Goal: Task Accomplishment & Management: Manage account settings

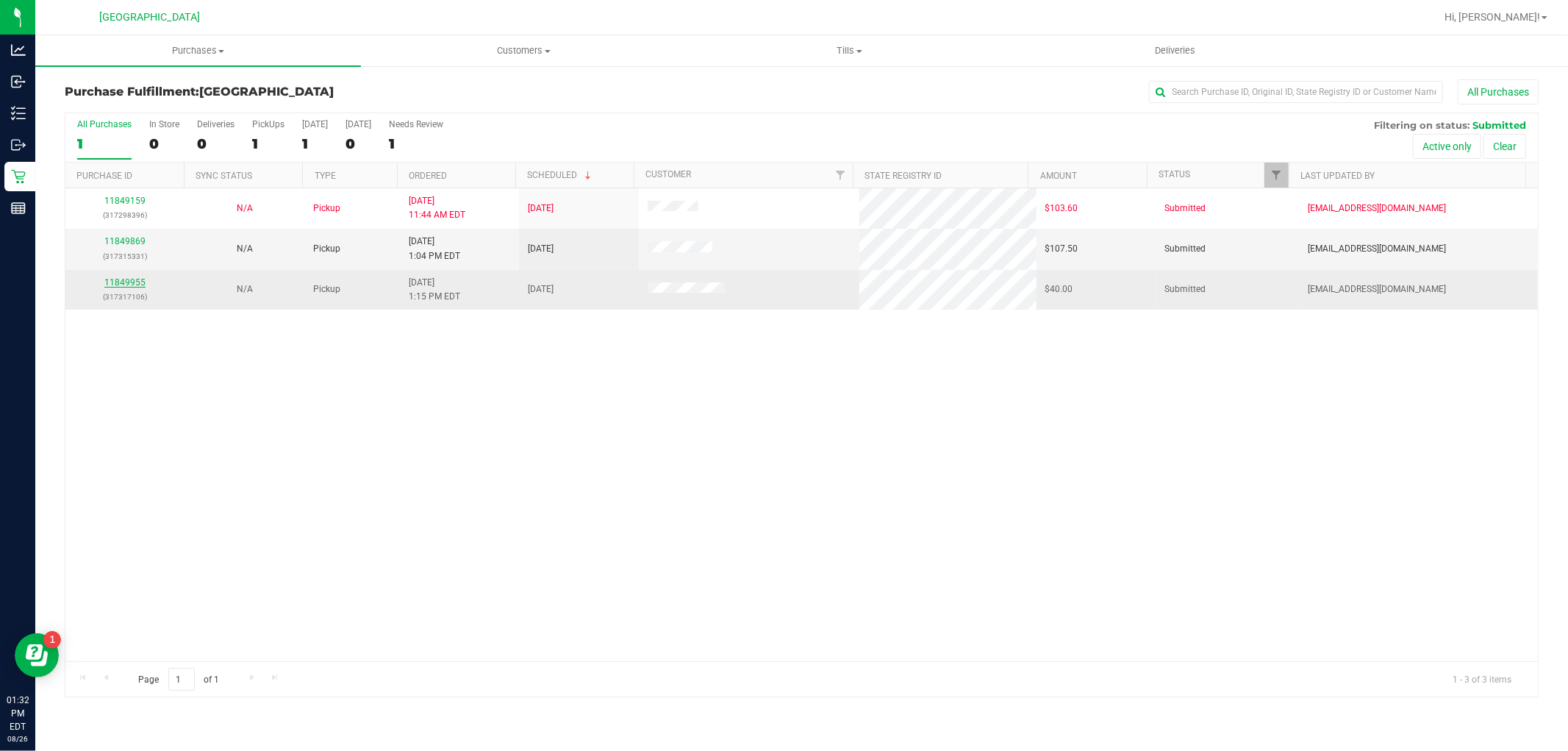
click at [127, 287] on link "11849955" at bounding box center [125, 283] width 41 height 11
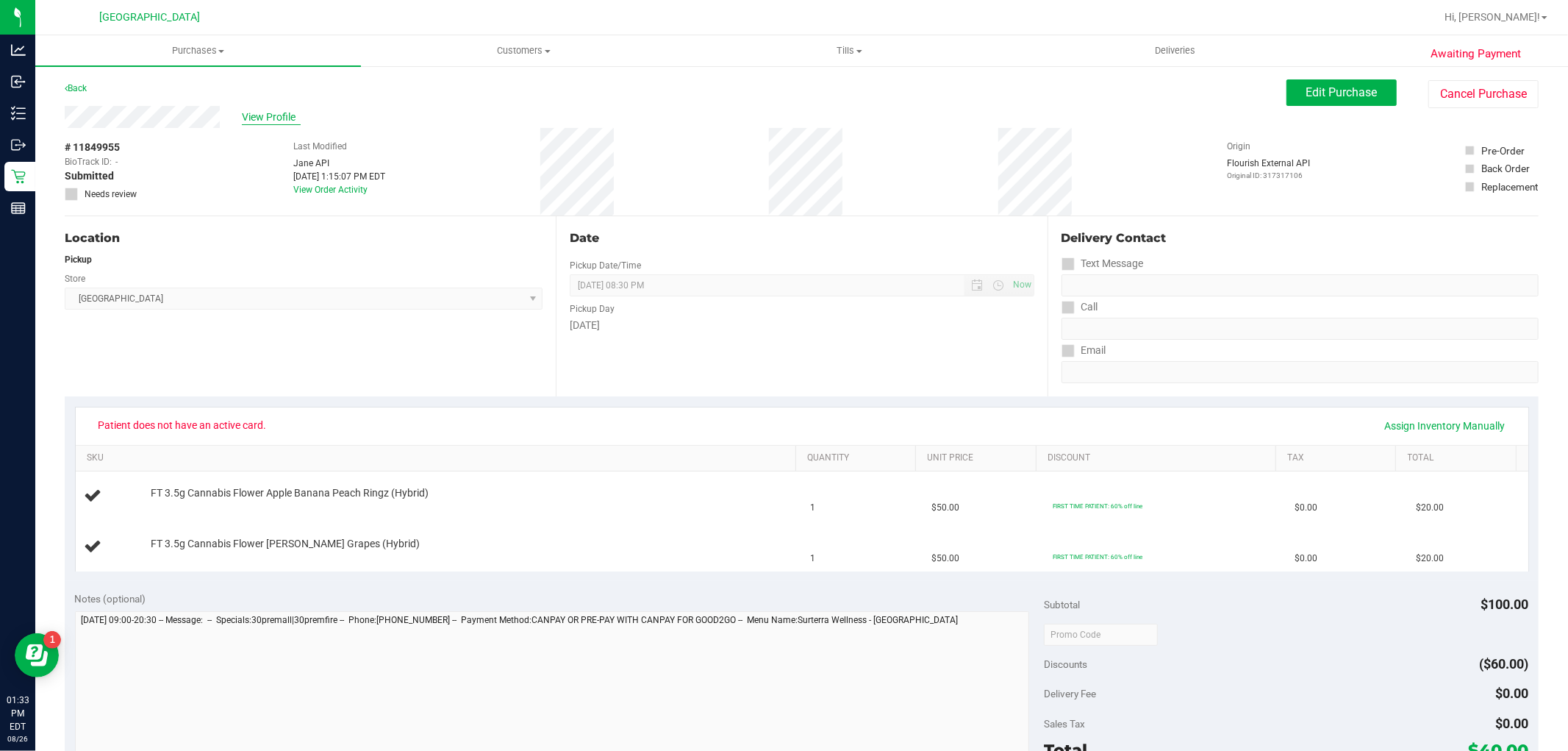
click at [261, 119] on span "View Profile" at bounding box center [271, 117] width 59 height 16
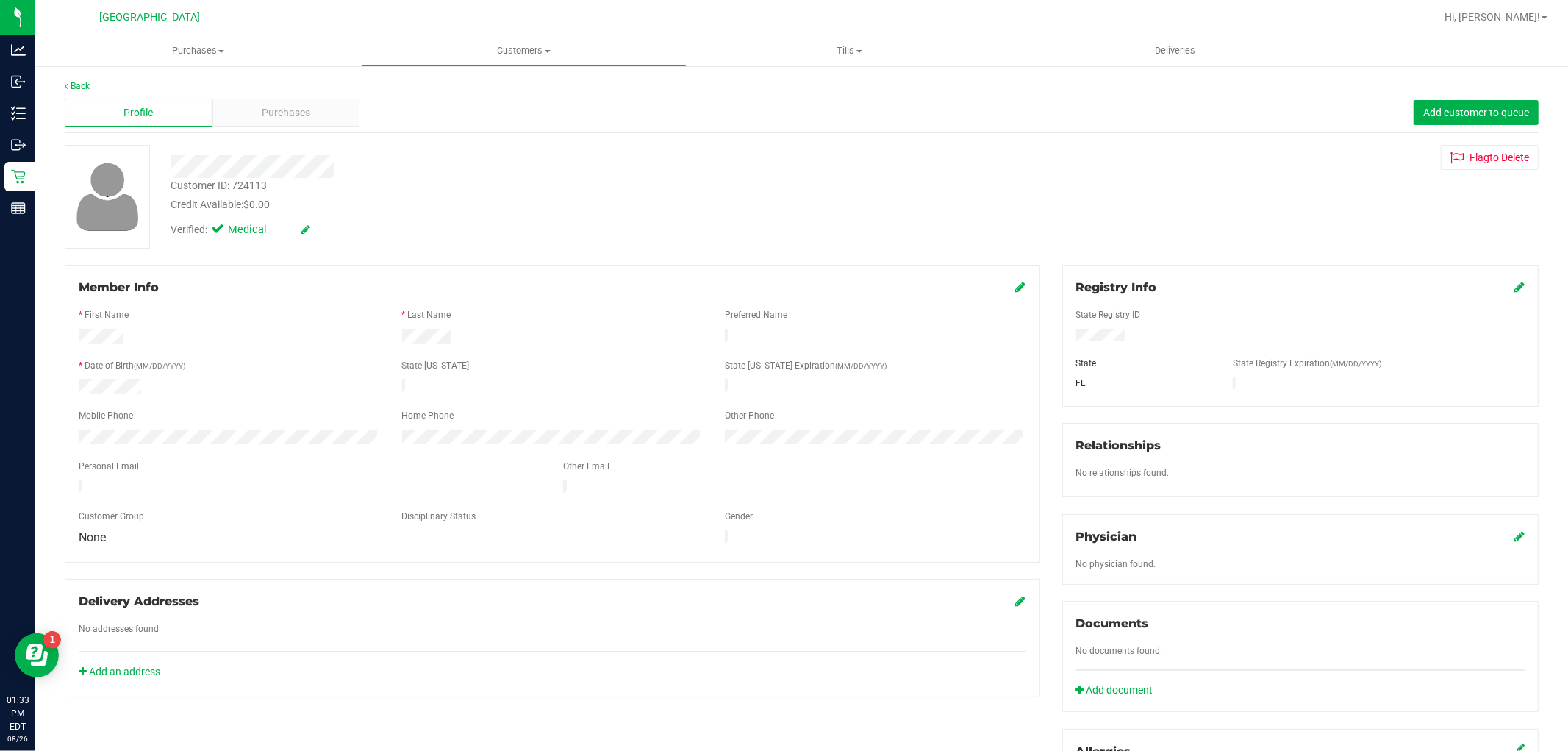
click at [307, 227] on icon at bounding box center [306, 230] width 9 height 11
click at [1515, 287] on icon at bounding box center [1520, 287] width 11 height 12
click at [1392, 191] on div "Customer ID: 724113 Credit Available: $0.00 Verified: Medical" at bounding box center [801, 197] width 1496 height 104
click at [1460, 107] on span "Add customer to queue" at bounding box center [1475, 113] width 106 height 12
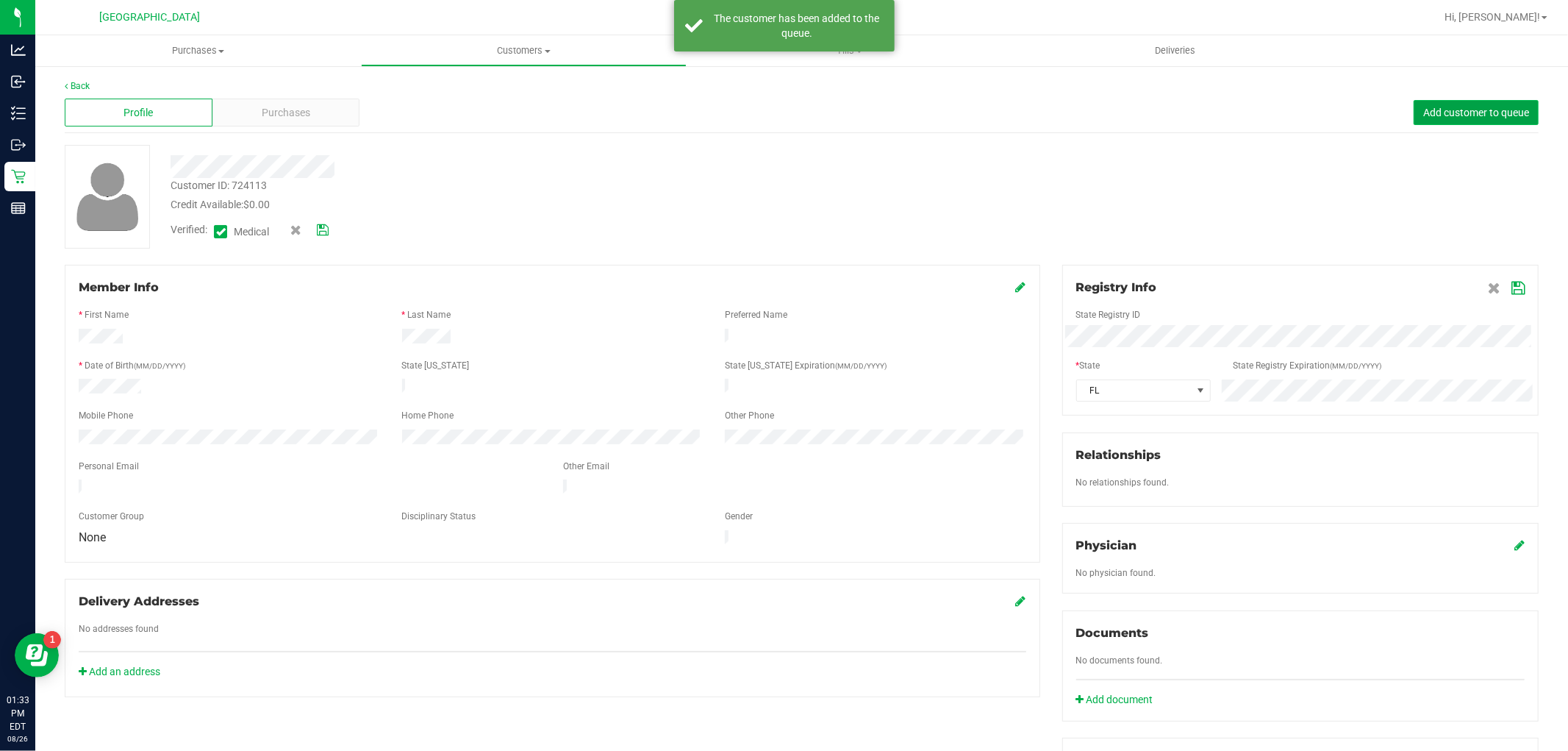
click at [1460, 107] on span "Add customer to queue" at bounding box center [1475, 113] width 106 height 12
click at [96, 90] on div "Back" at bounding box center [802, 87] width 1474 height 14
click at [89, 87] on div "Back" at bounding box center [802, 87] width 1474 height 14
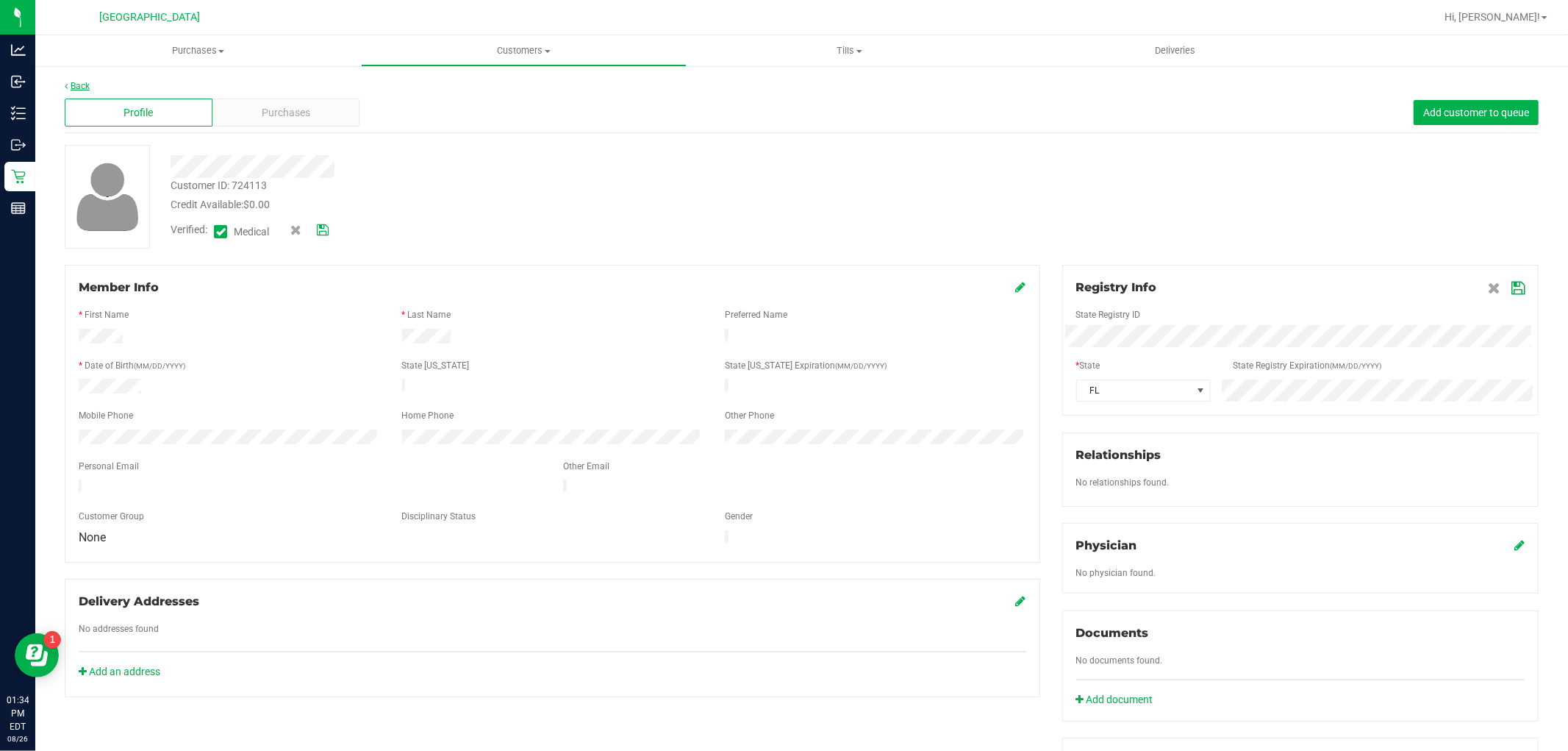
click at [84, 85] on link "Back" at bounding box center [77, 87] width 25 height 11
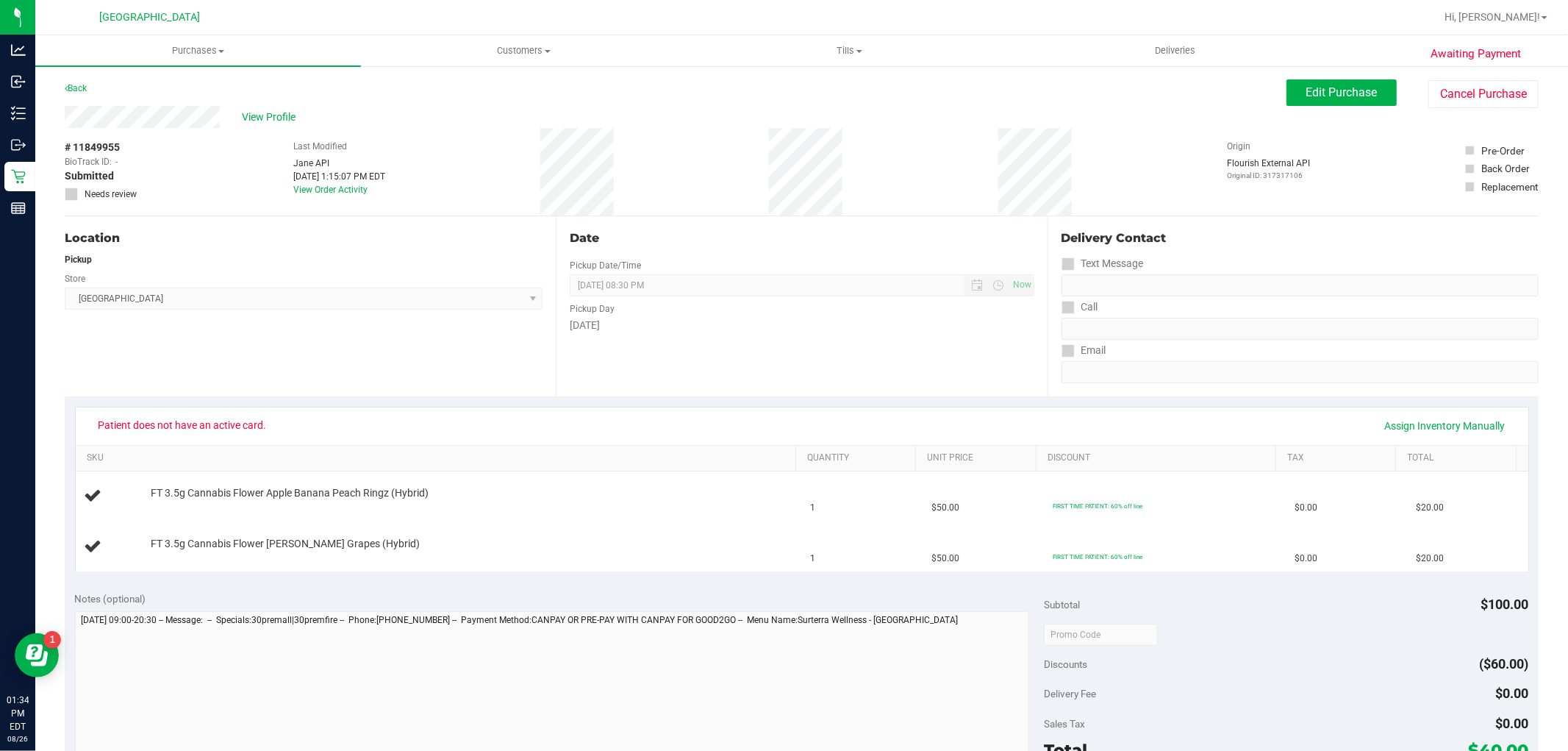
click at [129, 98] on div "Back Edit Purchase Cancel Purchase" at bounding box center [802, 93] width 1474 height 26
click at [261, 110] on span "View Profile" at bounding box center [271, 117] width 59 height 16
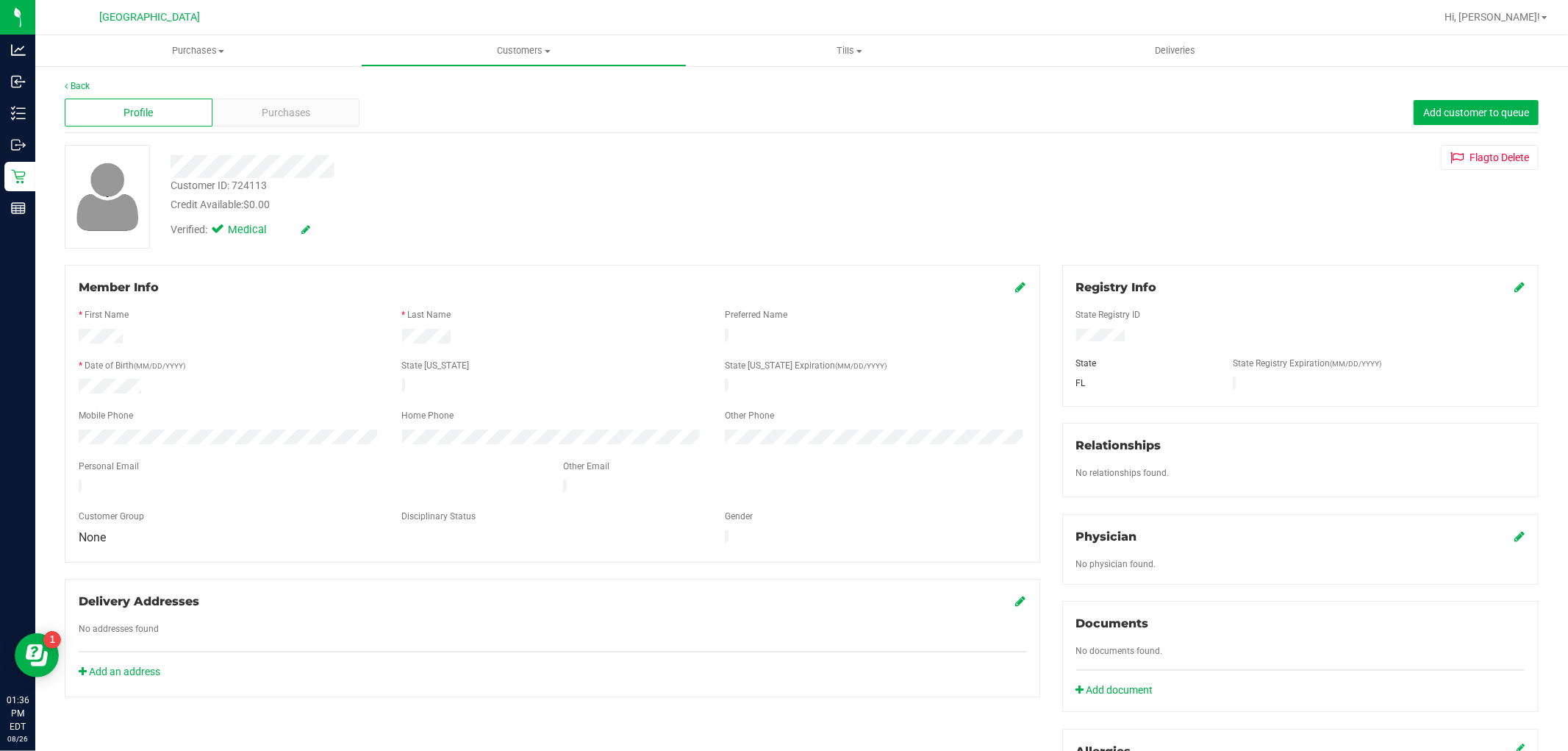
click at [288, 135] on div "Back Profile Purchases Add customer to queue Customer ID: 724113 Credit Availab…" at bounding box center [802, 547] width 1474 height 935
click at [316, 108] on div "Purchases" at bounding box center [286, 112] width 147 height 28
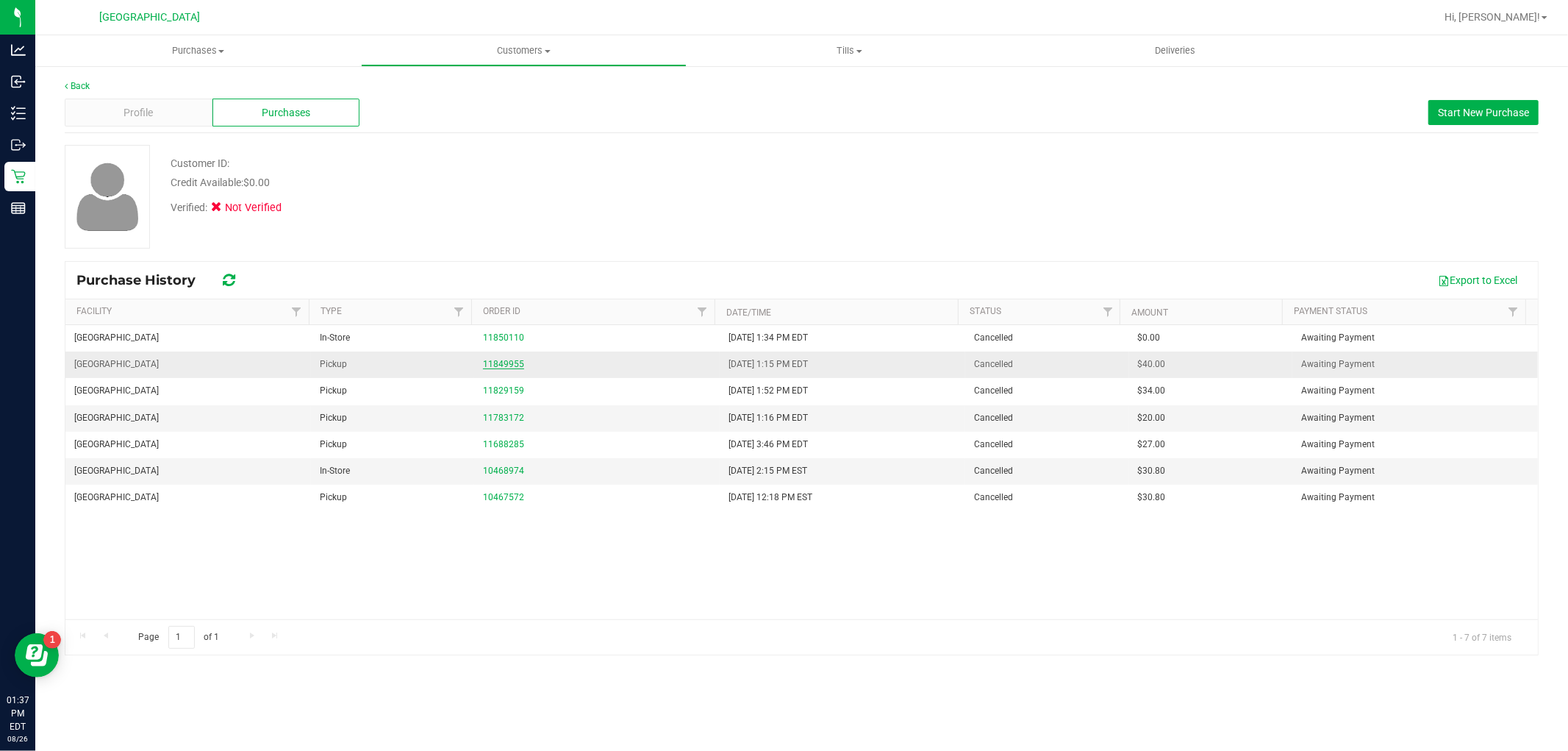
click at [499, 363] on link "11849955" at bounding box center [503, 364] width 41 height 11
click at [82, 89] on link "Back" at bounding box center [77, 87] width 25 height 11
click at [69, 85] on link "Back" at bounding box center [77, 87] width 25 height 11
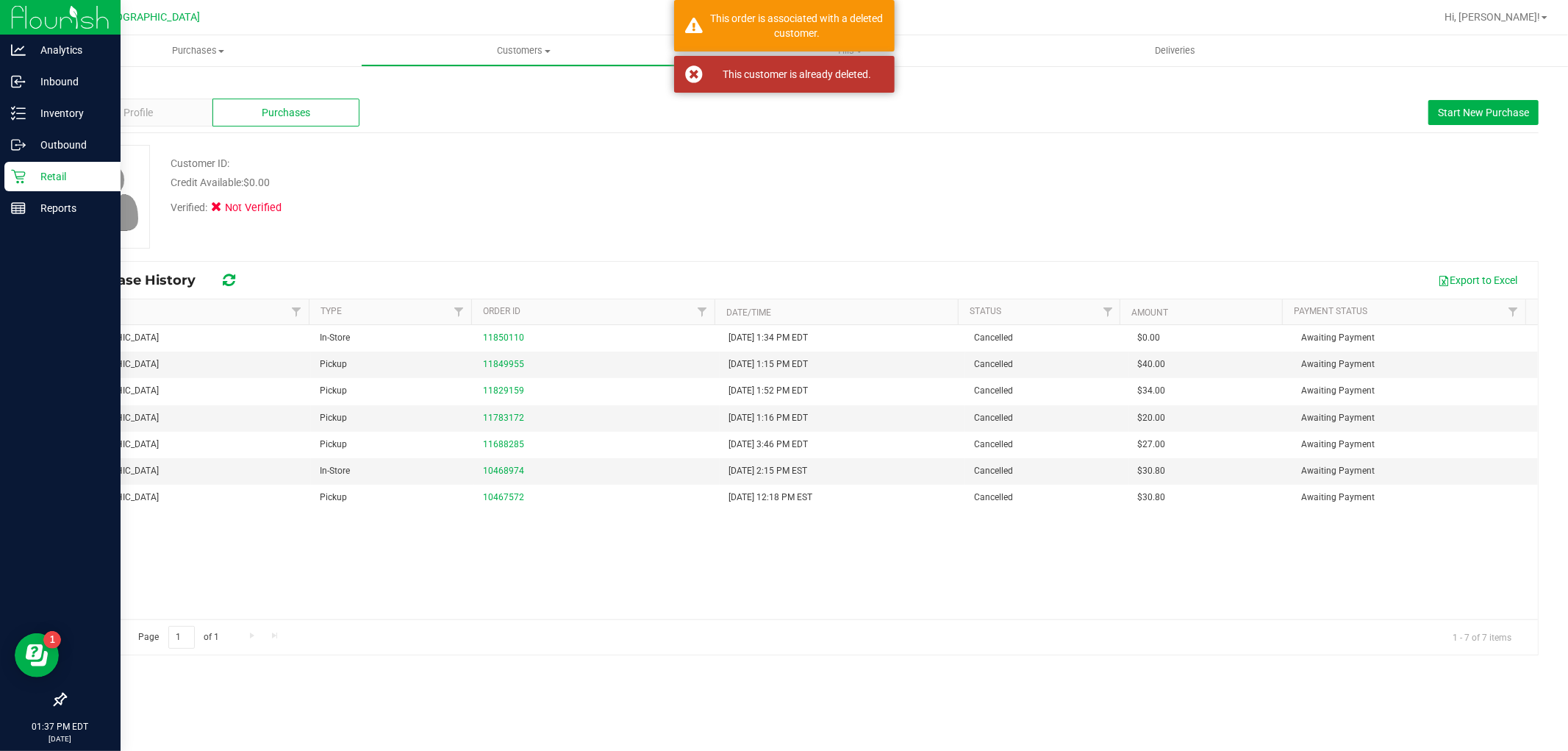
click at [47, 175] on p "Retail" at bounding box center [69, 176] width 88 height 17
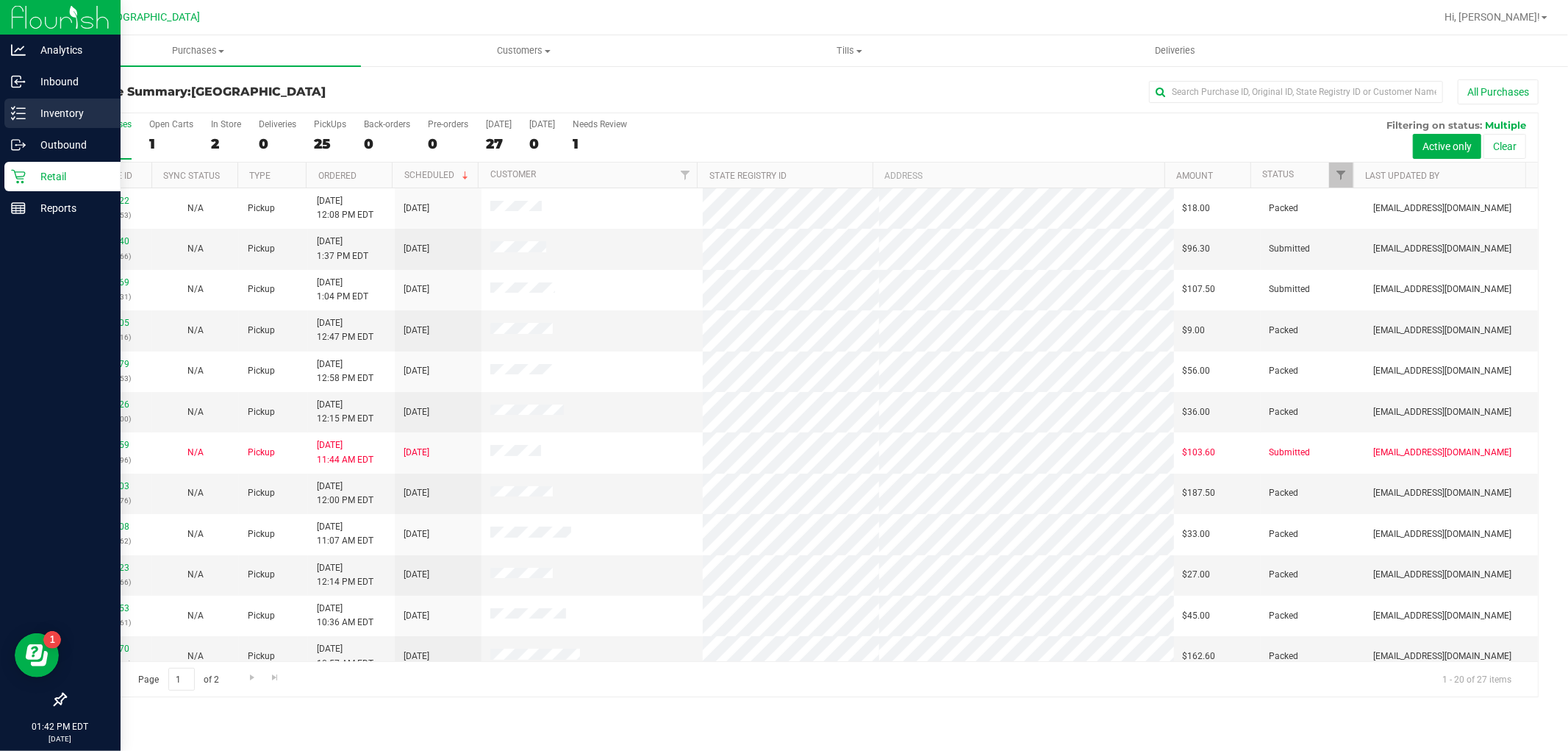
click at [64, 106] on p "Inventory" at bounding box center [69, 113] width 88 height 17
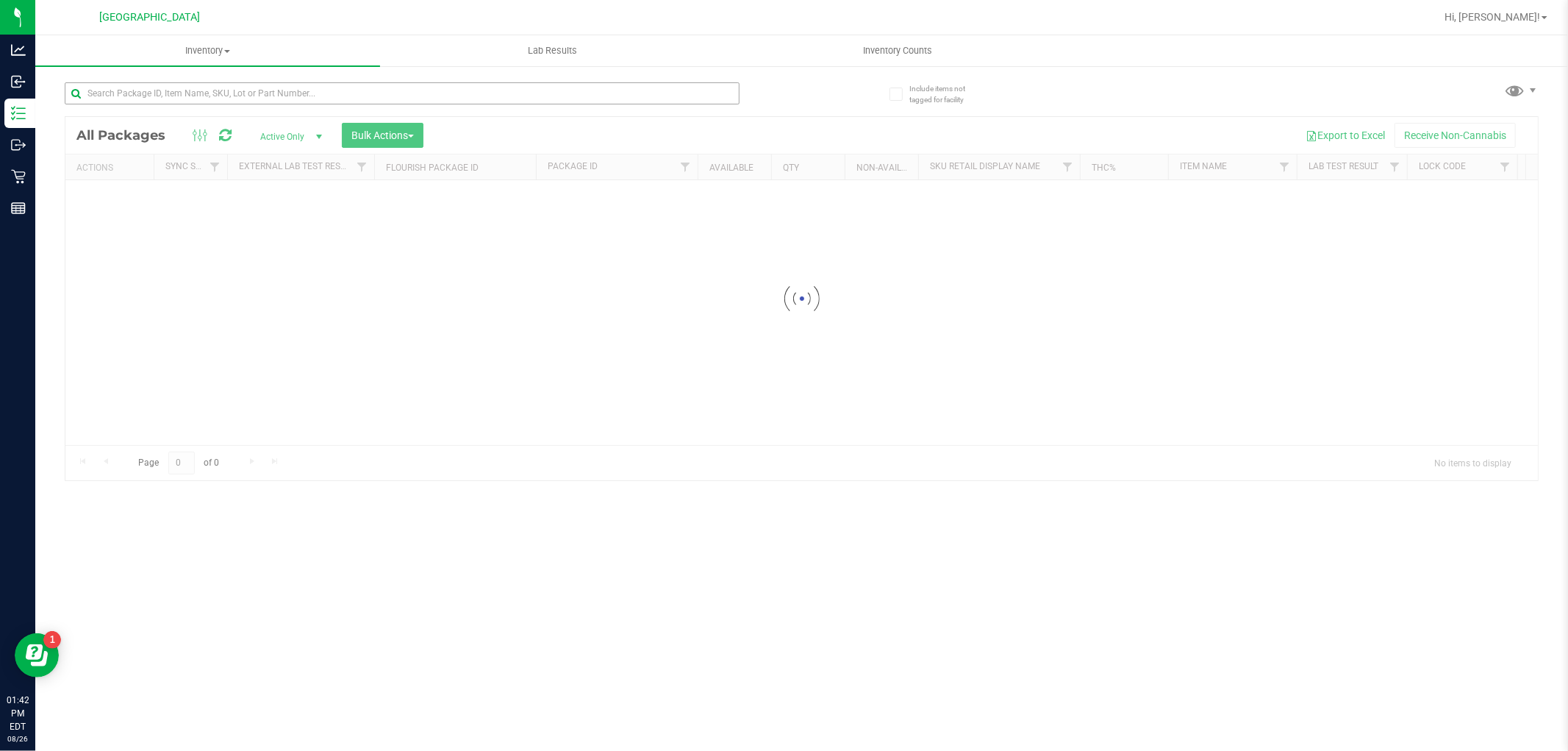
drag, startPoint x: 226, startPoint y: 71, endPoint x: 228, endPoint y: 83, distance: 12.2
click at [226, 70] on div at bounding box center [433, 93] width 737 height 47
click at [228, 84] on input "text" at bounding box center [402, 93] width 675 height 22
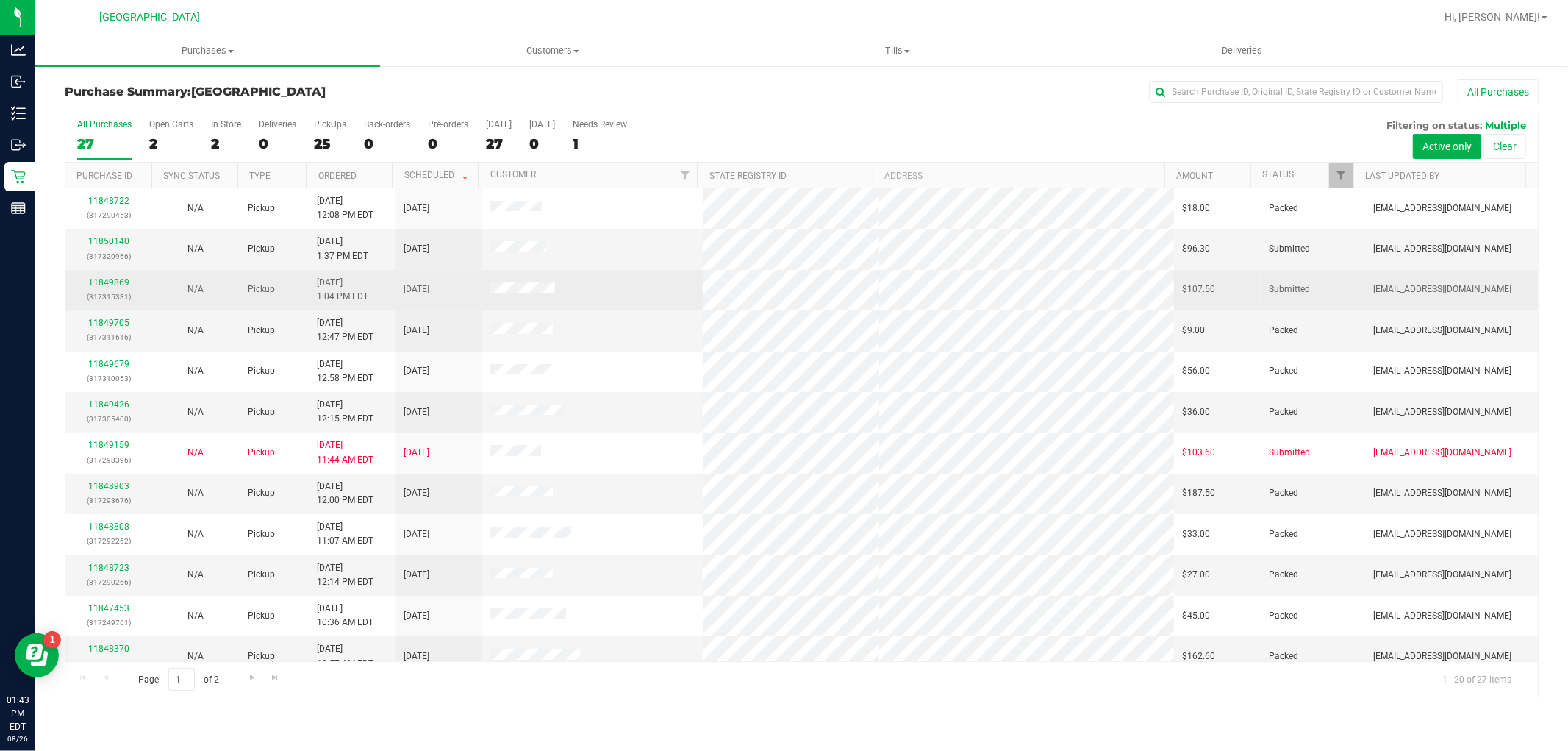
click at [114, 275] on td "11849869 (317315331)" at bounding box center [108, 290] width 86 height 41
click at [114, 278] on link "11849869" at bounding box center [108, 283] width 41 height 11
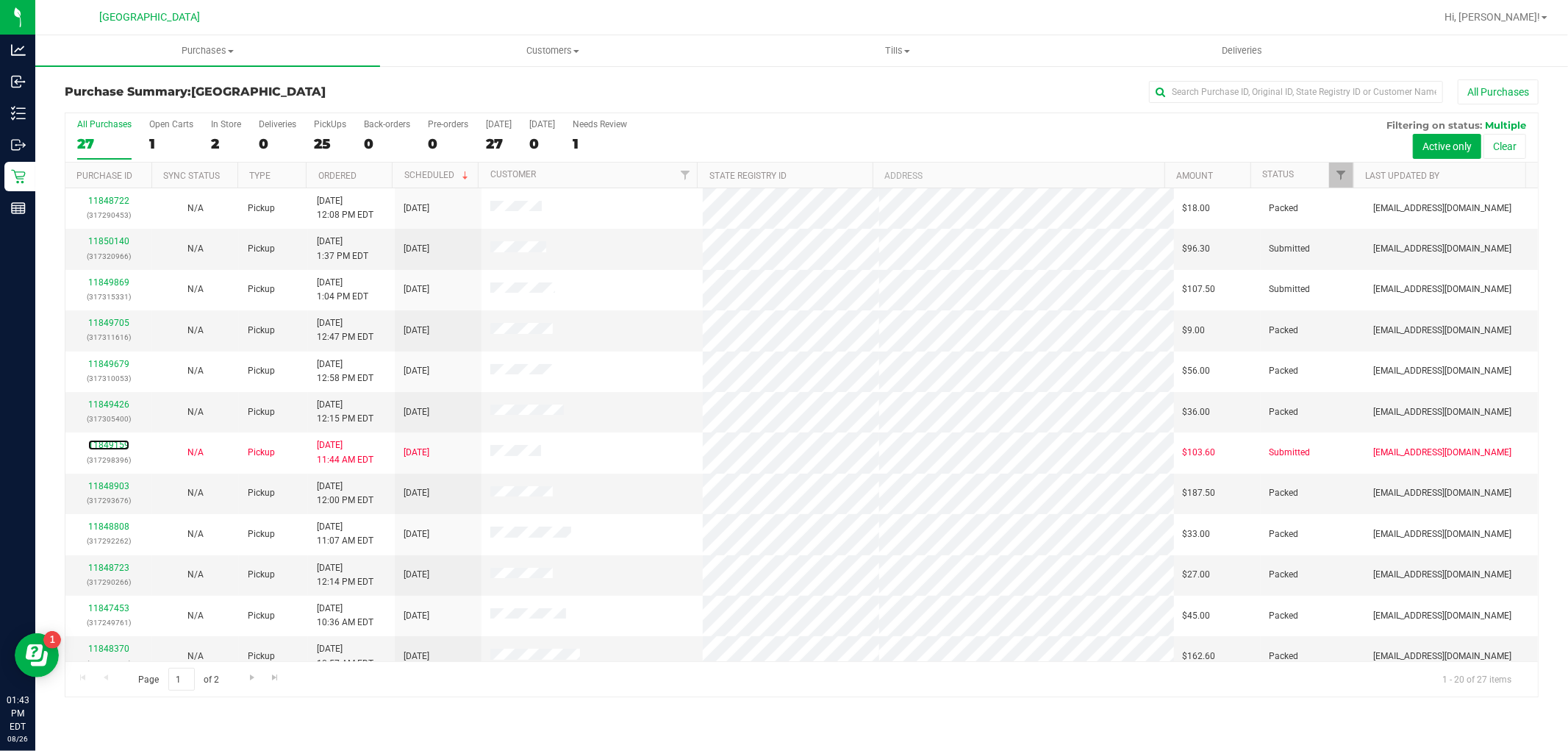
click at [118, 445] on link "11849159" at bounding box center [108, 445] width 41 height 11
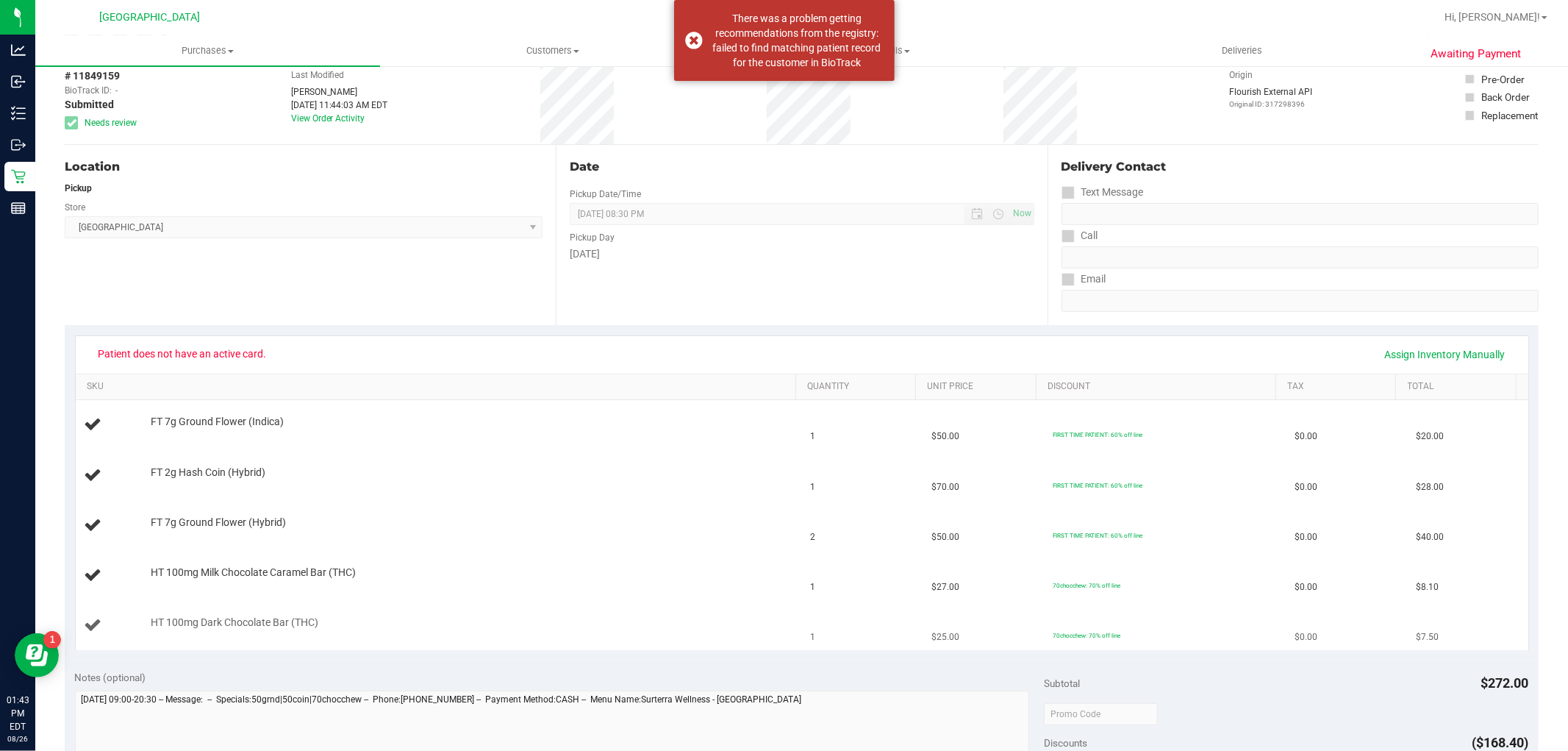
scroll to position [163, 0]
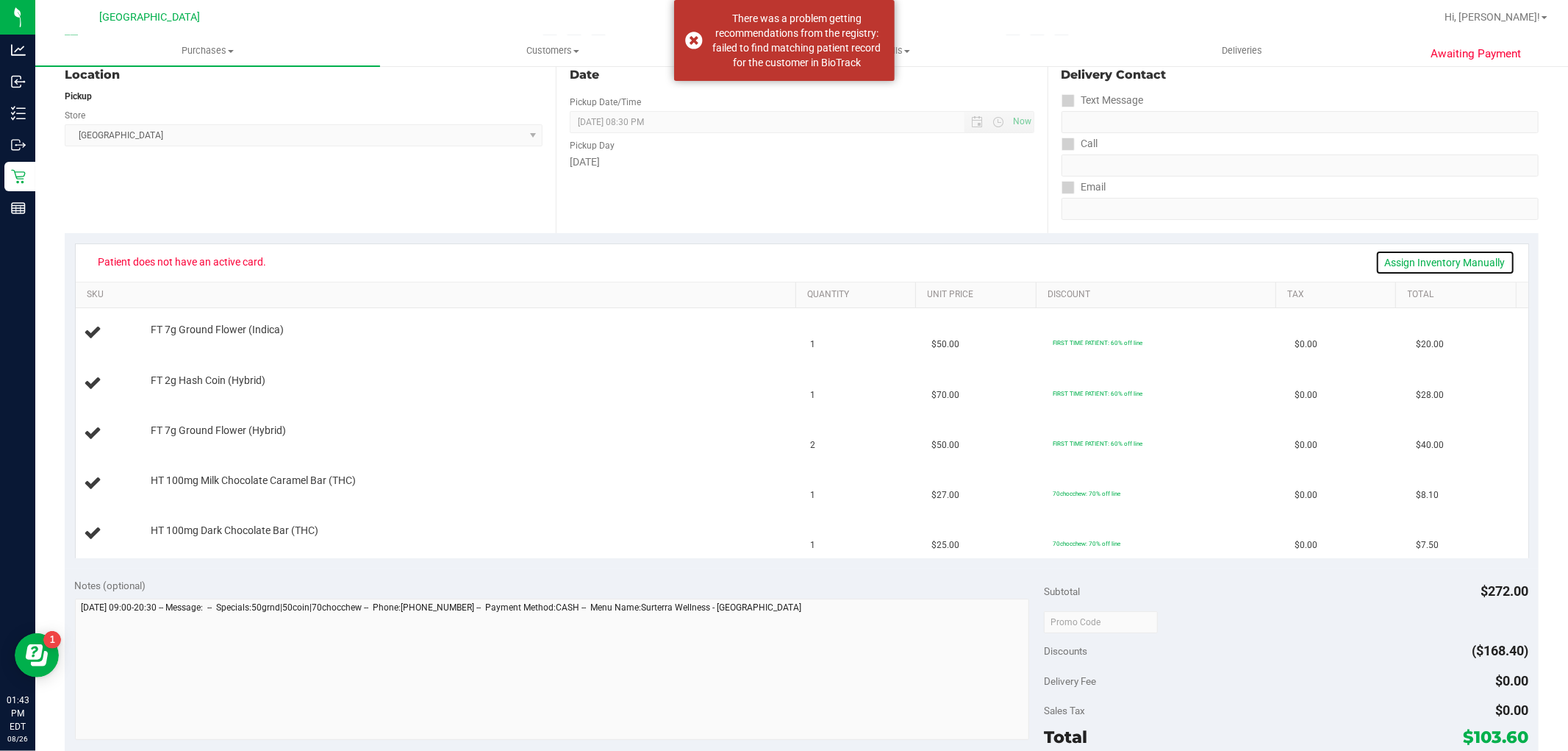
click at [1465, 263] on link "Assign Inventory Manually" at bounding box center [1445, 262] width 140 height 25
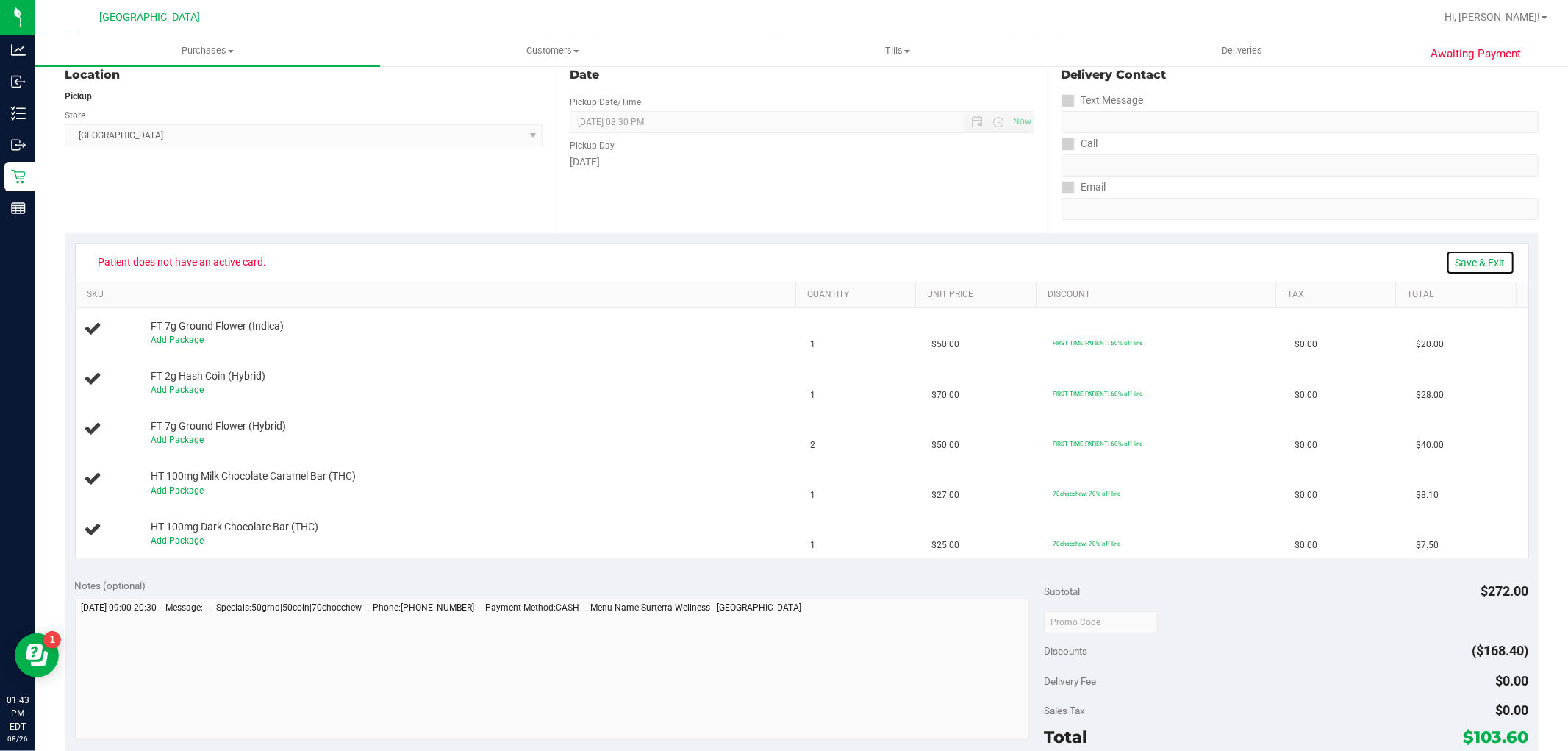
click at [1479, 252] on link "Save & Exit" at bounding box center [1481, 262] width 69 height 25
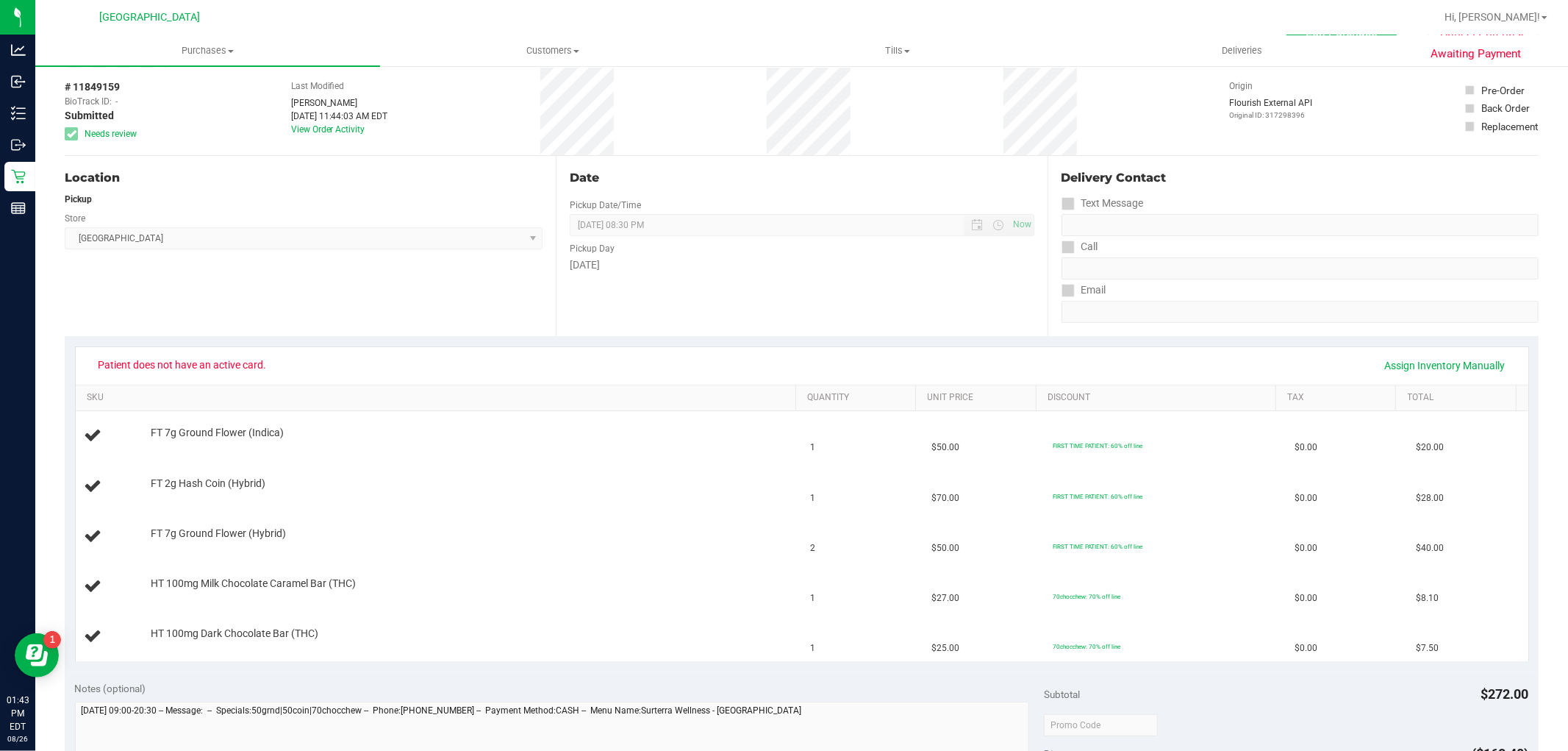
scroll to position [0, 0]
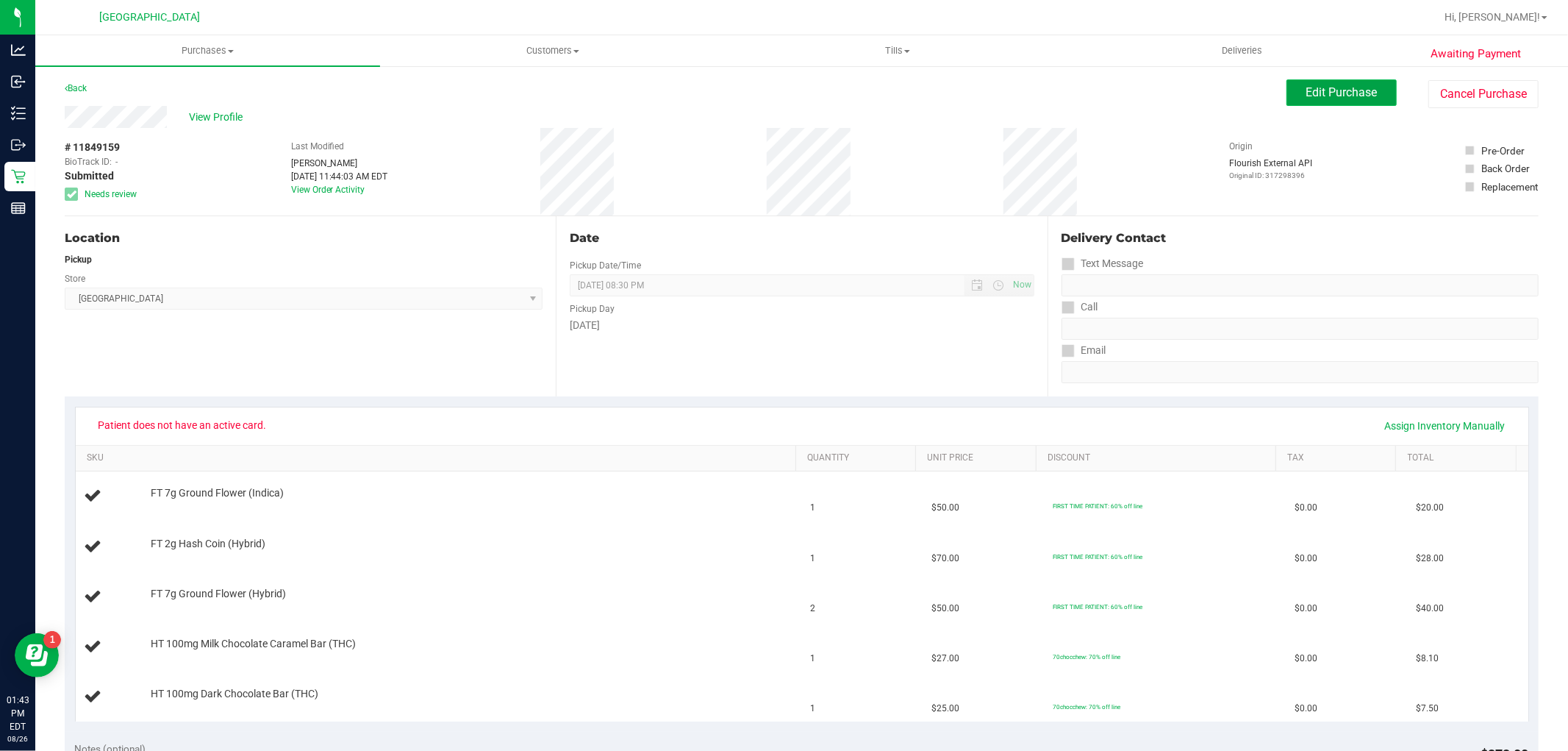
click at [1349, 96] on span "Edit Purchase" at bounding box center [1342, 92] width 71 height 14
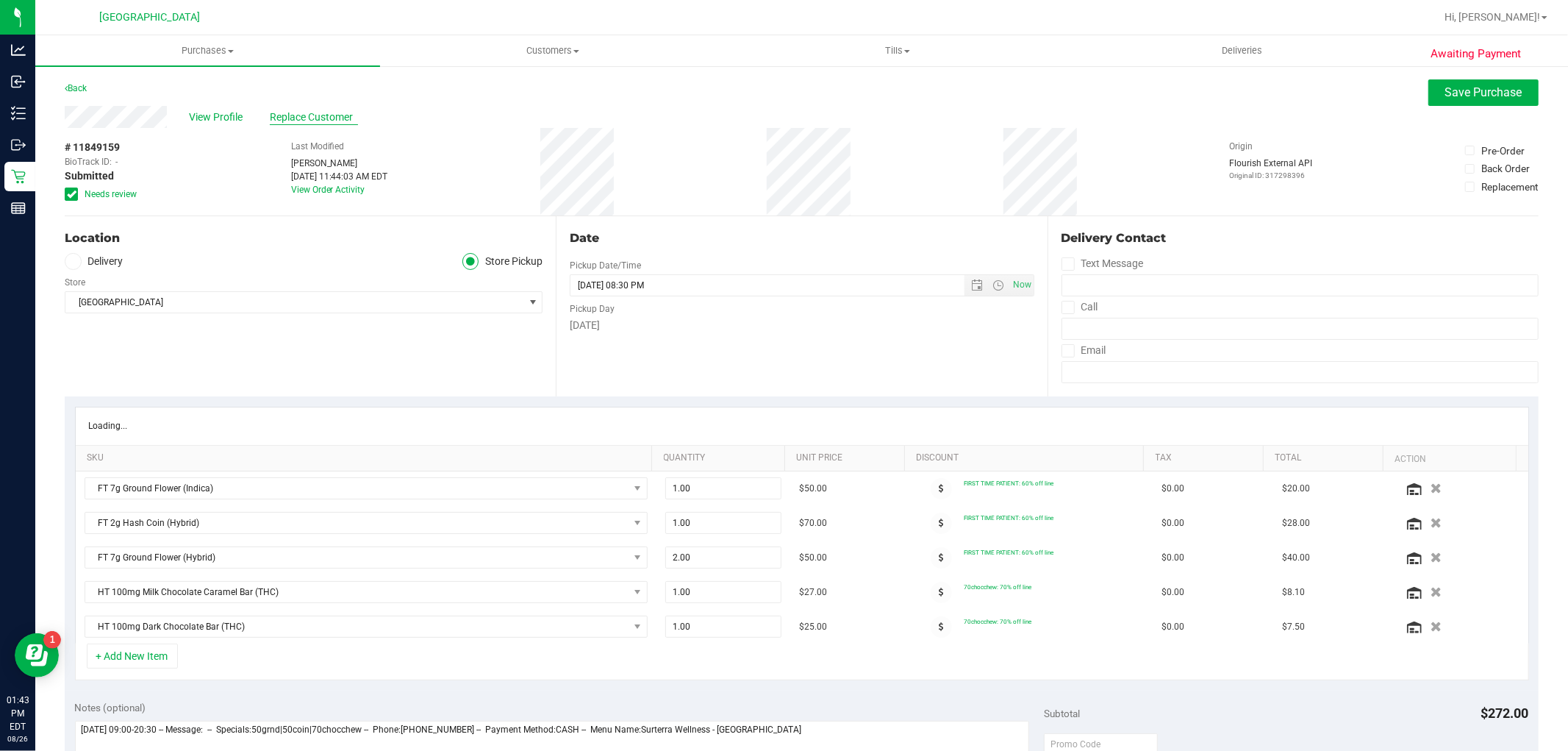
click at [290, 117] on span "Replace Customer" at bounding box center [314, 117] width 88 height 16
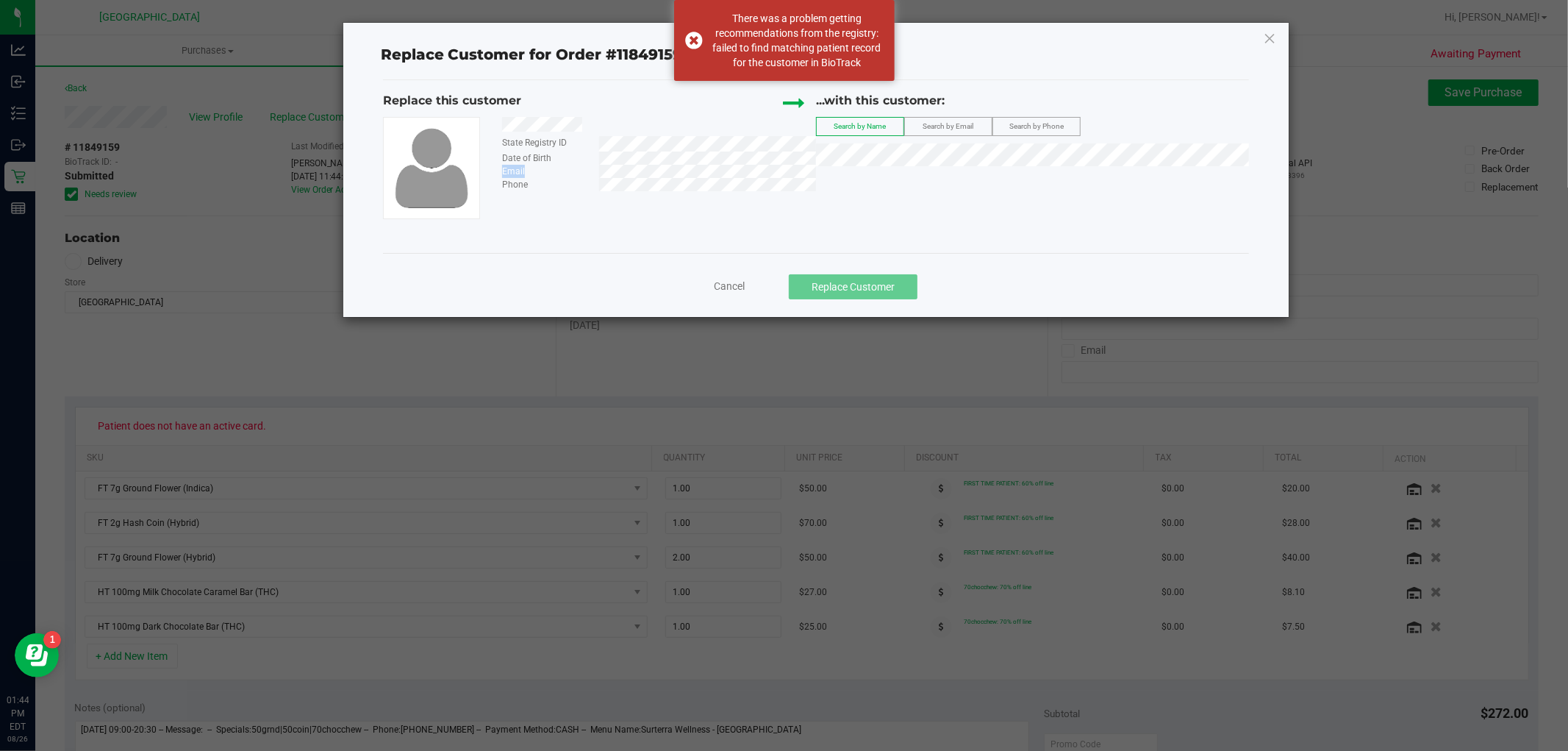
click at [718, 171] on div "State Registry ID Date of Birth Email Phone" at bounding box center [654, 154] width 325 height 74
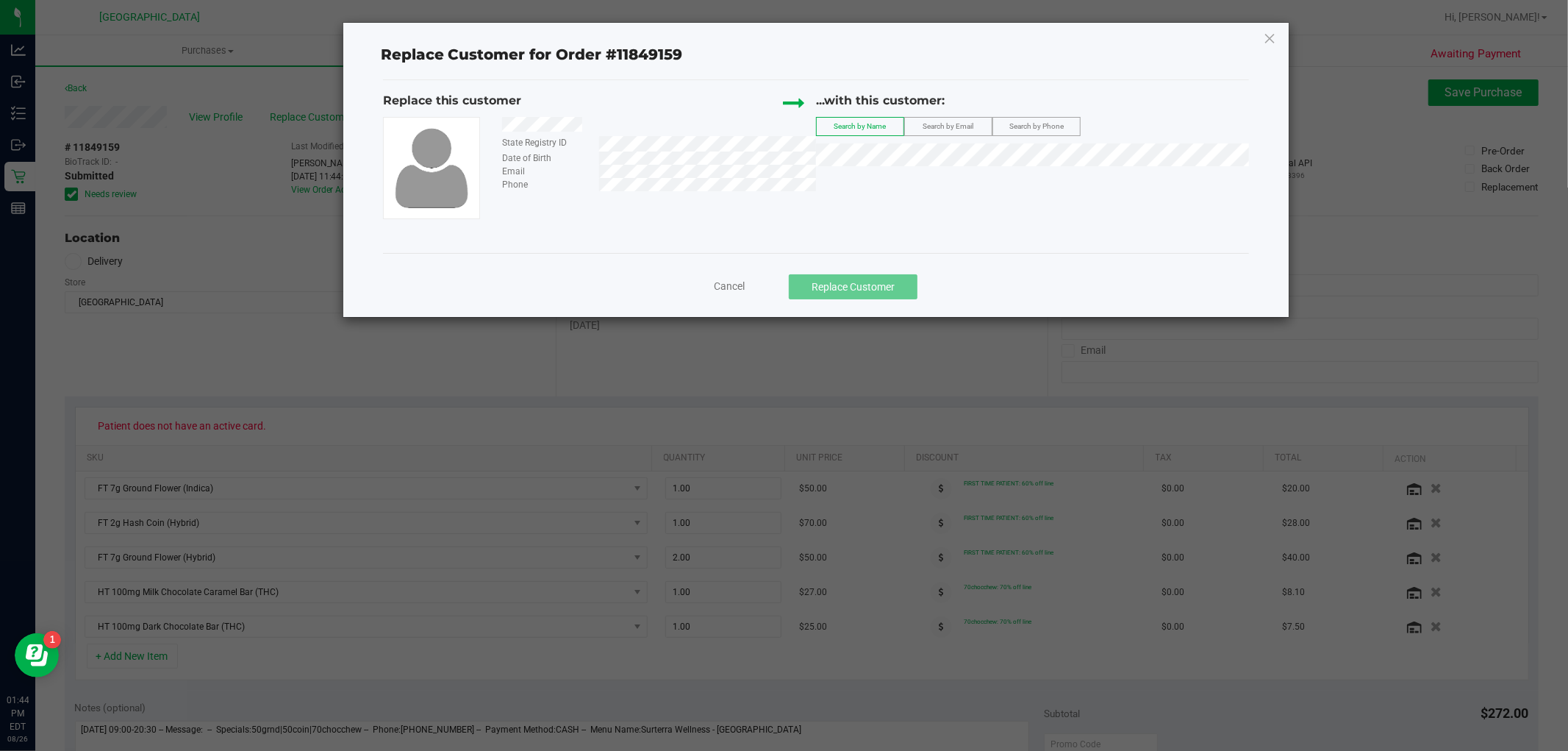
click at [954, 134] on label "Search by Email" at bounding box center [948, 126] width 86 height 17
click at [945, 168] on div "...with this customer: Search by Name Search by Email Search by Phone" at bounding box center [1033, 132] width 433 height 81
click at [957, 182] on span "(sherry.harris31@verizon.net)" at bounding box center [1033, 182] width 249 height 12
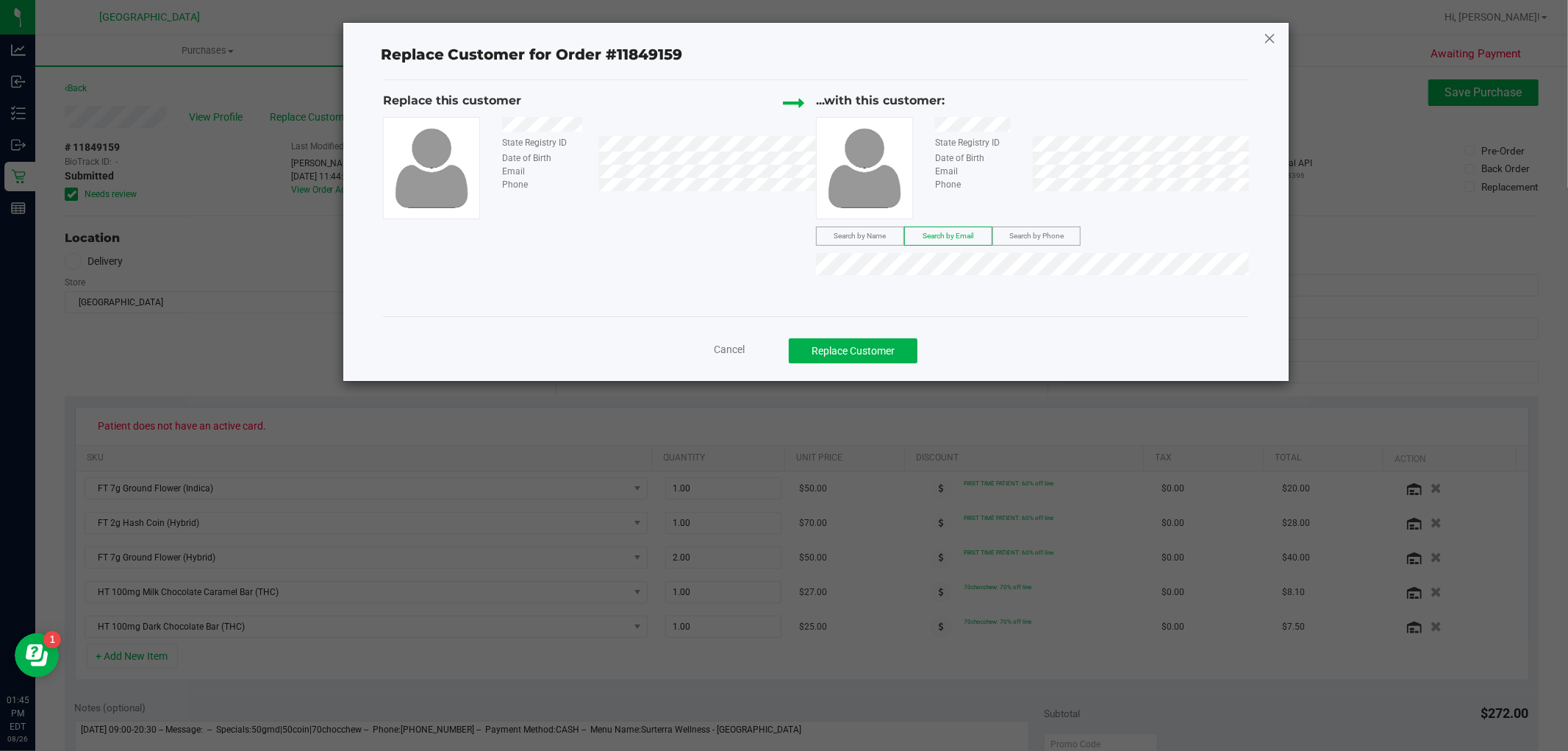
click at [1270, 39] on icon at bounding box center [1269, 38] width 14 height 23
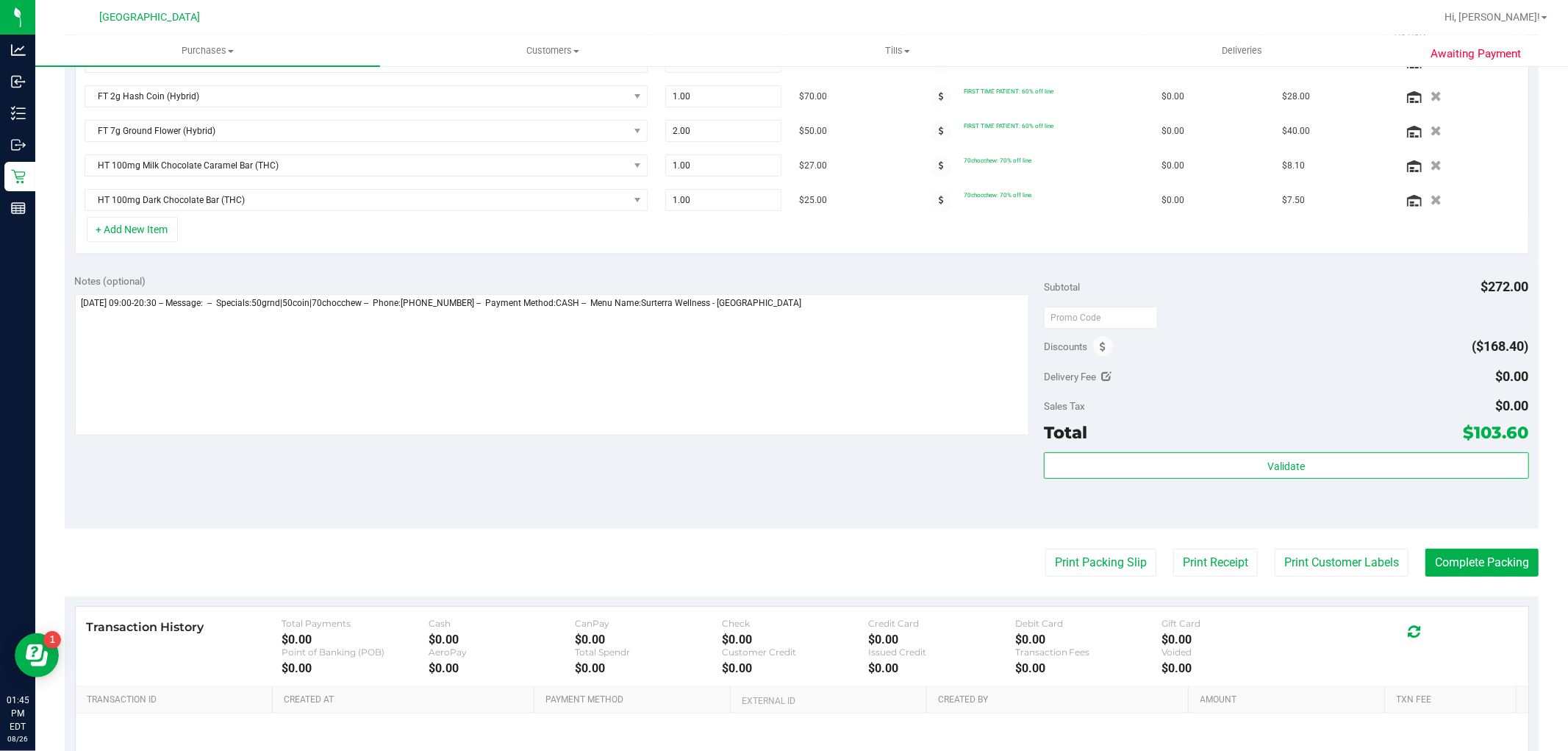
scroll to position [572, 0]
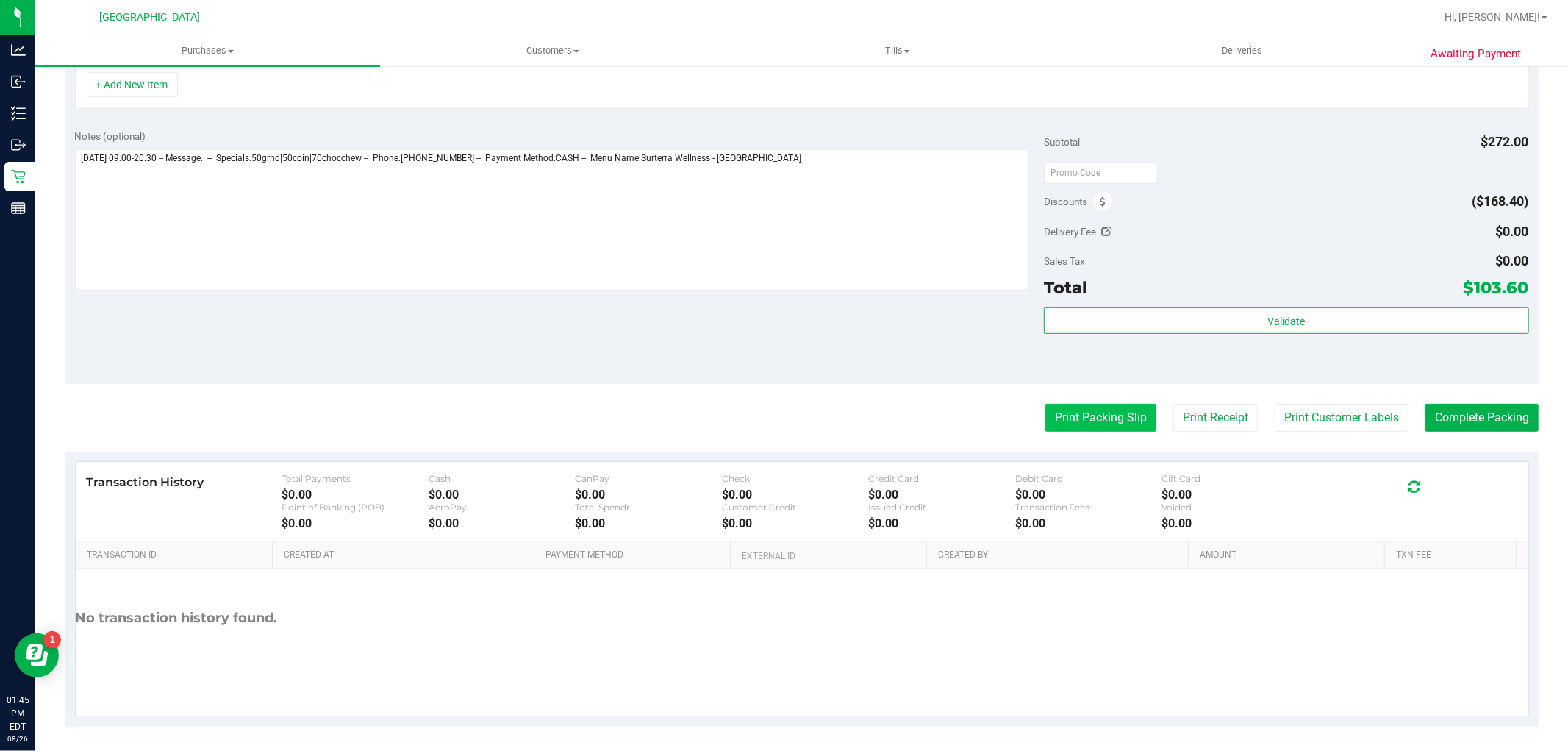
click at [1079, 409] on button "Print Packing Slip" at bounding box center [1101, 418] width 111 height 28
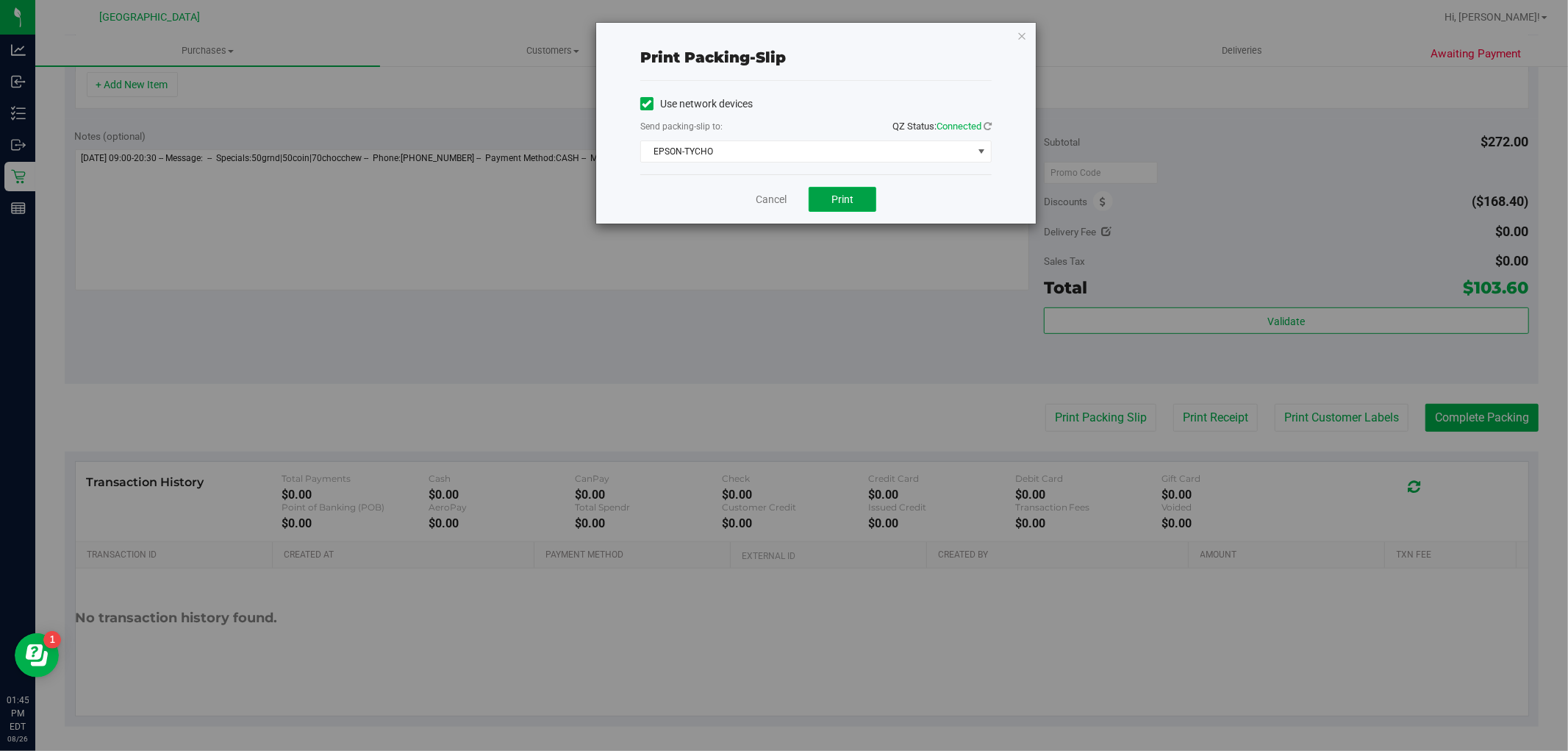
click at [855, 205] on button "Print" at bounding box center [842, 199] width 68 height 25
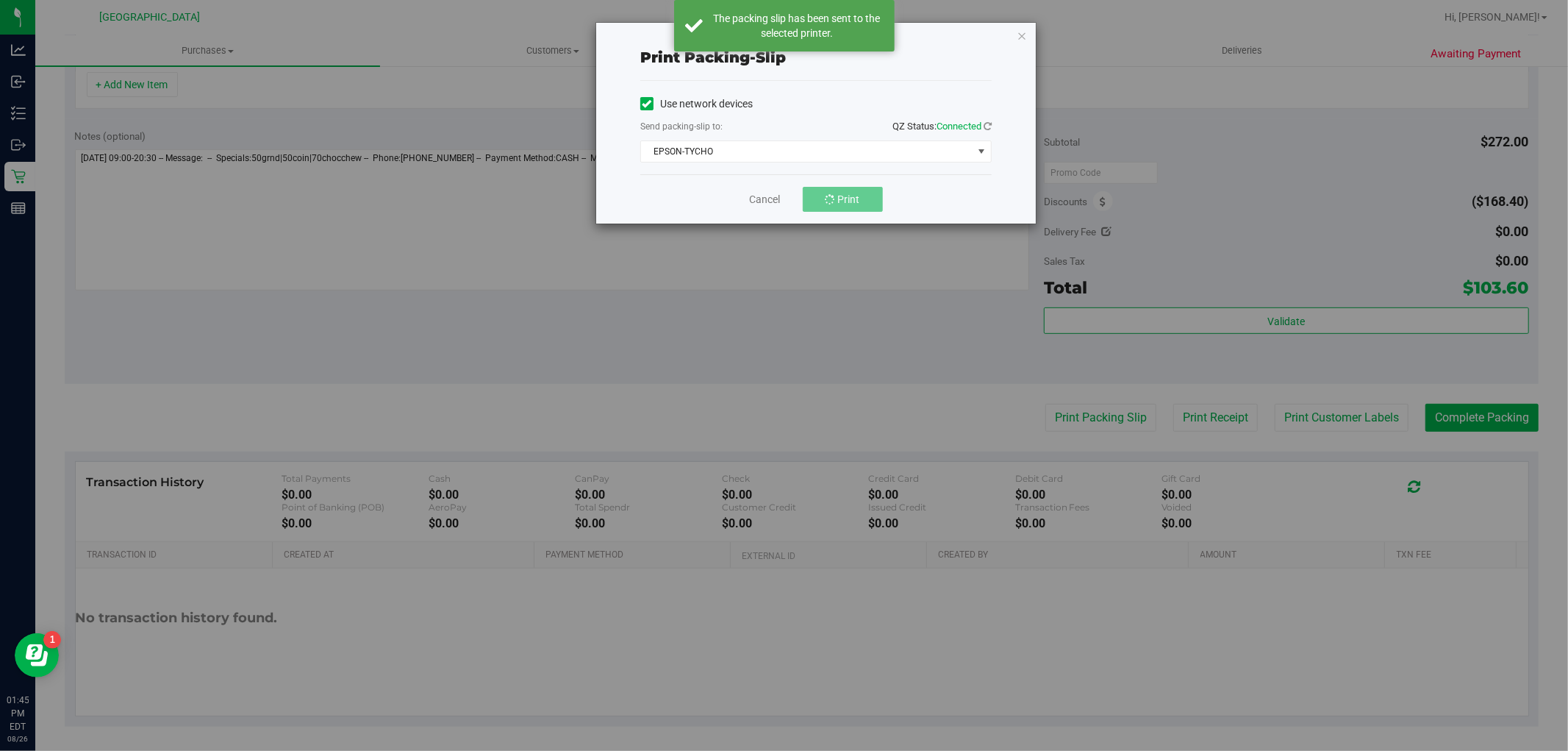
click at [1028, 32] on div "Print packing-slip Use network devices Send packing-slip to: QZ Status: Connect…" at bounding box center [816, 123] width 440 height 201
drag, startPoint x: 1017, startPoint y: 54, endPoint x: 1018, endPoint y: 41, distance: 13.0
click at [1017, 53] on div "Print packing-slip Use network devices Send packing-slip to: QZ Status: Connect…" at bounding box center [816, 123] width 440 height 201
click at [1018, 38] on icon "button" at bounding box center [1022, 35] width 11 height 17
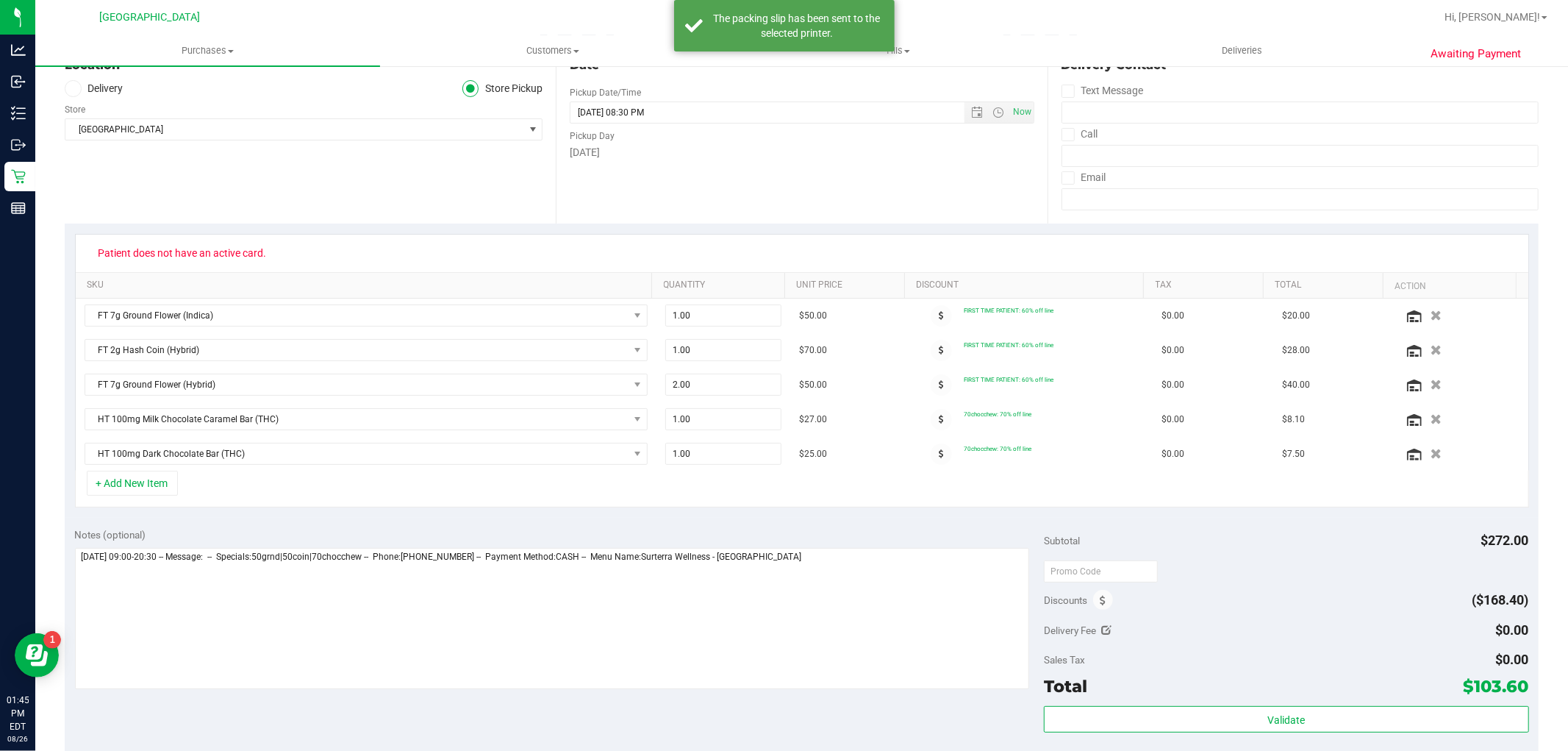
scroll to position [0, 0]
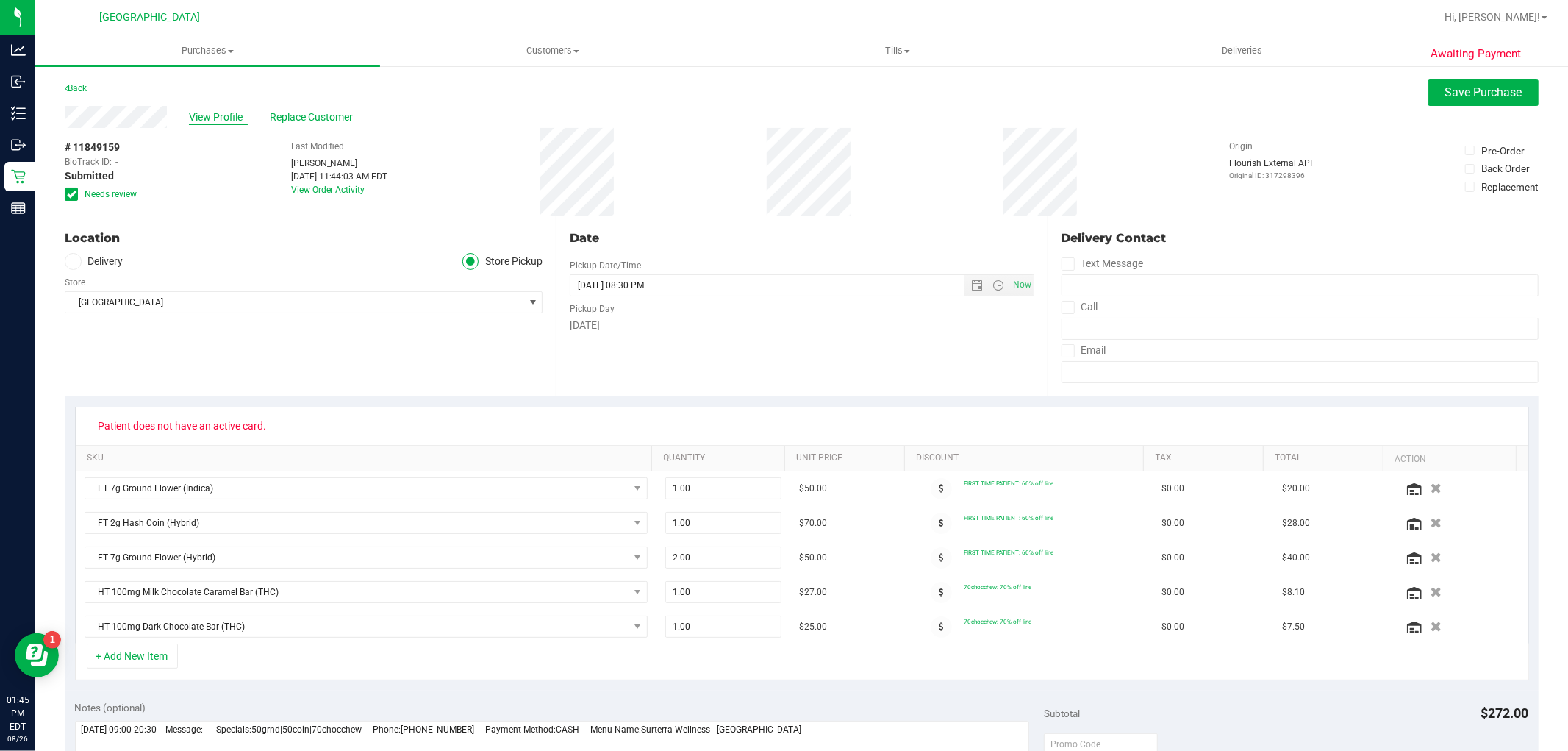
click at [215, 112] on span "View Profile" at bounding box center [218, 117] width 59 height 16
click at [332, 110] on span "Replace Customer" at bounding box center [314, 117] width 88 height 16
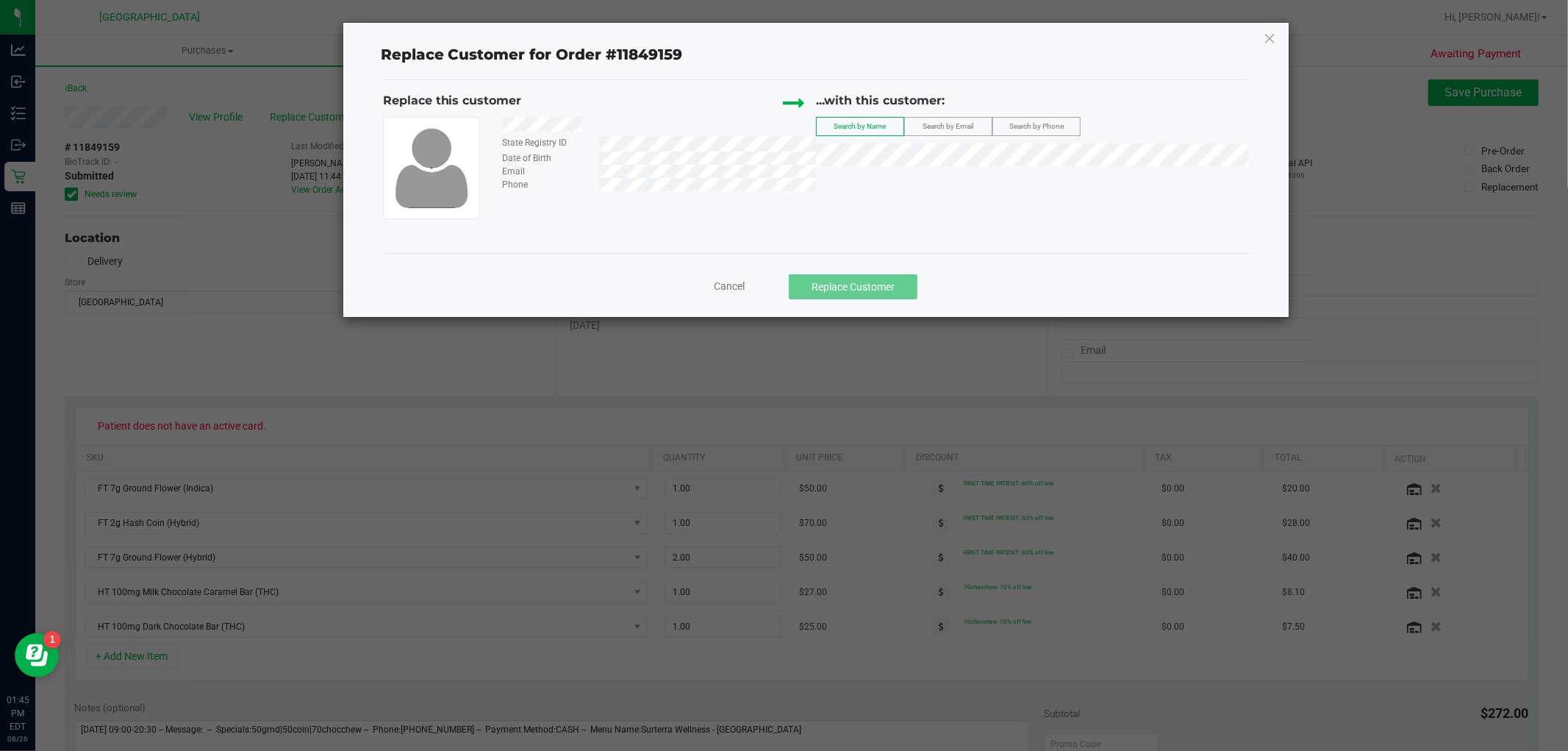
click at [980, 131] on label "Search by Email" at bounding box center [948, 126] width 86 height 17
click at [1017, 178] on span "(sherry.harris31@verizon.net)" at bounding box center [1033, 182] width 249 height 12
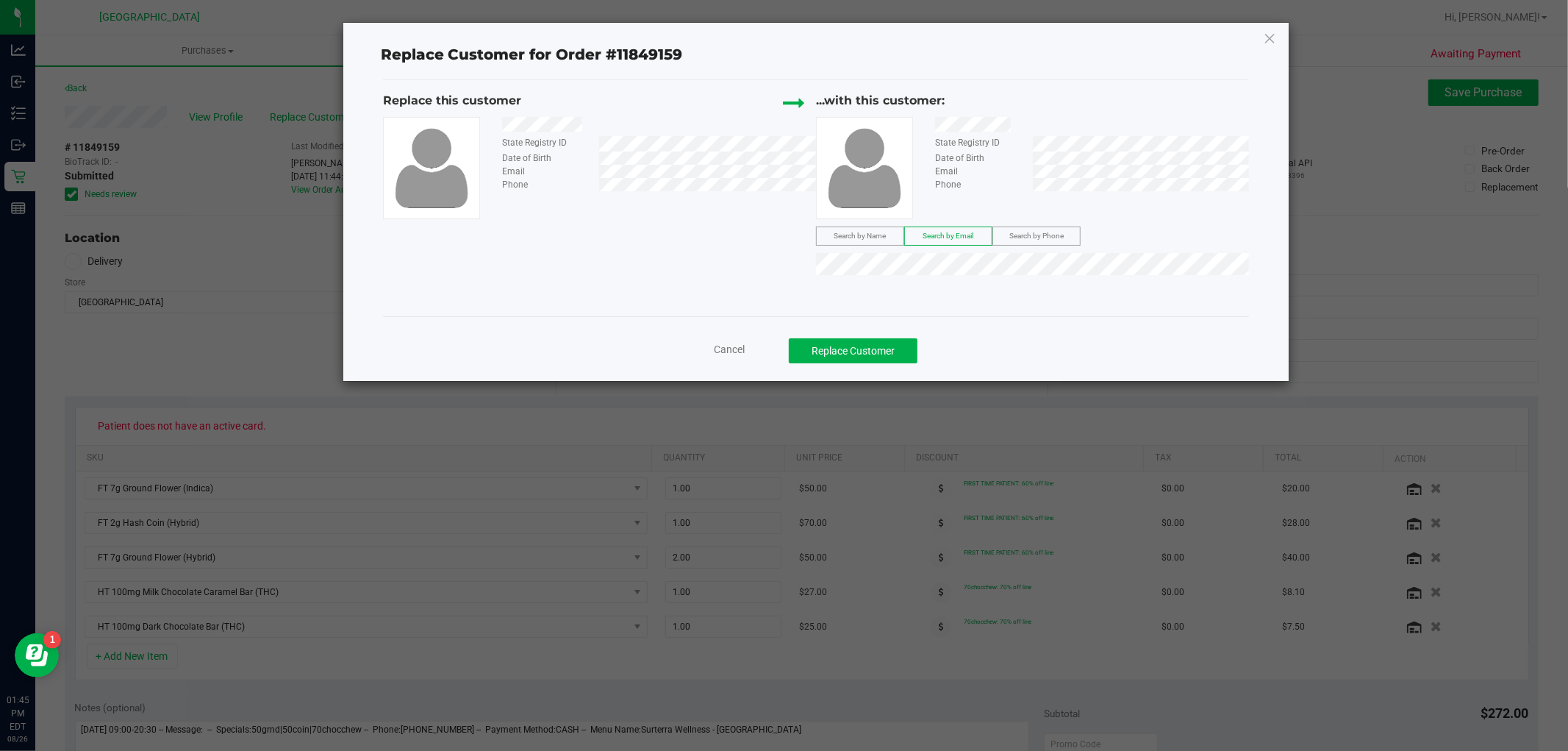
drag, startPoint x: 499, startPoint y: 123, endPoint x: 591, endPoint y: 121, distance: 92.0
click at [591, 121] on div at bounding box center [654, 126] width 325 height 19
click at [828, 233] on label "Search by Name" at bounding box center [860, 236] width 86 height 17
click at [1009, 292] on li "David Harris" at bounding box center [1033, 288] width 432 height 20
click at [1044, 239] on span "Search by Phone" at bounding box center [1036, 236] width 54 height 8
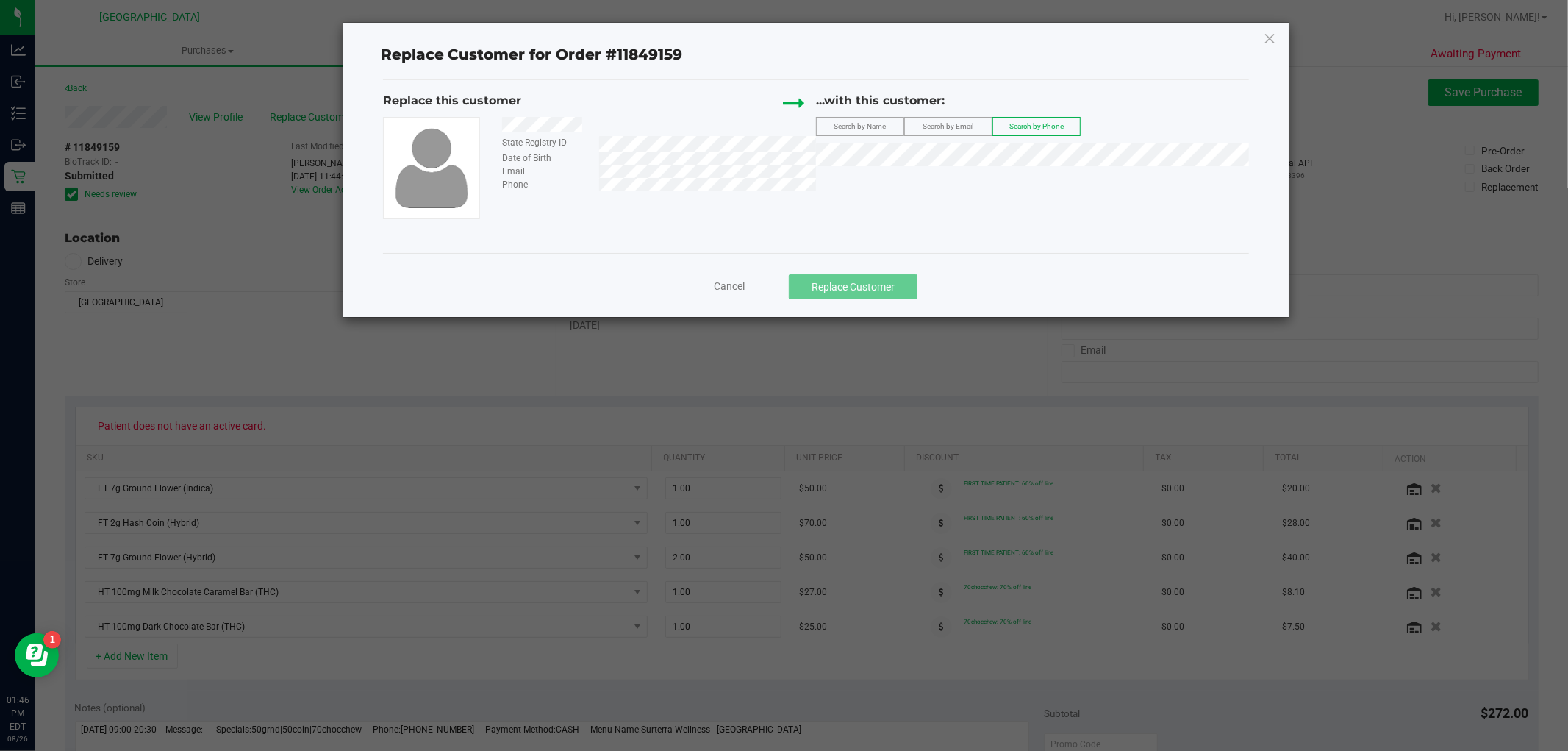
click at [740, 284] on span "Cancel" at bounding box center [729, 286] width 31 height 12
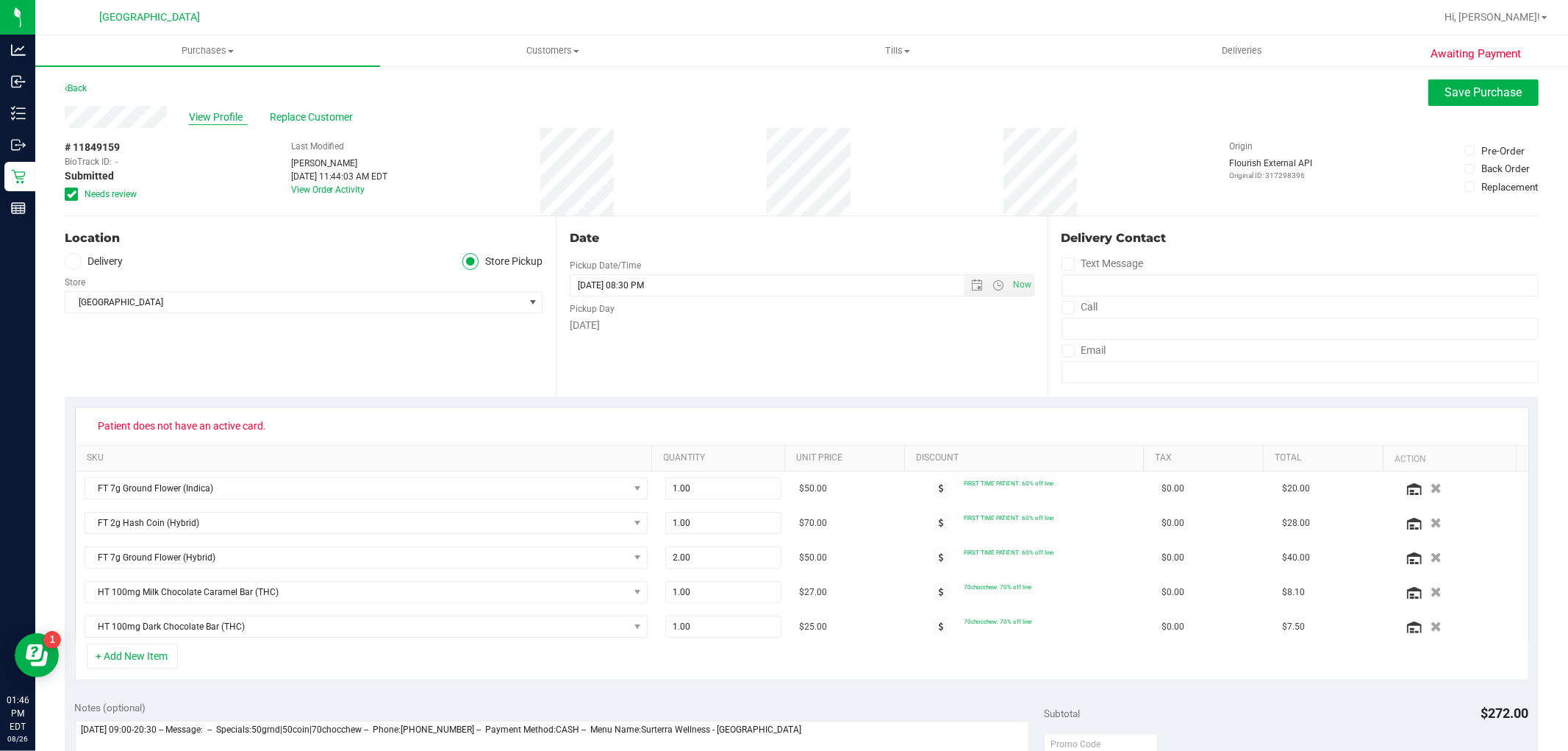
click at [217, 114] on span "View Profile" at bounding box center [218, 117] width 59 height 16
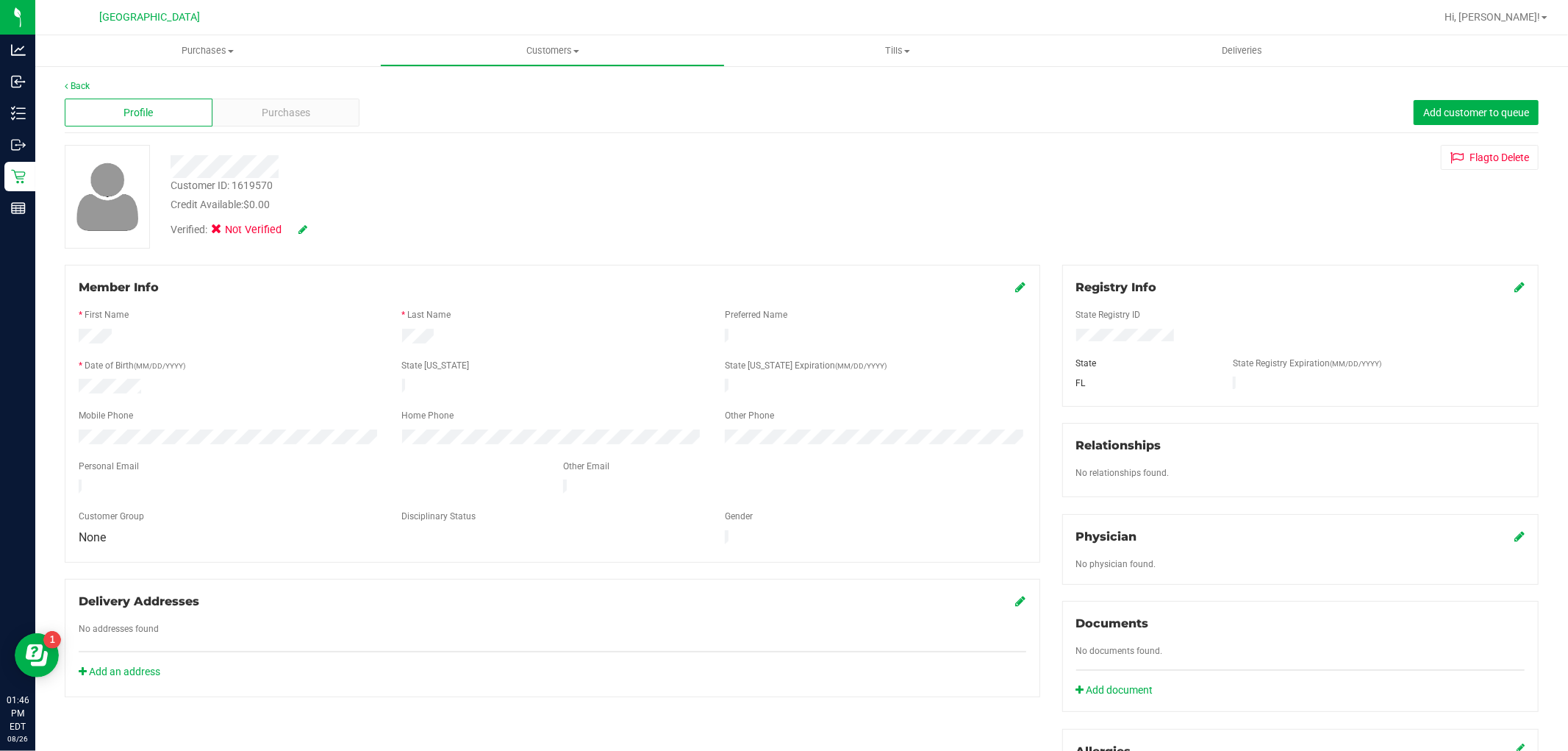
click at [1515, 291] on icon at bounding box center [1520, 287] width 11 height 12
click at [1282, 348] on div at bounding box center [1300, 353] width 448 height 12
click at [317, 225] on div "Verified: Not Verified" at bounding box center [284, 230] width 227 height 17
click at [309, 227] on div "Verified: Not Verified" at bounding box center [284, 230] width 227 height 17
click at [305, 228] on icon at bounding box center [303, 230] width 9 height 11
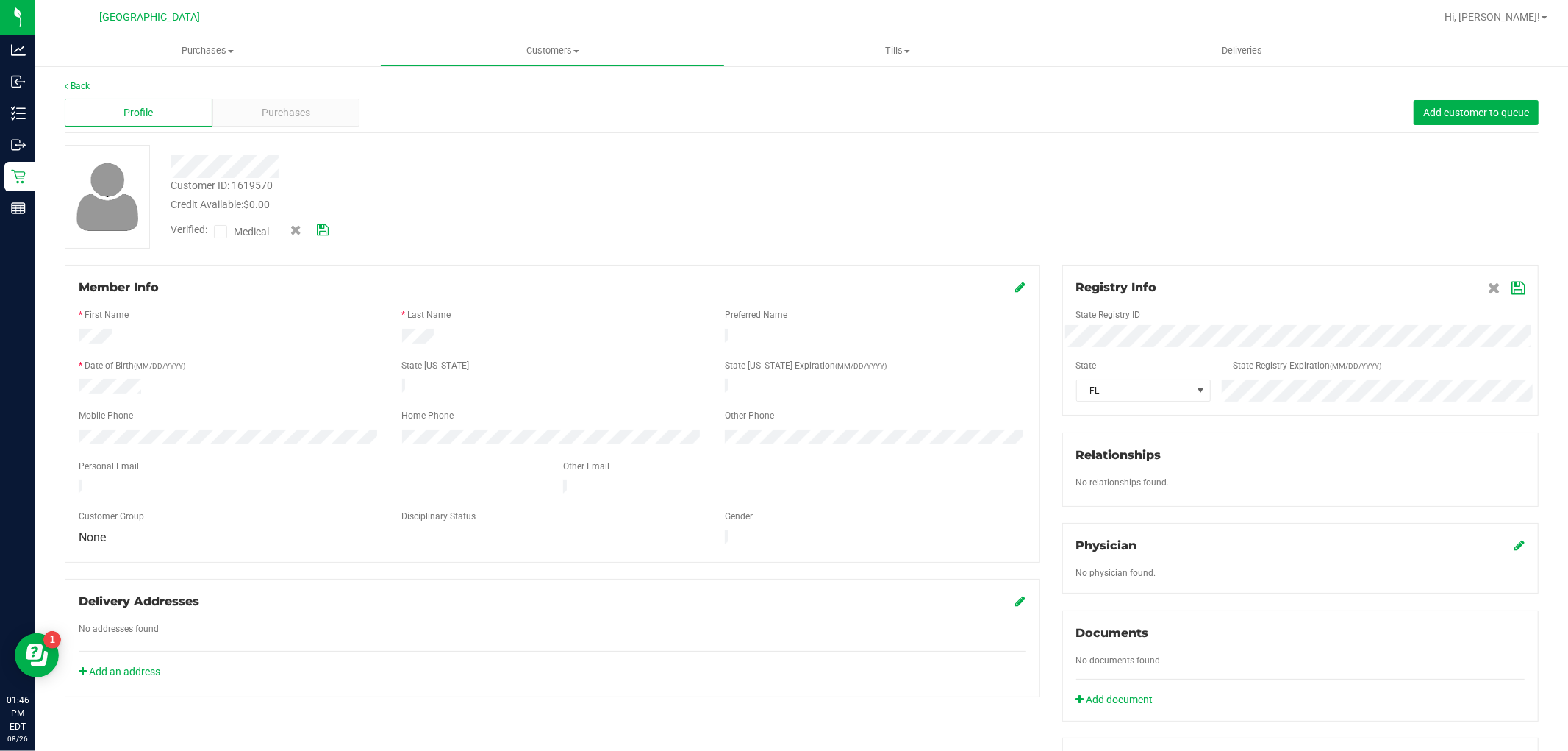
click at [226, 231] on span at bounding box center [220, 232] width 14 height 14
click at [0, 0] on input "Medical" at bounding box center [0, 0] width 0 height 0
click at [326, 230] on icon at bounding box center [323, 230] width 12 height 11
click at [1520, 290] on div "Registry Info State Registry ID * State State Registry Expiration (MM/DD/YYYY) …" at bounding box center [1300, 340] width 476 height 151
click at [1512, 284] on icon at bounding box center [1518, 288] width 14 height 12
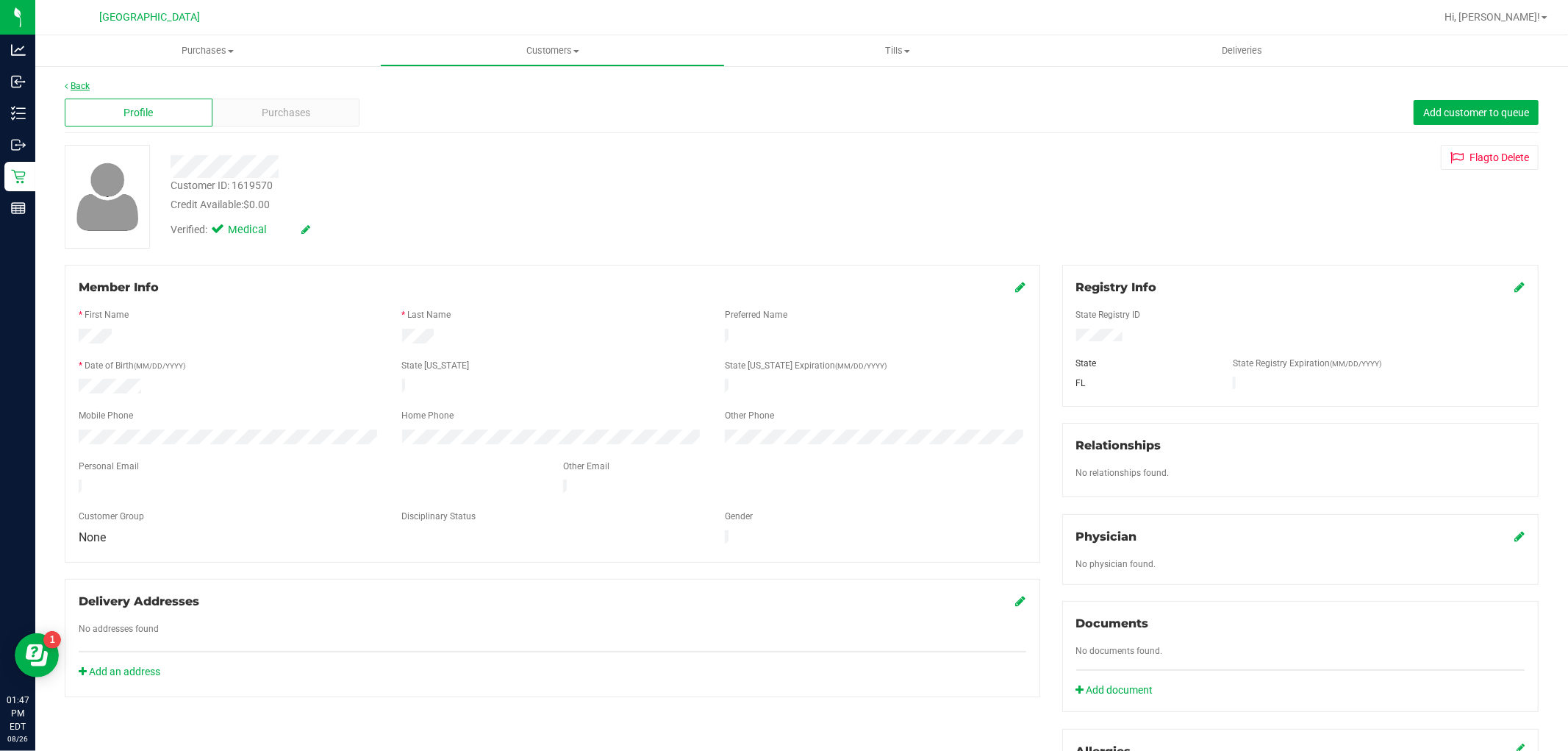
click at [76, 82] on link "Back" at bounding box center [77, 87] width 25 height 11
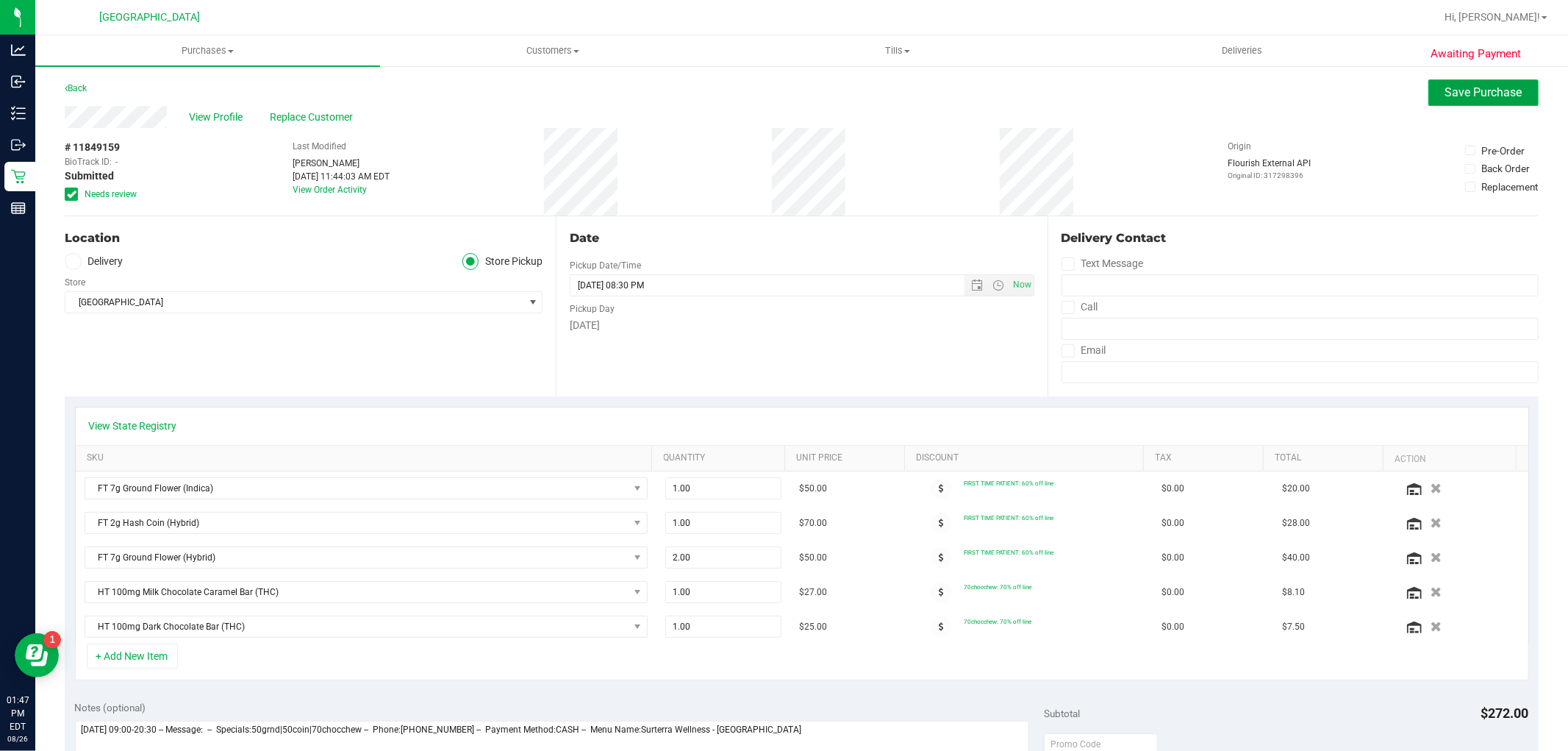
click at [1466, 100] on button "Save Purchase" at bounding box center [1483, 93] width 111 height 26
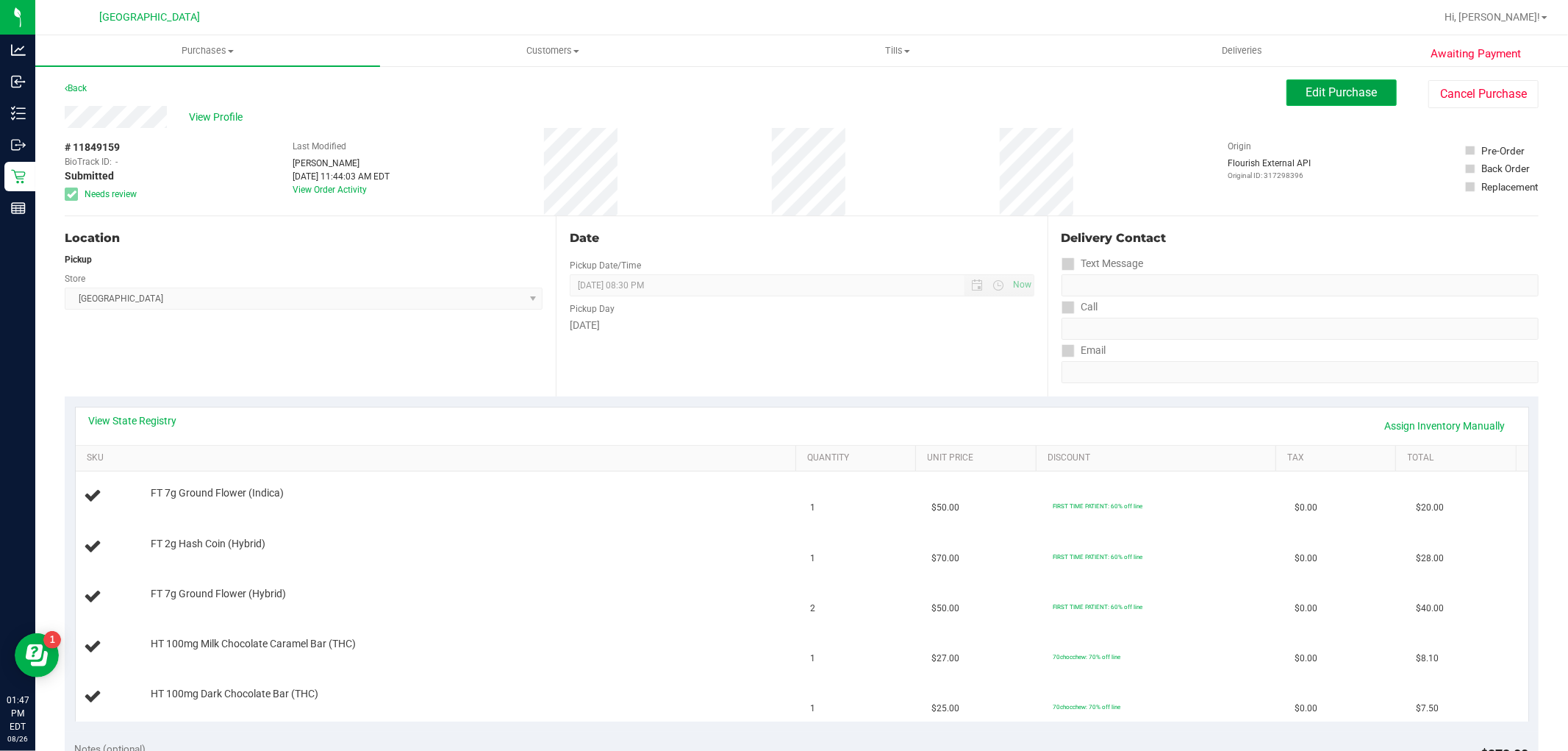
click at [1306, 85] on span "Edit Purchase" at bounding box center [1342, 92] width 71 height 14
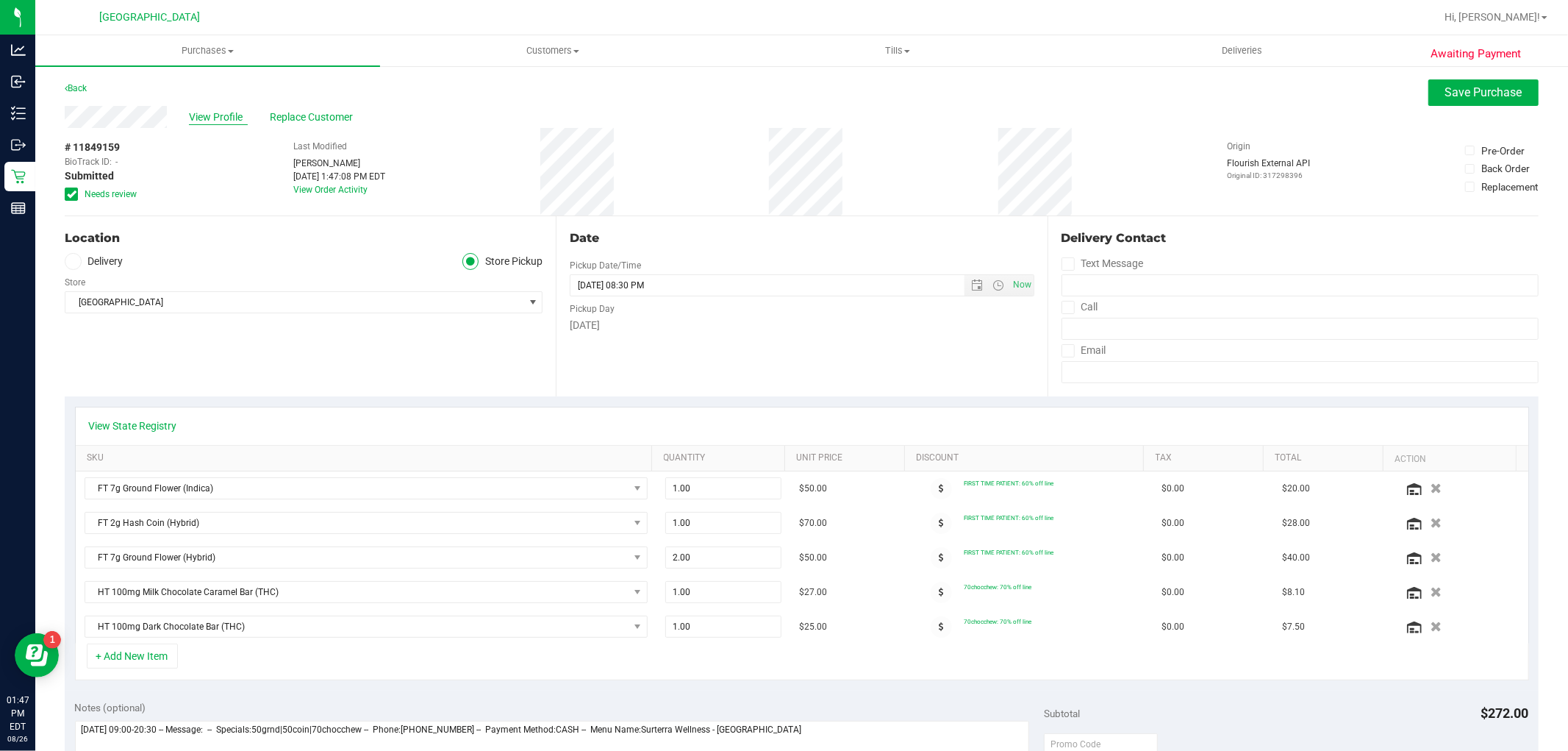
click at [208, 113] on span "View Profile" at bounding box center [218, 117] width 59 height 16
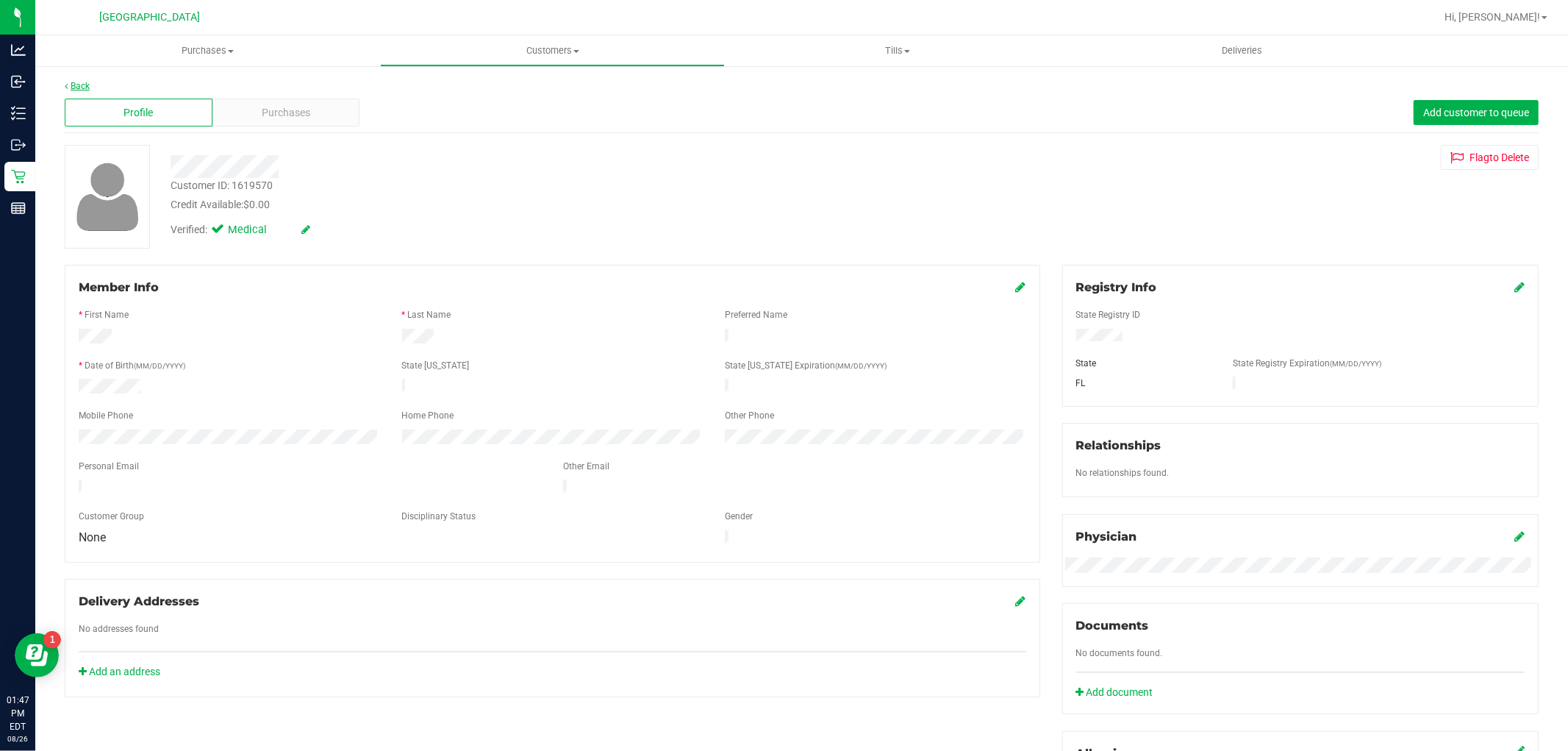
click at [76, 82] on link "Back" at bounding box center [77, 87] width 25 height 11
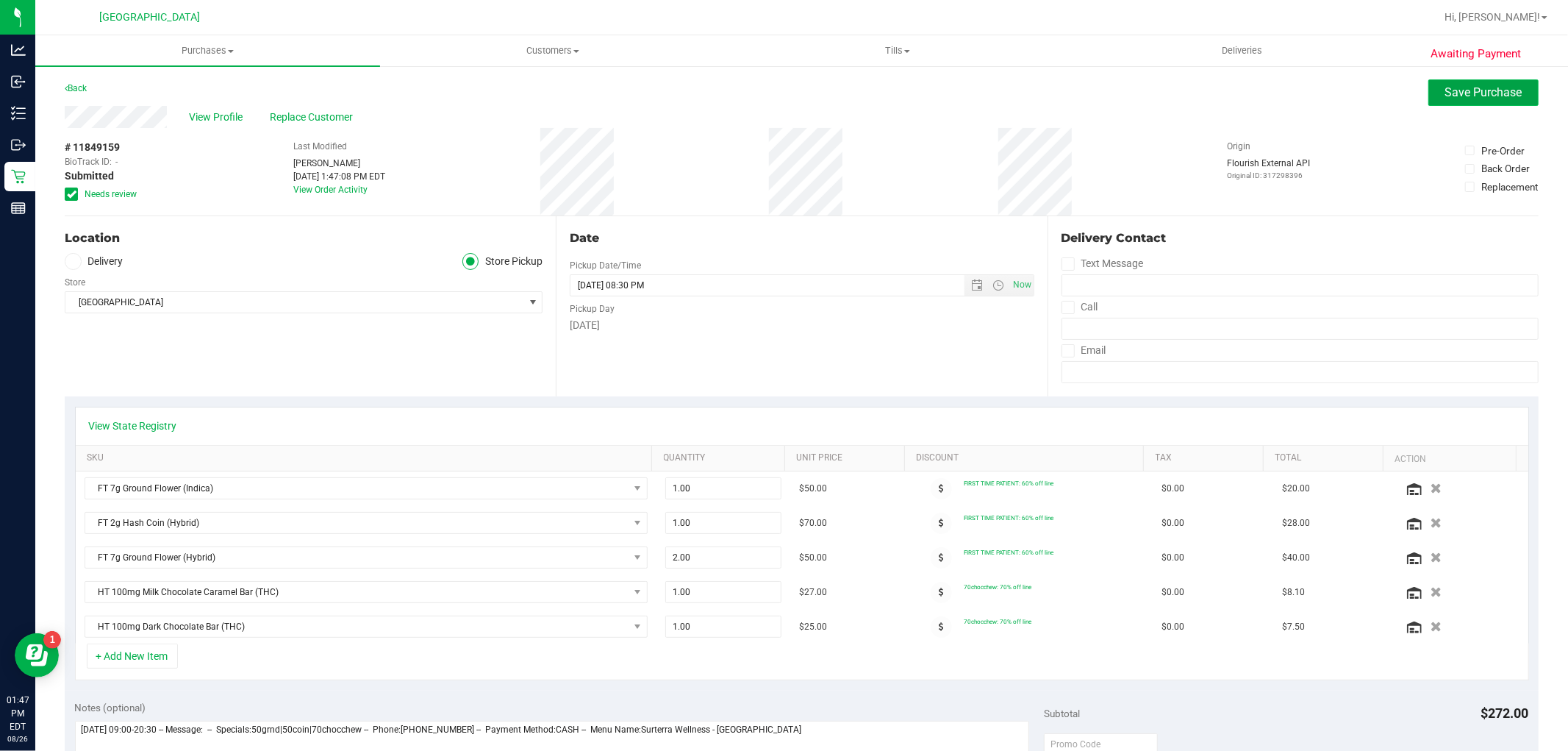
click at [1464, 101] on button "Save Purchase" at bounding box center [1483, 93] width 111 height 26
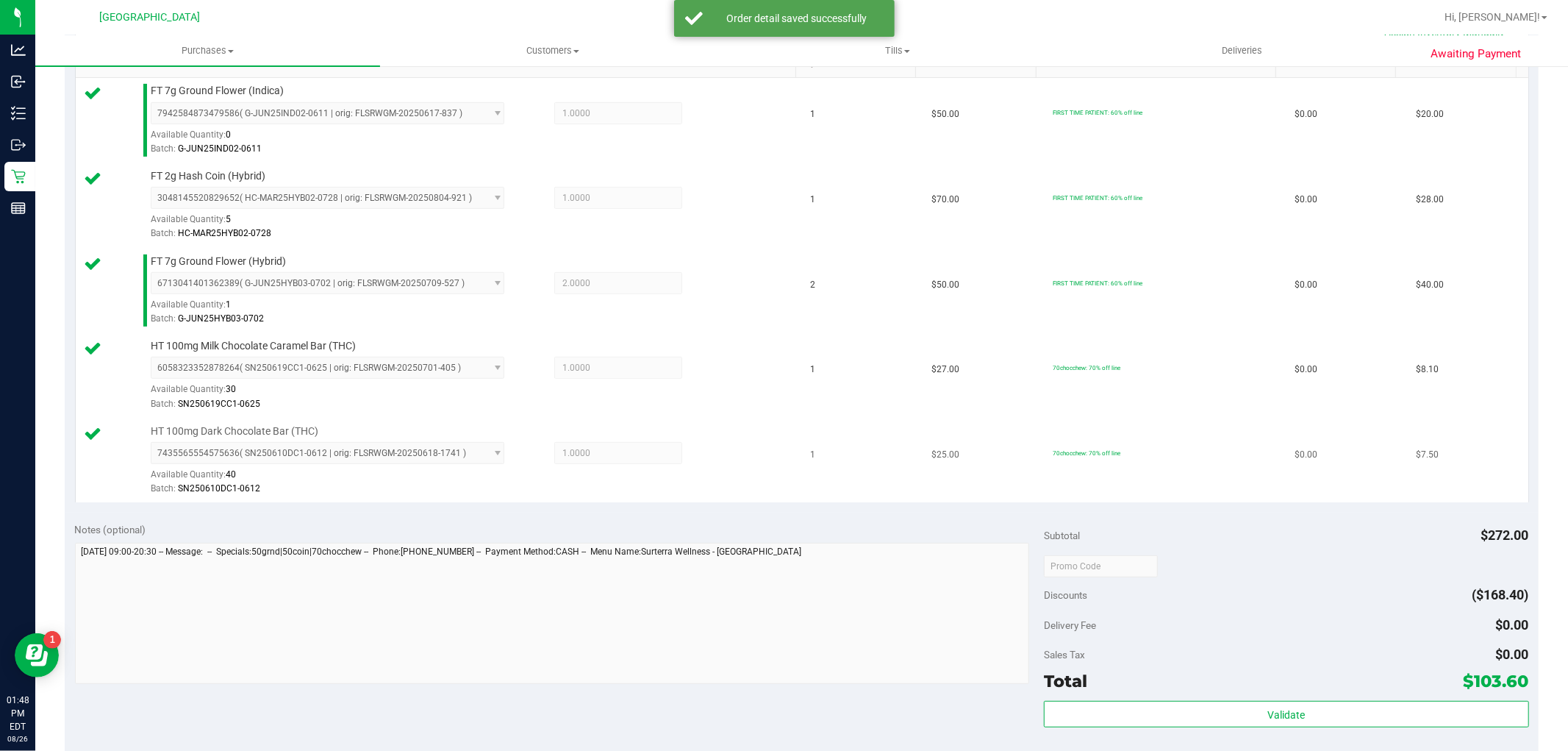
scroll to position [490, 0]
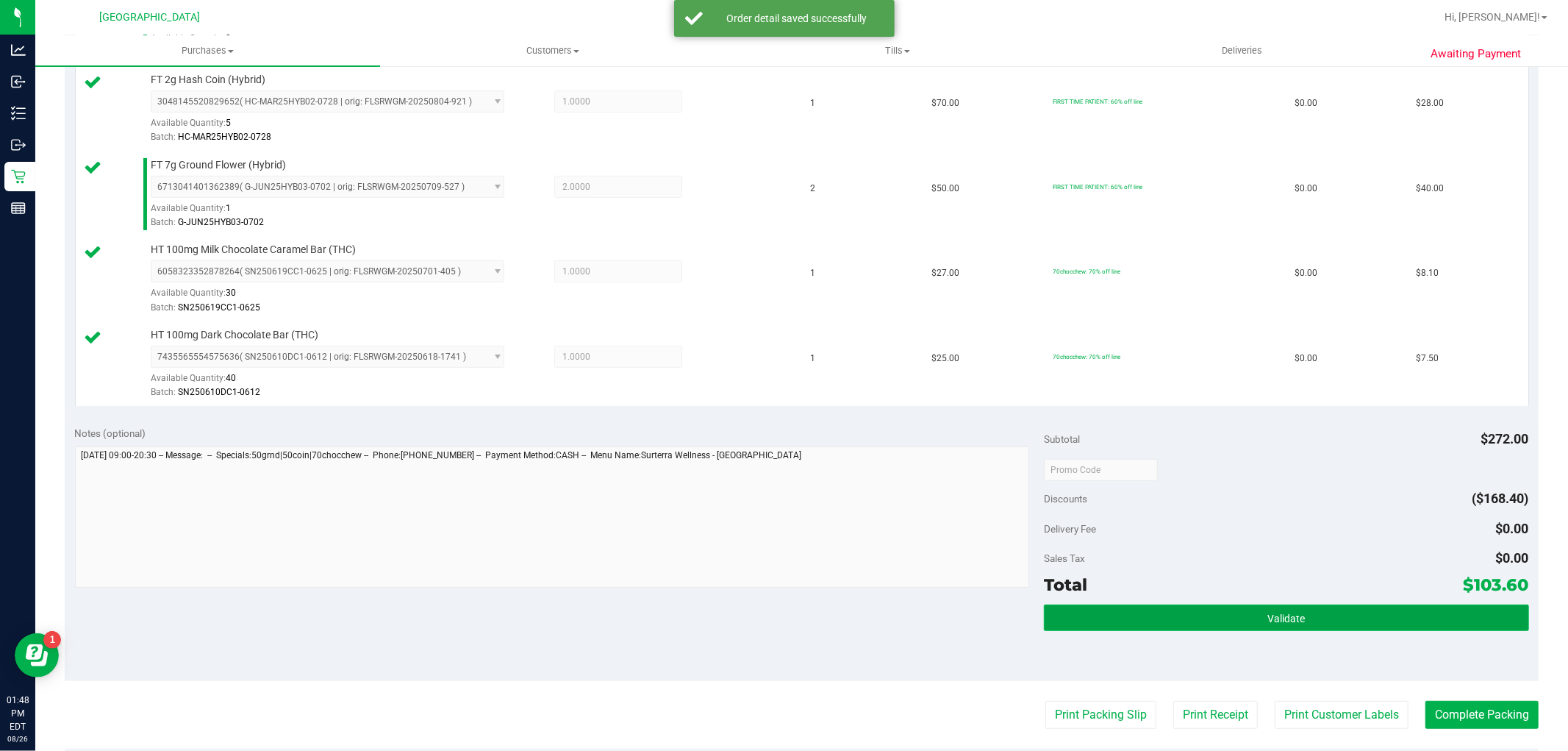
click at [1266, 607] on button "Validate" at bounding box center [1286, 617] width 484 height 26
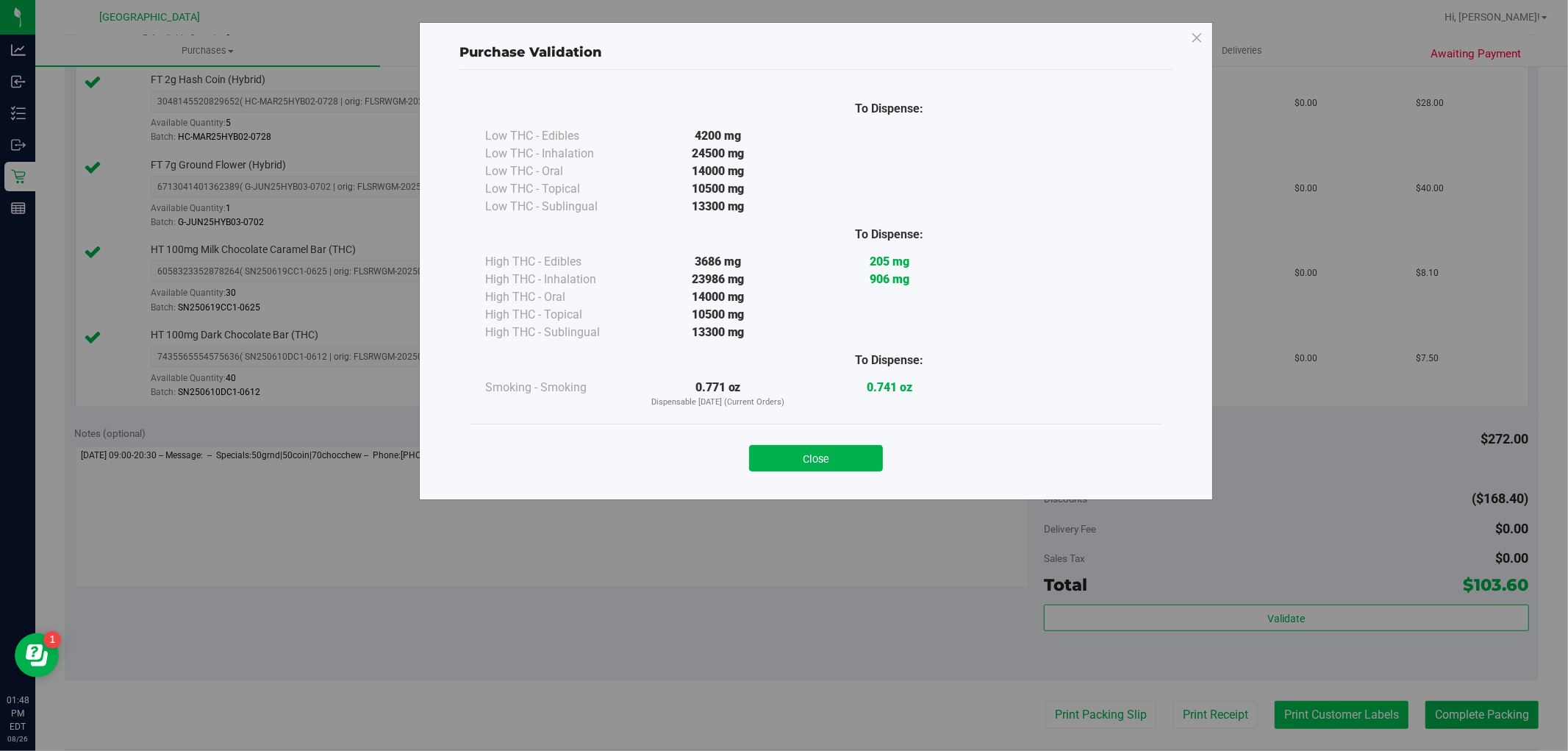
click at [1332, 716] on div "Purchase Validation To Dispense: Low THC - Edibles 4200 mg" at bounding box center [790, 376] width 1579 height 751
click at [811, 464] on button "Close" at bounding box center [816, 458] width 134 height 26
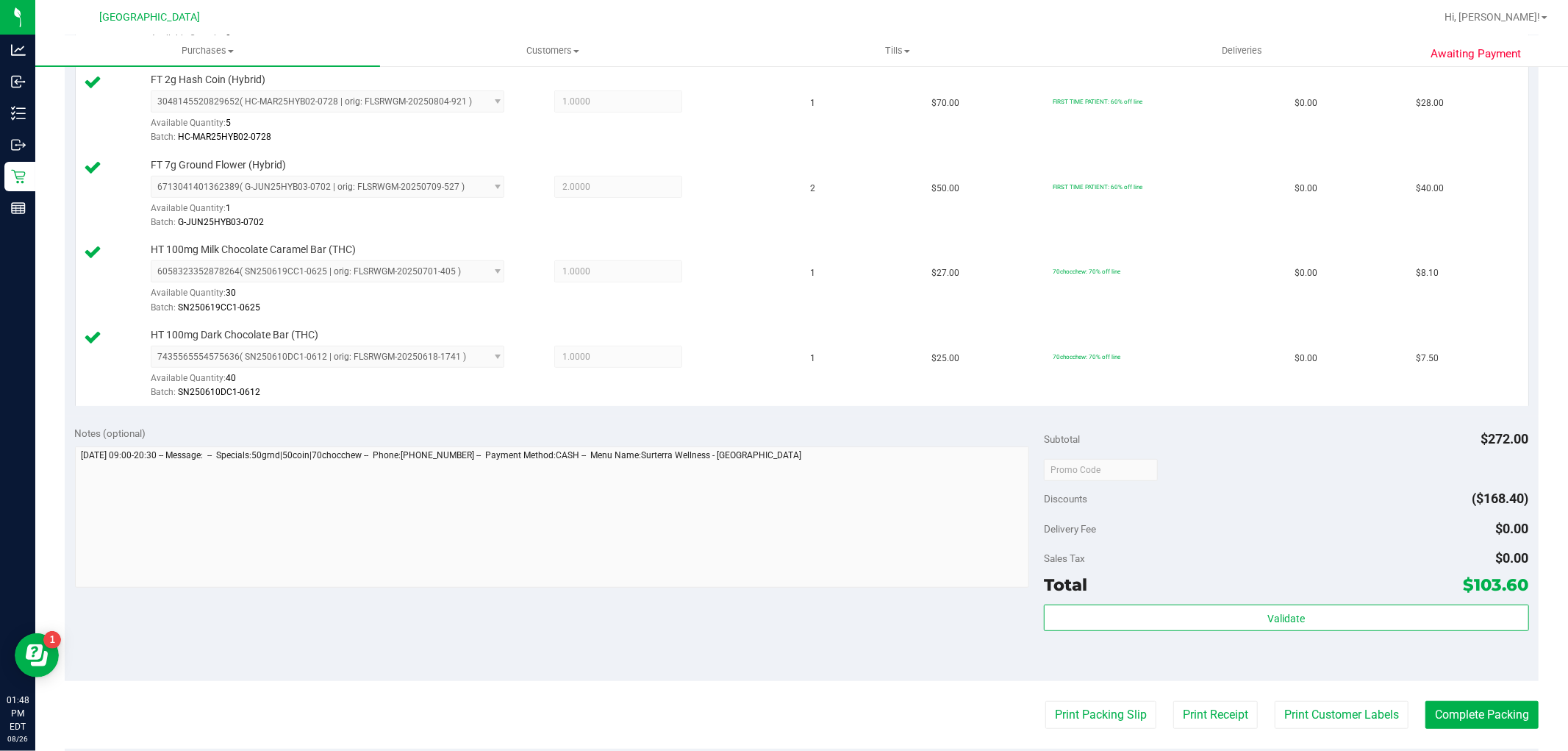
click at [1289, 598] on div "Total $103.60" at bounding box center [1286, 585] width 484 height 26
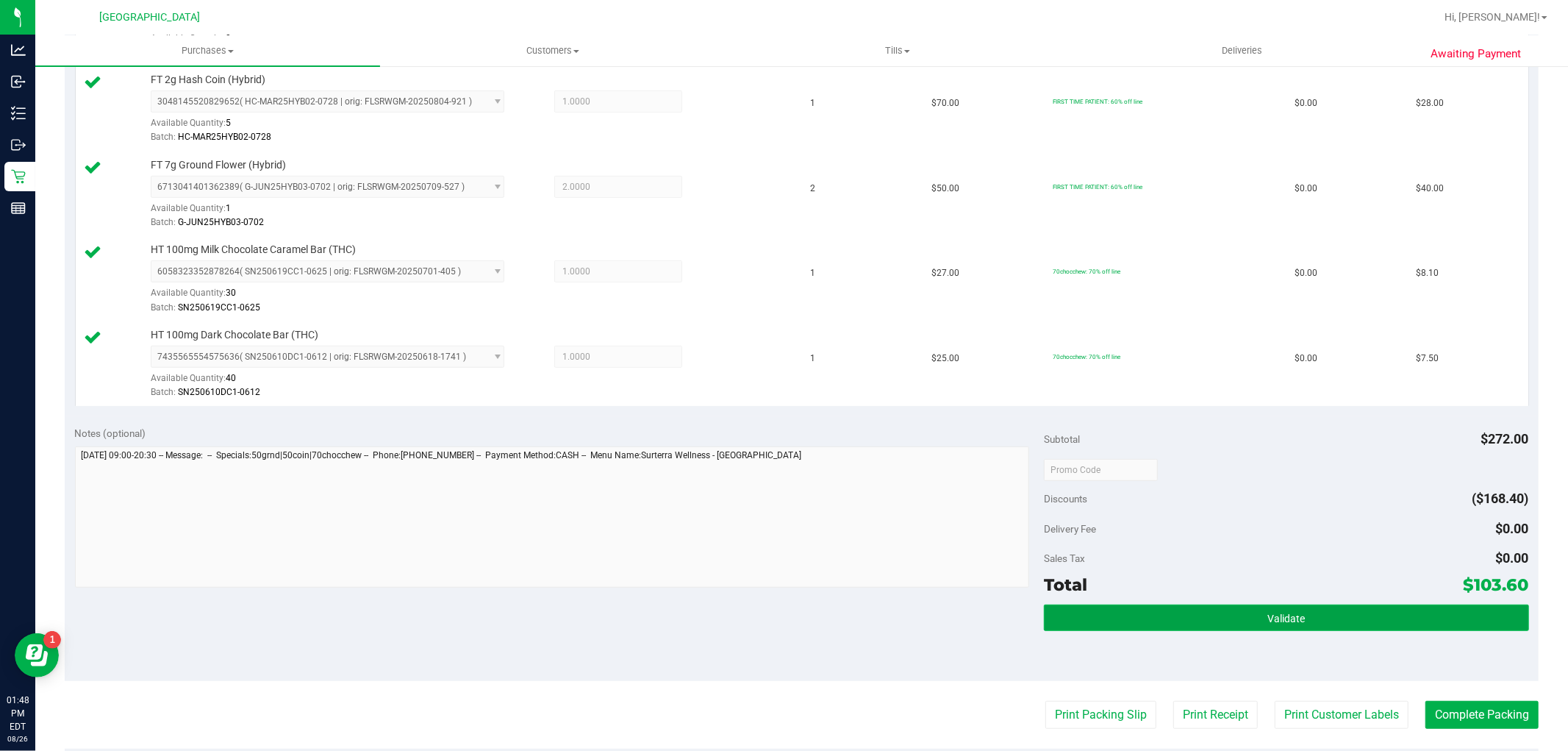
click at [1239, 610] on button "Validate" at bounding box center [1286, 617] width 484 height 26
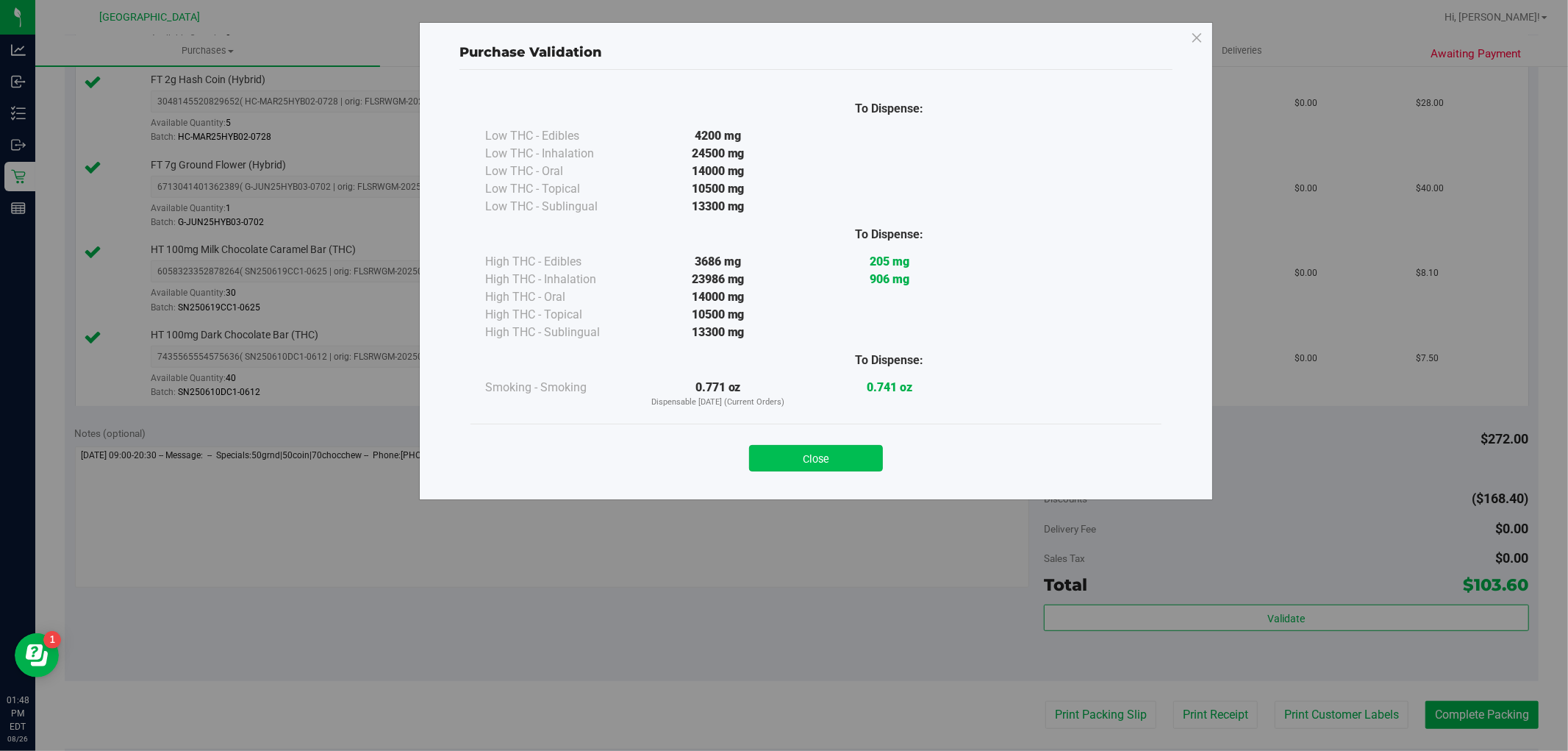
click at [865, 465] on button "Close" at bounding box center [816, 458] width 134 height 26
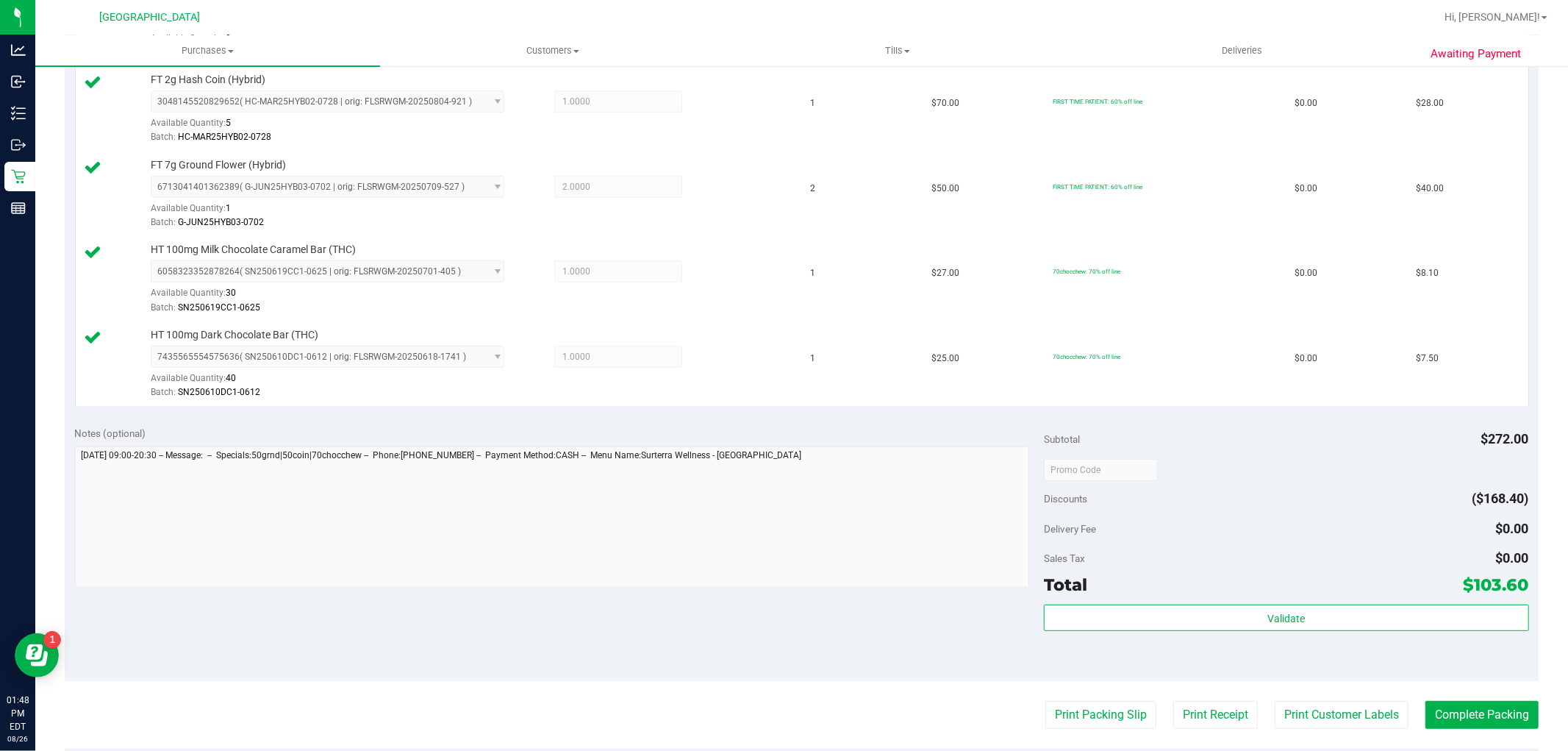
click at [1309, 699] on purchase-details "Back Edit Purchase Cancel Purchase View Profile # 11849159 BioTrack ID: - Submi…" at bounding box center [802, 307] width 1474 height 1434
click at [1294, 701] on button "Print Customer Labels" at bounding box center [1342, 715] width 134 height 28
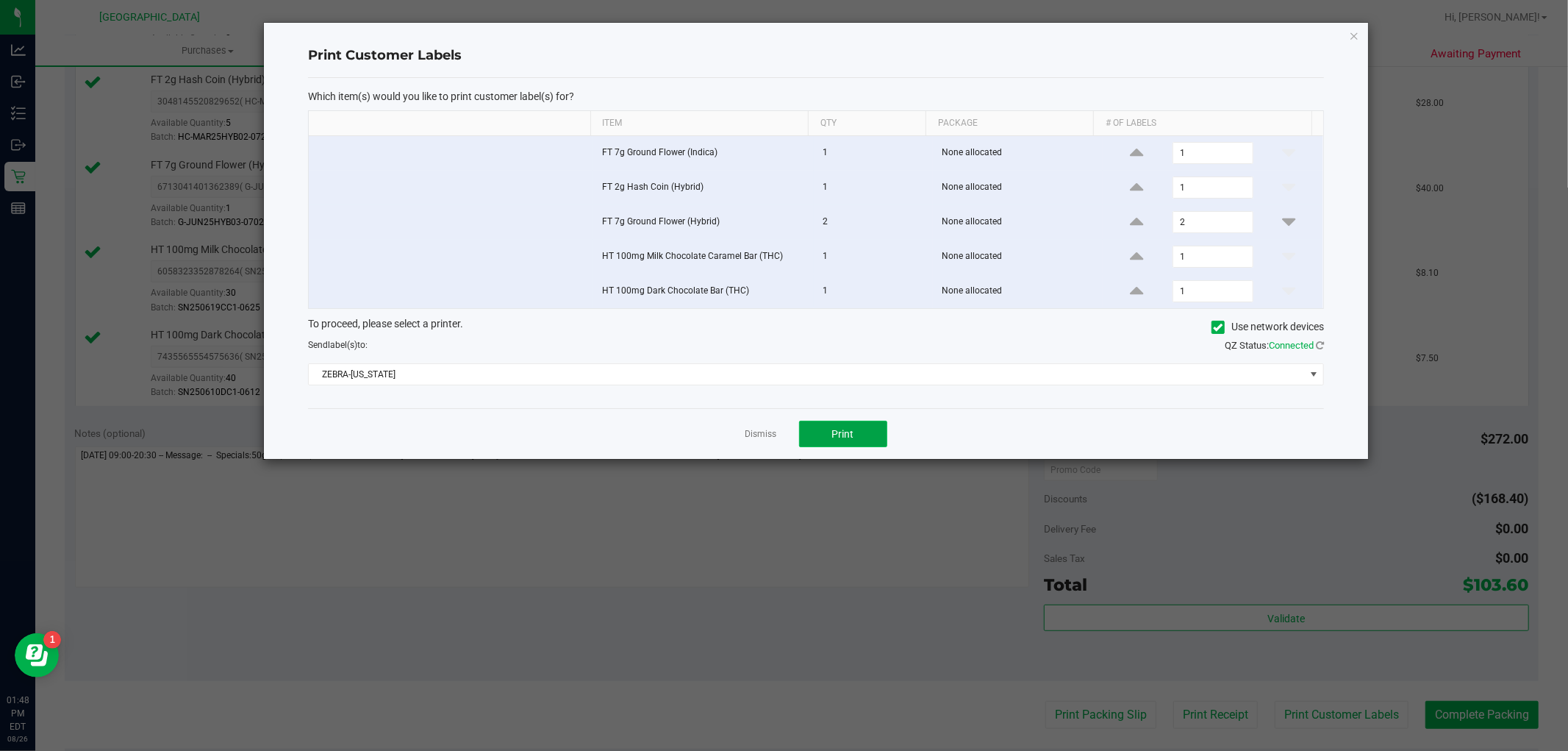
click at [853, 436] on span "Print" at bounding box center [843, 434] width 22 height 12
click at [763, 421] on div "Dismiss Print" at bounding box center [816, 433] width 1016 height 50
click at [763, 421] on div "Dismiss Print" at bounding box center [816, 433] width 1016 height 50
click at [763, 438] on link "Dismiss" at bounding box center [761, 434] width 32 height 13
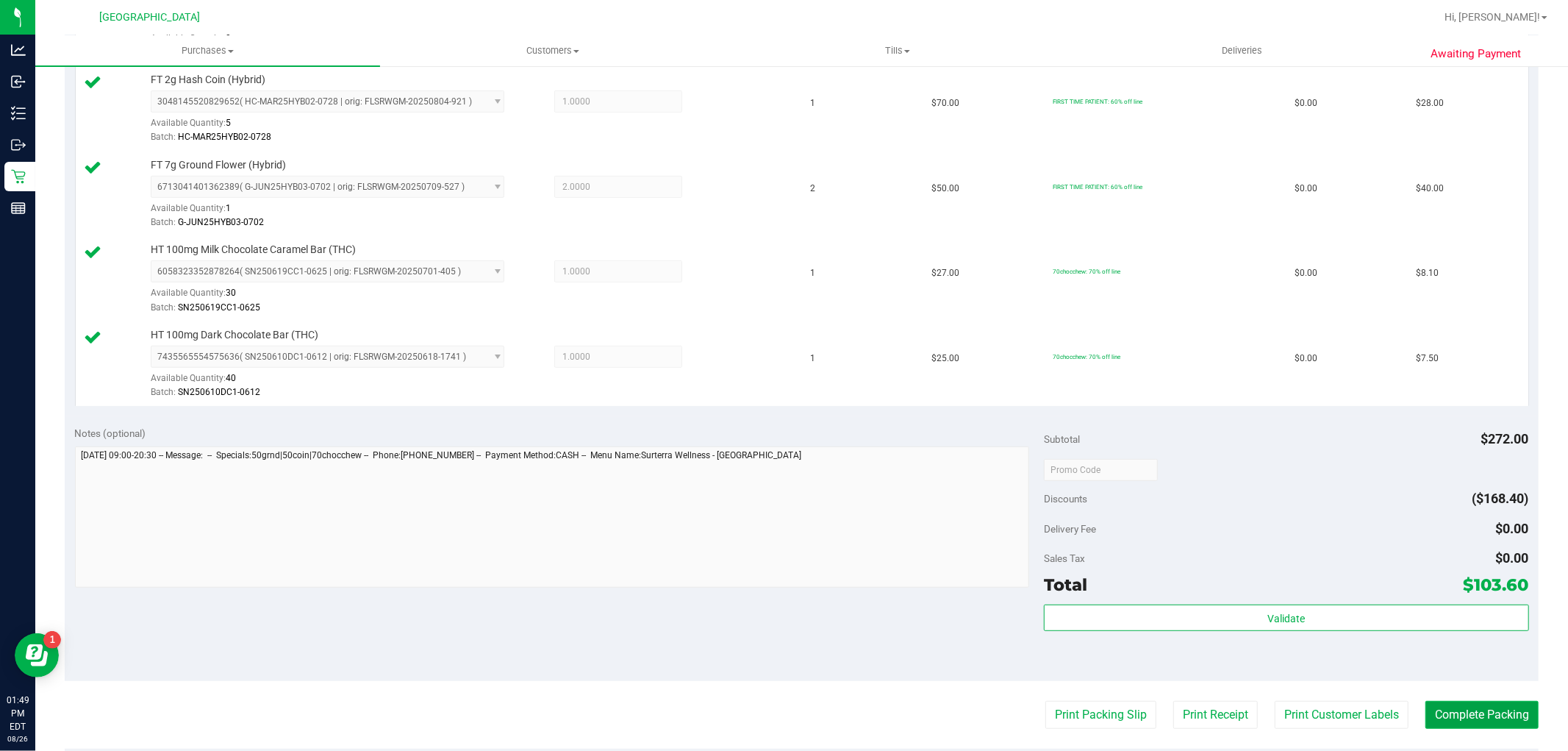
click at [1488, 712] on button "Complete Packing" at bounding box center [1482, 715] width 114 height 28
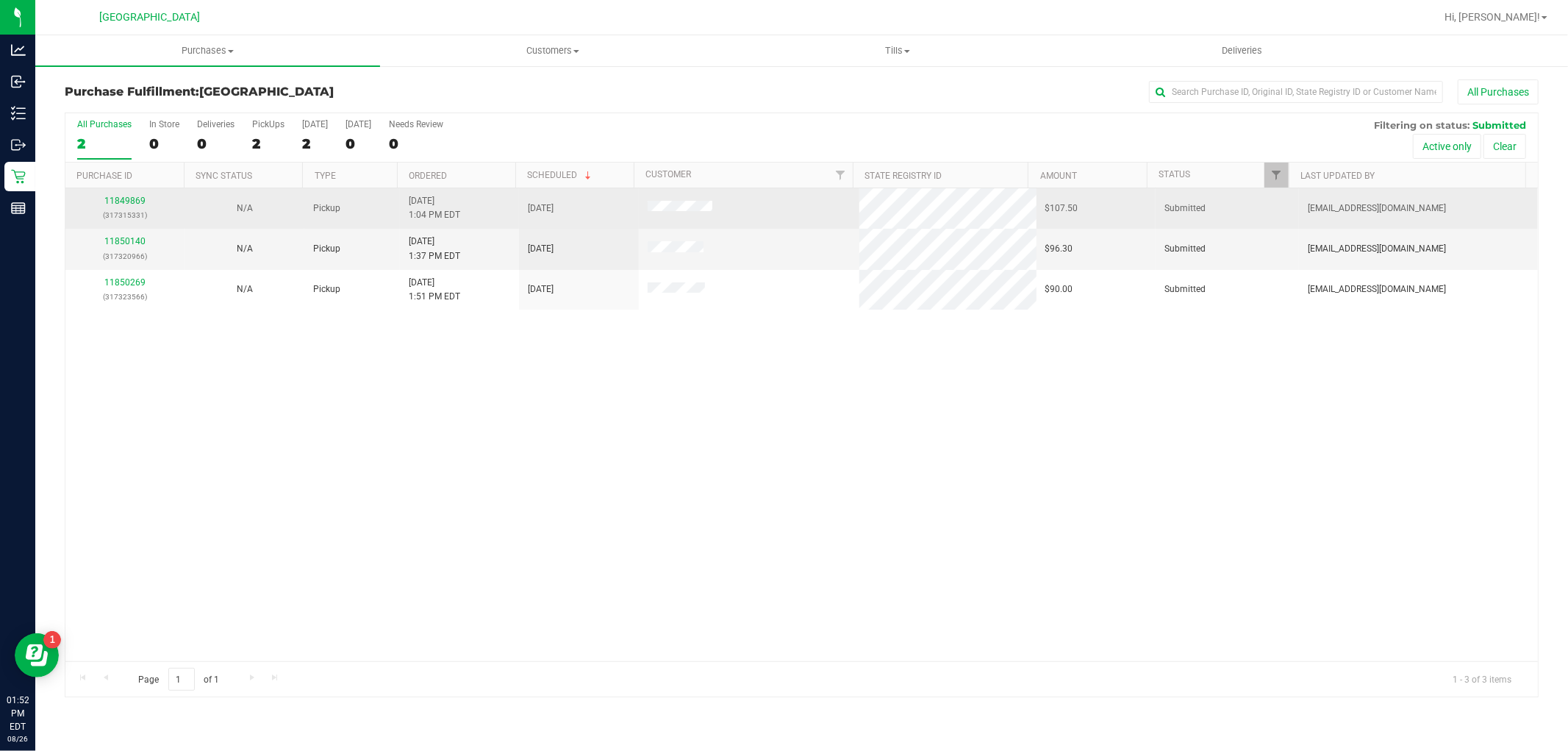
click at [147, 200] on div "11849869 (317315331)" at bounding box center [125, 208] width 102 height 28
click at [135, 201] on div at bounding box center [802, 405] width 1472 height 583
click at [148, 208] on p "(317315331)" at bounding box center [125, 215] width 102 height 14
click at [143, 204] on link "11849869" at bounding box center [125, 201] width 41 height 11
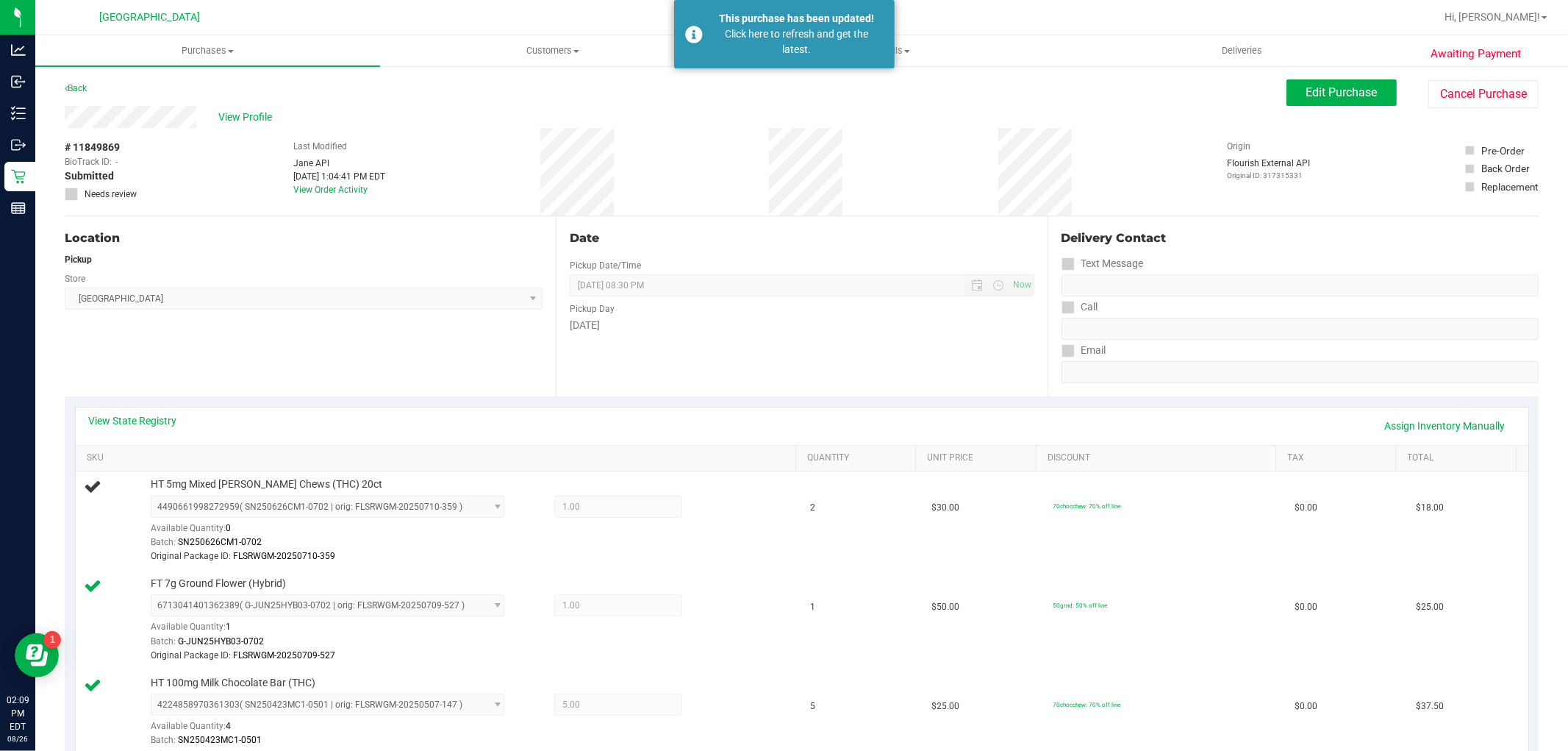
click at [83, 81] on div "Back" at bounding box center [75, 88] width 22 height 17
click at [82, 90] on link "Back" at bounding box center [75, 88] width 22 height 11
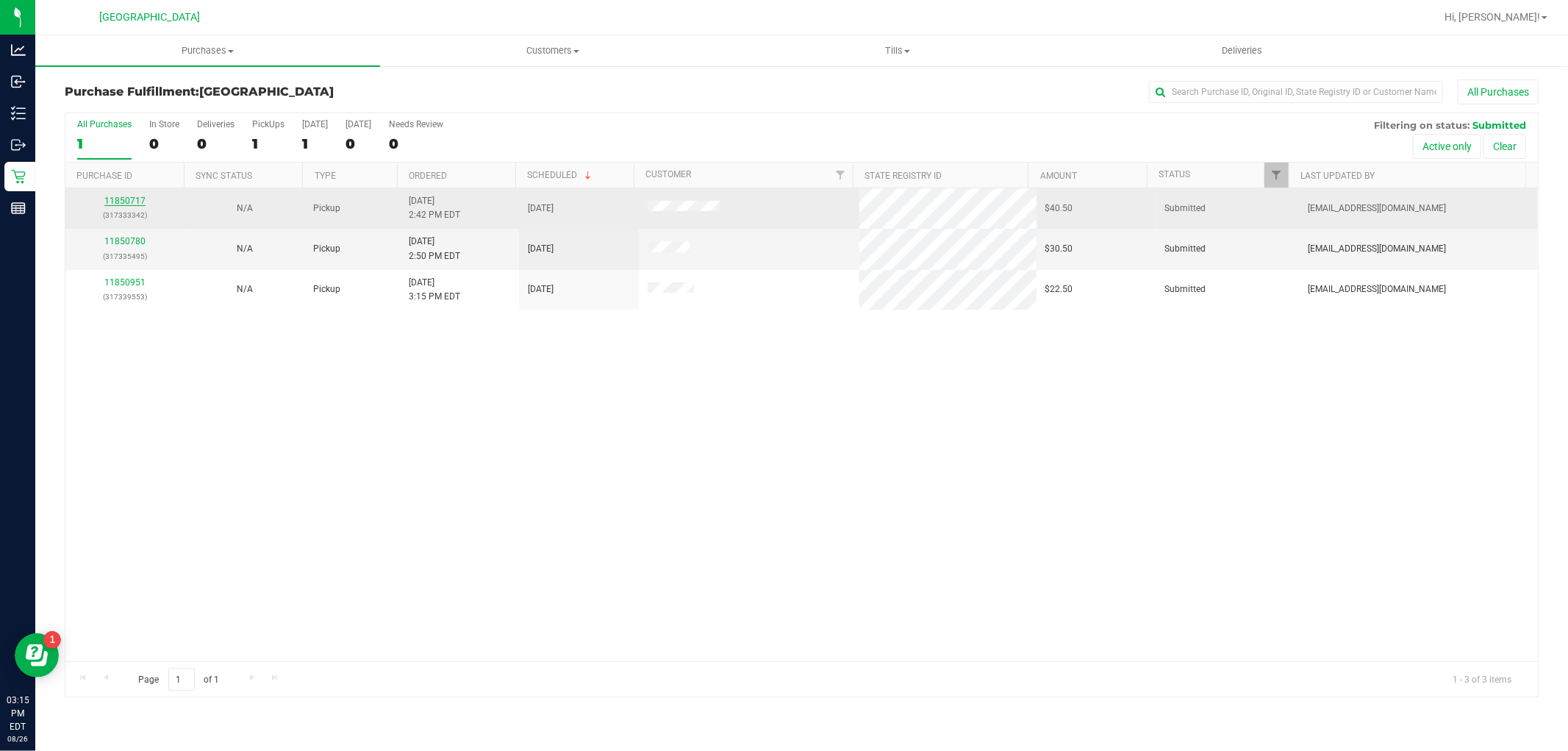
click at [126, 197] on link "11850717" at bounding box center [125, 201] width 41 height 11
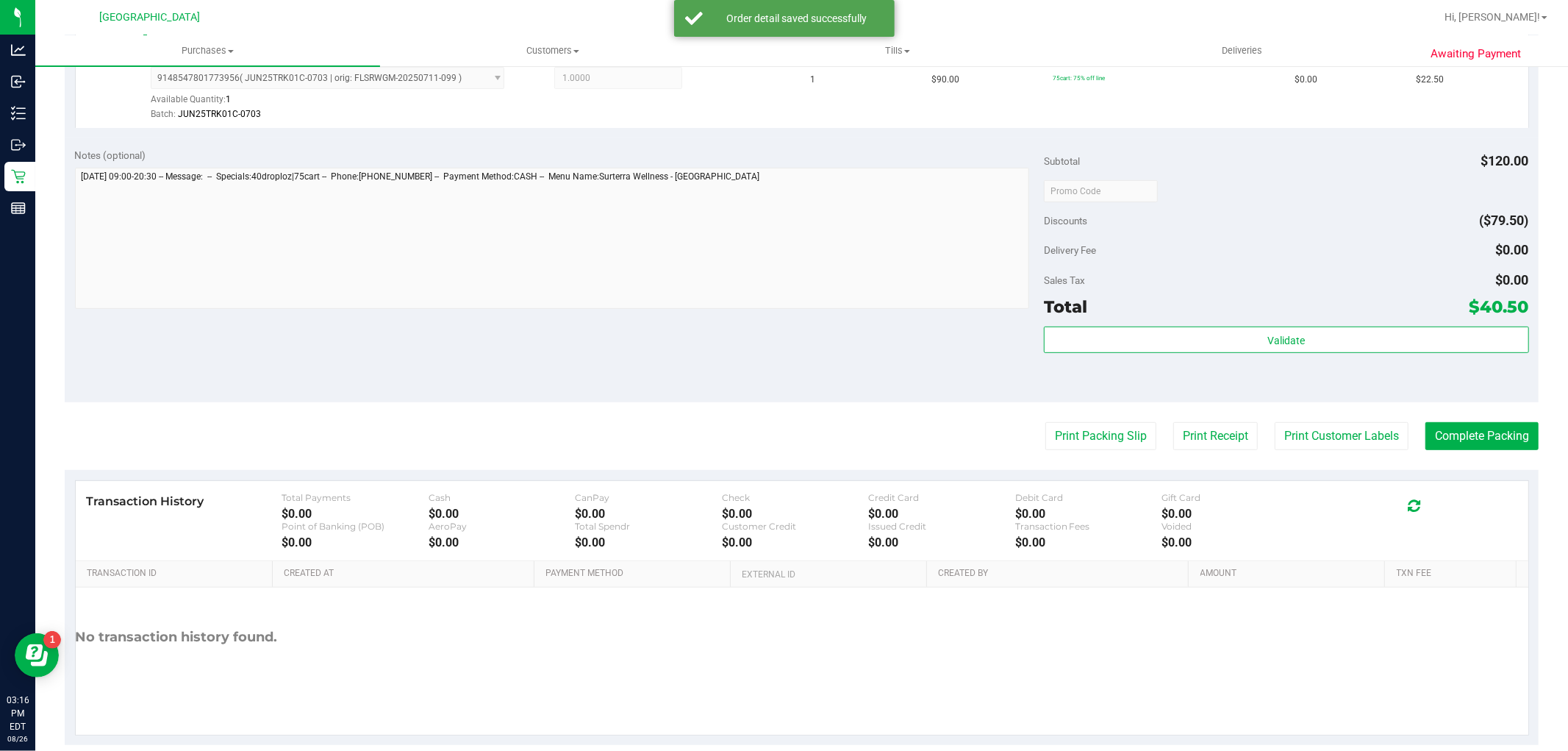
scroll to position [552, 0]
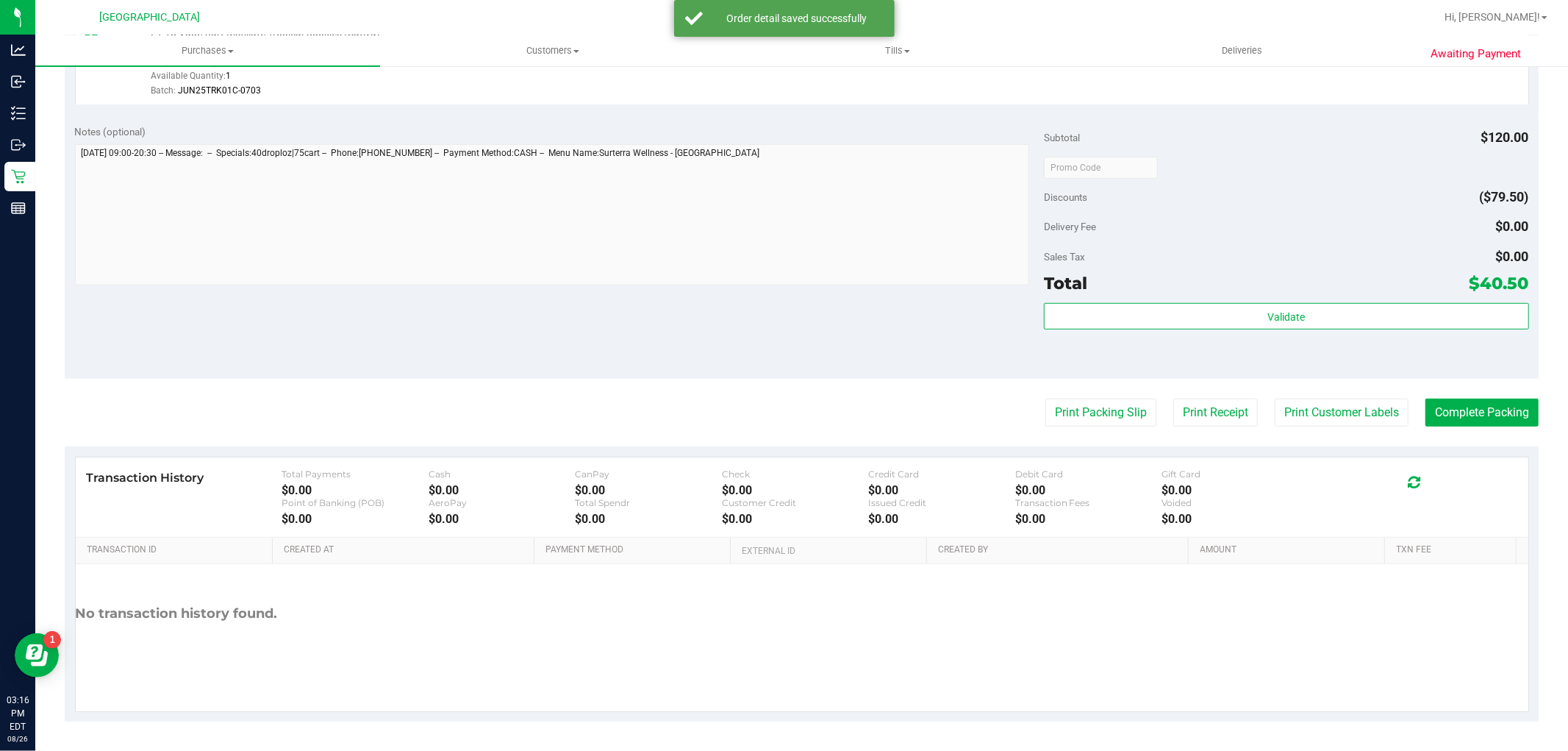
click at [1255, 342] on div "Validate" at bounding box center [1286, 336] width 484 height 66
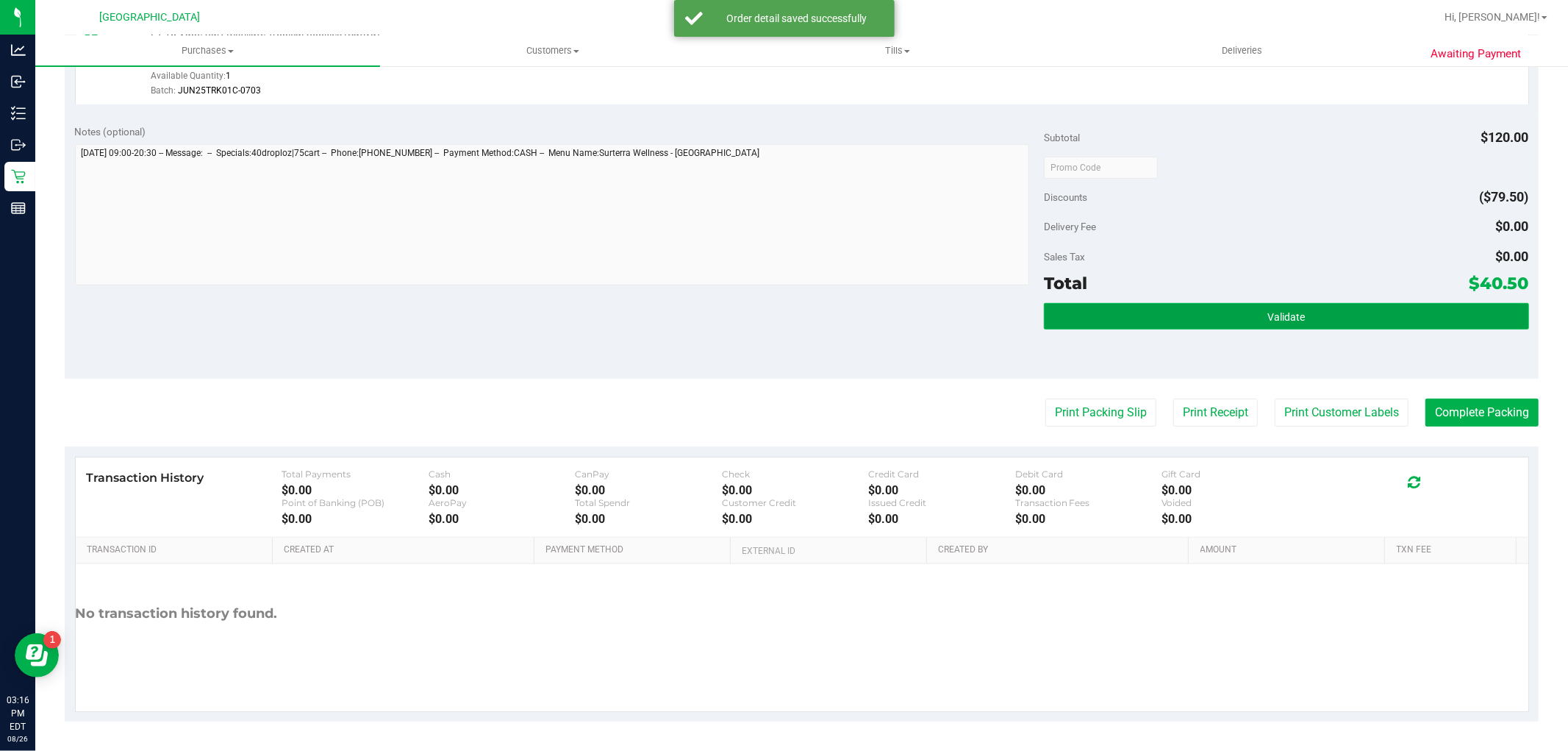
click at [1266, 325] on button "Validate" at bounding box center [1286, 316] width 484 height 26
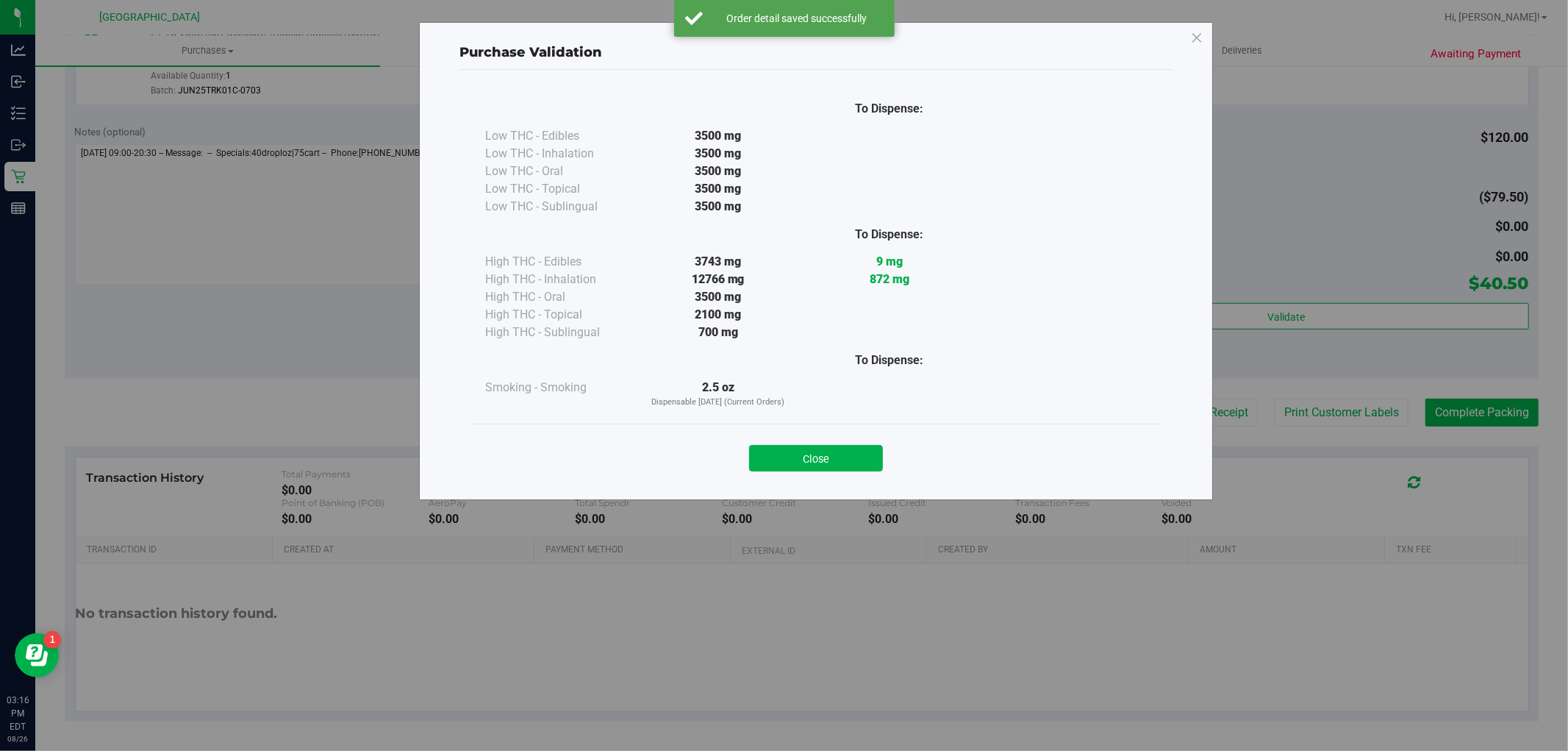
click at [844, 443] on div "Close" at bounding box center [816, 454] width 669 height 37
click at [869, 447] on button "Close" at bounding box center [816, 458] width 134 height 26
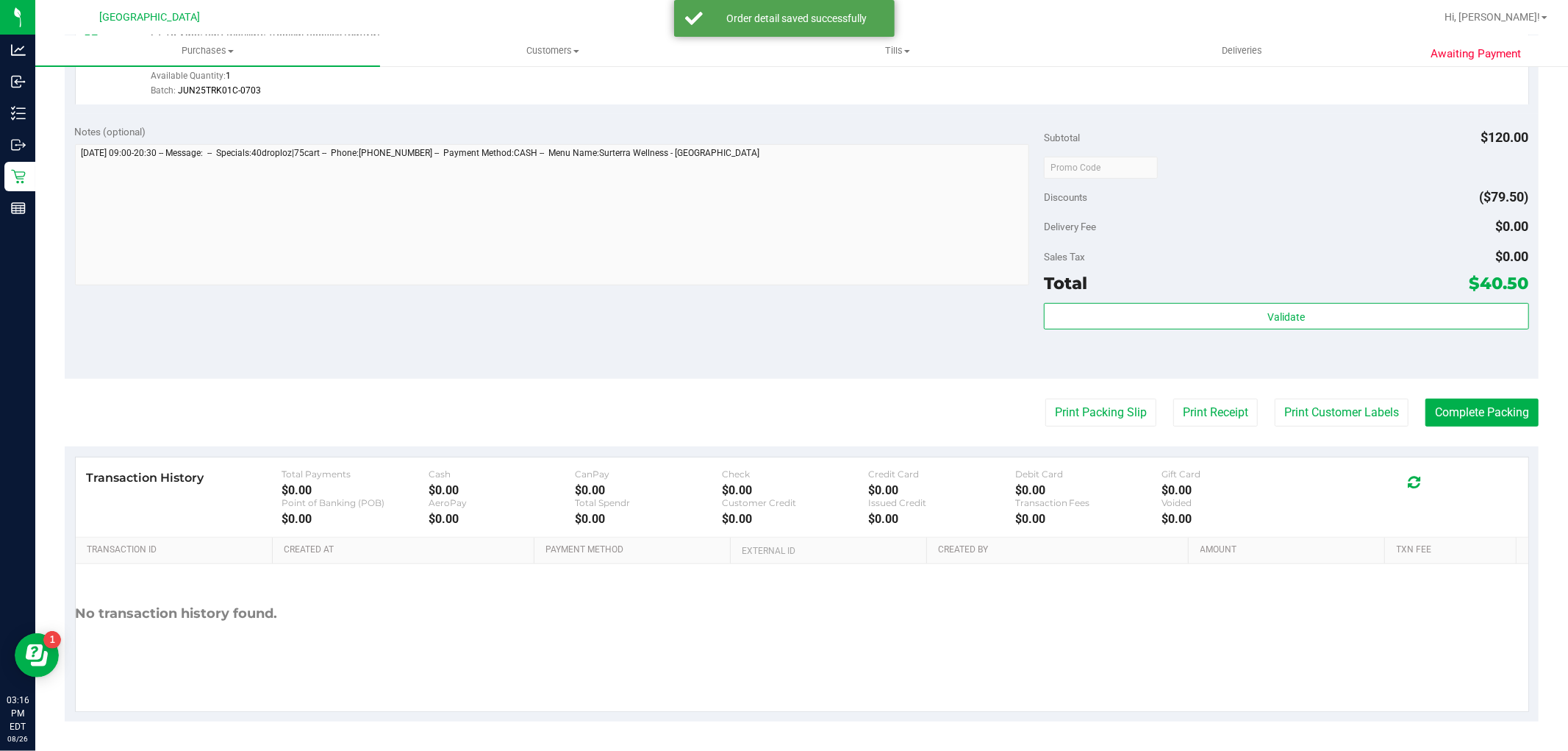
click at [1354, 438] on purchase-details "Back Edit Purchase Cancel Purchase View Profile # 11850717 BioTrack ID: - Submi…" at bounding box center [802, 124] width 1474 height 1193
click at [1342, 413] on button "Print Customer Labels" at bounding box center [1342, 412] width 134 height 28
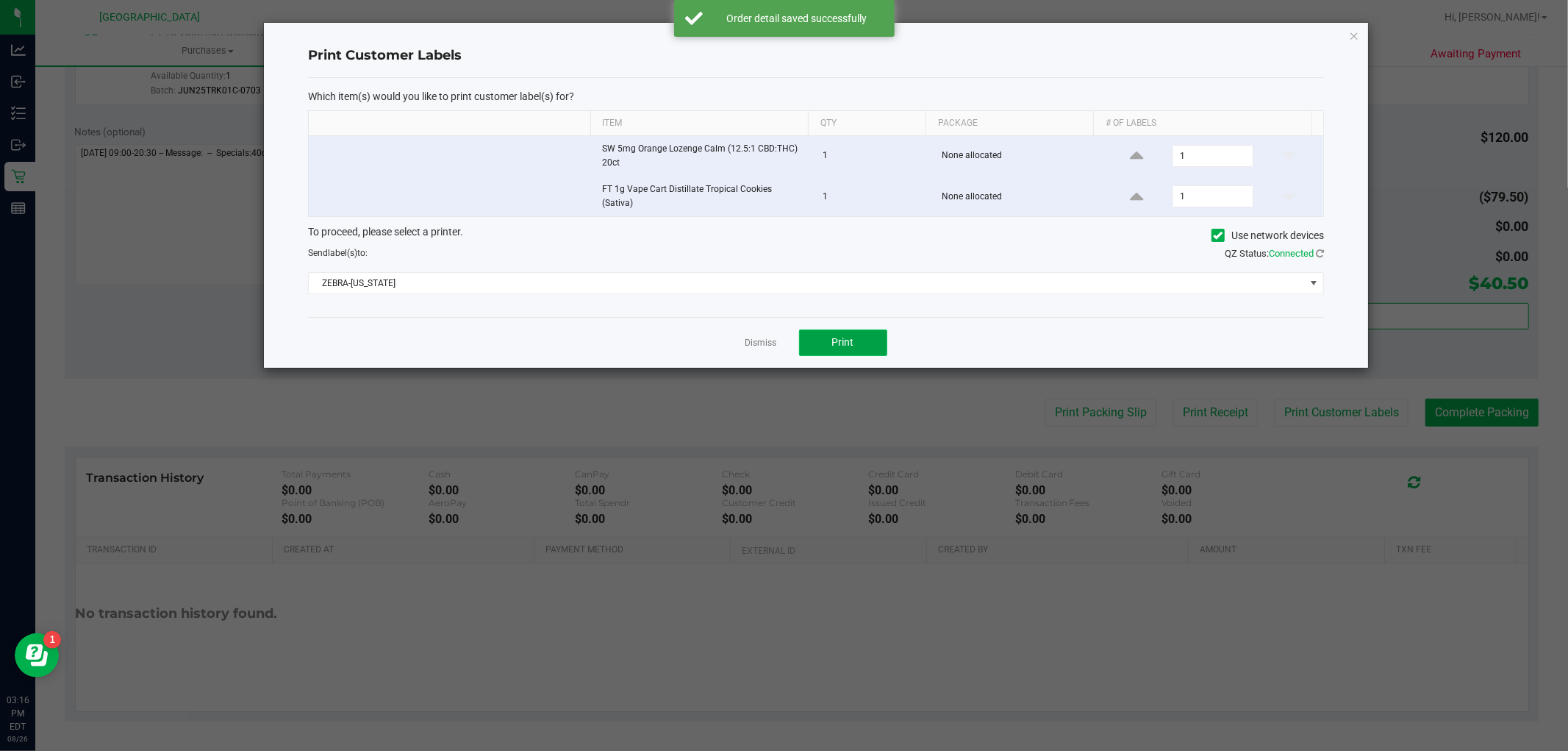
click at [844, 347] on button "Print" at bounding box center [843, 342] width 88 height 26
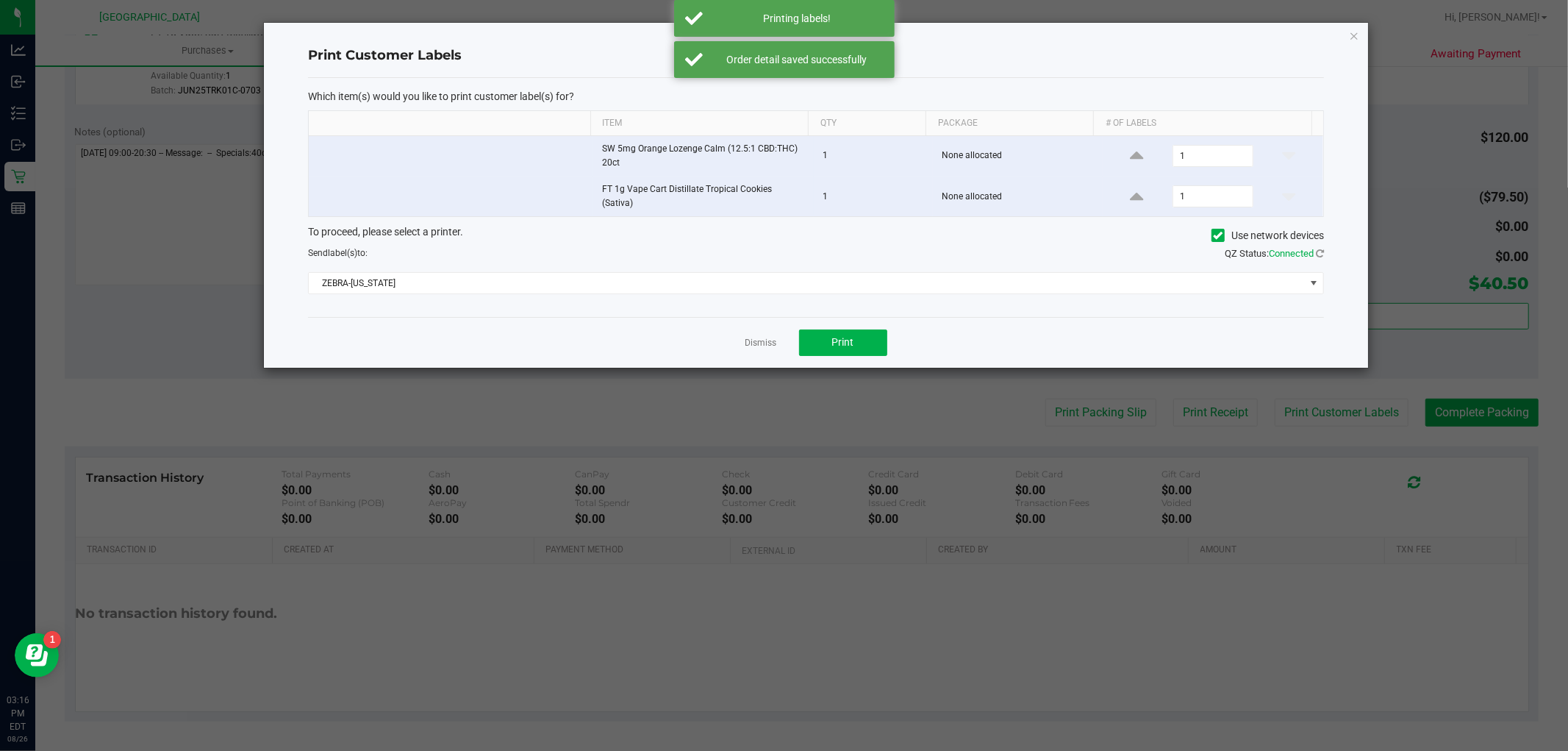
click at [763, 335] on app-cancel-button "Dismiss" at bounding box center [761, 342] width 32 height 16
click at [732, 331] on div "Dismiss Print" at bounding box center [816, 342] width 1016 height 50
click at [752, 339] on link "Dismiss" at bounding box center [761, 343] width 32 height 13
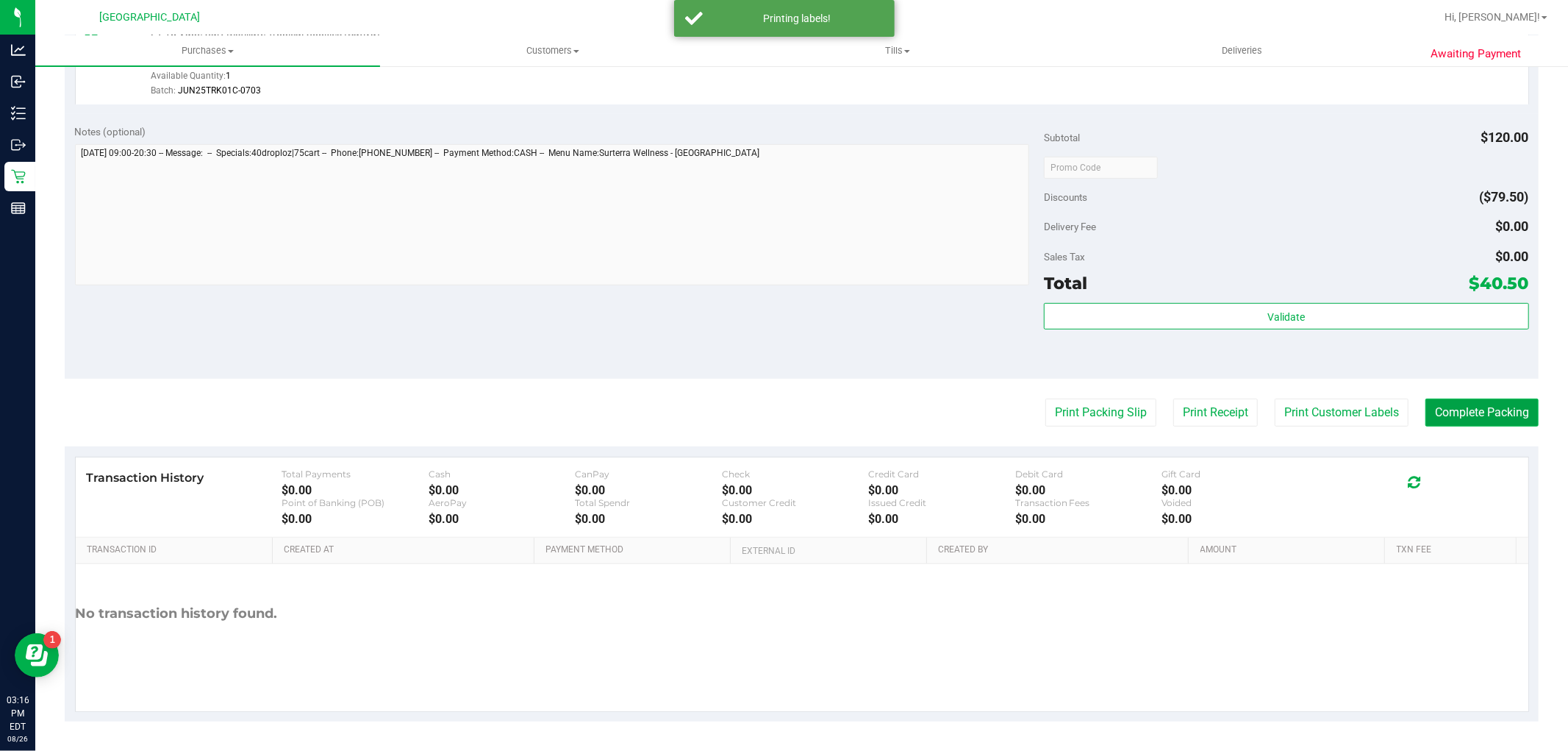
click at [1457, 410] on button "Complete Packing" at bounding box center [1482, 412] width 114 height 28
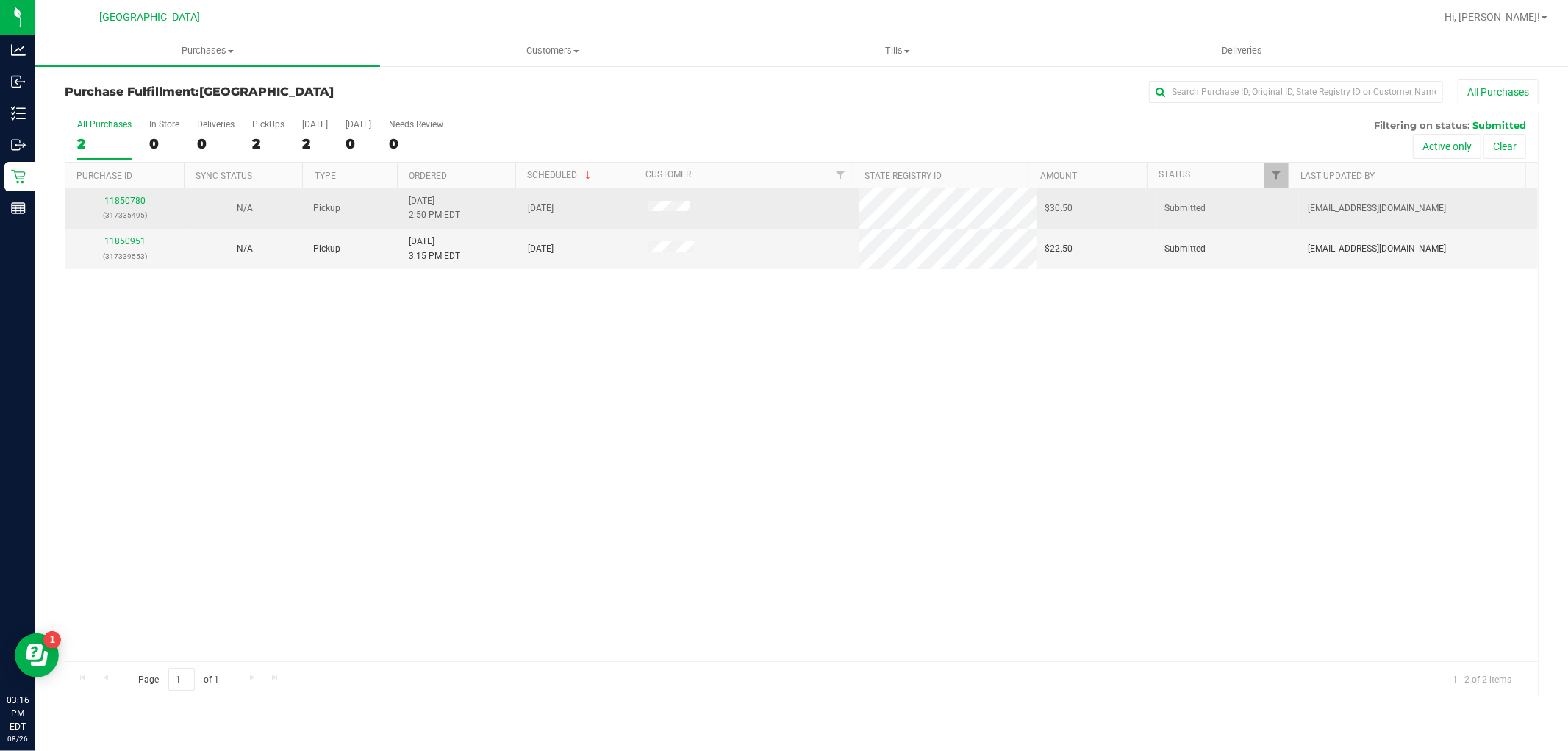
click at [147, 201] on div "11850780 (317335495)" at bounding box center [125, 208] width 102 height 28
click at [140, 200] on link "11850780" at bounding box center [125, 201] width 41 height 11
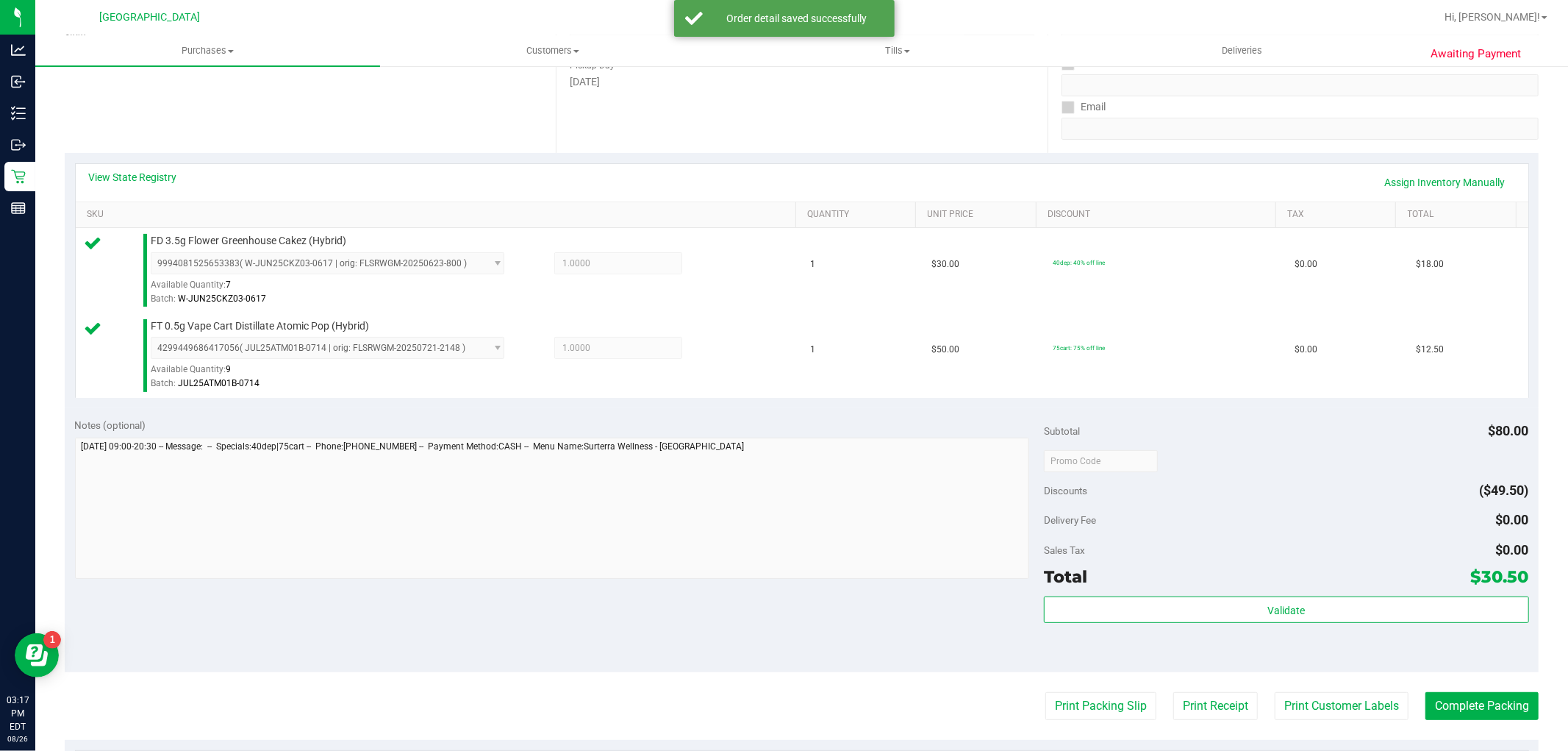
scroll to position [409, 0]
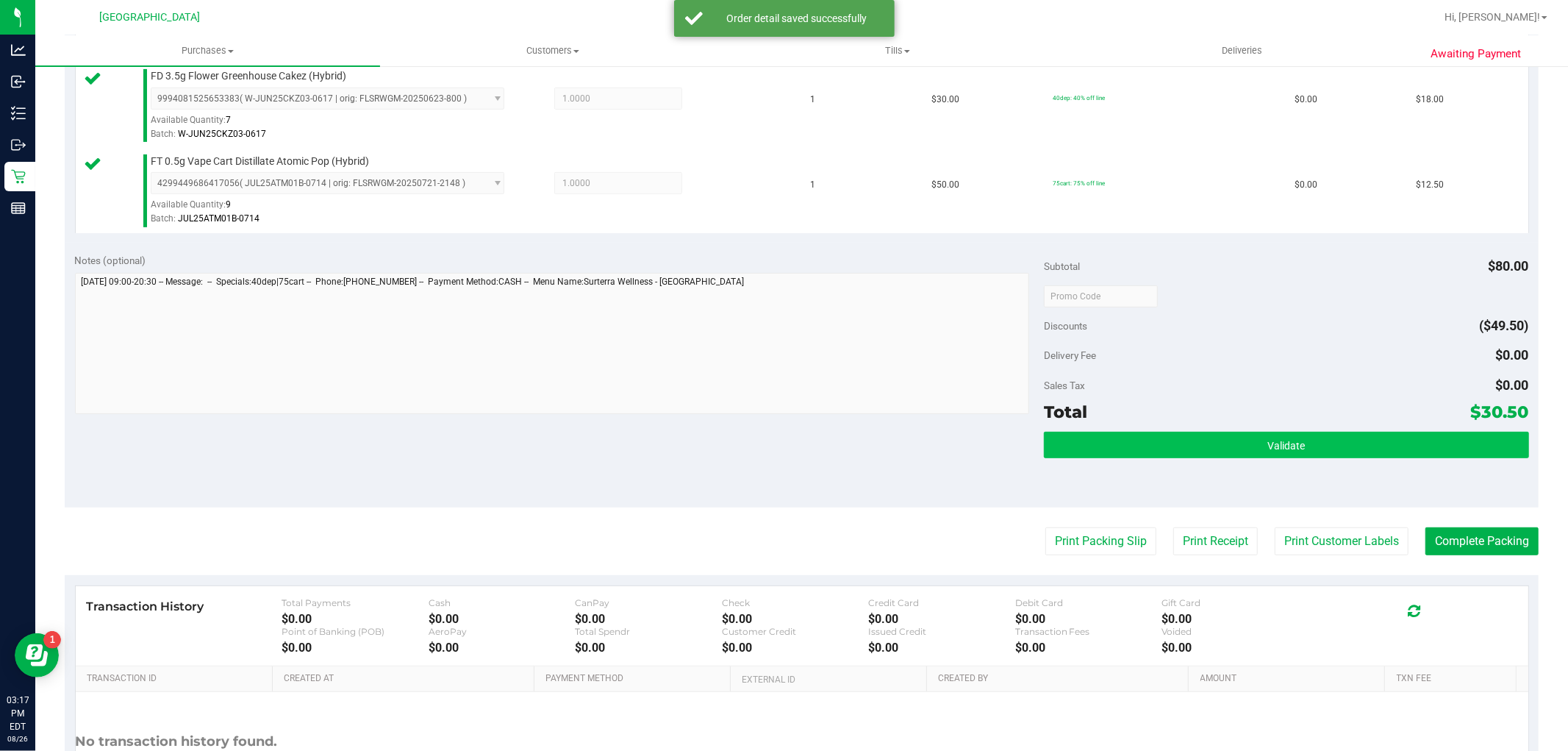
drag, startPoint x: 1400, startPoint y: 473, endPoint x: 1394, endPoint y: 450, distance: 23.8
click at [1398, 472] on div "Validate" at bounding box center [1286, 465] width 484 height 66
click at [1393, 445] on button "Validate" at bounding box center [1286, 445] width 484 height 26
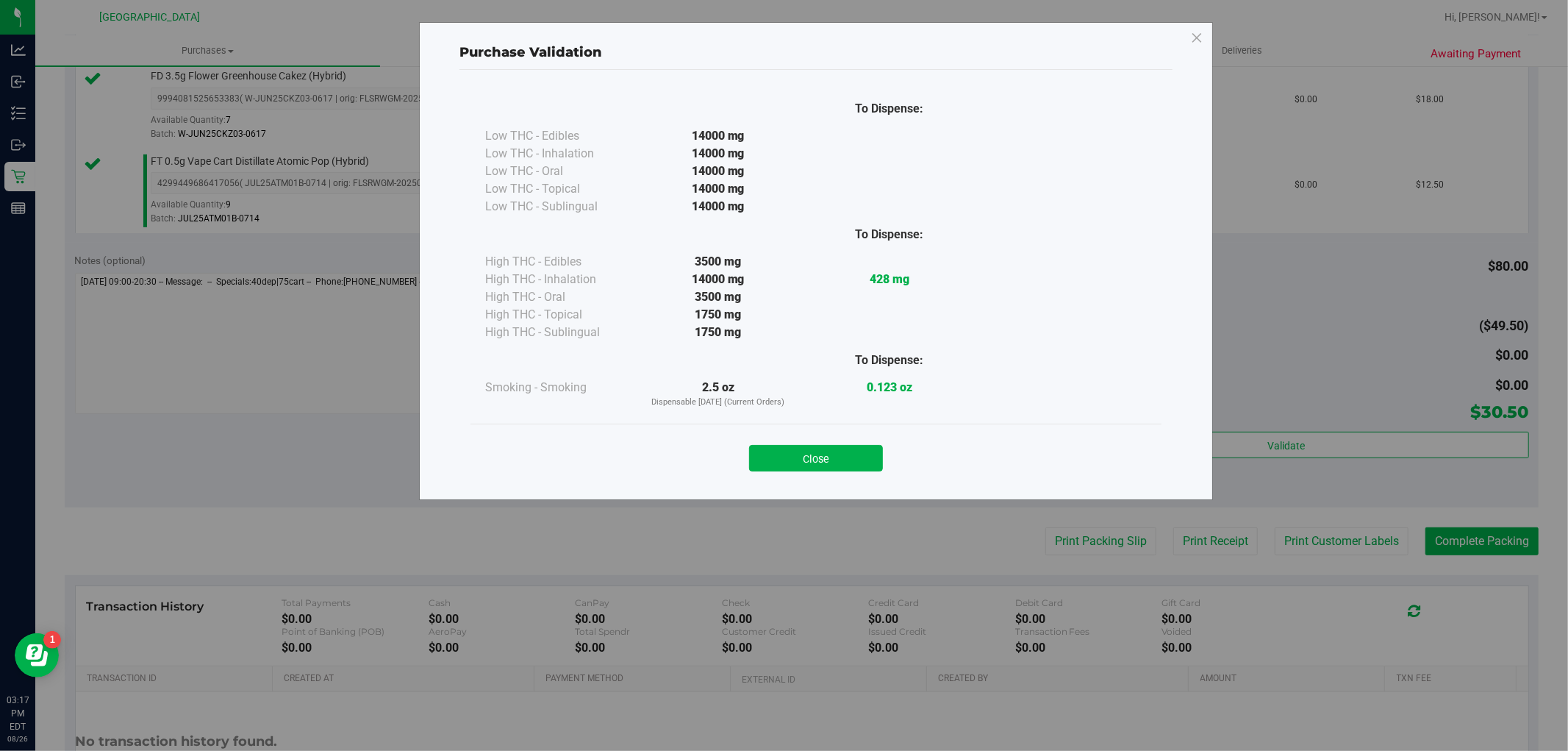
click at [793, 438] on div "Close" at bounding box center [816, 454] width 669 height 37
click at [835, 457] on button "Close" at bounding box center [816, 458] width 134 height 26
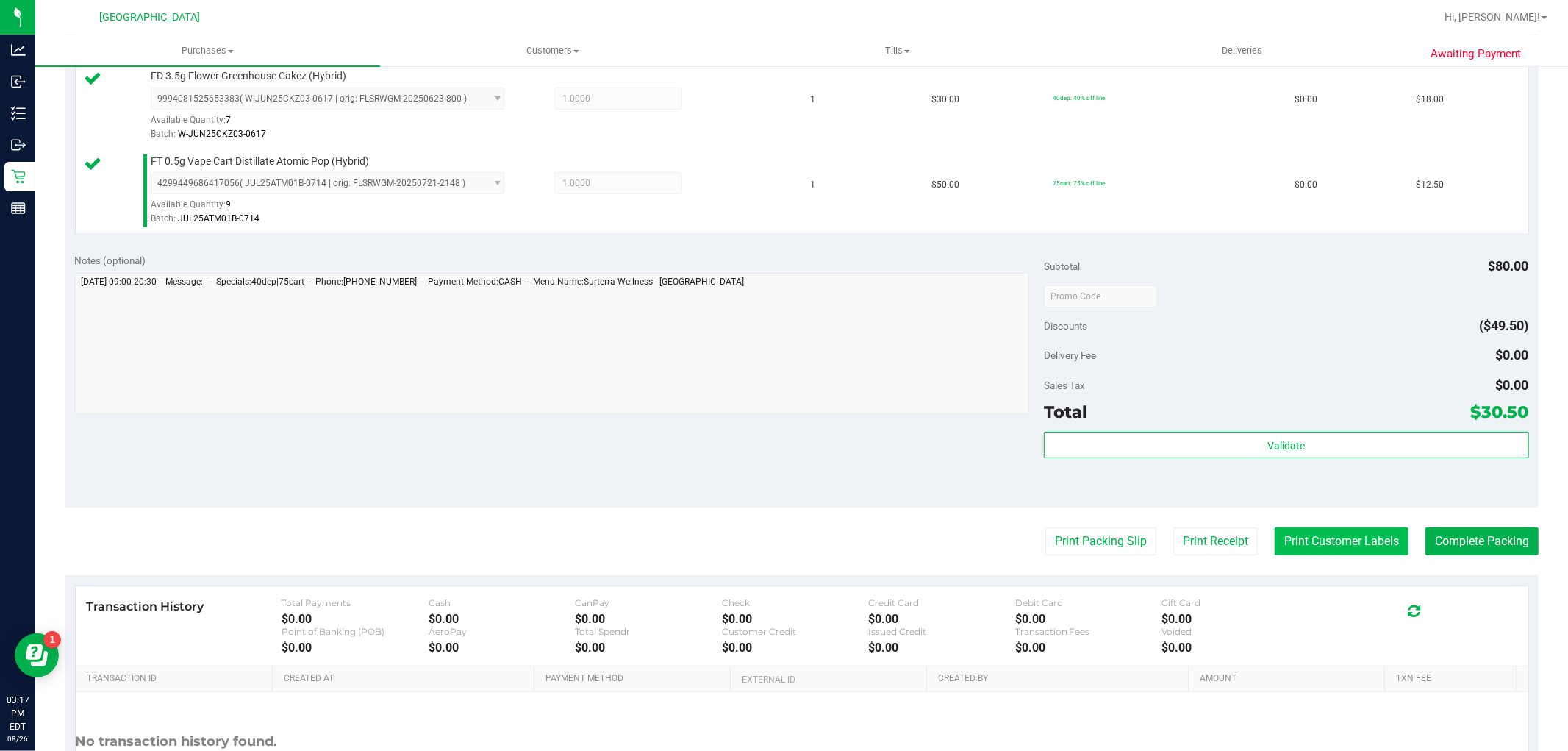
click at [1295, 543] on button "Print Customer Labels" at bounding box center [1342, 541] width 134 height 28
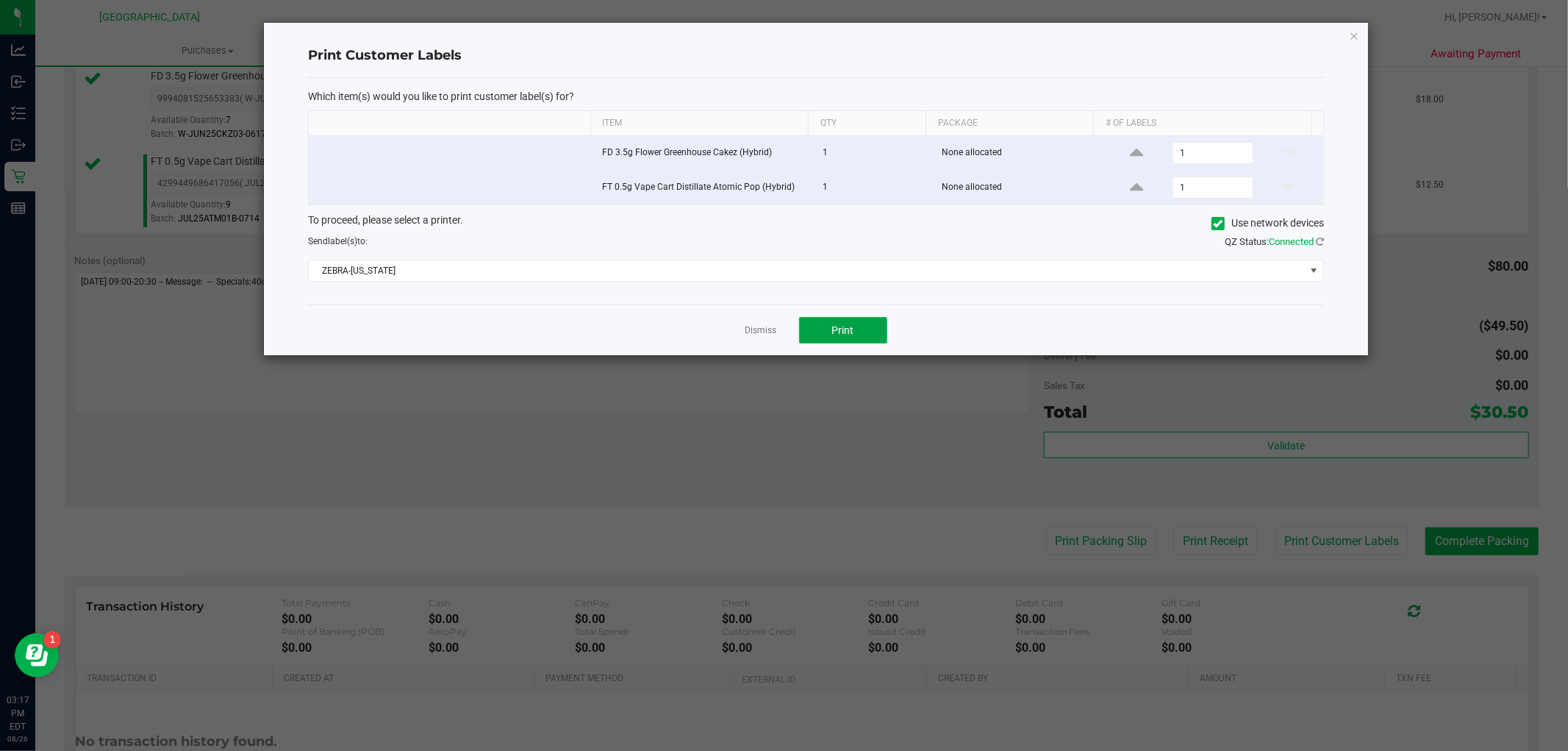
click at [834, 332] on span "Print" at bounding box center [843, 330] width 22 height 12
click at [760, 327] on link "Dismiss" at bounding box center [761, 330] width 32 height 13
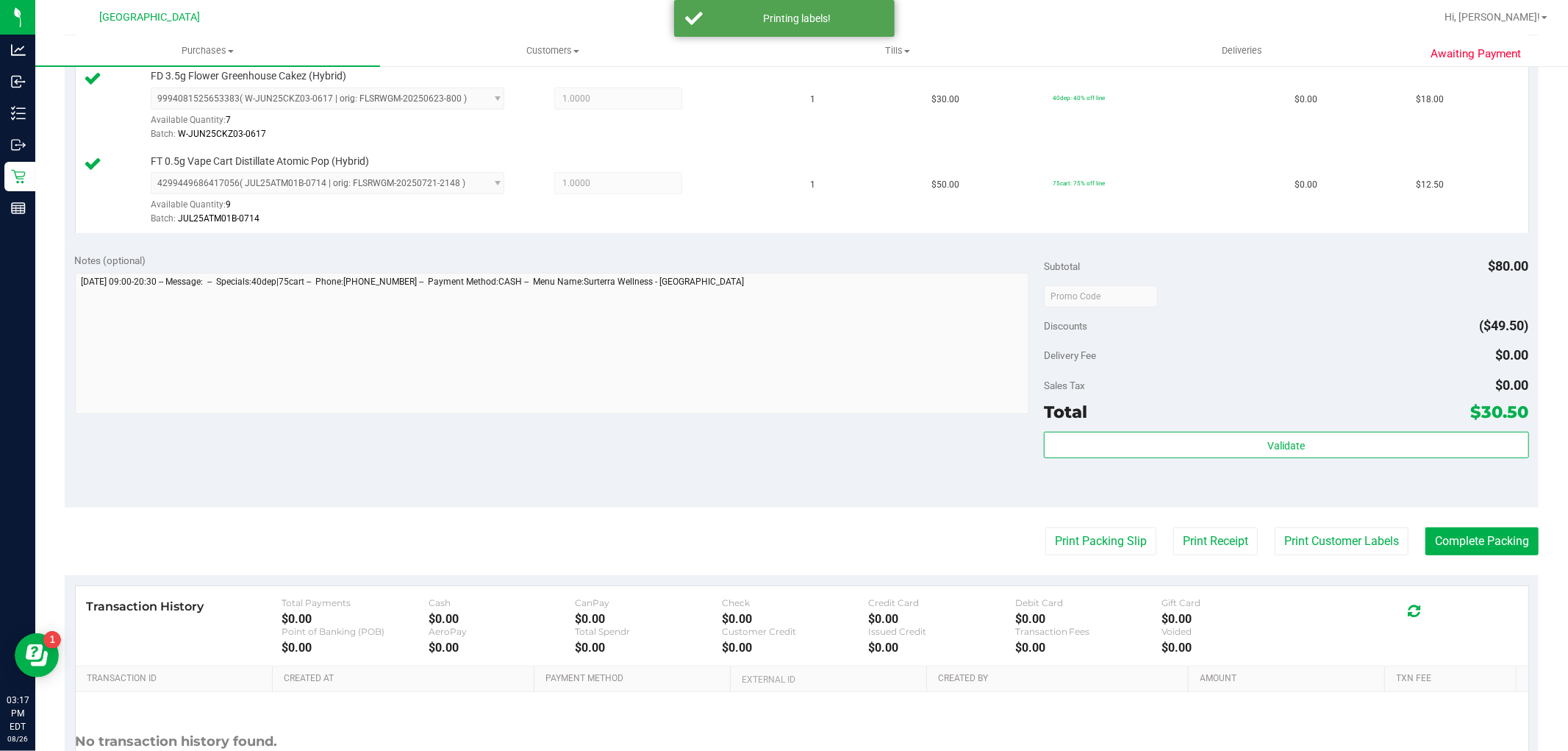
click at [1443, 518] on purchase-details "Back Edit Purchase Cancel Purchase View Profile # 11850780 BioTrack ID: - Submi…" at bounding box center [802, 260] width 1474 height 1179
click at [1453, 524] on purchase-details "Back Edit Purchase Cancel Purchase View Profile # 11850780 BioTrack ID: - Submi…" at bounding box center [802, 260] width 1474 height 1179
click at [1488, 526] on purchase-details "Back Edit Purchase Cancel Purchase View Profile # 11850780 BioTrack ID: - Submi…" at bounding box center [802, 260] width 1474 height 1179
click at [1515, 570] on purchase-details "Back Edit Purchase Cancel Purchase View Profile # 11850780 BioTrack ID: - Submi…" at bounding box center [802, 260] width 1474 height 1179
click at [1513, 555] on purchase-details "Back Edit Purchase Cancel Purchase View Profile # 11850780 BioTrack ID: - Submi…" at bounding box center [802, 260] width 1474 height 1179
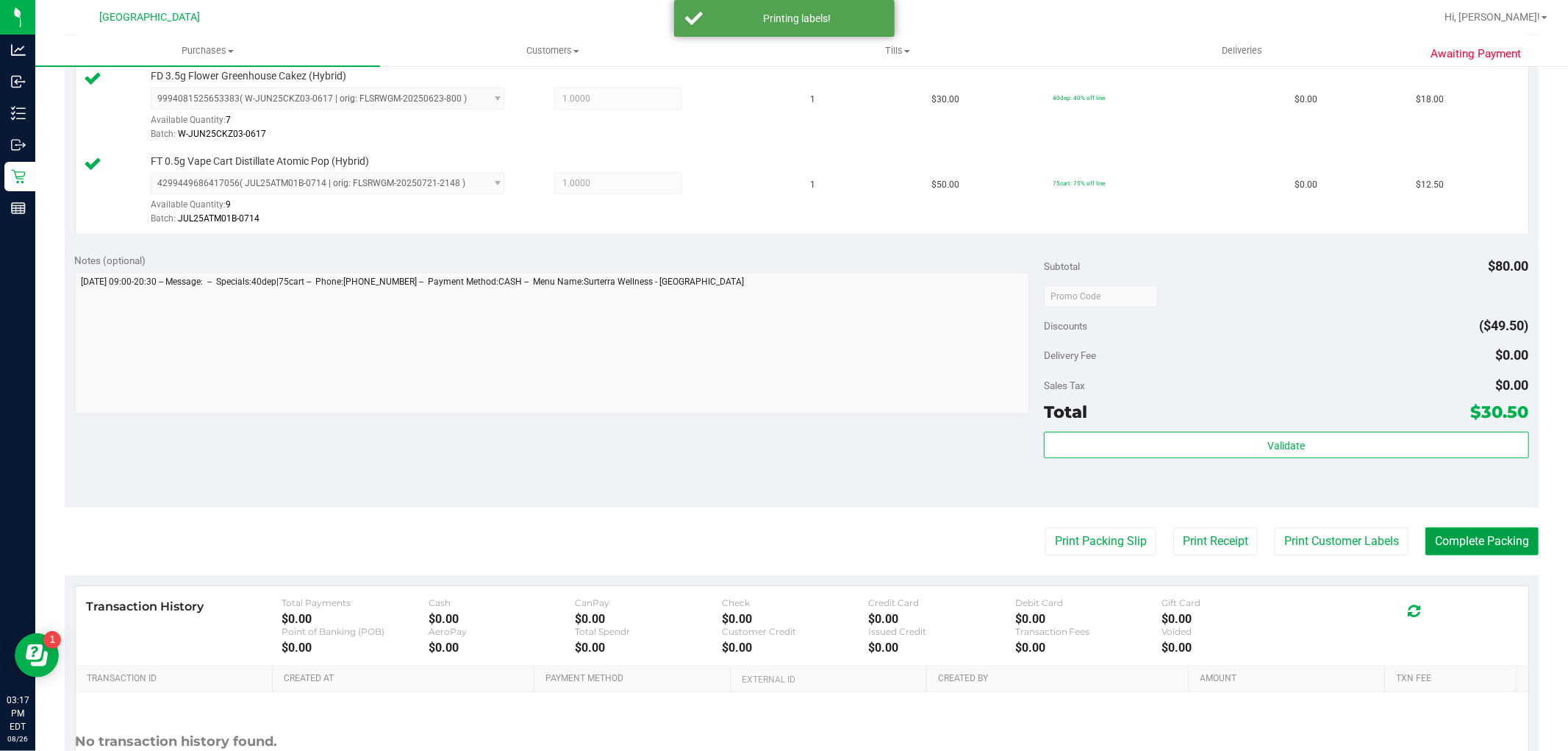
click at [1508, 546] on button "Complete Packing" at bounding box center [1482, 541] width 114 height 28
click at [1518, 534] on span at bounding box center [1524, 541] width 12 height 14
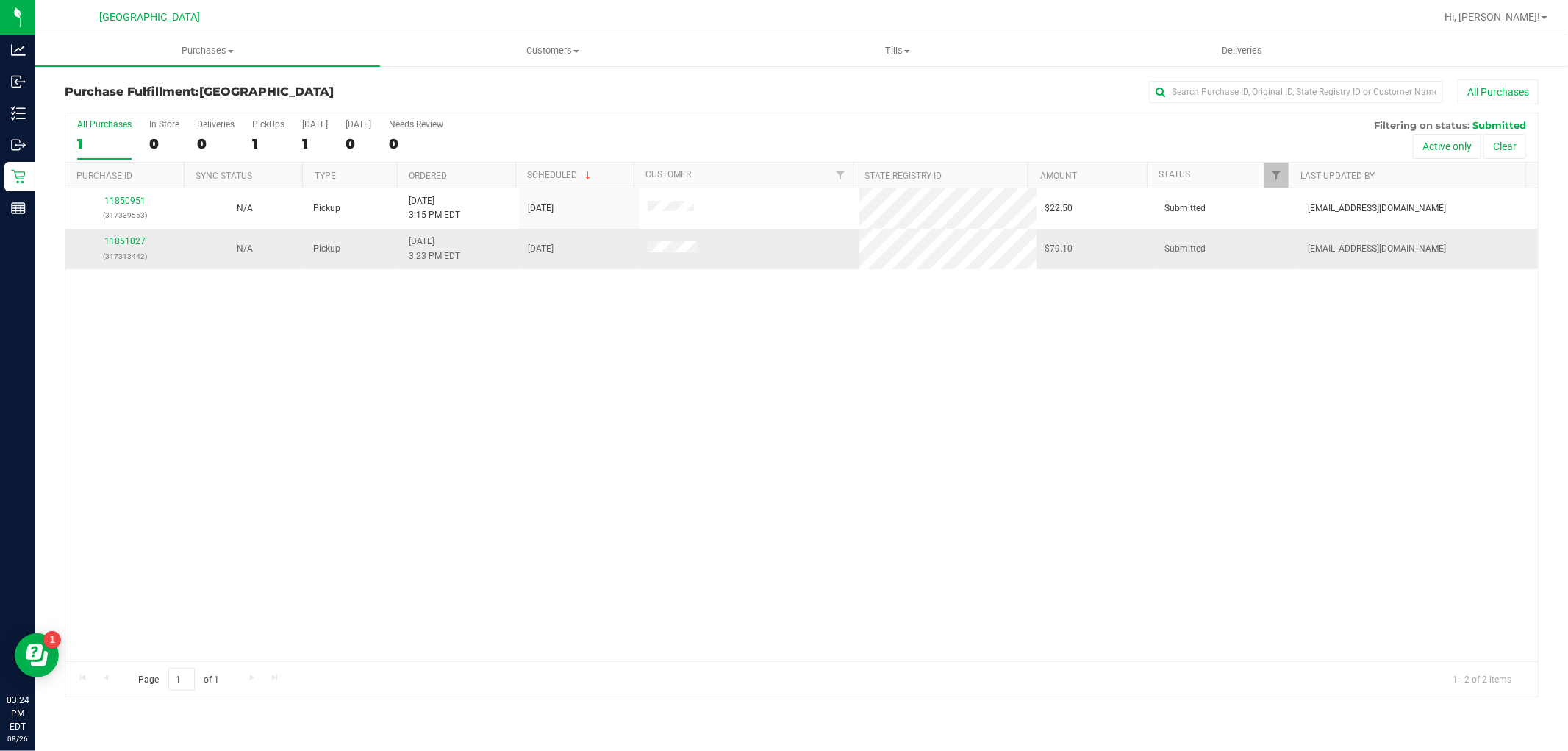
click at [93, 239] on div "11851027 (317313442)" at bounding box center [125, 248] width 102 height 28
click at [114, 242] on link "11851027" at bounding box center [125, 242] width 41 height 11
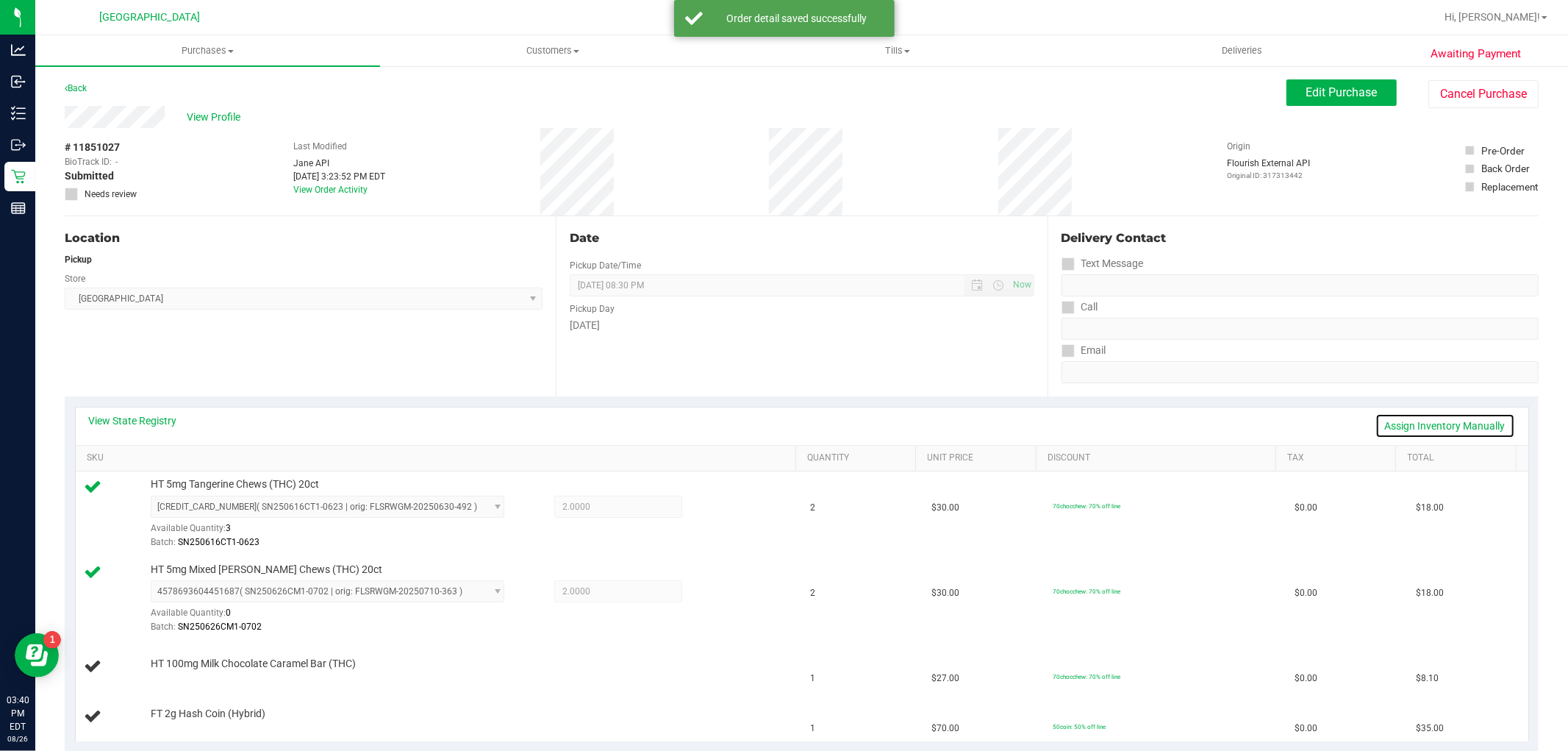
click at [1480, 433] on link "Assign Inventory Manually" at bounding box center [1445, 425] width 140 height 25
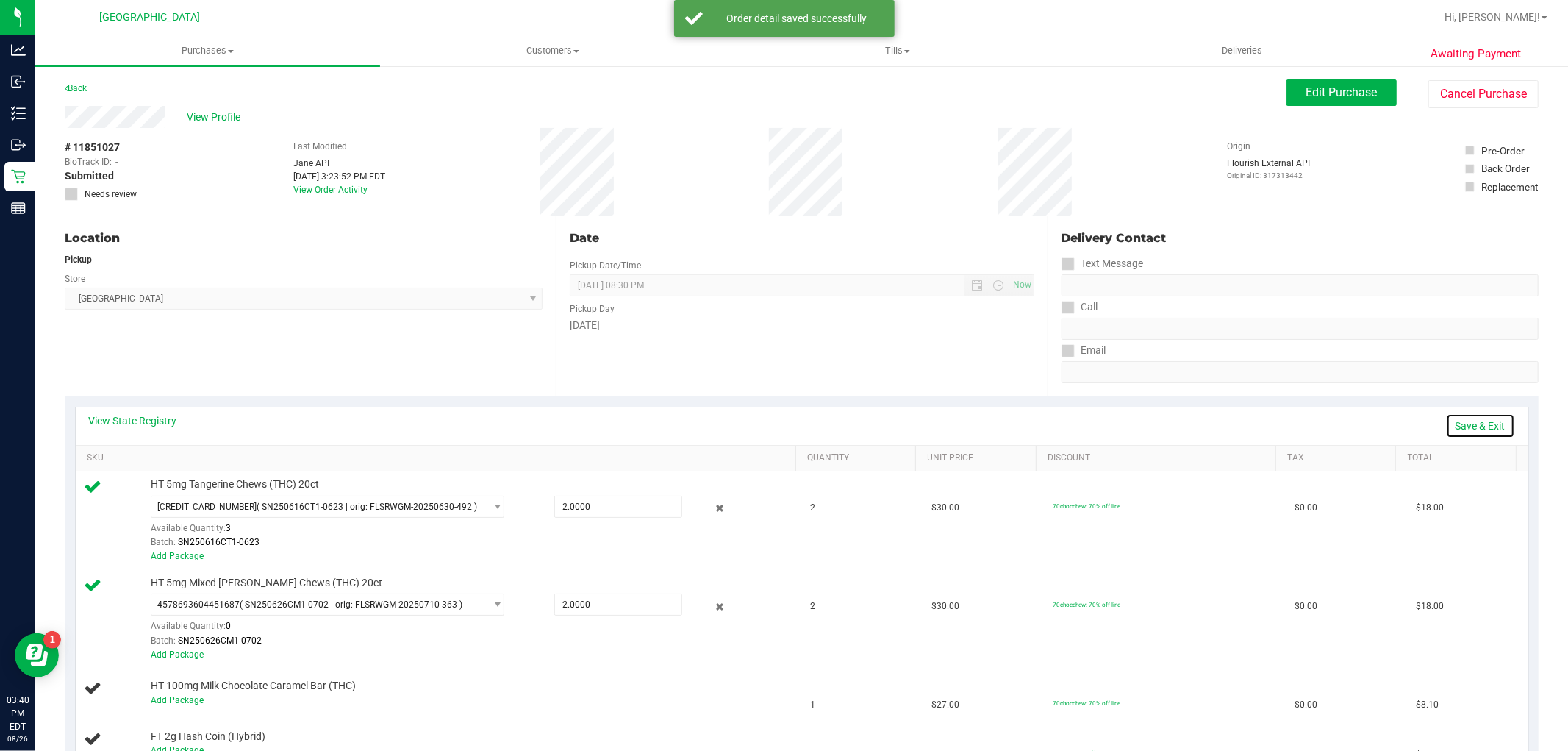
click at [1476, 427] on link "Save & Exit" at bounding box center [1481, 425] width 69 height 25
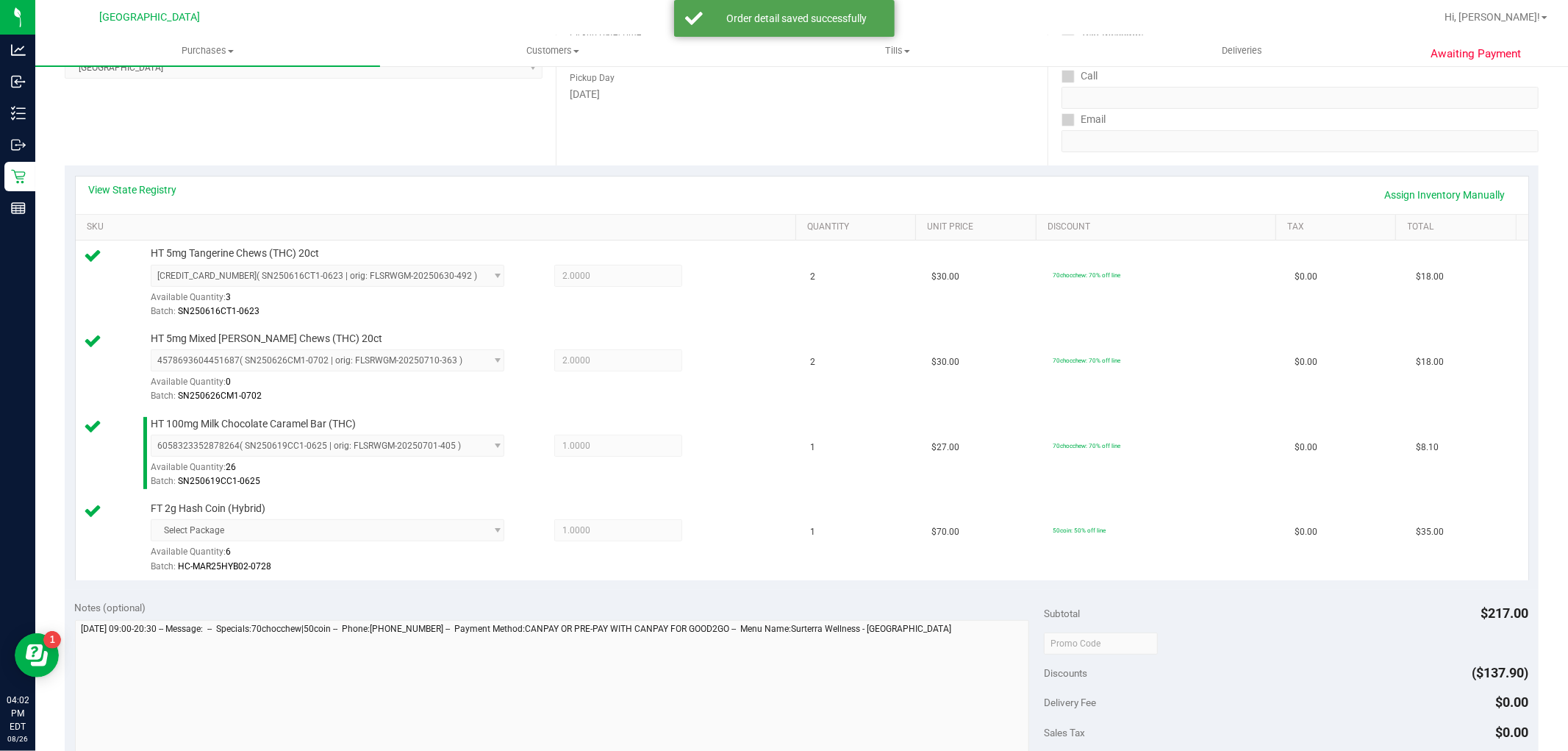
scroll to position [490, 0]
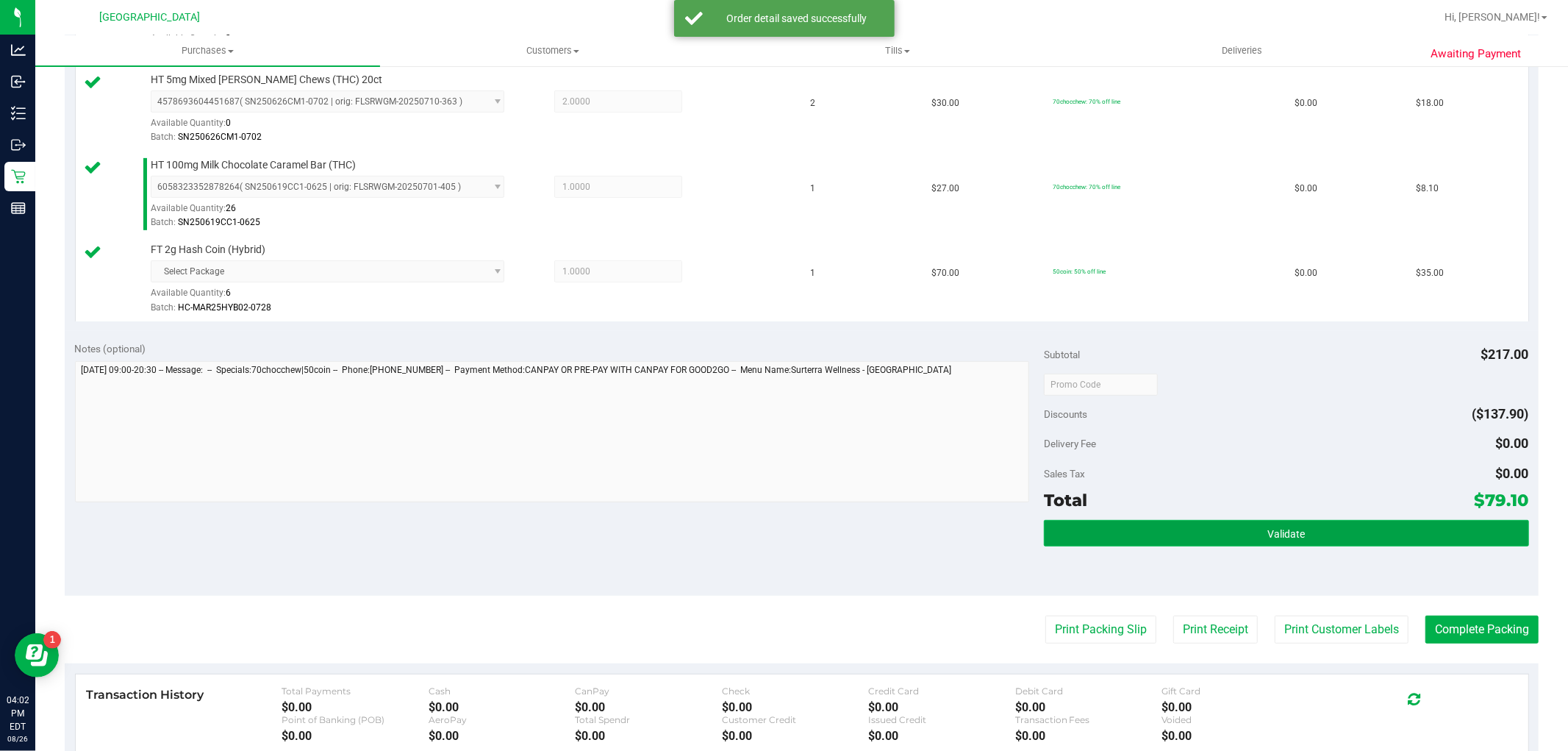
click at [1372, 525] on button "Validate" at bounding box center [1286, 533] width 484 height 26
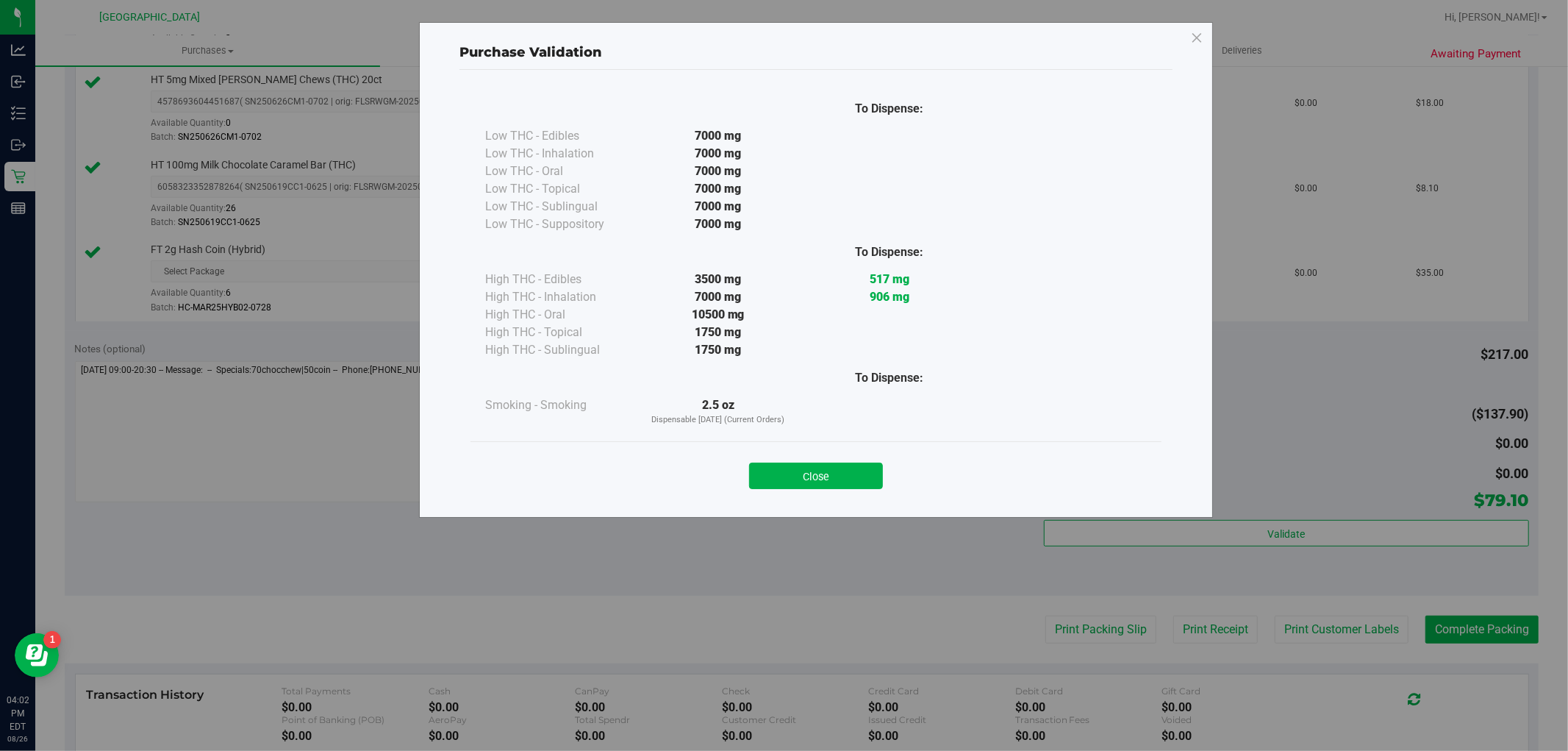
click at [820, 481] on button "Close" at bounding box center [816, 476] width 134 height 26
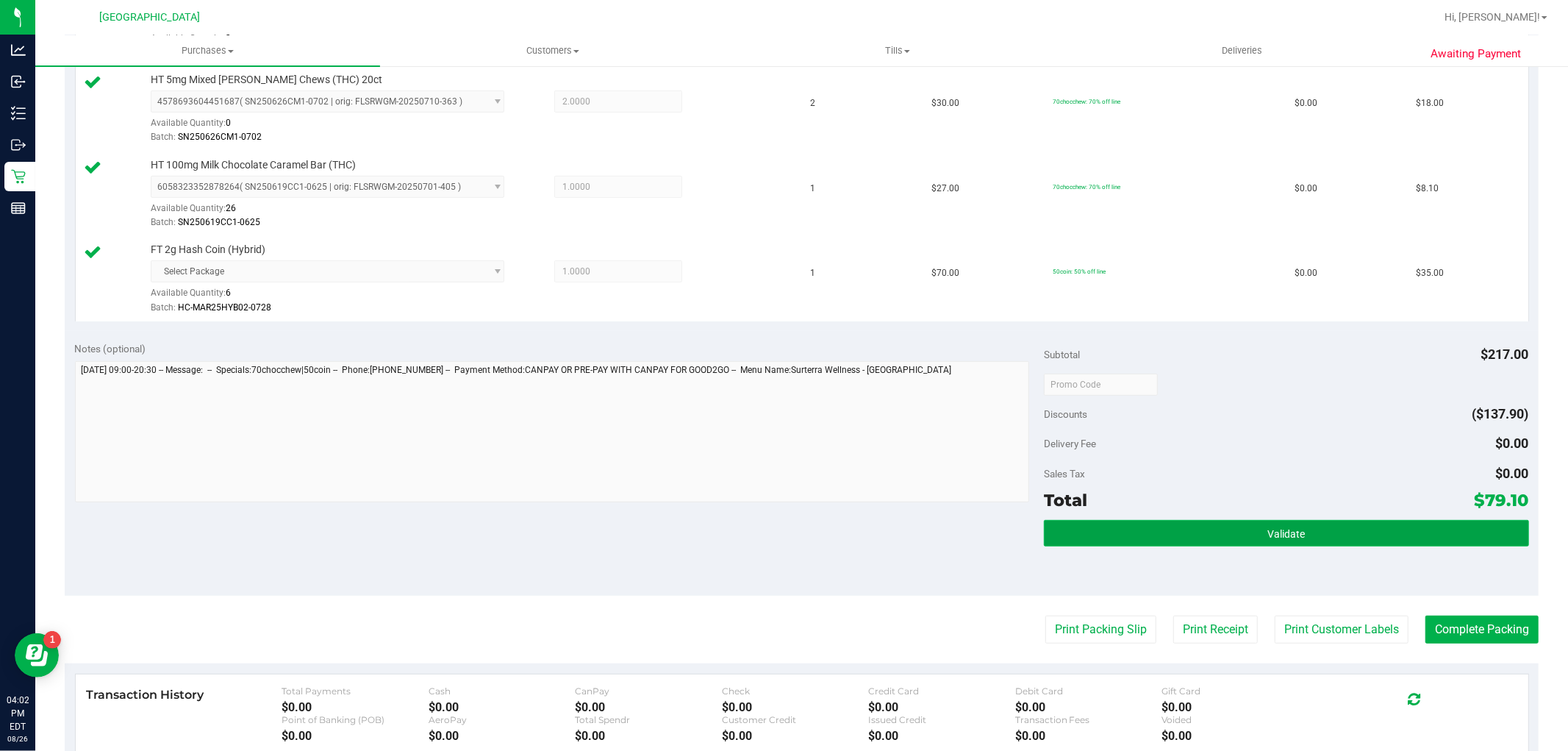
click at [1342, 538] on button "Validate" at bounding box center [1286, 533] width 484 height 26
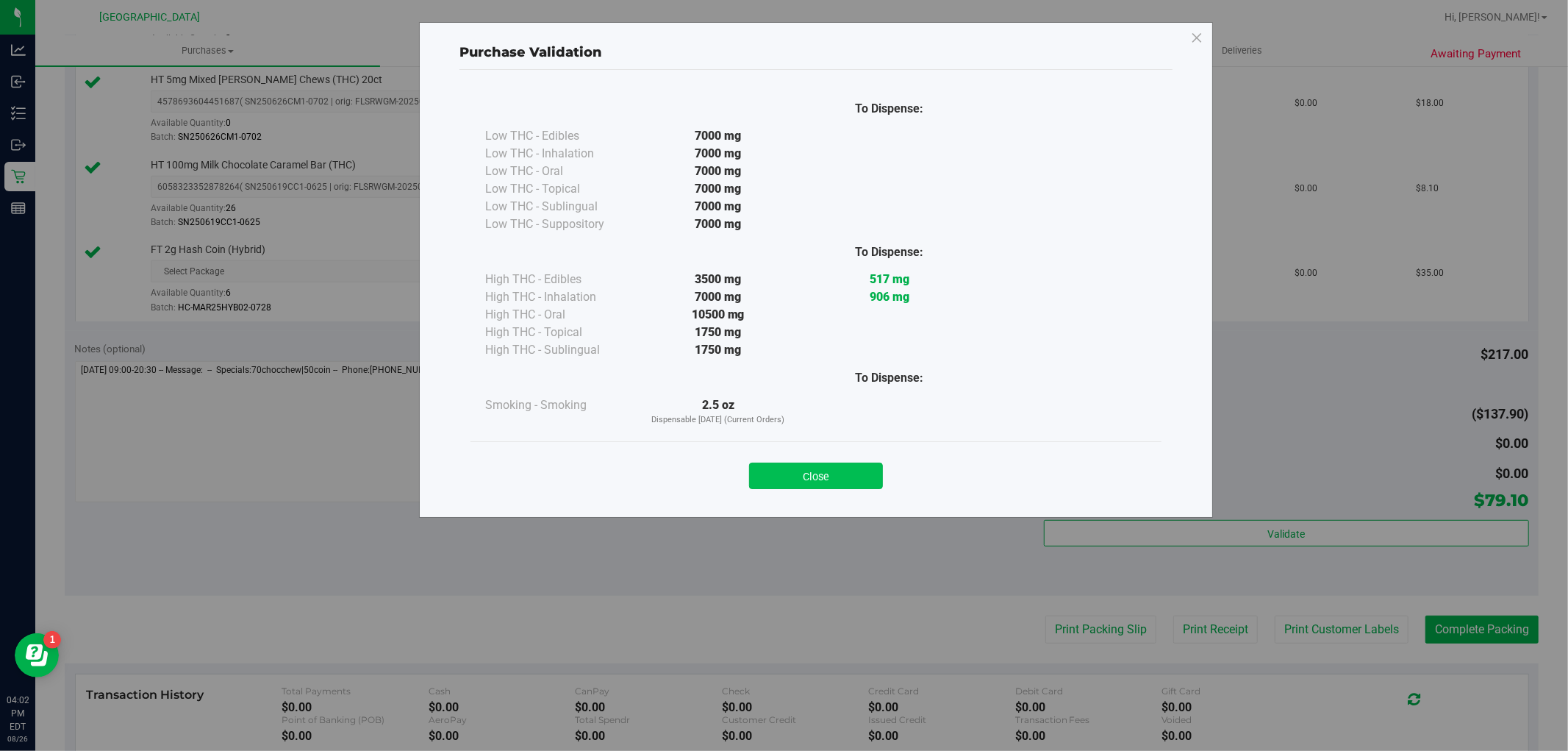
click at [869, 480] on button "Close" at bounding box center [816, 476] width 134 height 26
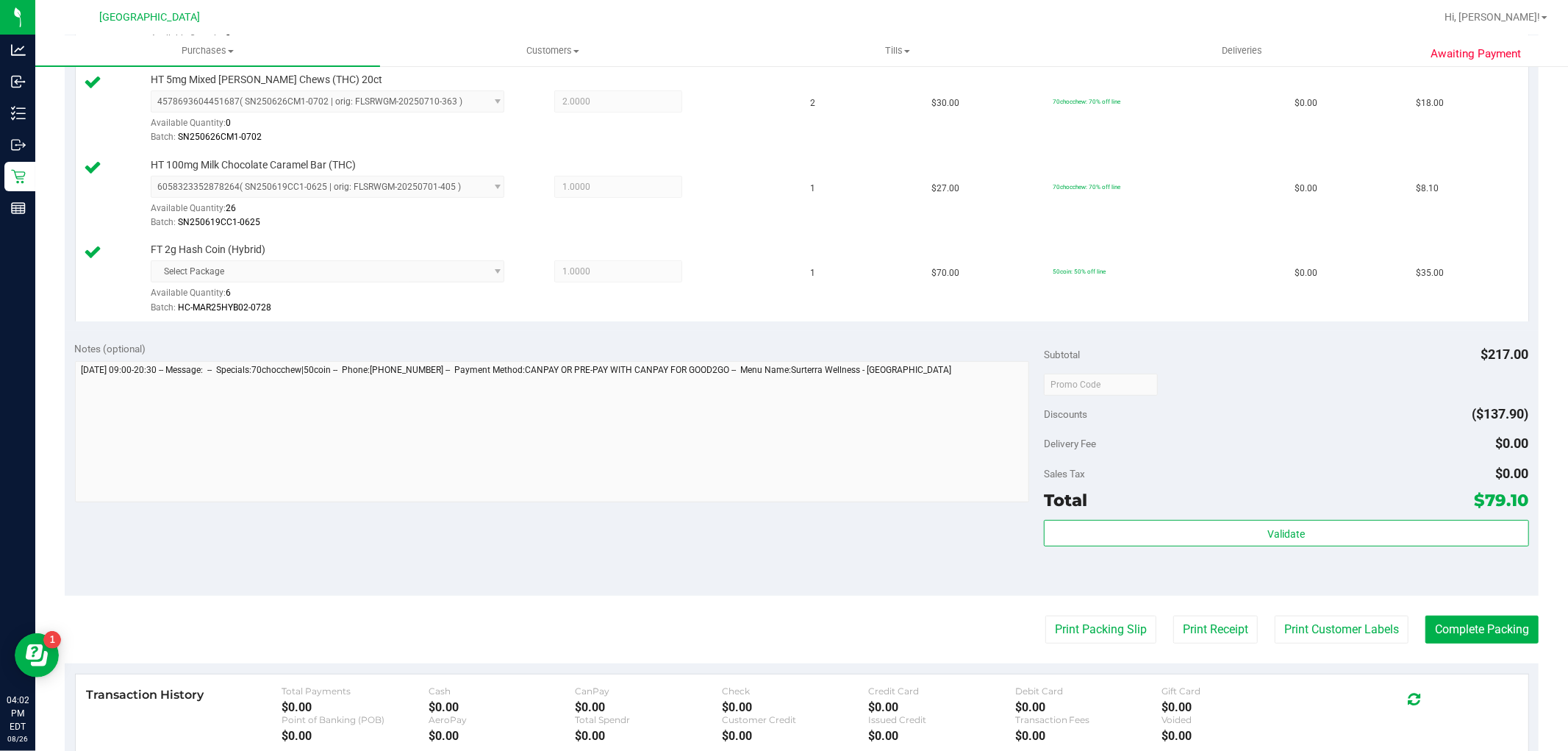
click at [1318, 608] on purchase-details "Back Edit Purchase Cancel Purchase View Profile # 11851027 BioTrack ID: - Submi…" at bounding box center [802, 264] width 1474 height 1349
click at [1333, 649] on purchase-details "Back Edit Purchase Cancel Purchase View Profile # 11851027 BioTrack ID: - Submi…" at bounding box center [802, 264] width 1474 height 1349
click at [1333, 638] on button "Print Customer Labels" at bounding box center [1342, 629] width 134 height 28
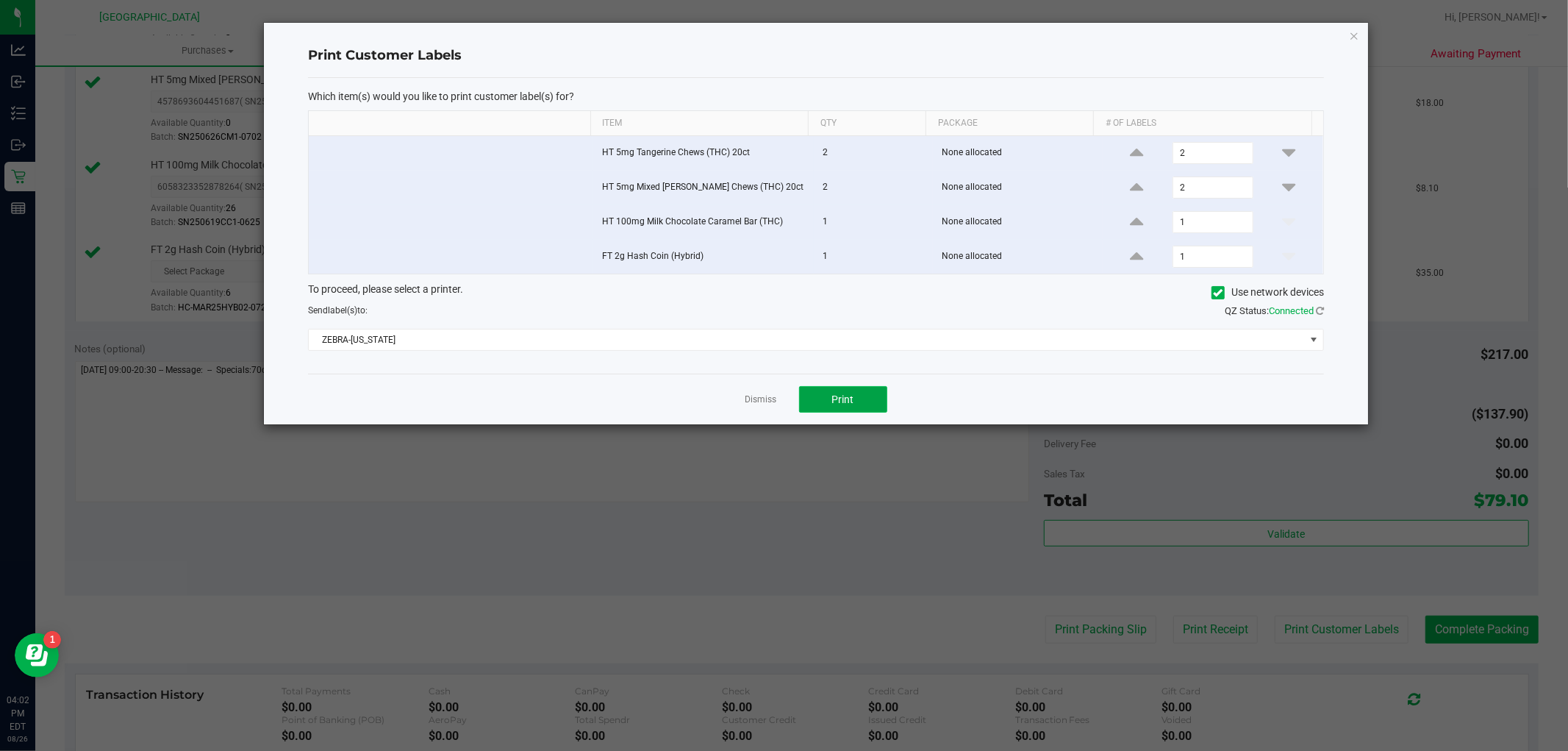
click at [850, 396] on span "Print" at bounding box center [843, 400] width 22 height 12
click at [767, 398] on link "Dismiss" at bounding box center [761, 400] width 32 height 13
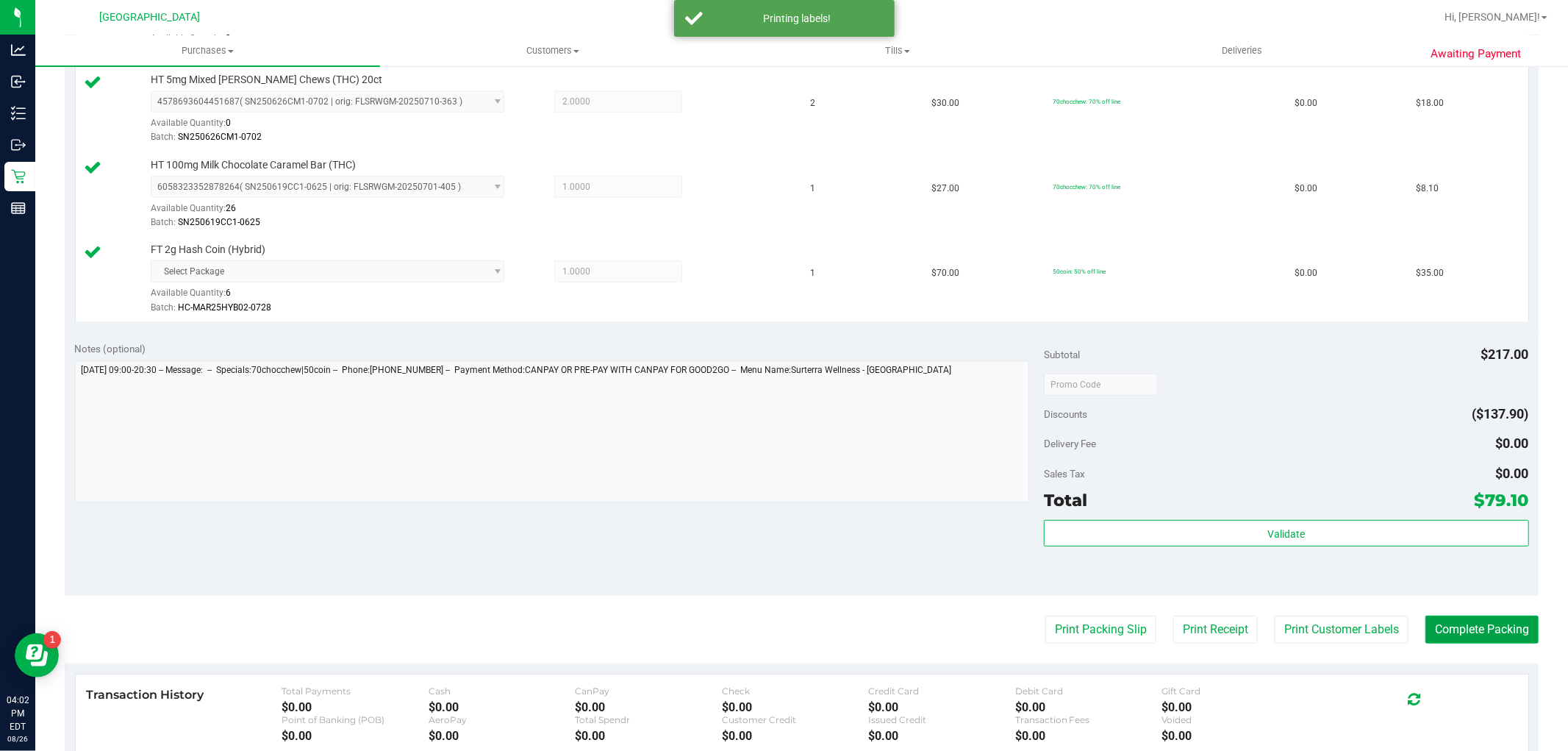
click at [1480, 640] on button "Complete Packing" at bounding box center [1482, 629] width 114 height 28
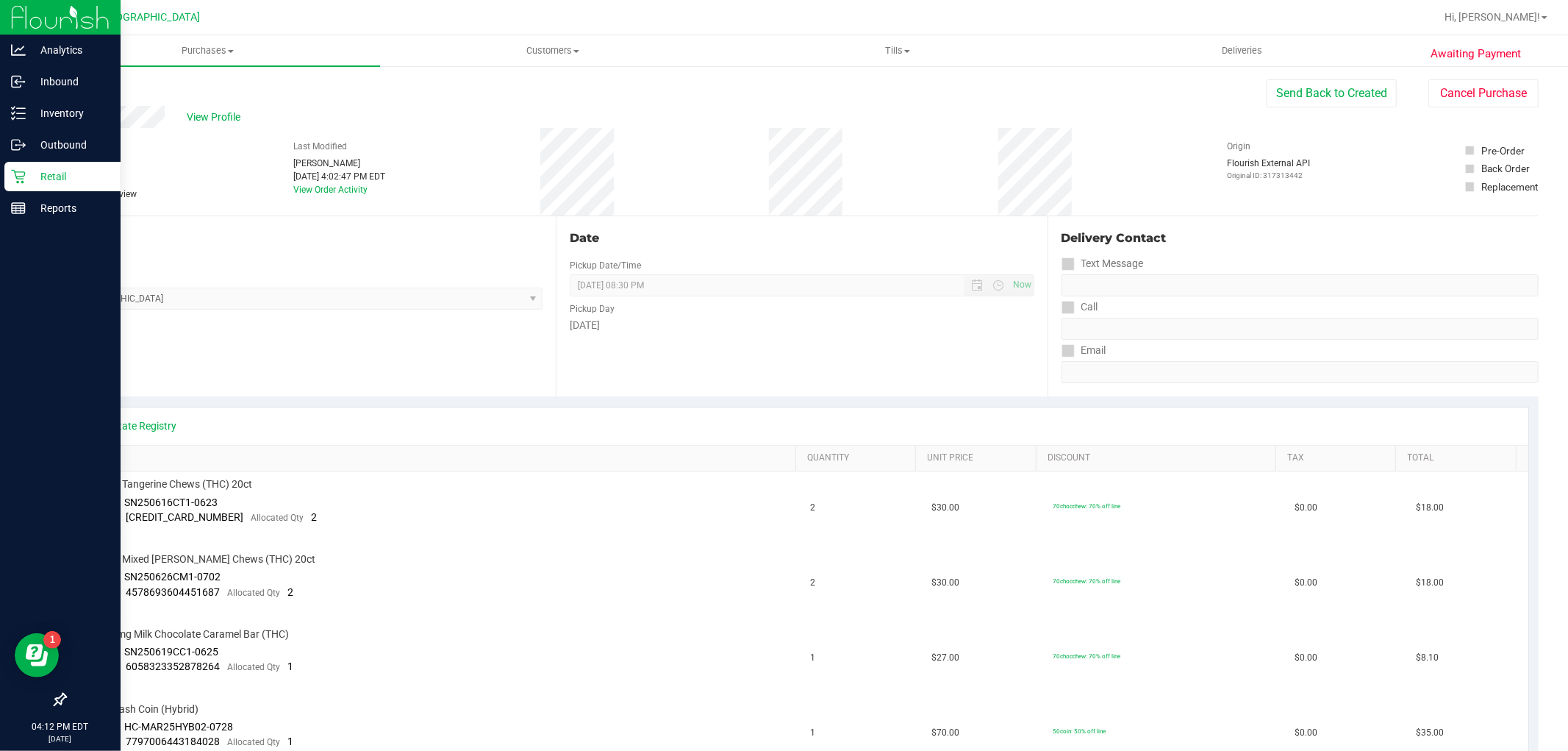
click at [31, 181] on p "Retail" at bounding box center [69, 176] width 88 height 17
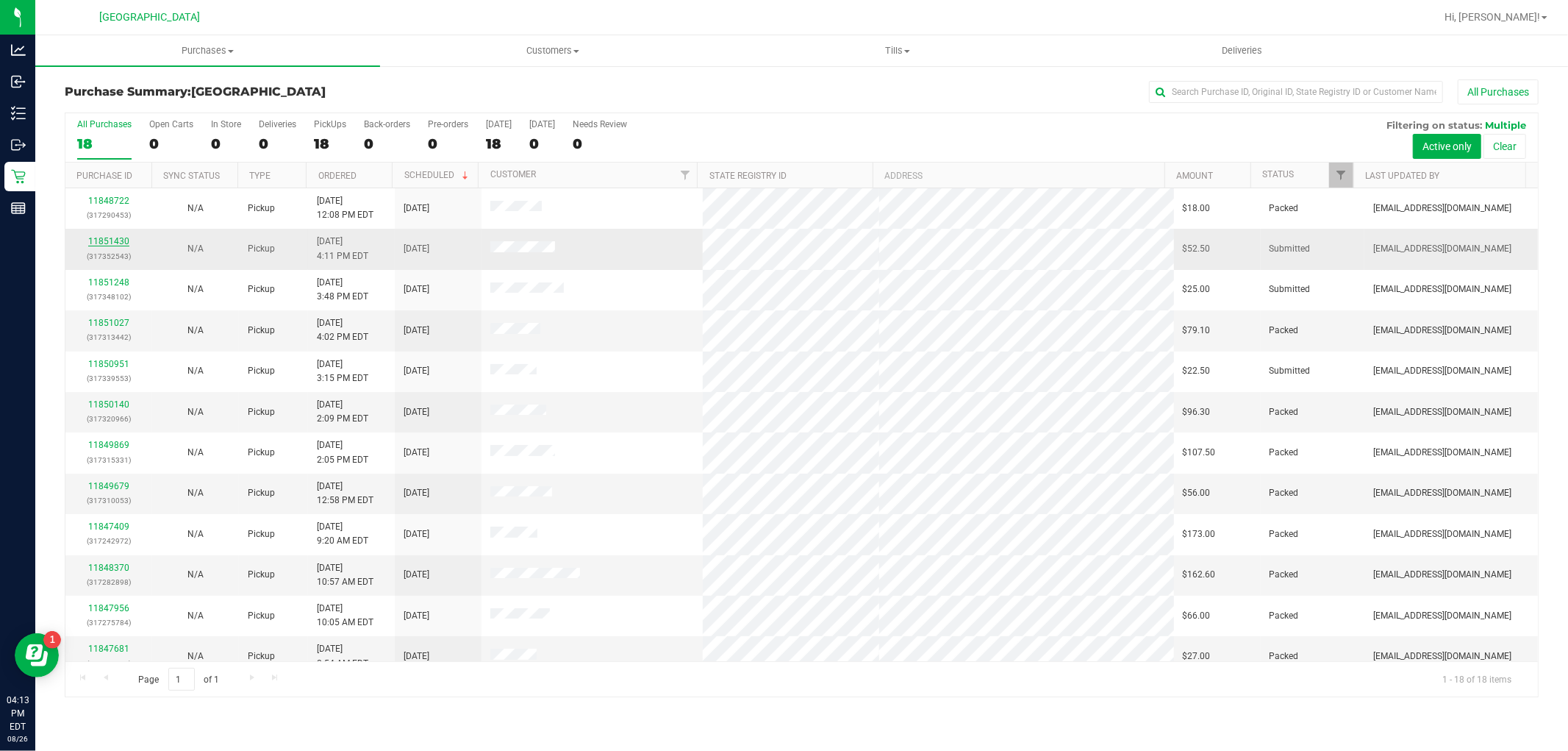
click at [93, 242] on link "11851430" at bounding box center [108, 242] width 41 height 11
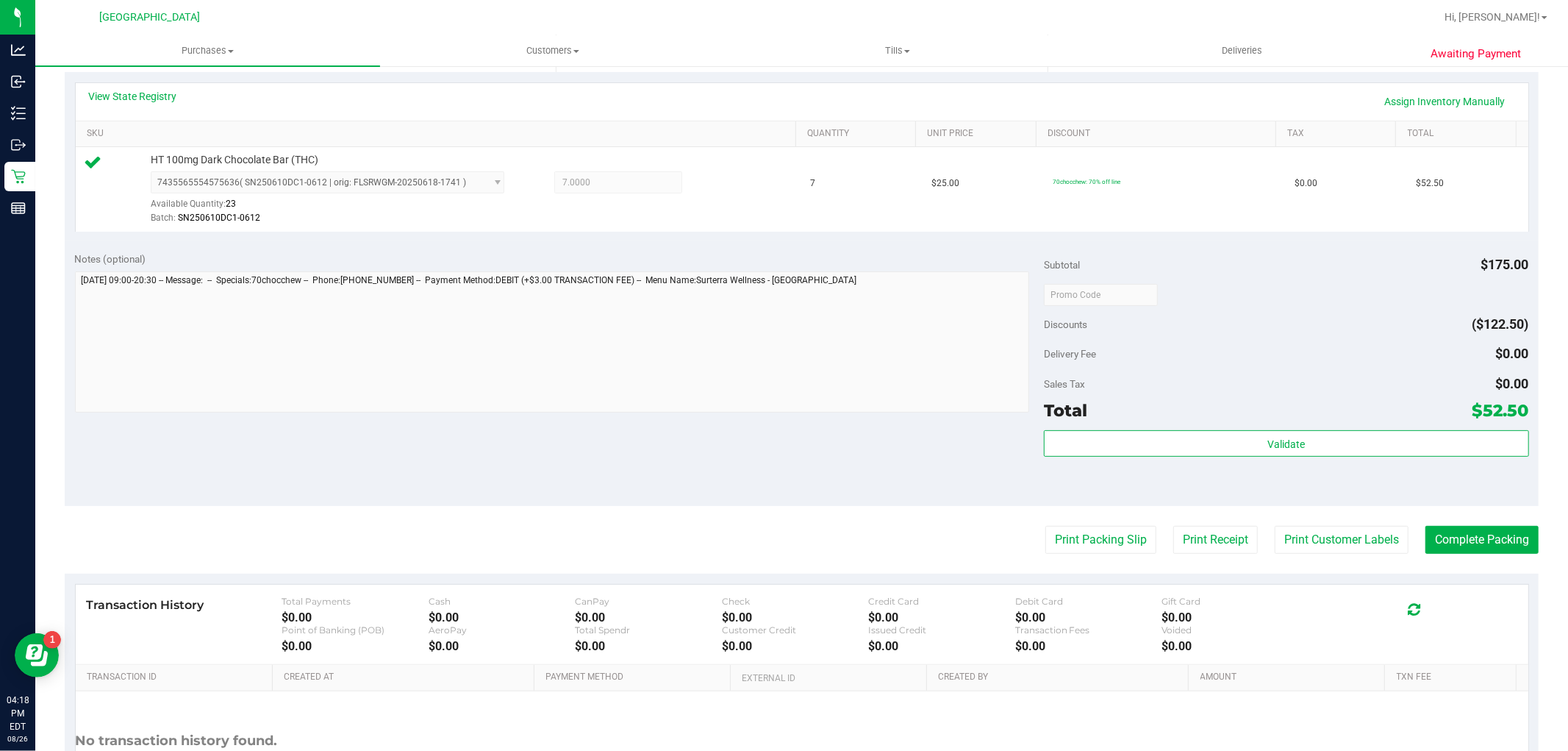
scroll to position [452, 0]
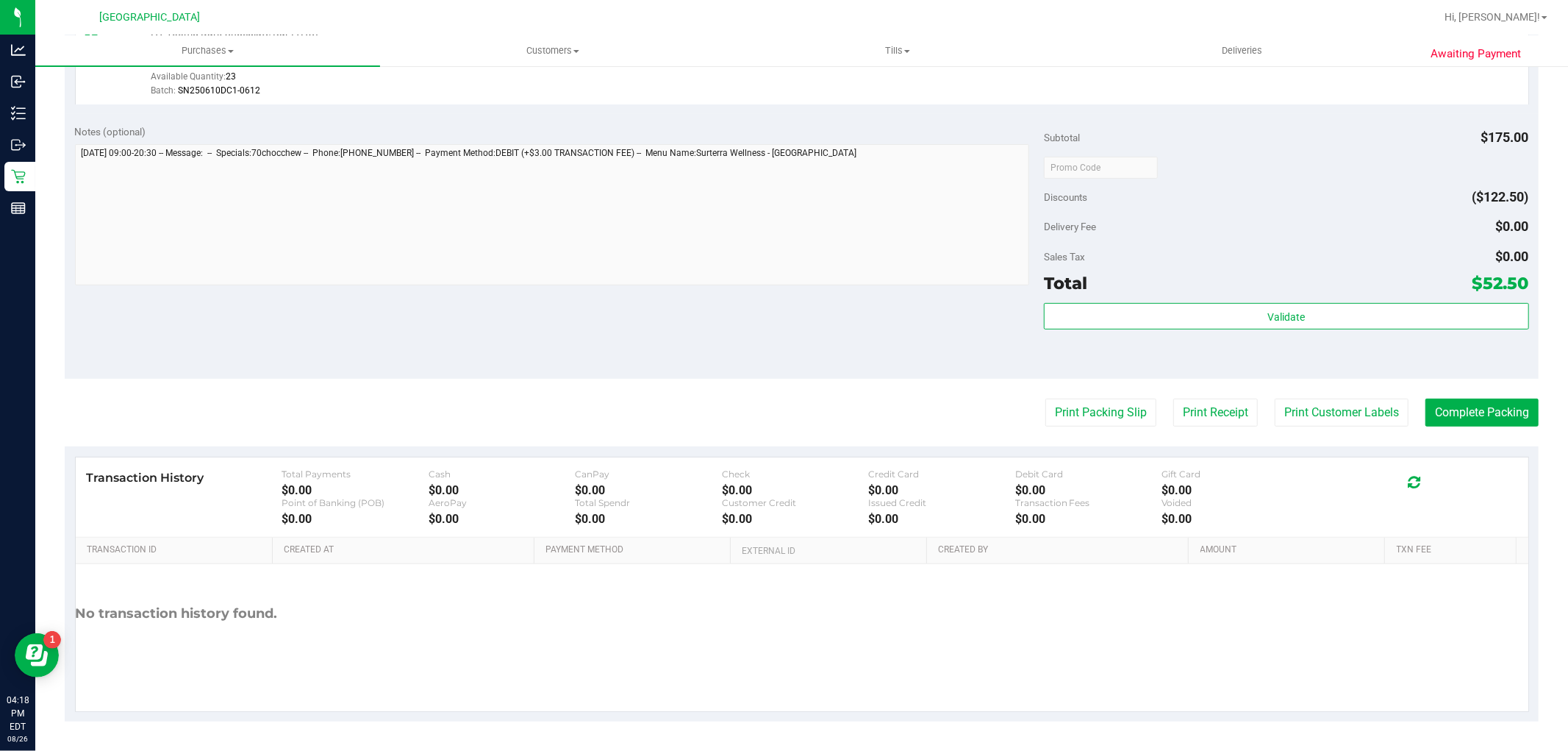
click at [1354, 343] on div "Validate" at bounding box center [1286, 336] width 484 height 66
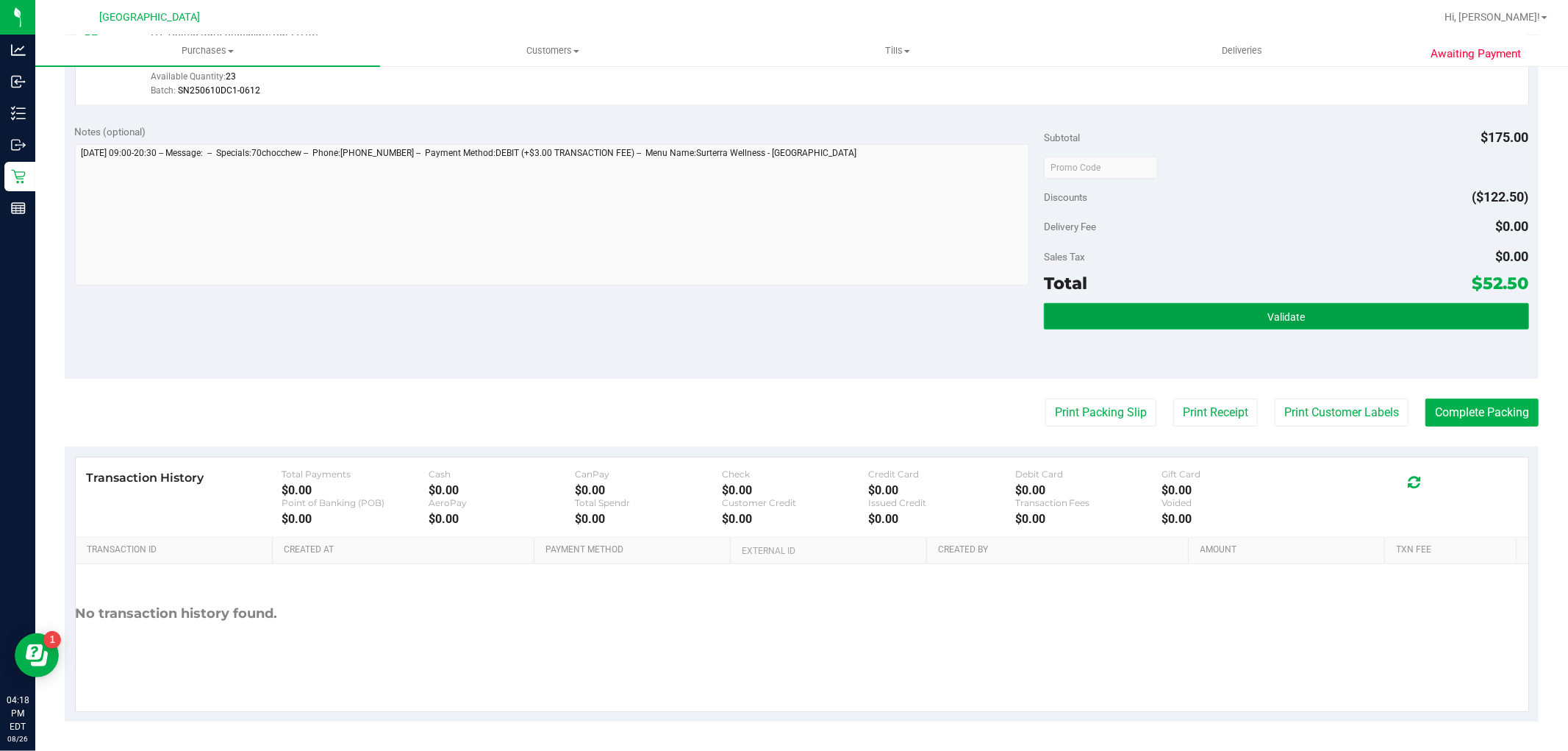
click at [1354, 321] on button "Validate" at bounding box center [1286, 316] width 484 height 26
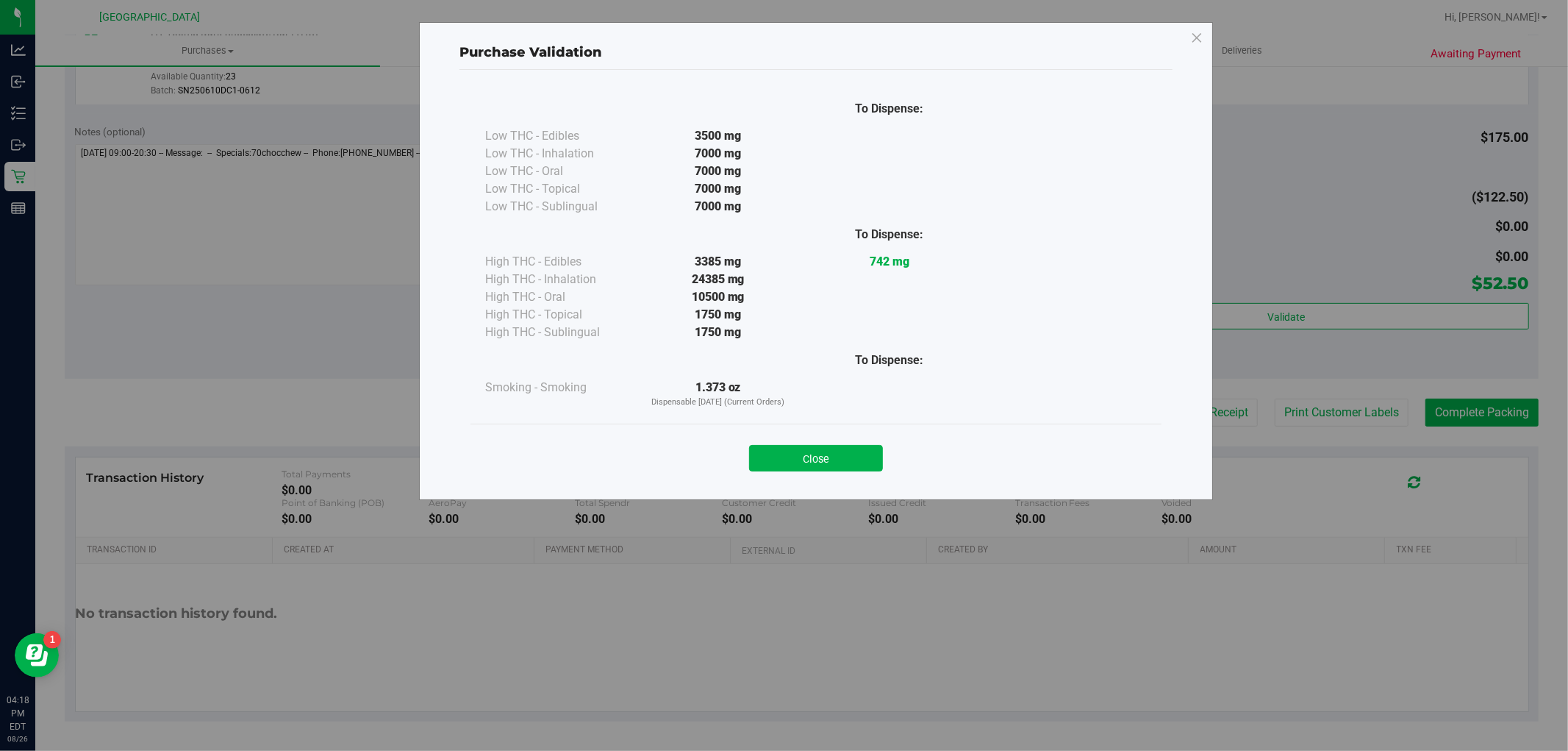
click at [858, 442] on div "Close" at bounding box center [816, 454] width 669 height 37
drag, startPoint x: 863, startPoint y: 464, endPoint x: 1154, endPoint y: 461, distance: 291.0
click at [863, 462] on button "Close" at bounding box center [816, 458] width 134 height 26
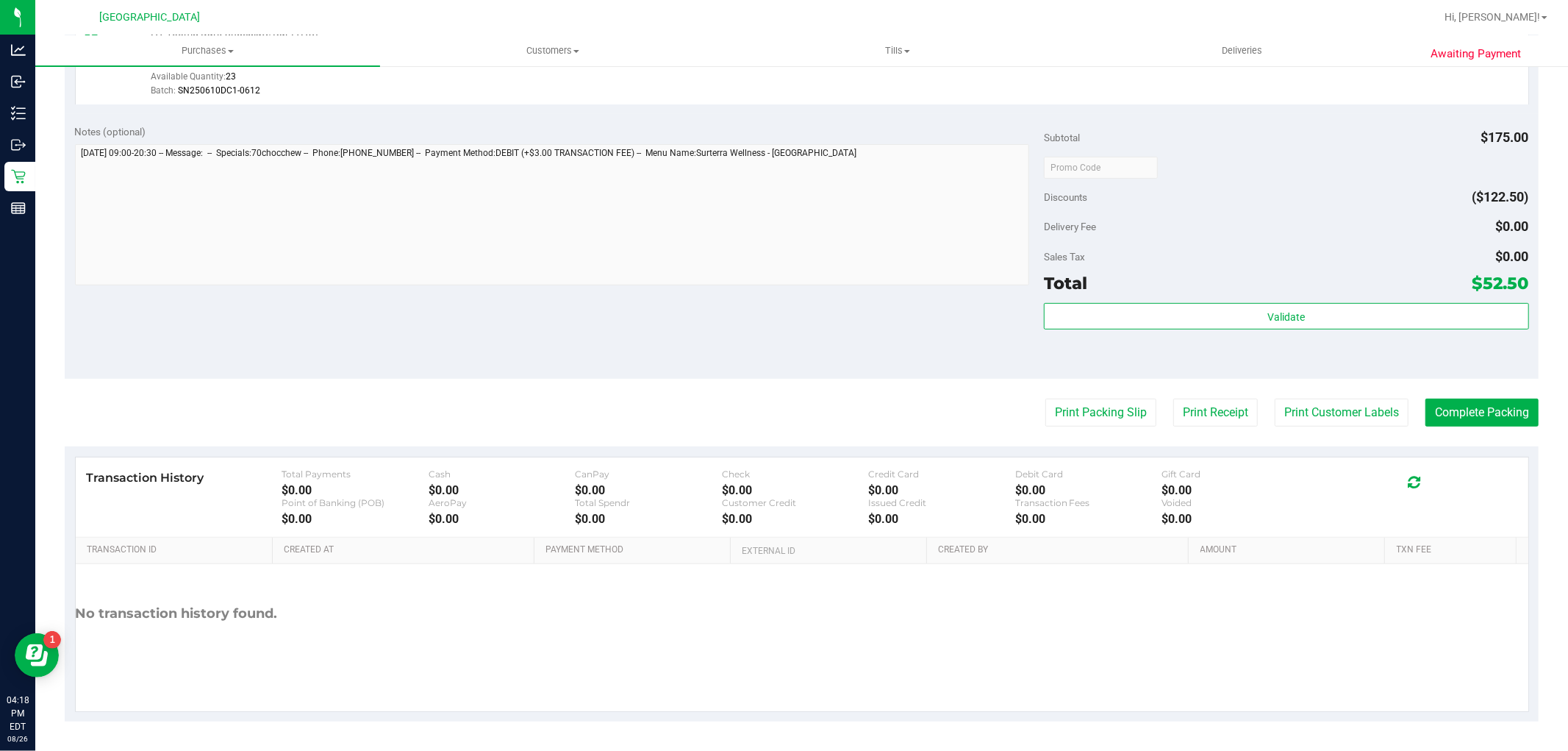
click at [1260, 427] on purchase-details "Back Edit Purchase Cancel Purchase View Profile # 11851430 BioTrack ID: - Submi…" at bounding box center [802, 175] width 1474 height 1094
click at [1290, 410] on button "Print Customer Labels" at bounding box center [1342, 412] width 134 height 28
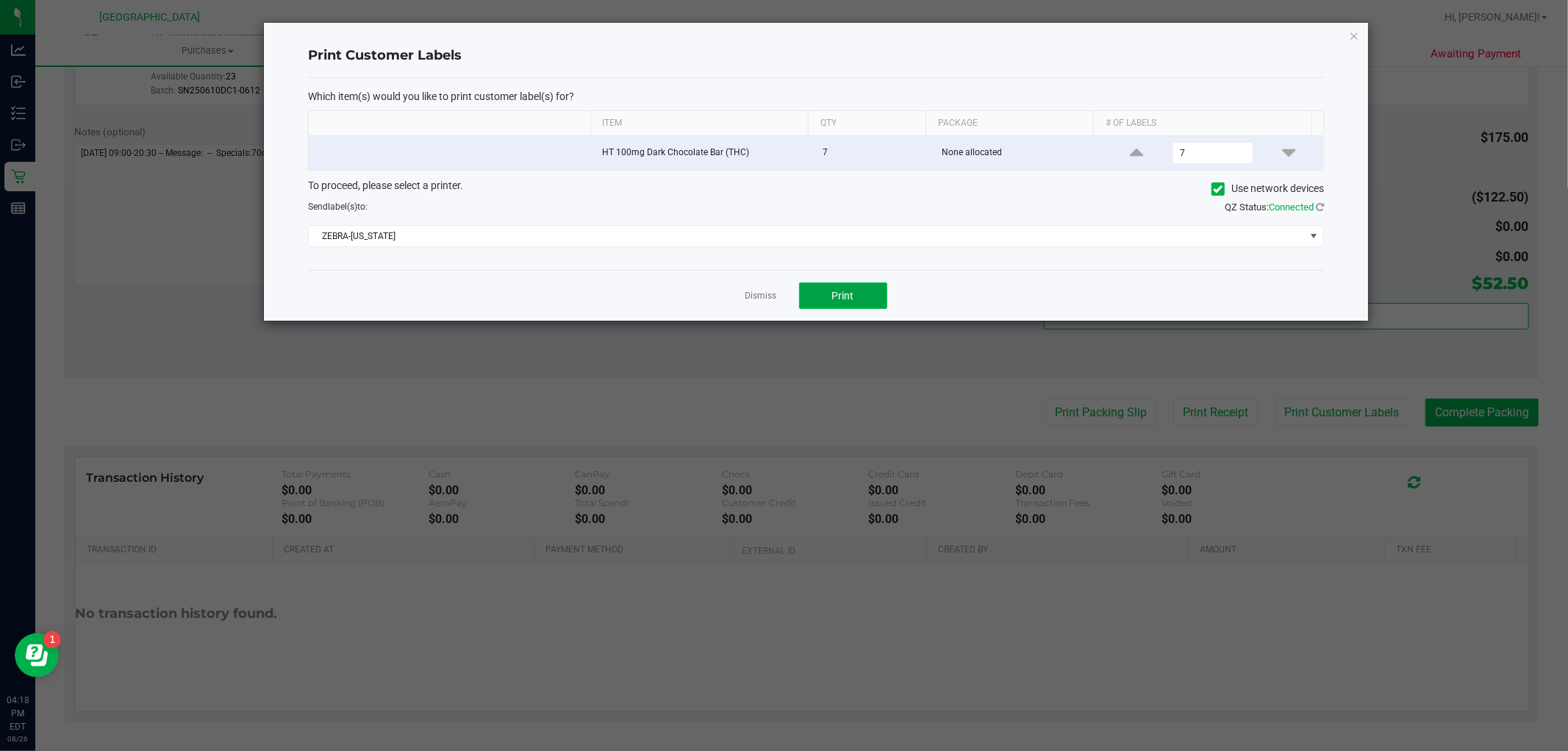
click at [801, 295] on button "Print" at bounding box center [843, 295] width 88 height 26
click at [767, 295] on link "Dismiss" at bounding box center [761, 296] width 32 height 13
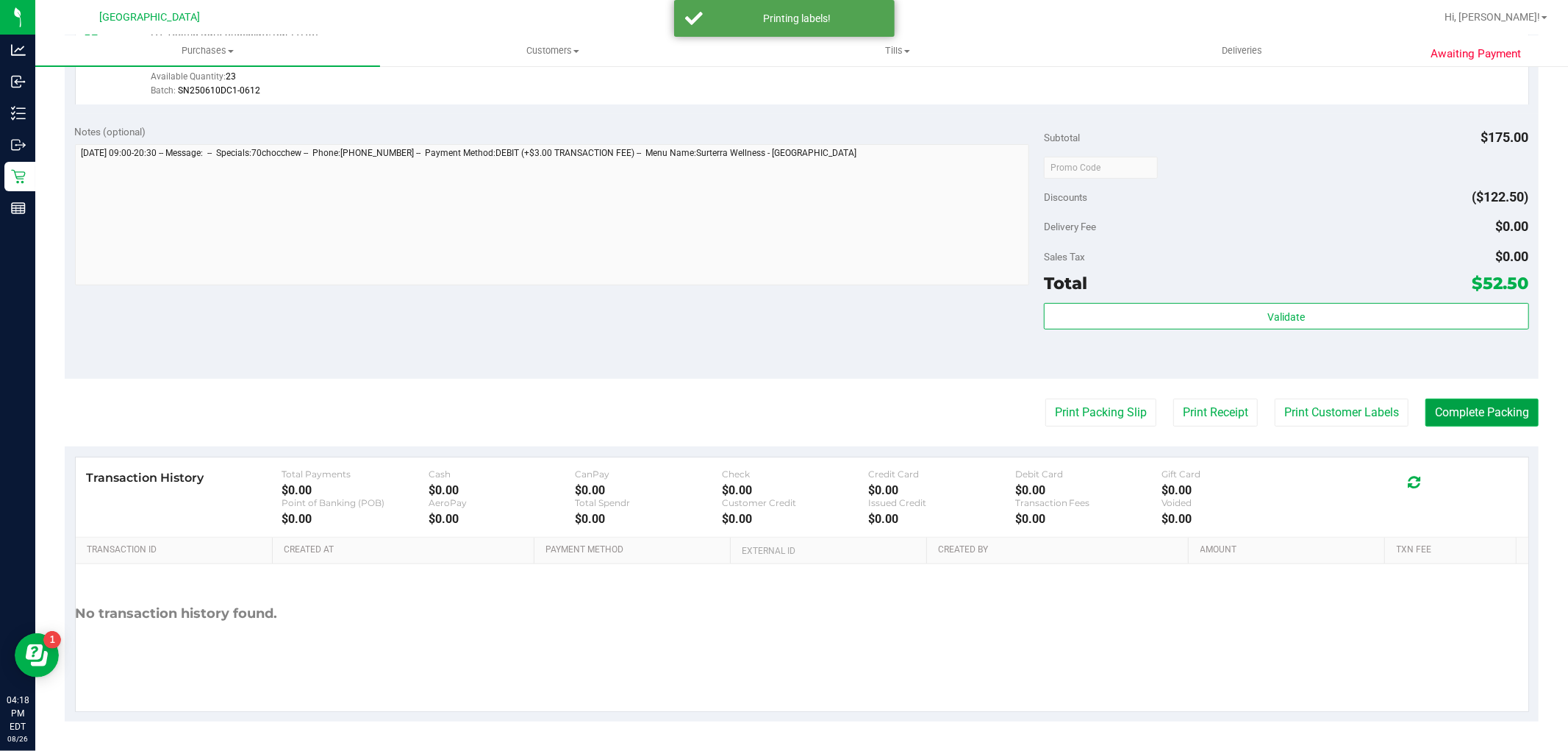
click at [1466, 409] on button "Complete Packing" at bounding box center [1482, 412] width 114 height 28
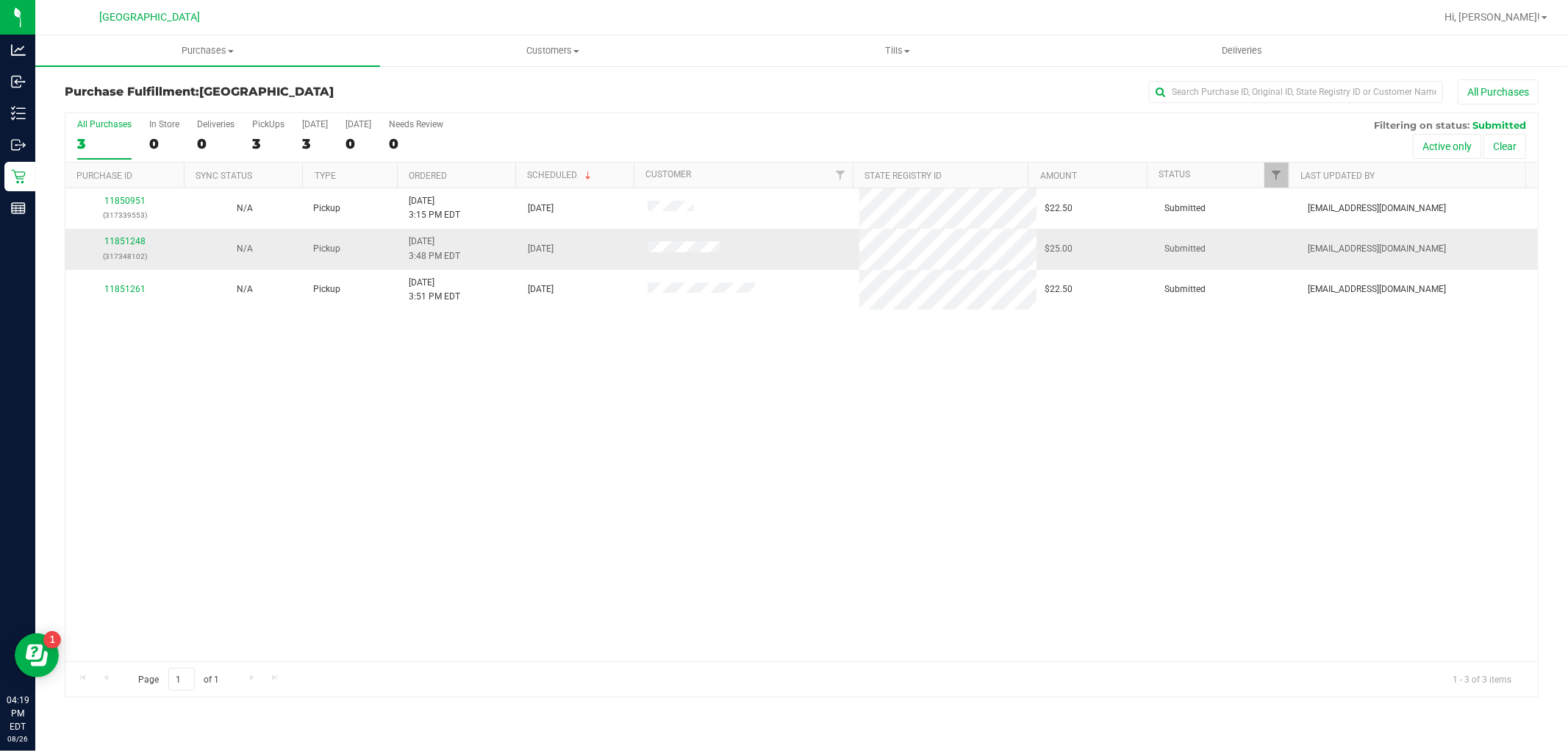
click at [145, 238] on div "11851248 (317348102)" at bounding box center [125, 248] width 102 height 28
click at [134, 248] on div "11851248 (317348102)" at bounding box center [125, 248] width 102 height 28
click at [137, 254] on p "(317348102)" at bounding box center [125, 256] width 102 height 14
click at [143, 242] on link "11851248" at bounding box center [125, 242] width 41 height 11
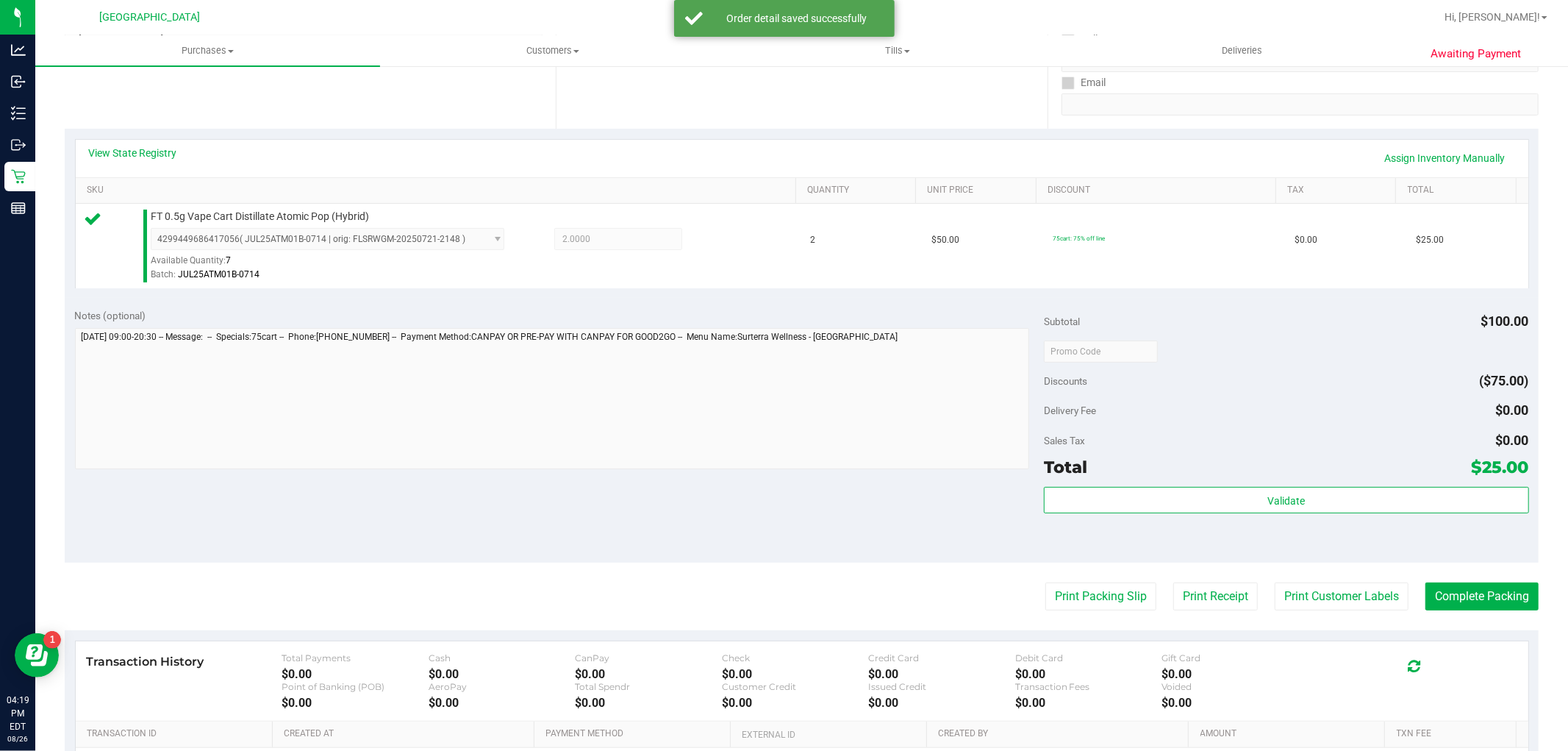
scroll to position [452, 0]
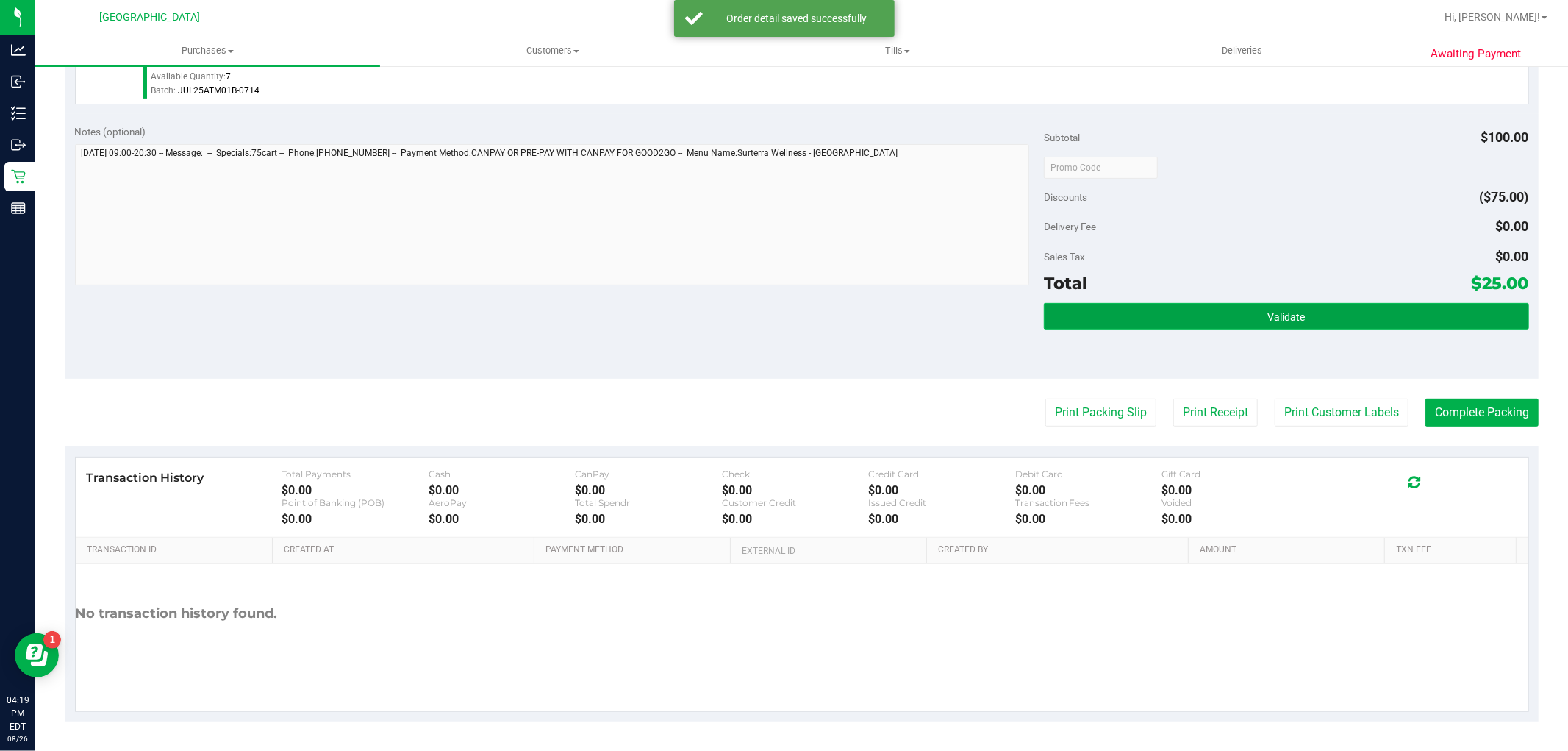
click at [1157, 318] on button "Validate" at bounding box center [1286, 316] width 484 height 26
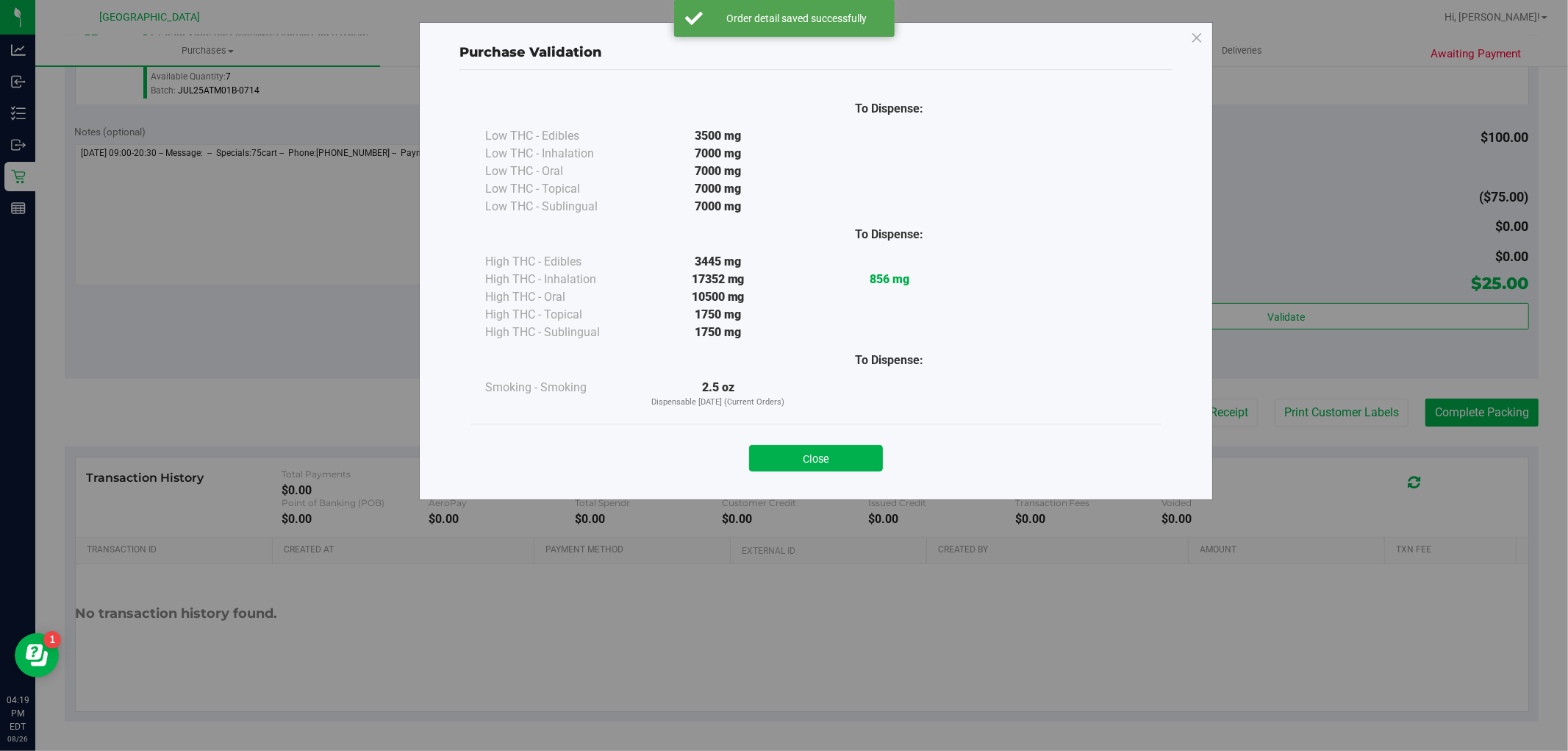
click at [1406, 432] on div "Purchase Validation To Dispense: Low THC - Edibles 3500 mg" at bounding box center [790, 376] width 1579 height 751
click at [1344, 412] on div "Purchase Validation To Dispense: Low THC - Edibles 3500 mg" at bounding box center [790, 376] width 1579 height 751
click at [859, 443] on div "Close" at bounding box center [816, 454] width 669 height 37
click at [814, 452] on button "Close" at bounding box center [816, 458] width 134 height 26
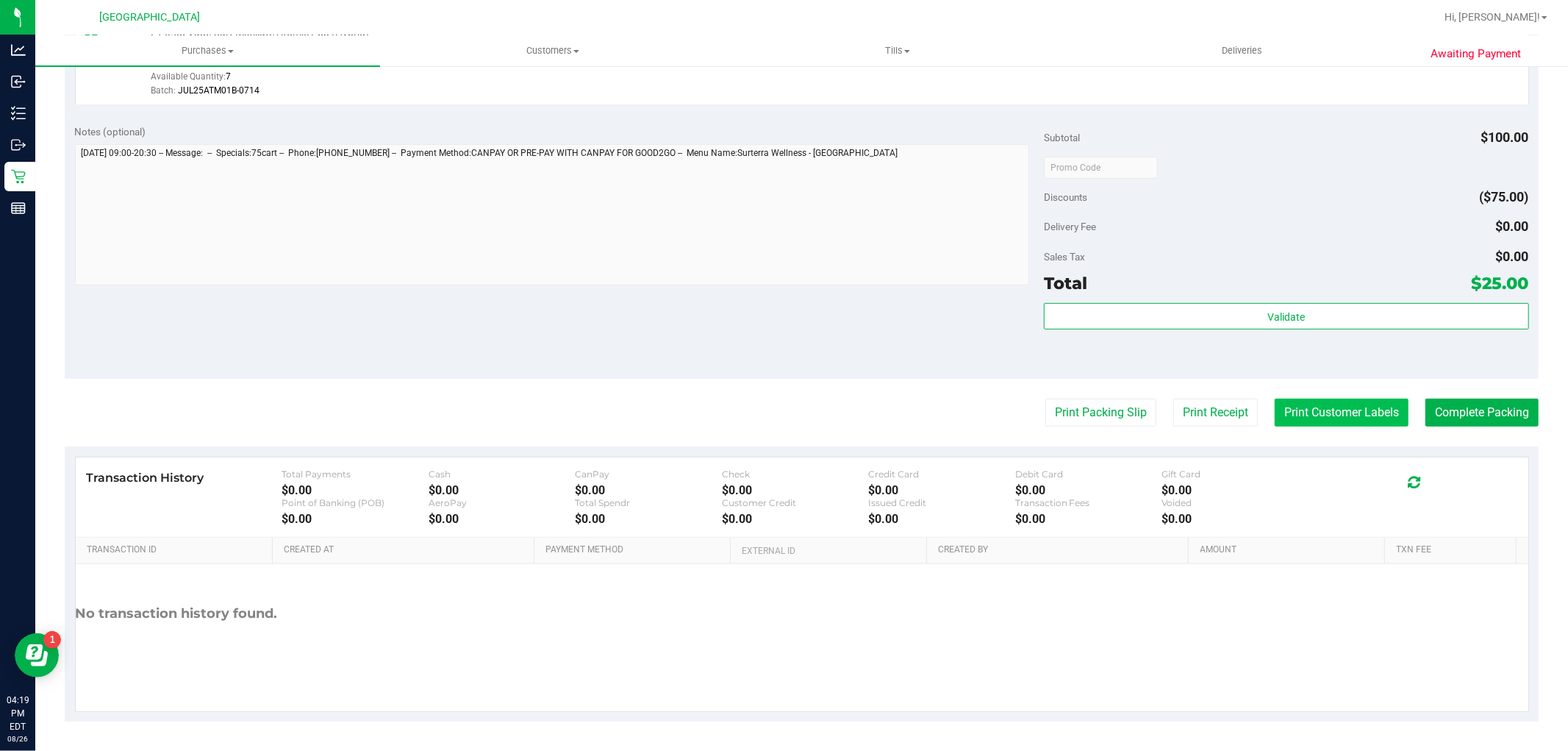
click at [1326, 406] on button "Print Customer Labels" at bounding box center [1342, 412] width 134 height 28
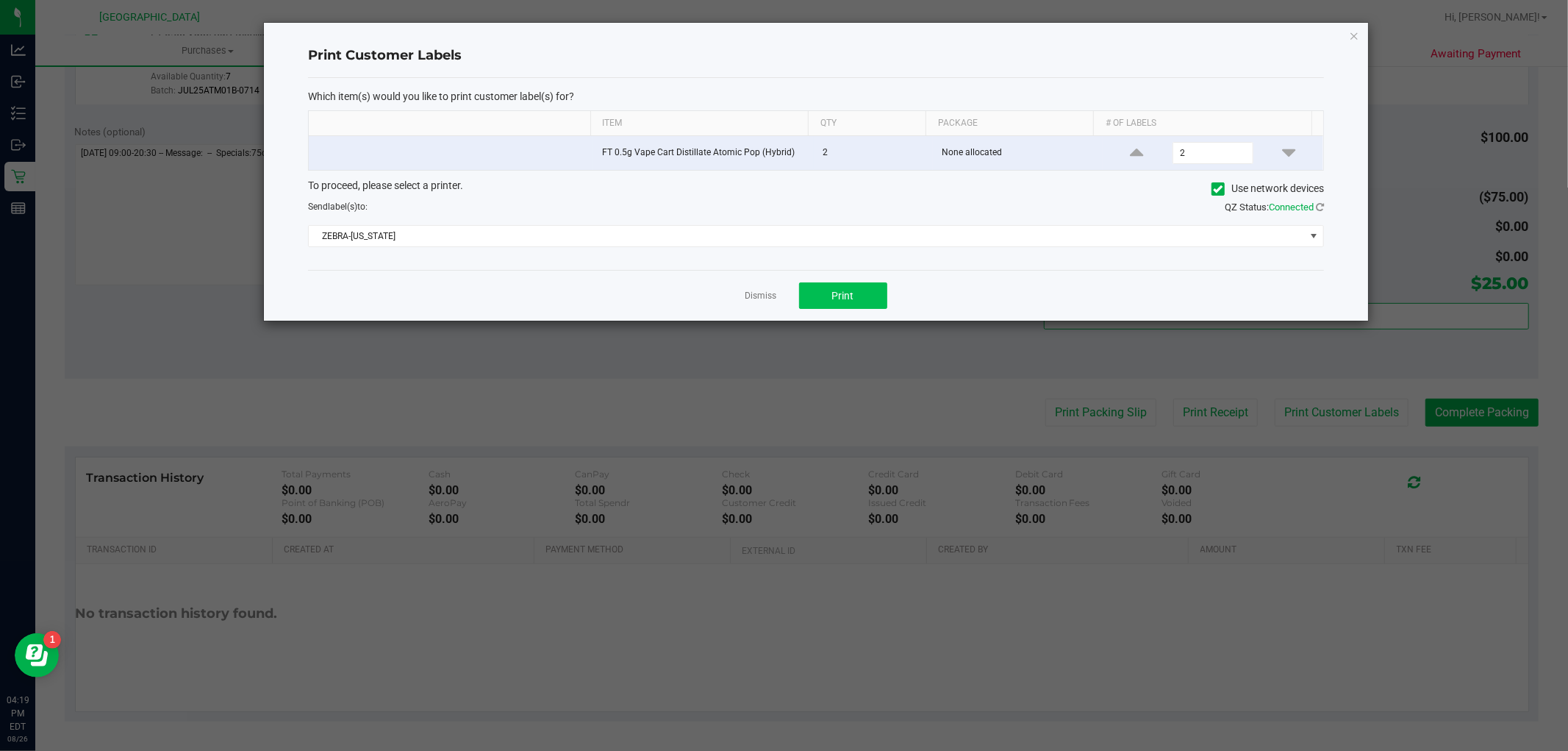
drag, startPoint x: 898, startPoint y: 304, endPoint x: 872, endPoint y: 302, distance: 26.1
click at [898, 303] on div "Dismiss Print" at bounding box center [816, 295] width 1016 height 50
click at [871, 300] on button "Print" at bounding box center [843, 295] width 88 height 26
click at [760, 292] on link "Dismiss" at bounding box center [761, 296] width 32 height 13
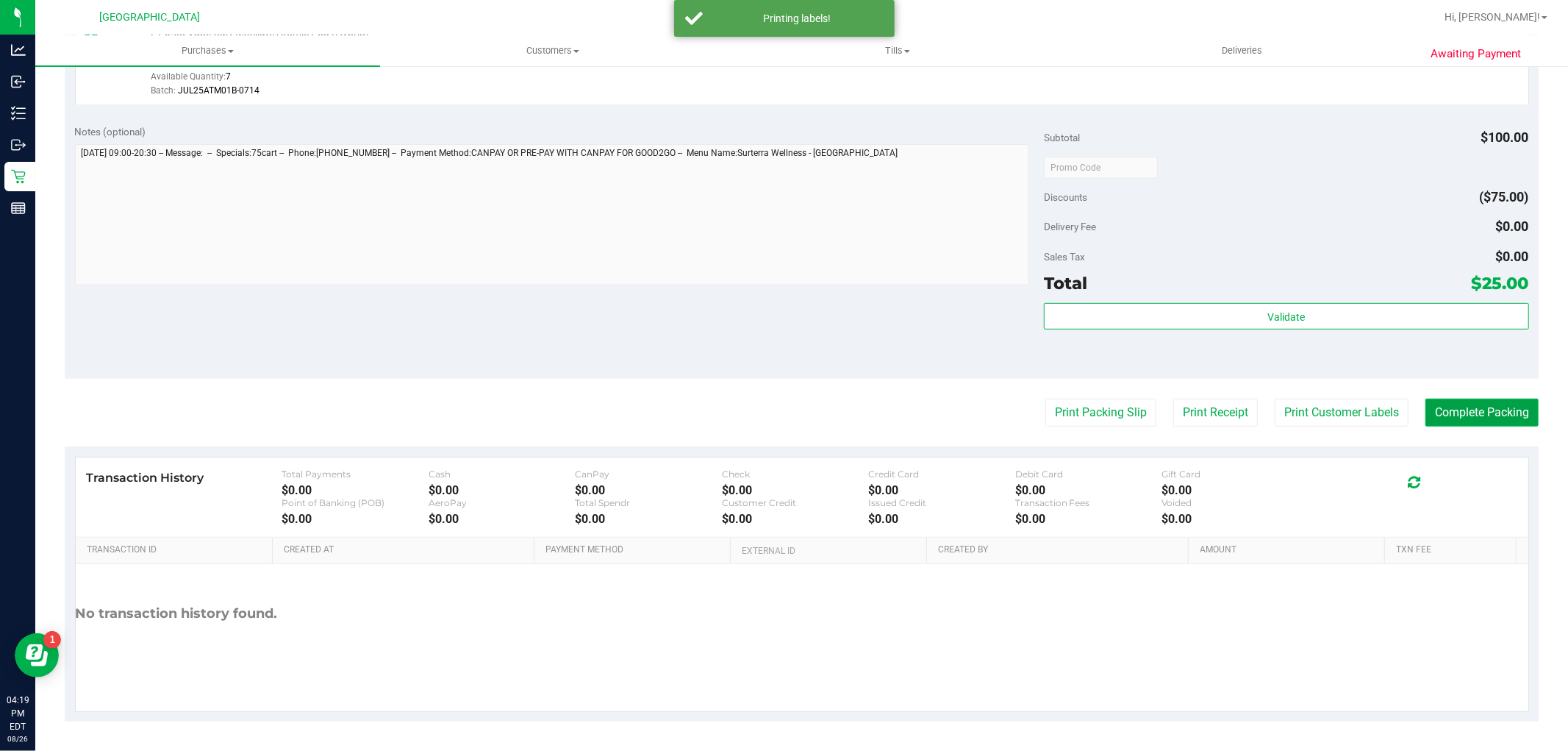
click at [1479, 412] on button "Complete Packing" at bounding box center [1482, 412] width 114 height 28
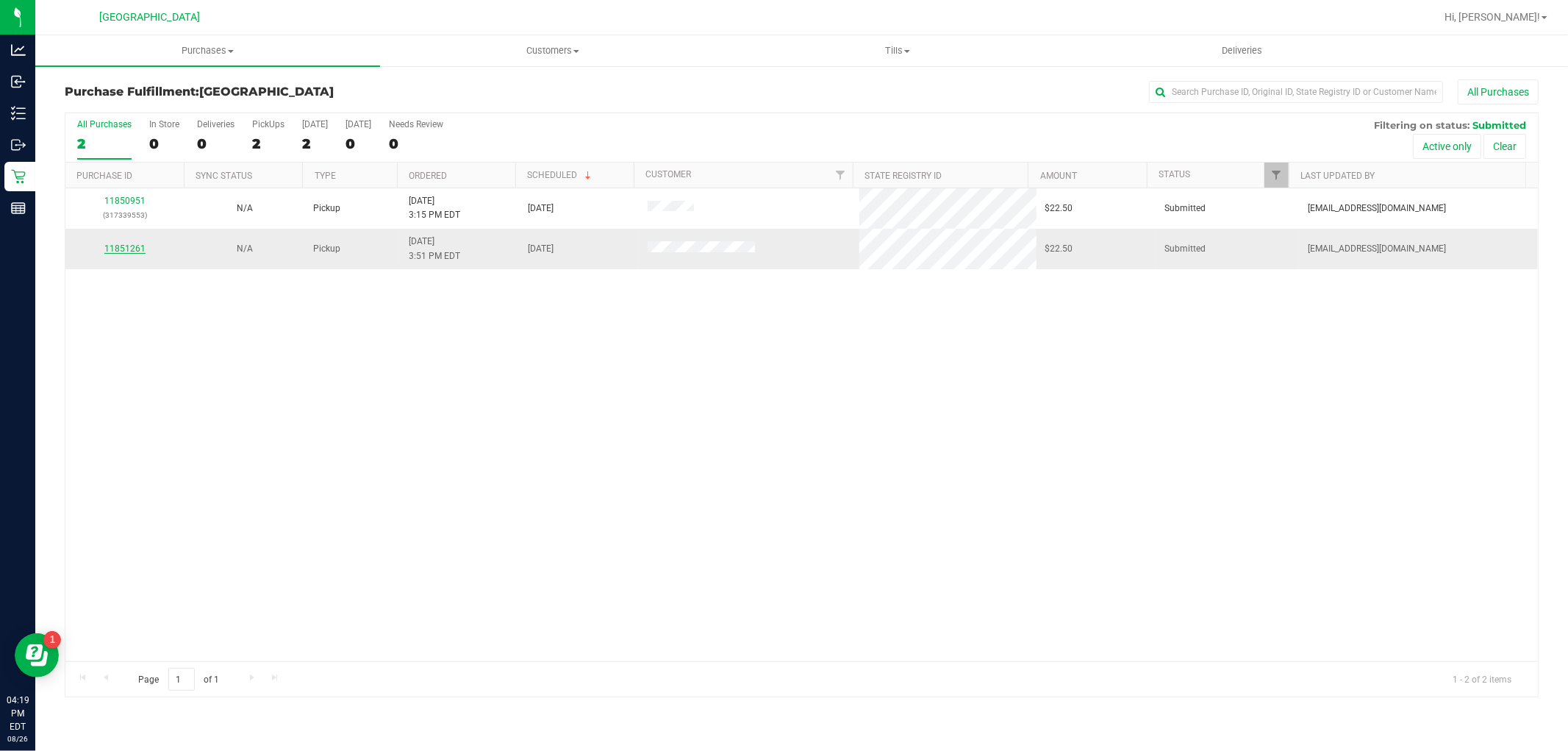
click at [138, 244] on link "11851261" at bounding box center [125, 249] width 41 height 11
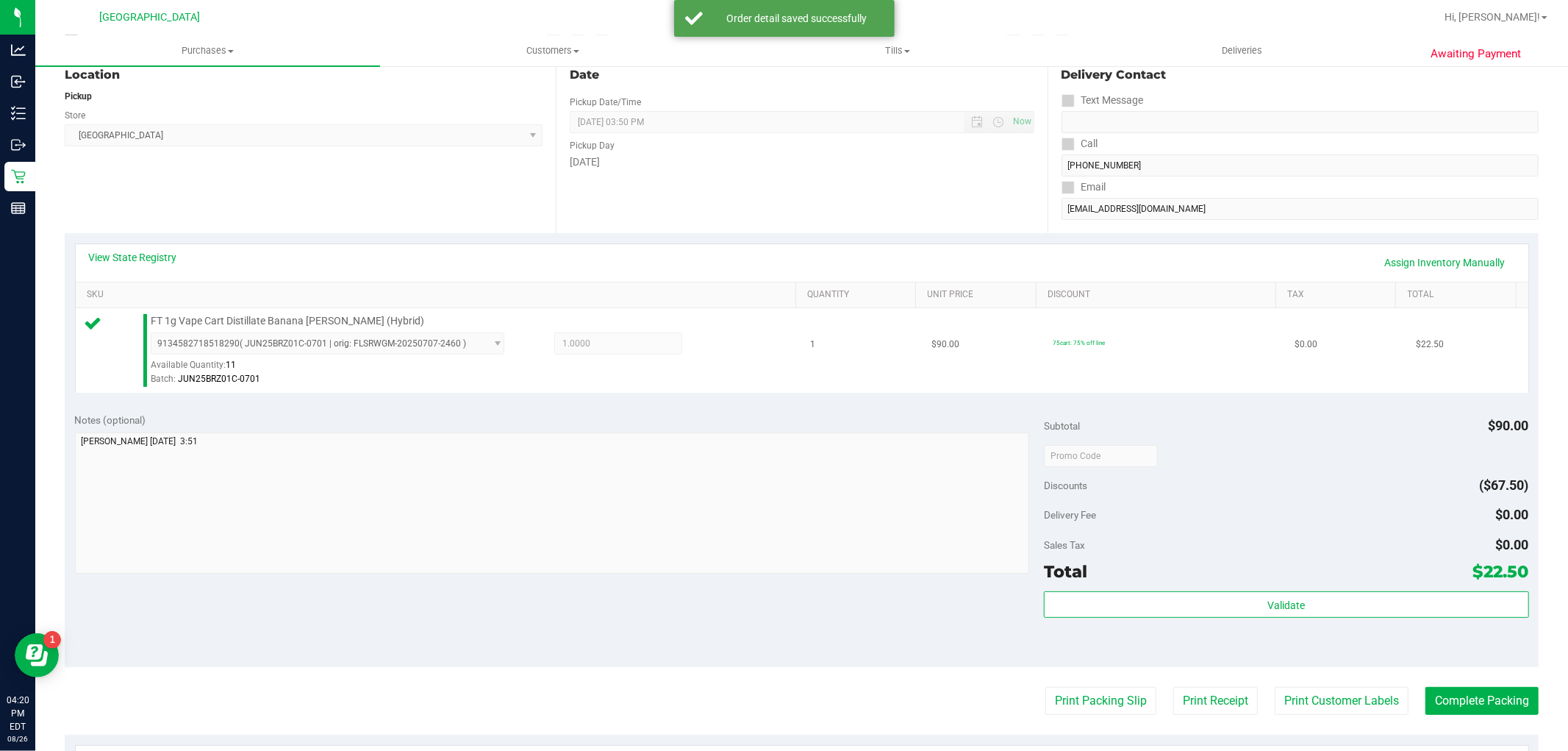
scroll to position [409, 0]
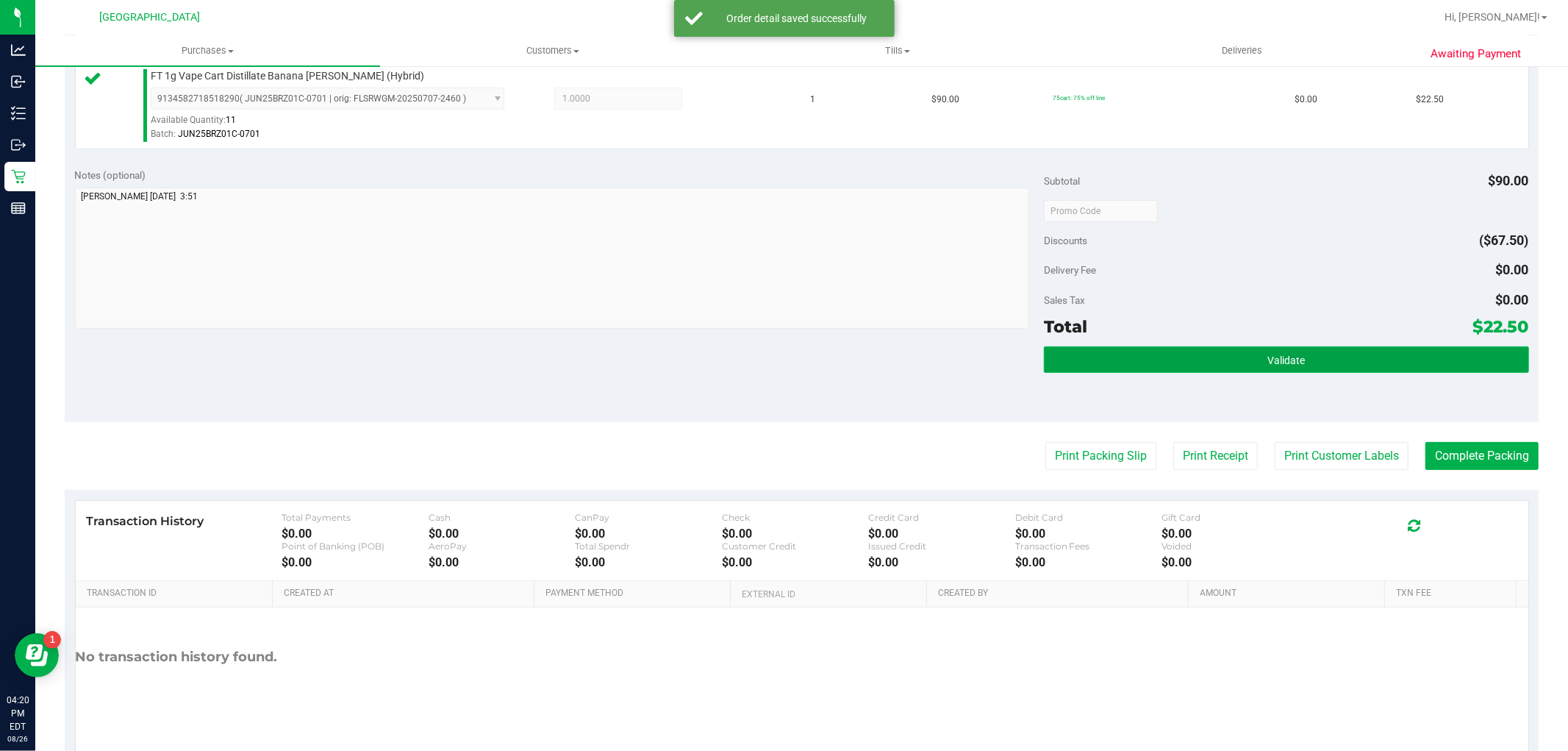
click at [1357, 364] on button "Validate" at bounding box center [1286, 359] width 484 height 26
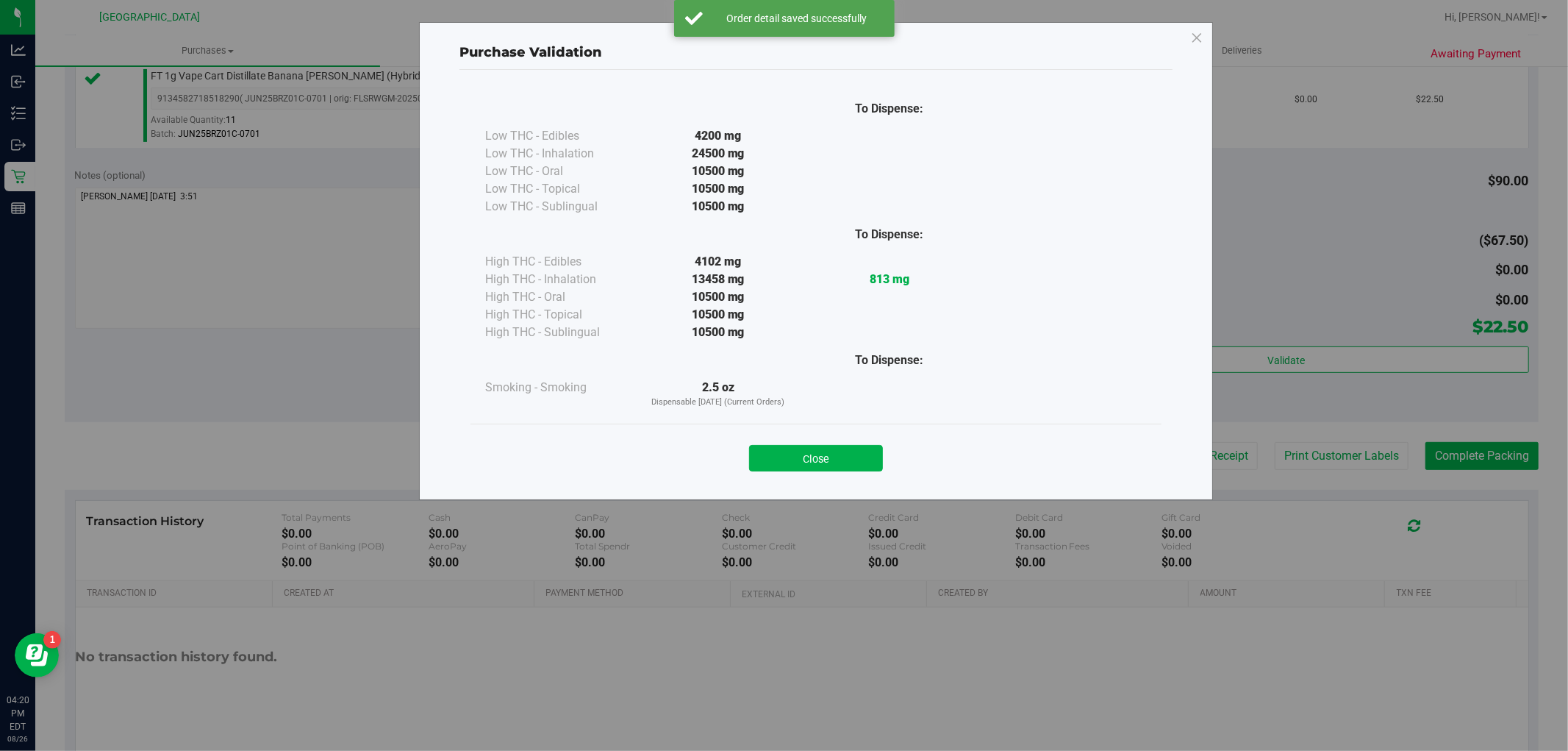
click at [851, 473] on div "Close" at bounding box center [816, 453] width 691 height 59
drag, startPoint x: 810, startPoint y: 456, endPoint x: 1004, endPoint y: 457, distance: 194.0
click at [811, 455] on button "Close" at bounding box center [816, 458] width 134 height 26
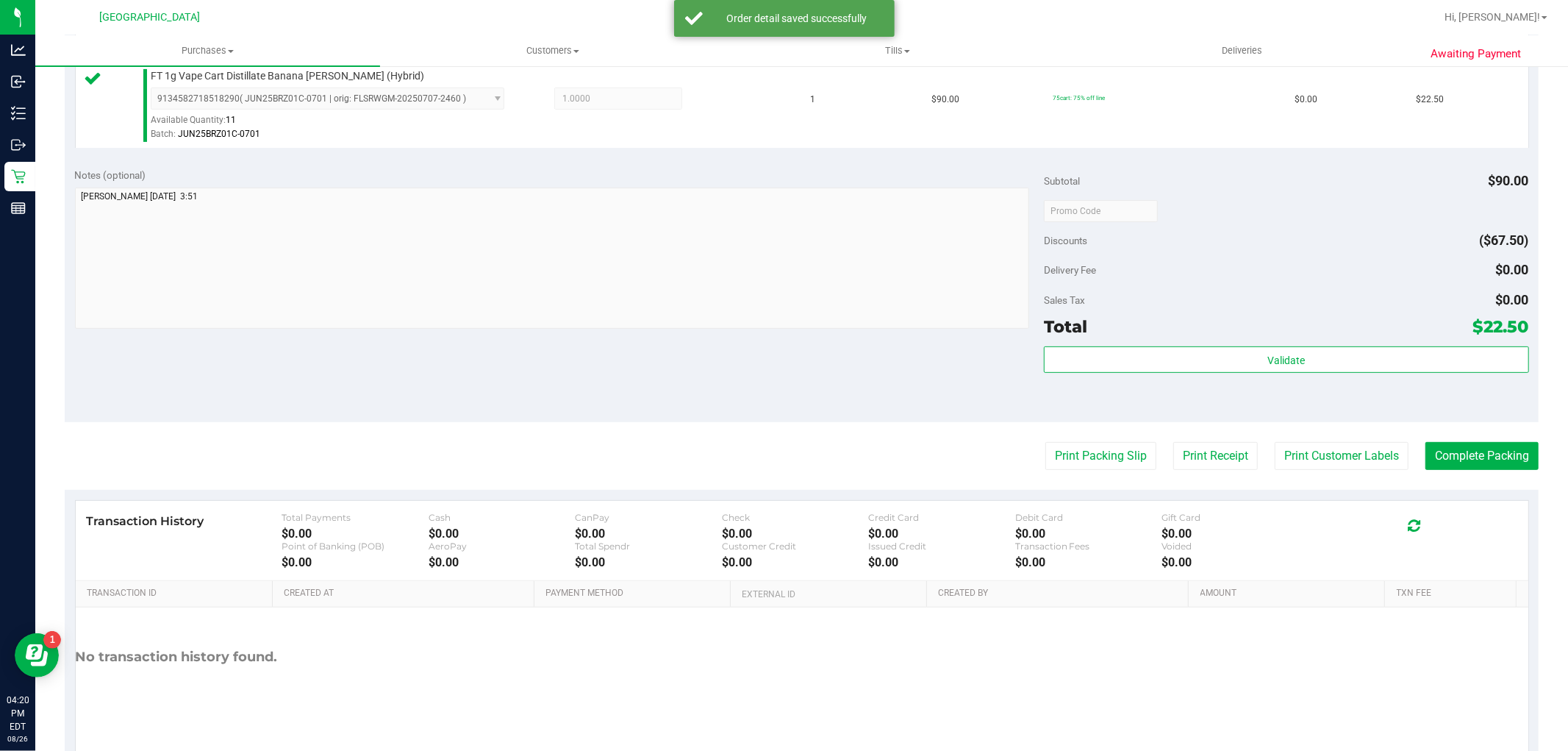
click at [1244, 447] on div "Print Packing Slip Print Receipt Print Customer Labels Complete Packing" at bounding box center [802, 455] width 1474 height 28
click at [1296, 446] on button "Print Customer Labels" at bounding box center [1342, 455] width 134 height 28
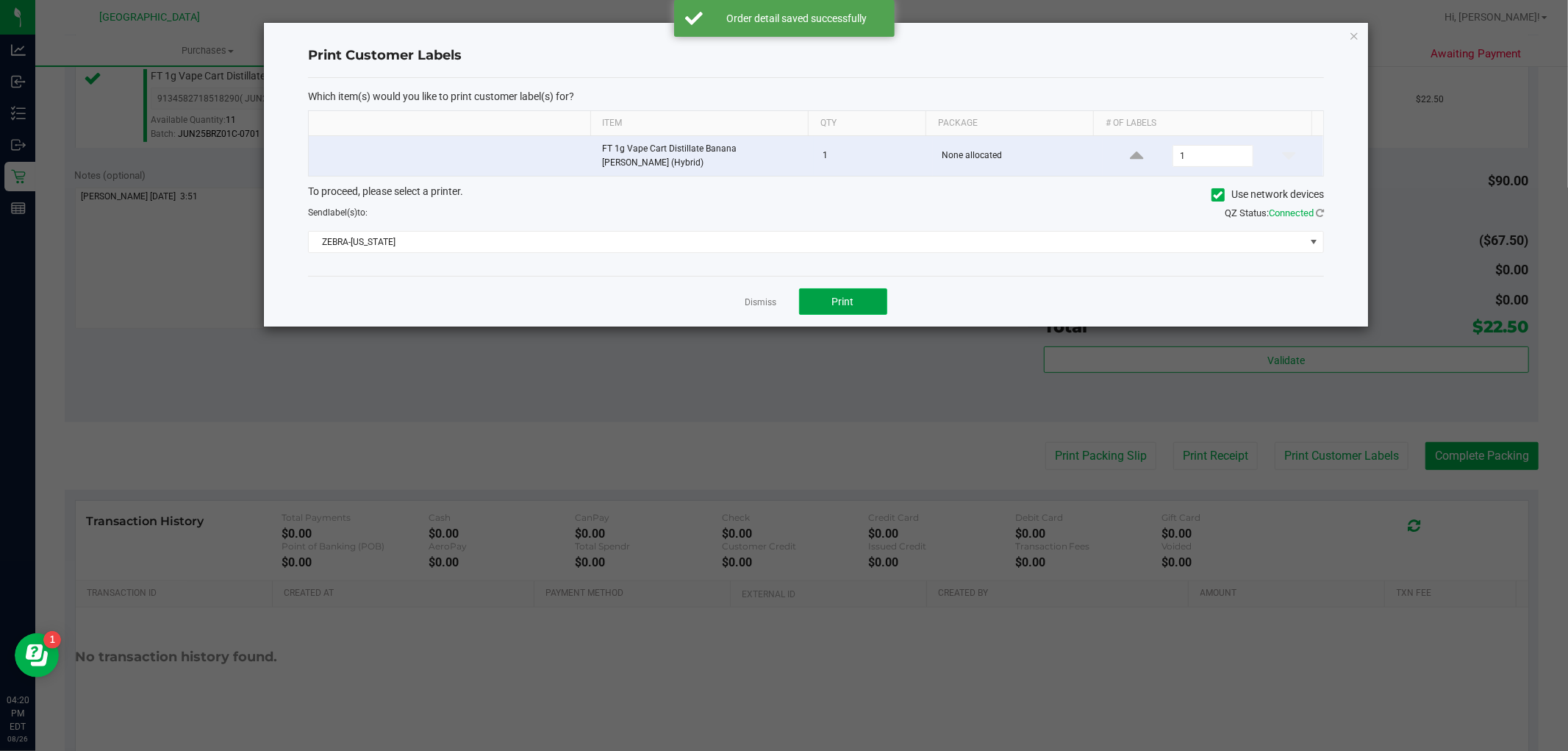
click at [865, 299] on button "Print" at bounding box center [843, 301] width 88 height 26
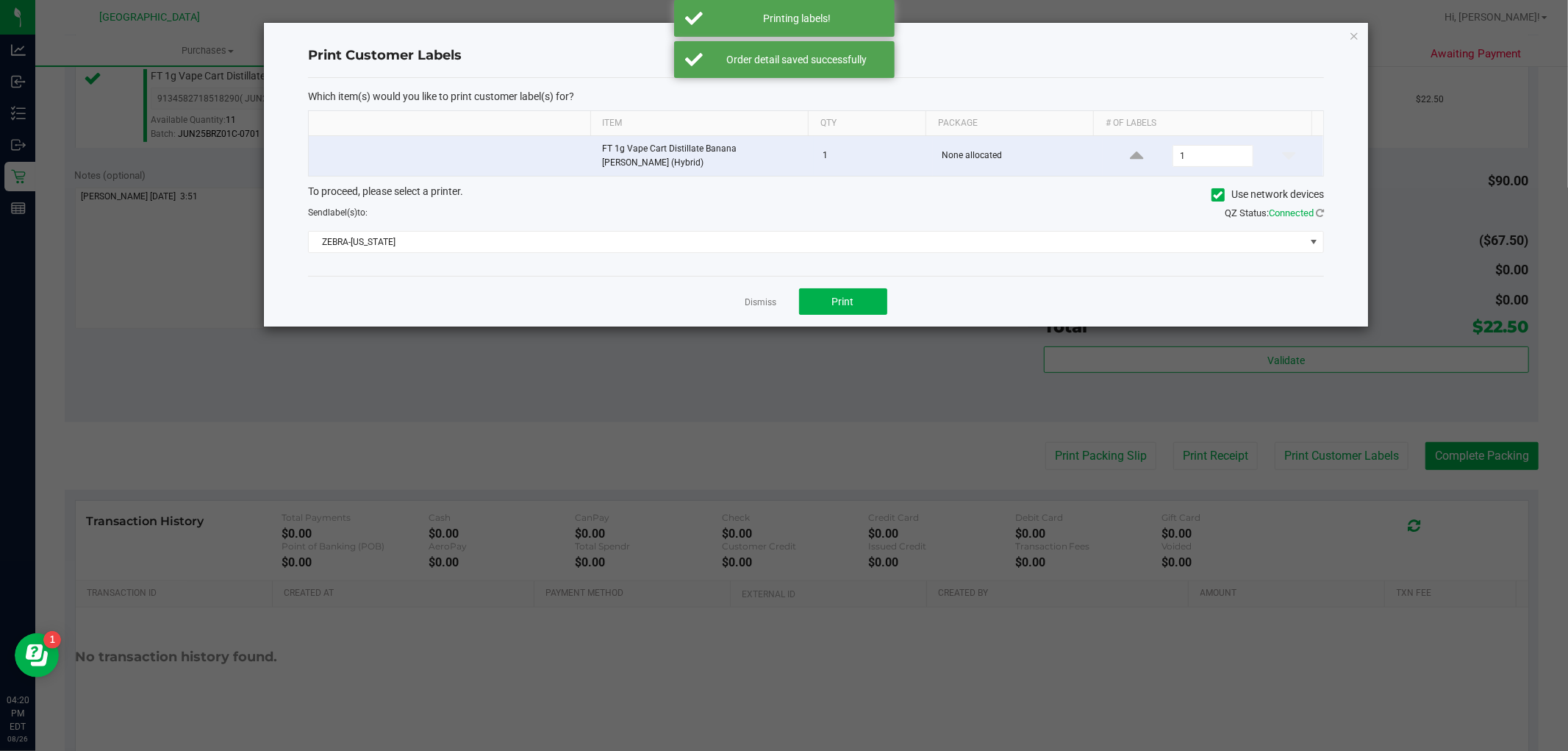
click at [752, 287] on div "Dismiss Print" at bounding box center [816, 301] width 1016 height 50
click at [775, 296] on link "Dismiss" at bounding box center [761, 303] width 32 height 13
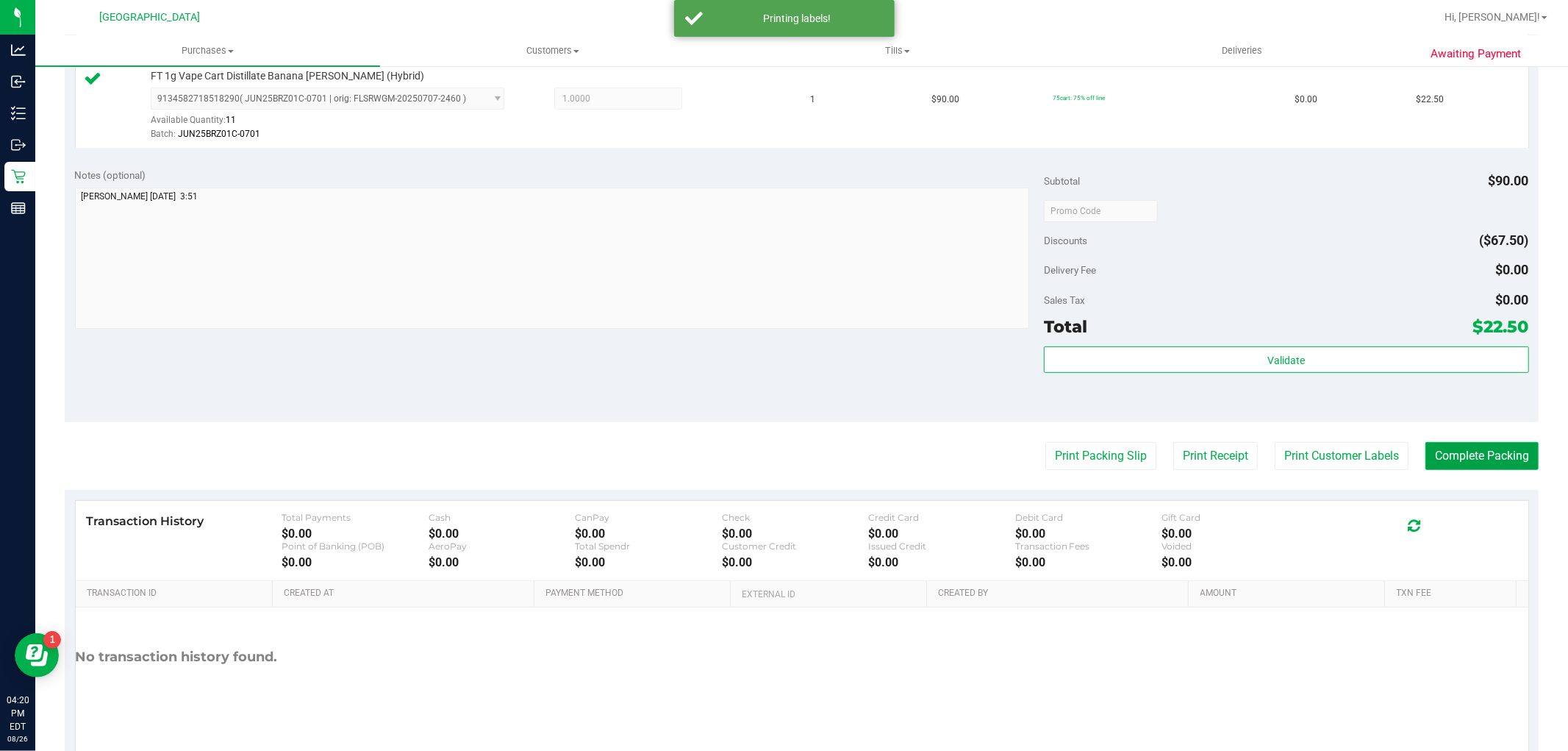
click at [1519, 464] on button "Complete Packing" at bounding box center [1482, 455] width 114 height 28
click at [1518, 457] on icon at bounding box center [1524, 455] width 12 height 12
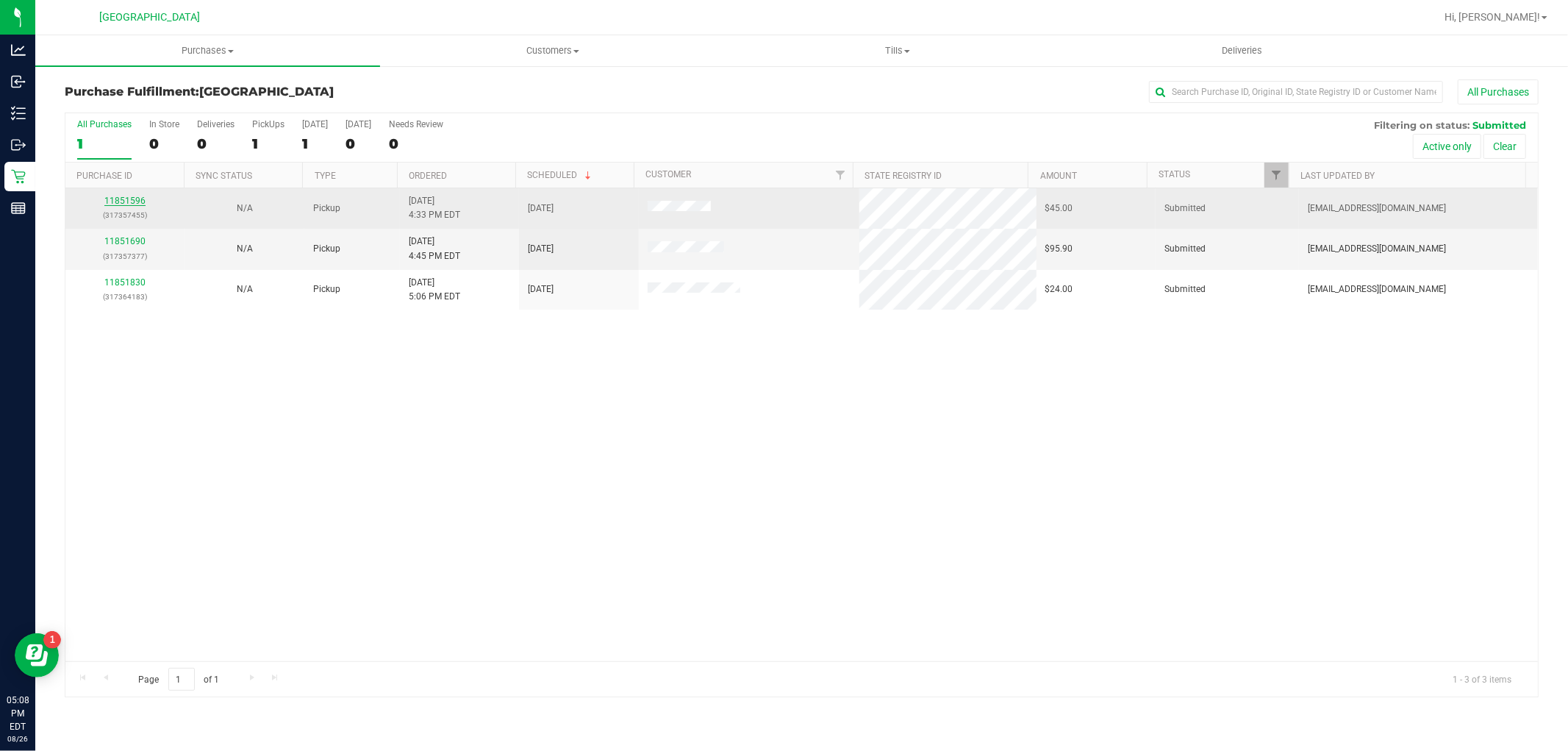
click at [128, 200] on link "11851596" at bounding box center [125, 201] width 41 height 11
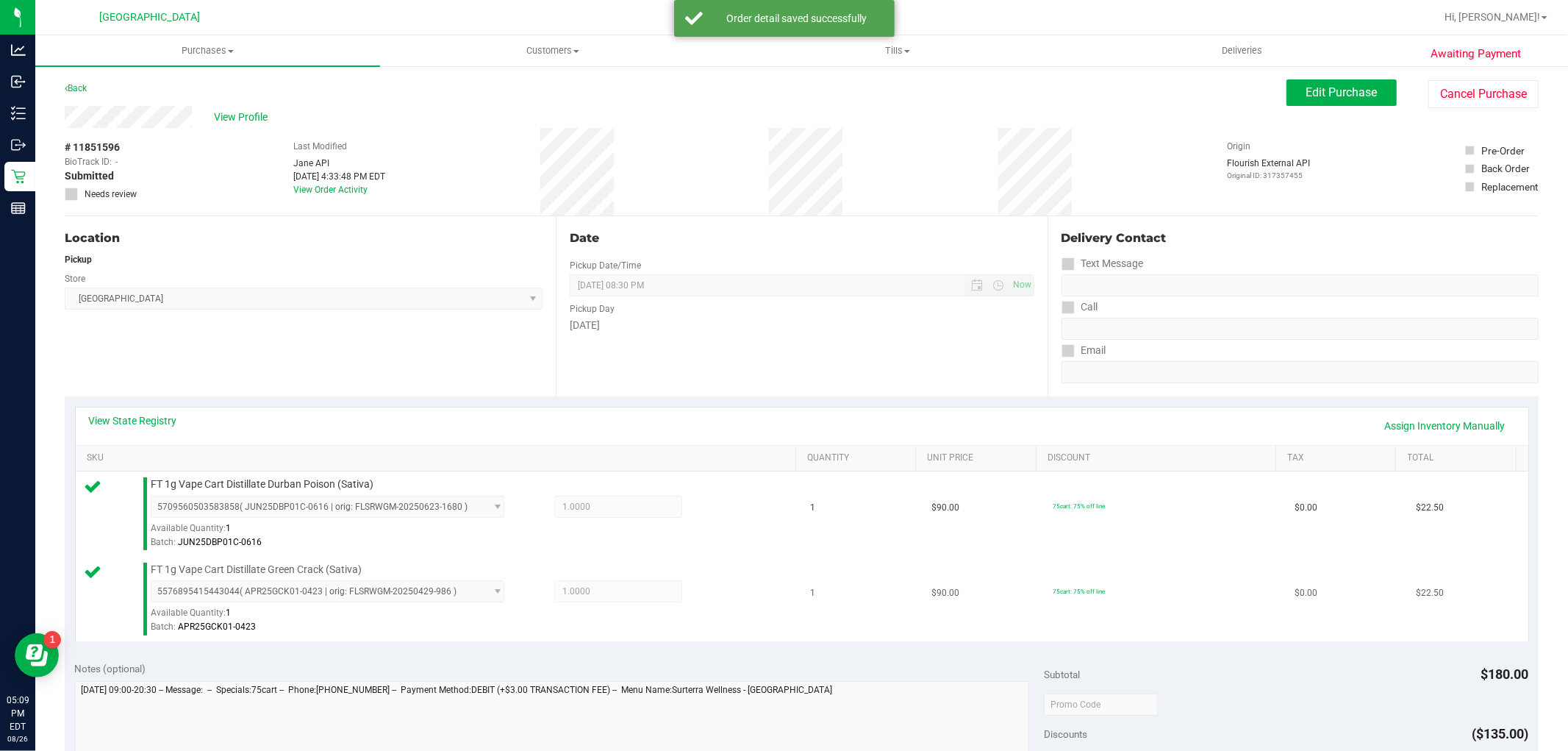
scroll to position [490, 0]
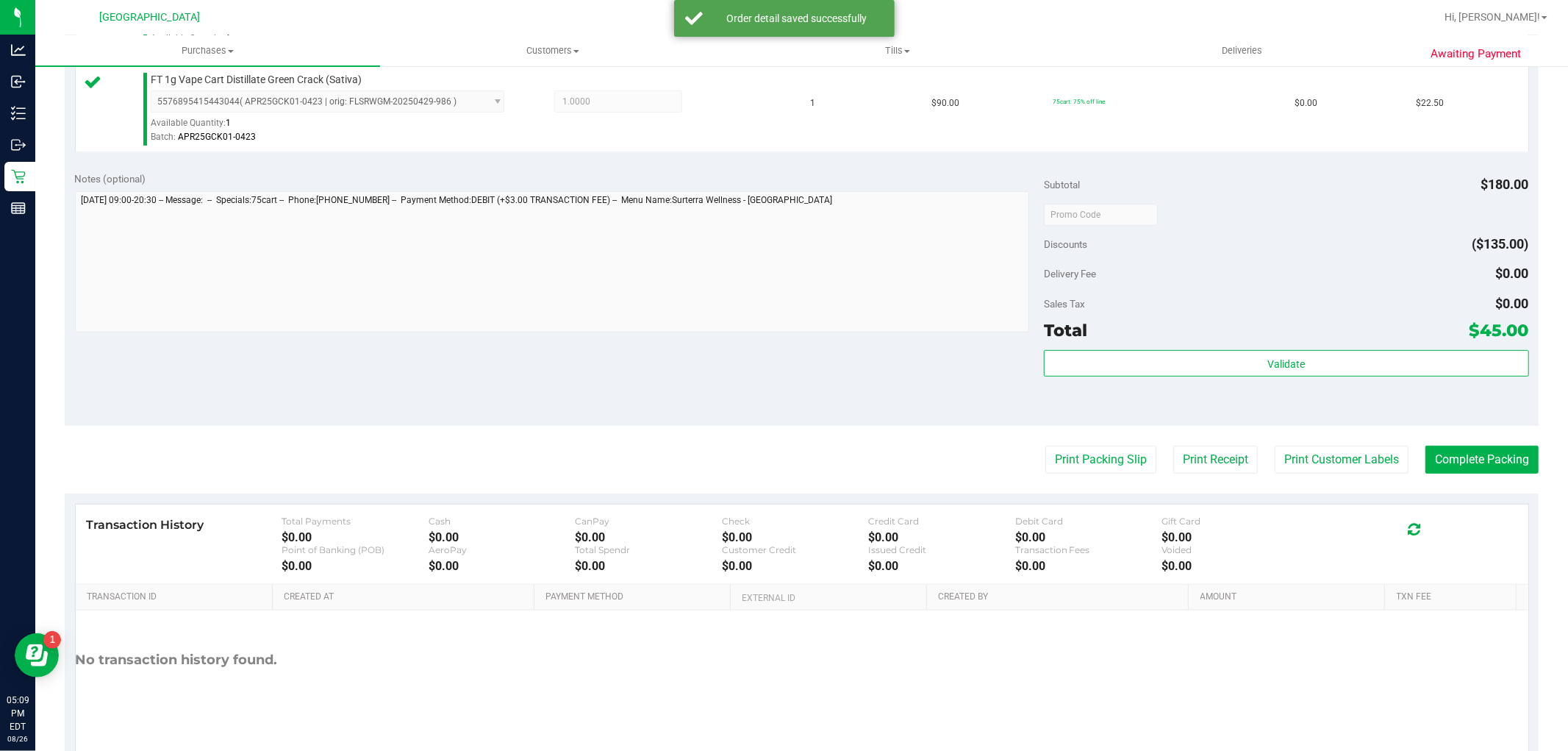
click at [1144, 342] on div "Total $45.00" at bounding box center [1286, 330] width 484 height 26
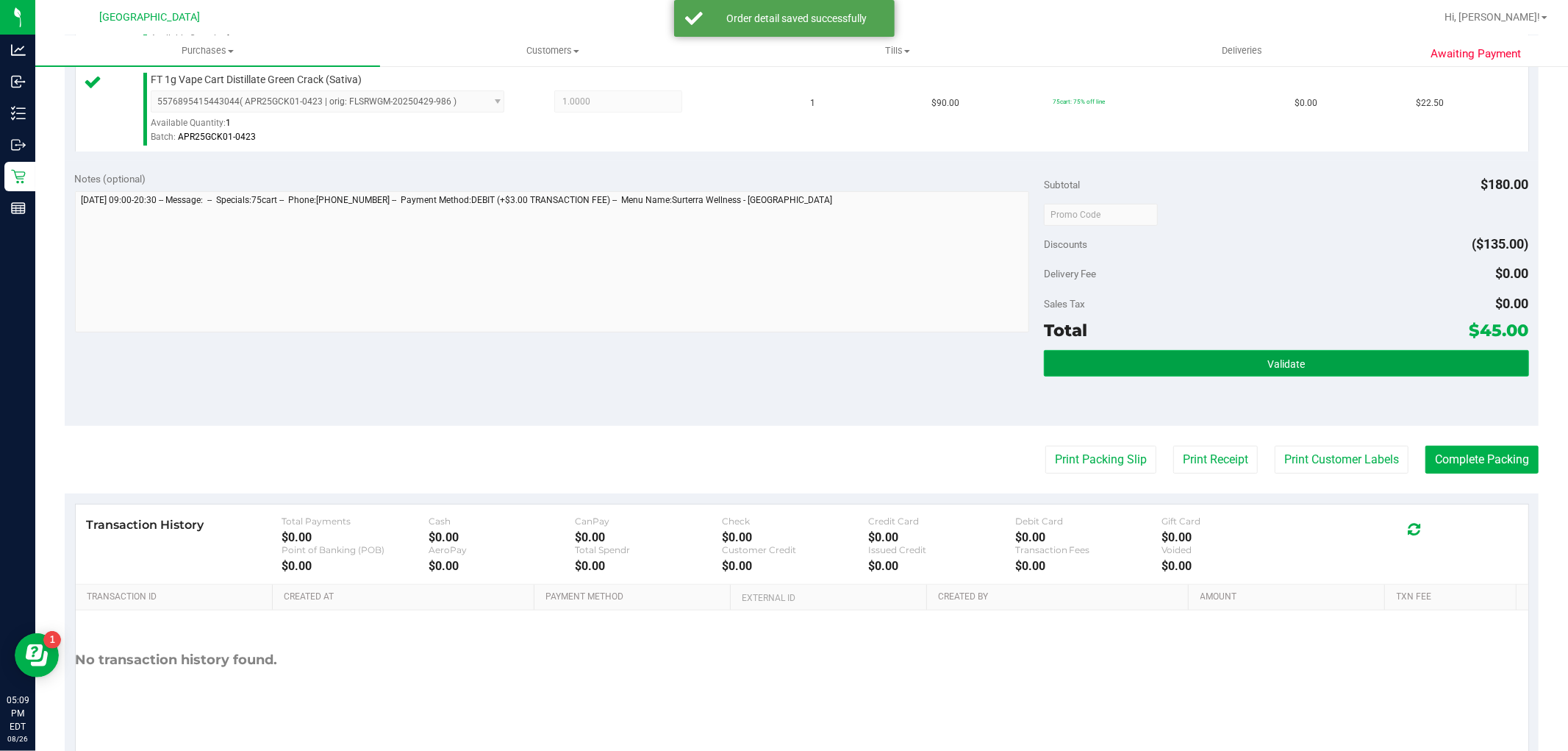
click at [1149, 351] on button "Validate" at bounding box center [1286, 363] width 484 height 26
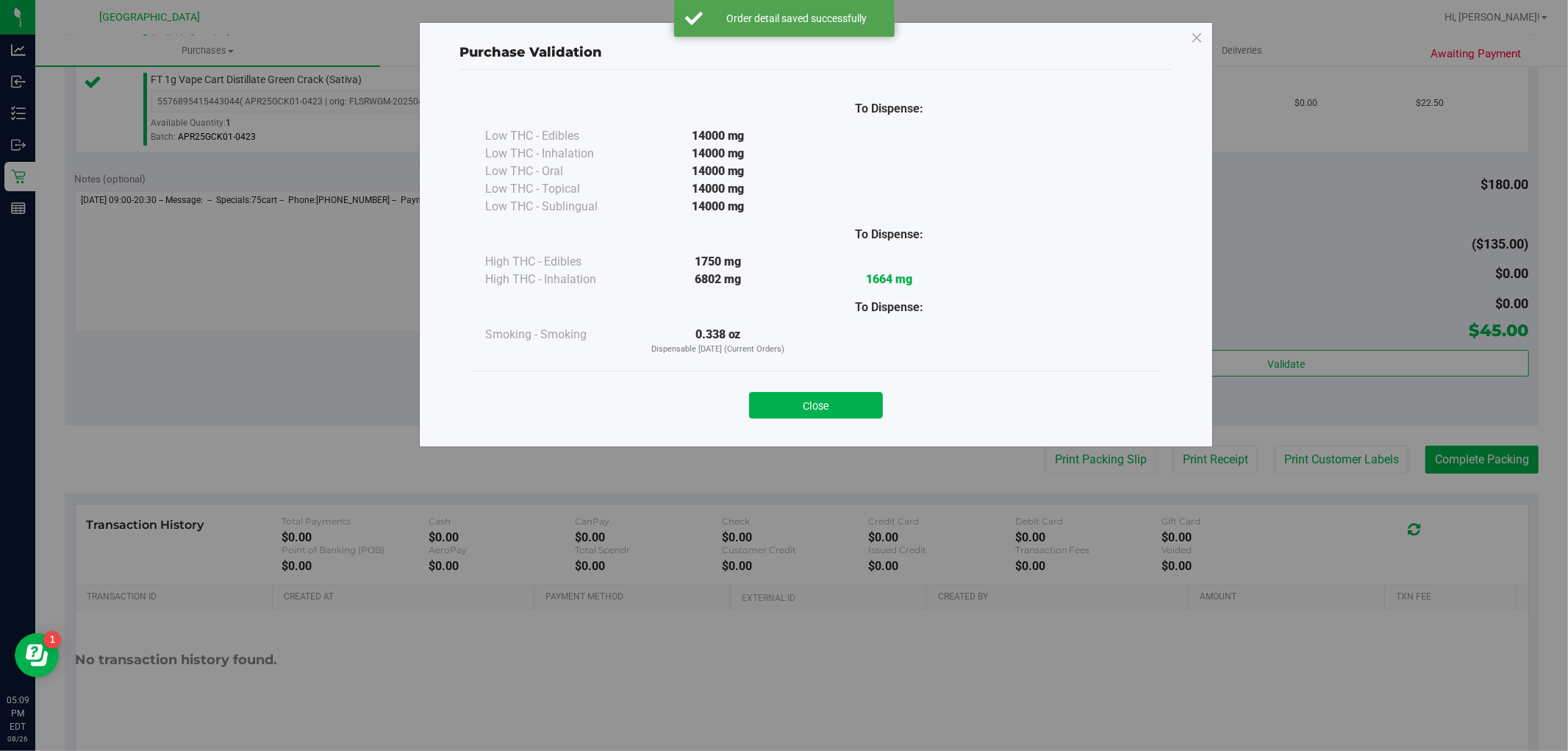
click at [1333, 466] on div "Purchase Validation To Dispense: Low THC - Edibles 14000 mg" at bounding box center [790, 376] width 1579 height 751
click at [855, 408] on button "Close" at bounding box center [816, 405] width 134 height 26
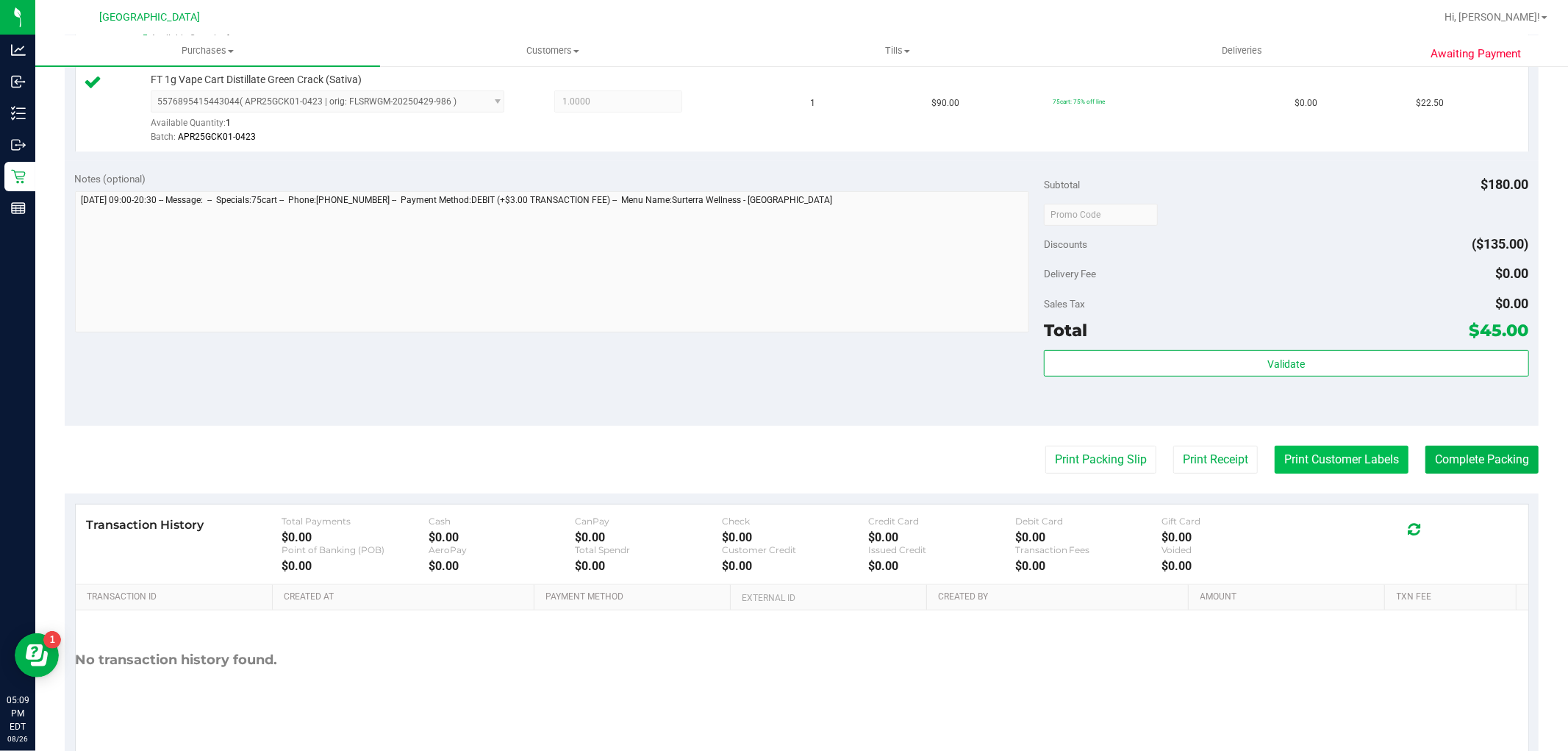
click at [1345, 465] on button "Print Customer Labels" at bounding box center [1342, 459] width 134 height 28
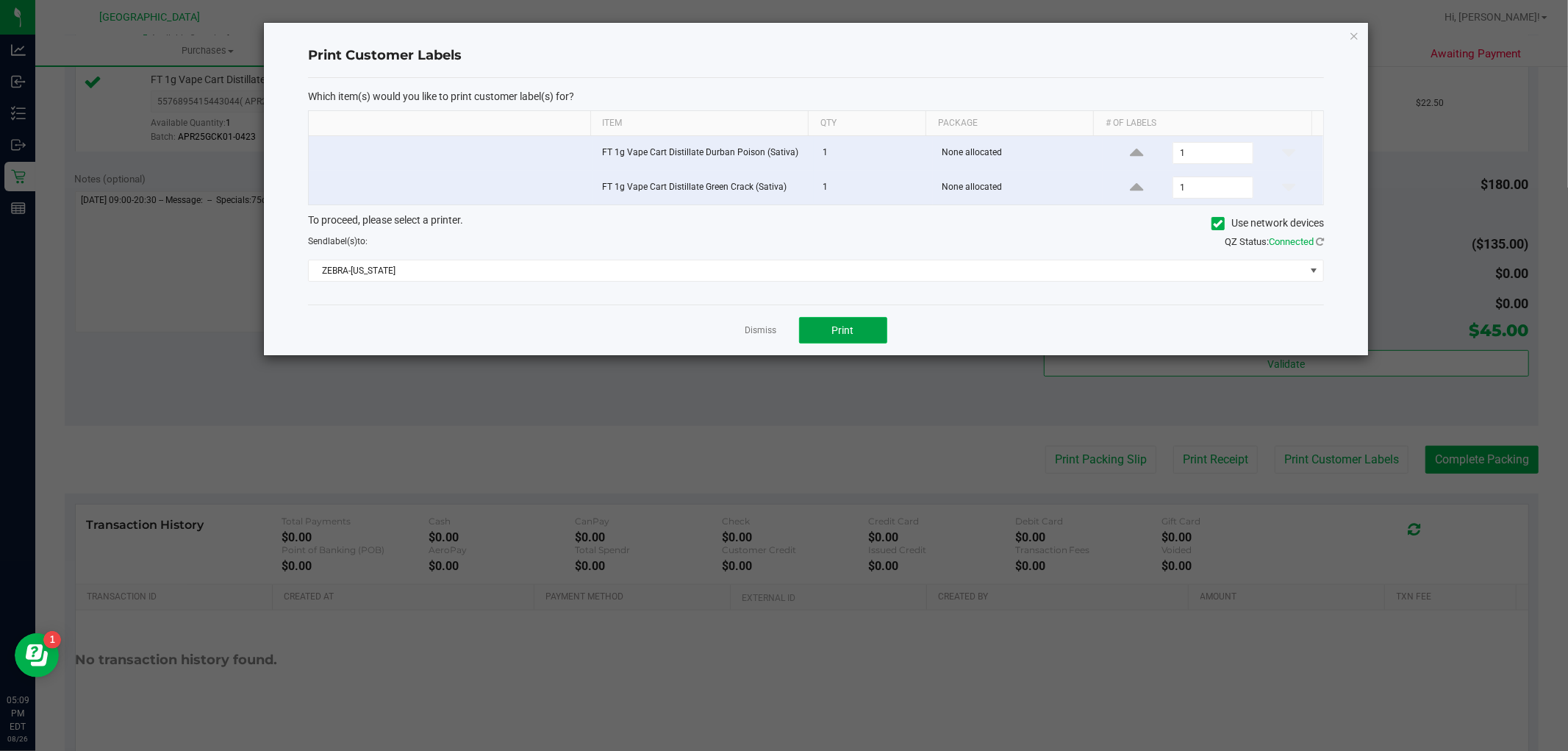
click at [839, 336] on span "Print" at bounding box center [843, 330] width 22 height 12
click at [742, 333] on div "Dismiss Print" at bounding box center [816, 330] width 1016 height 50
click at [737, 335] on div "Dismiss Print" at bounding box center [816, 330] width 1016 height 50
click at [756, 334] on link "Dismiss" at bounding box center [761, 330] width 32 height 13
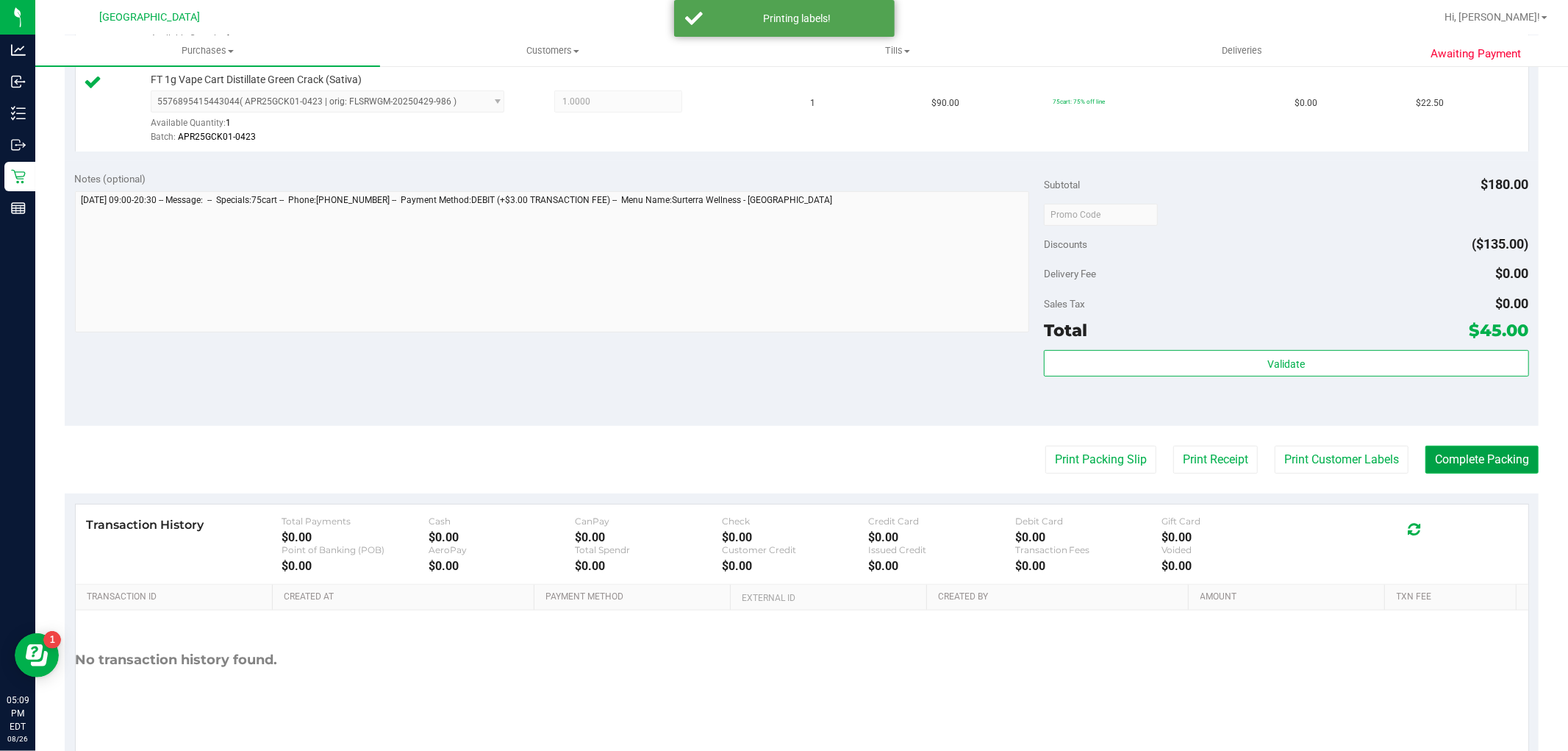
click at [1482, 458] on button "Complete Packing" at bounding box center [1482, 459] width 114 height 28
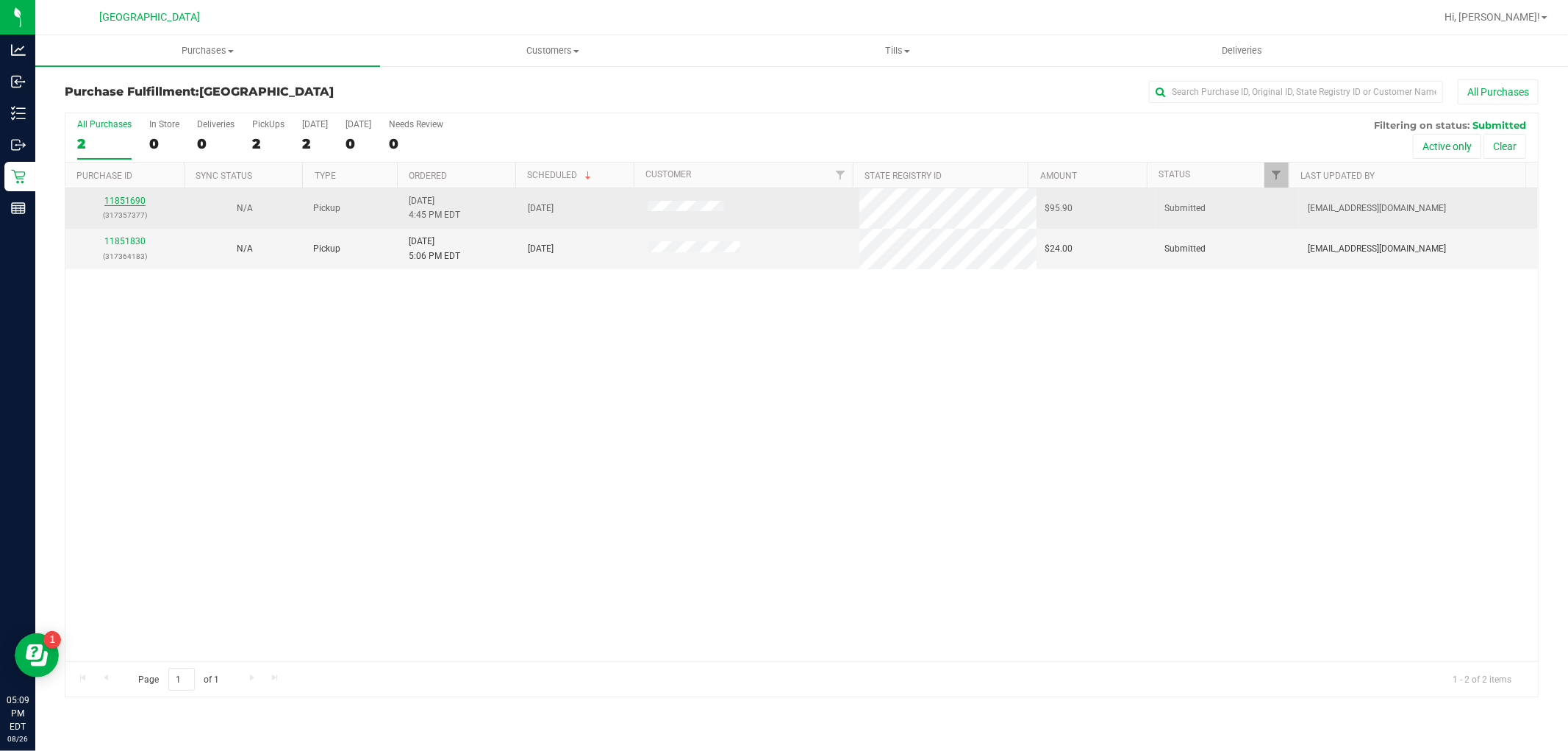
click at [116, 202] on link "11851690" at bounding box center [125, 201] width 41 height 11
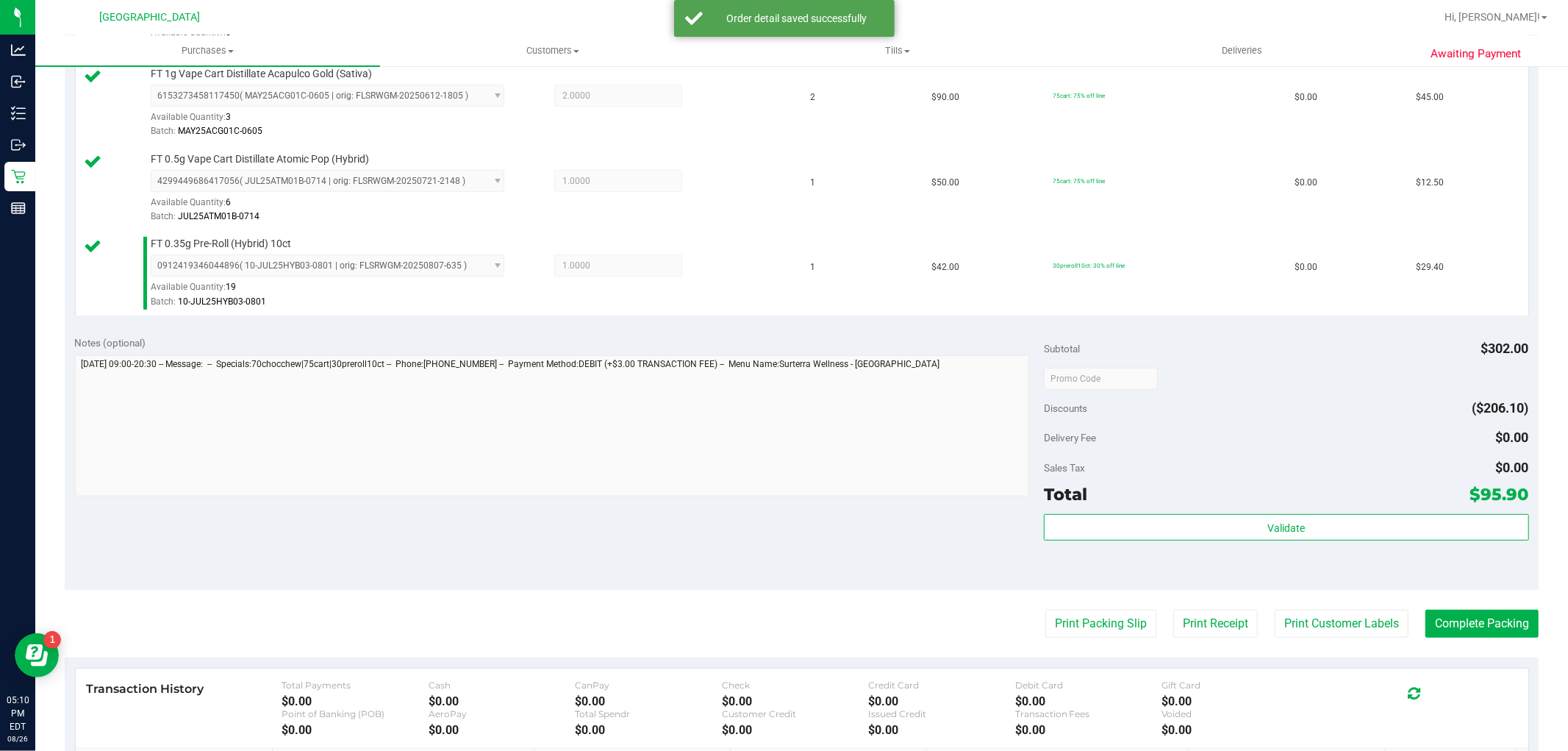
scroll to position [708, 0]
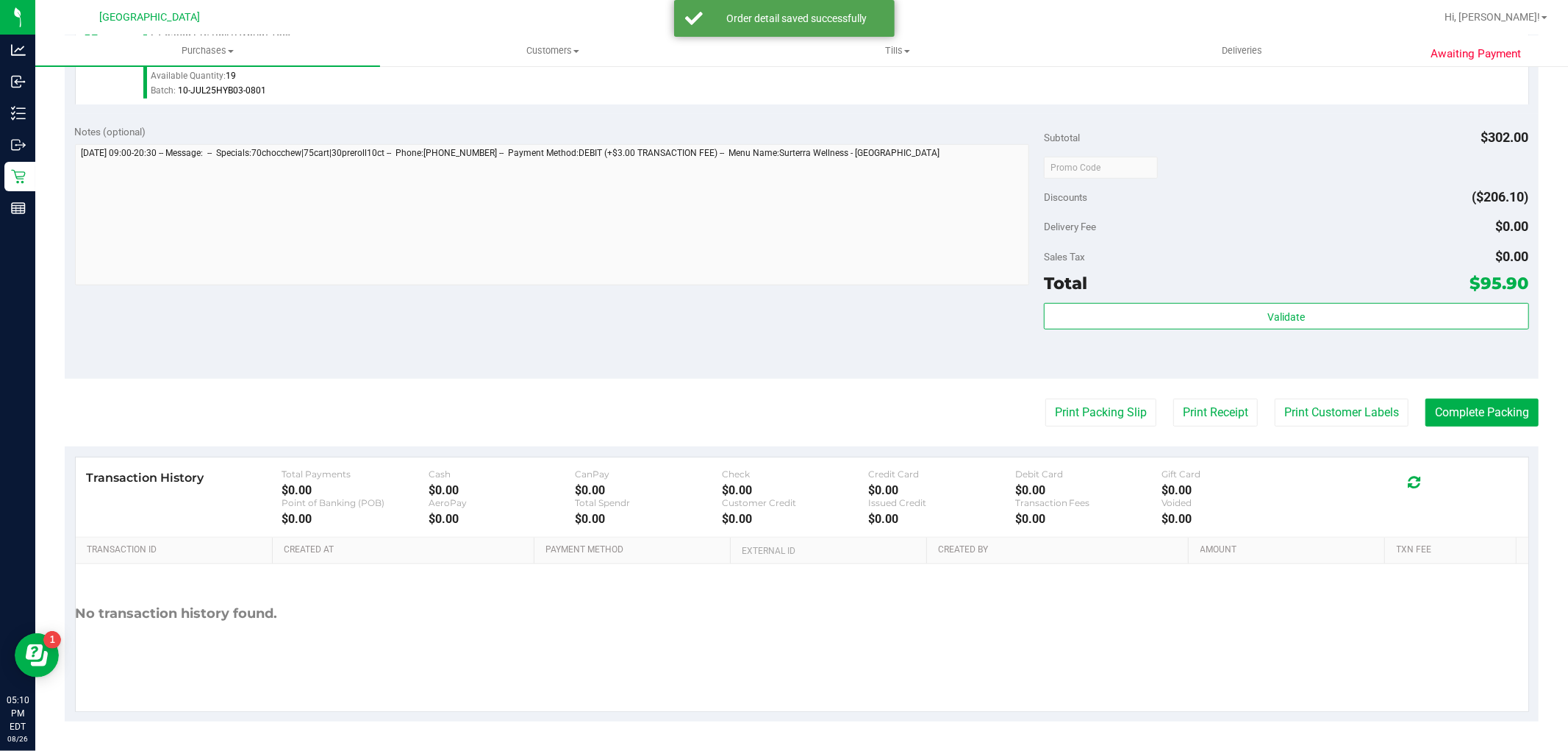
click at [1341, 287] on div "Total $95.90" at bounding box center [1286, 283] width 484 height 26
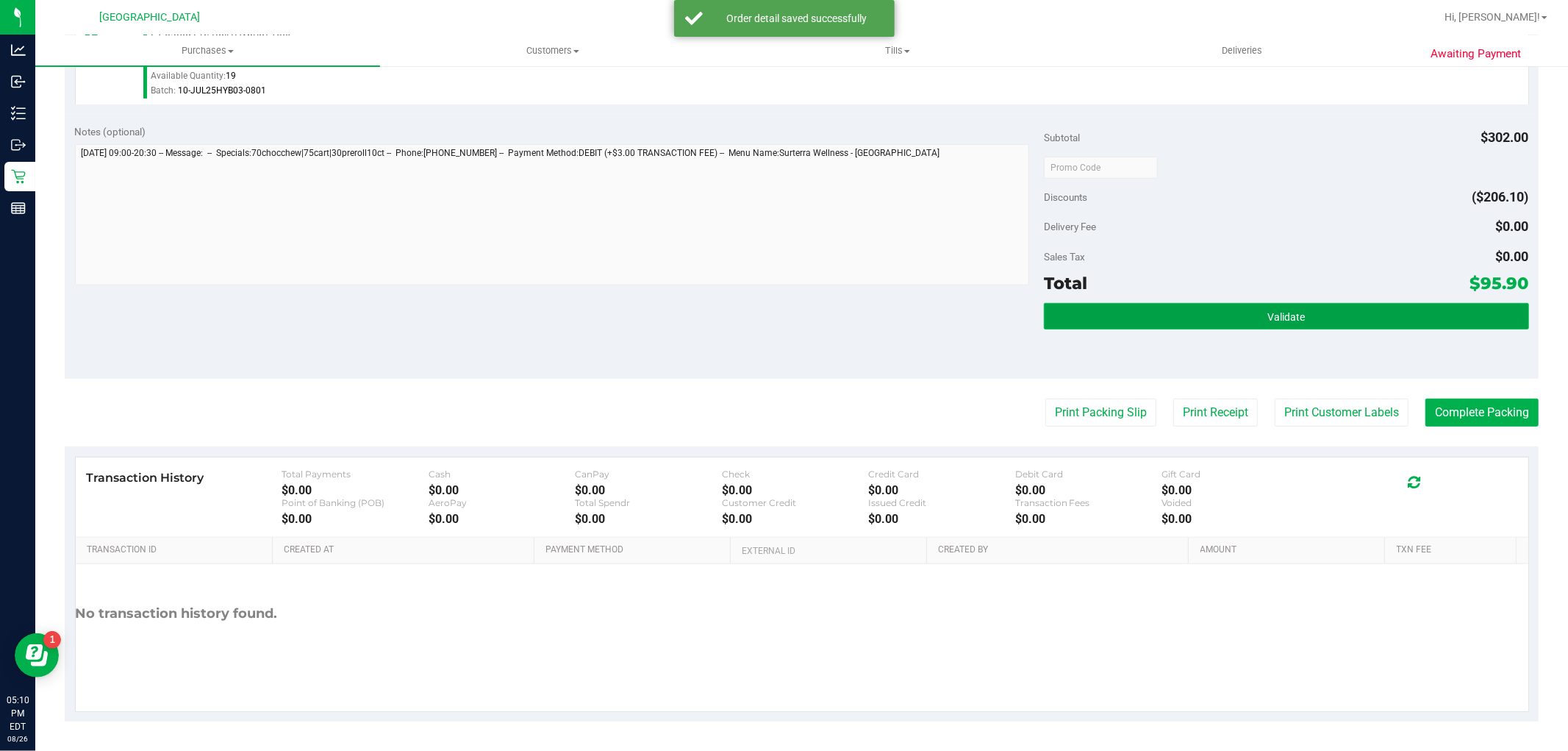
click at [1339, 318] on button "Validate" at bounding box center [1286, 316] width 484 height 26
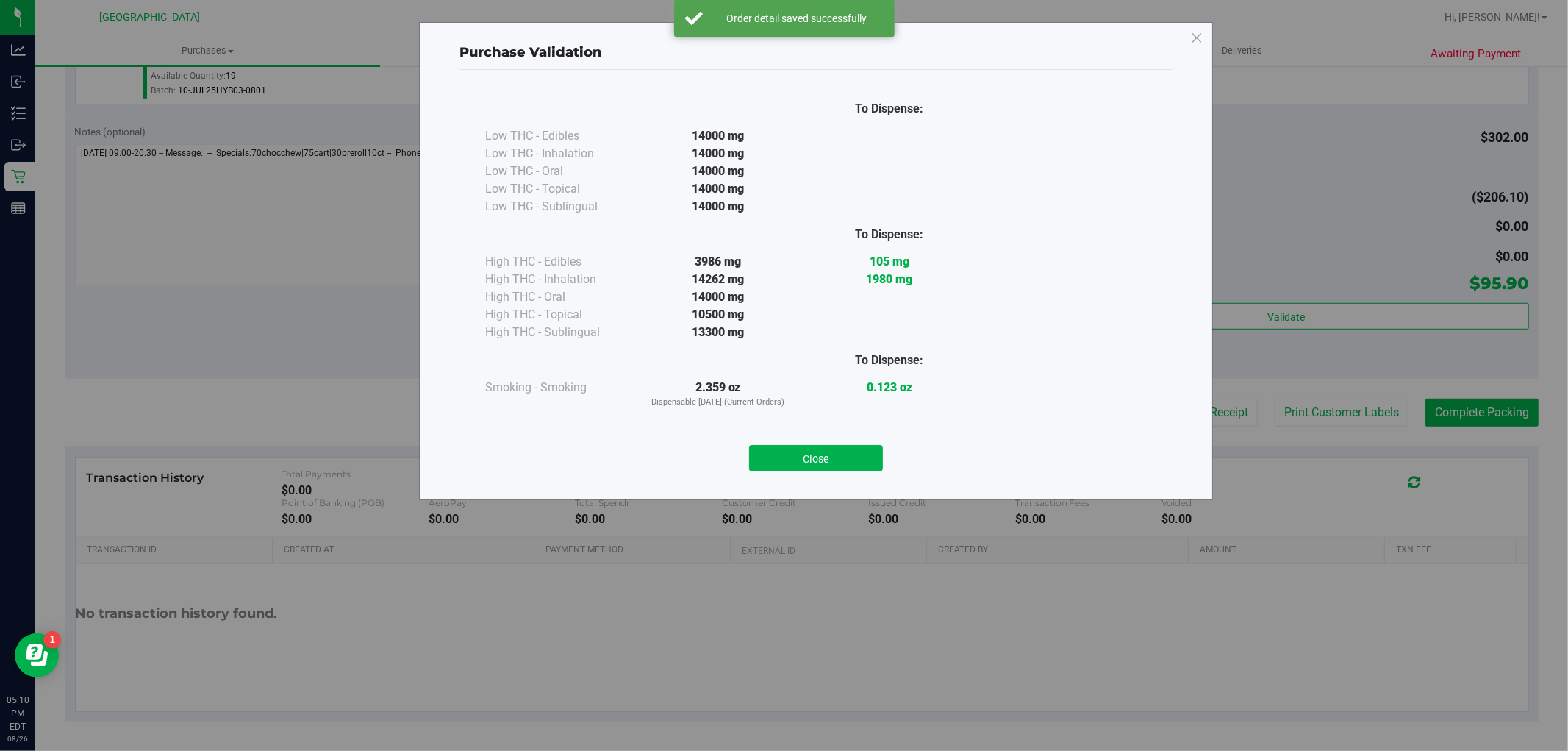
click at [767, 443] on div "Close" at bounding box center [816, 454] width 669 height 37
click at [783, 455] on button "Close" at bounding box center [816, 458] width 134 height 26
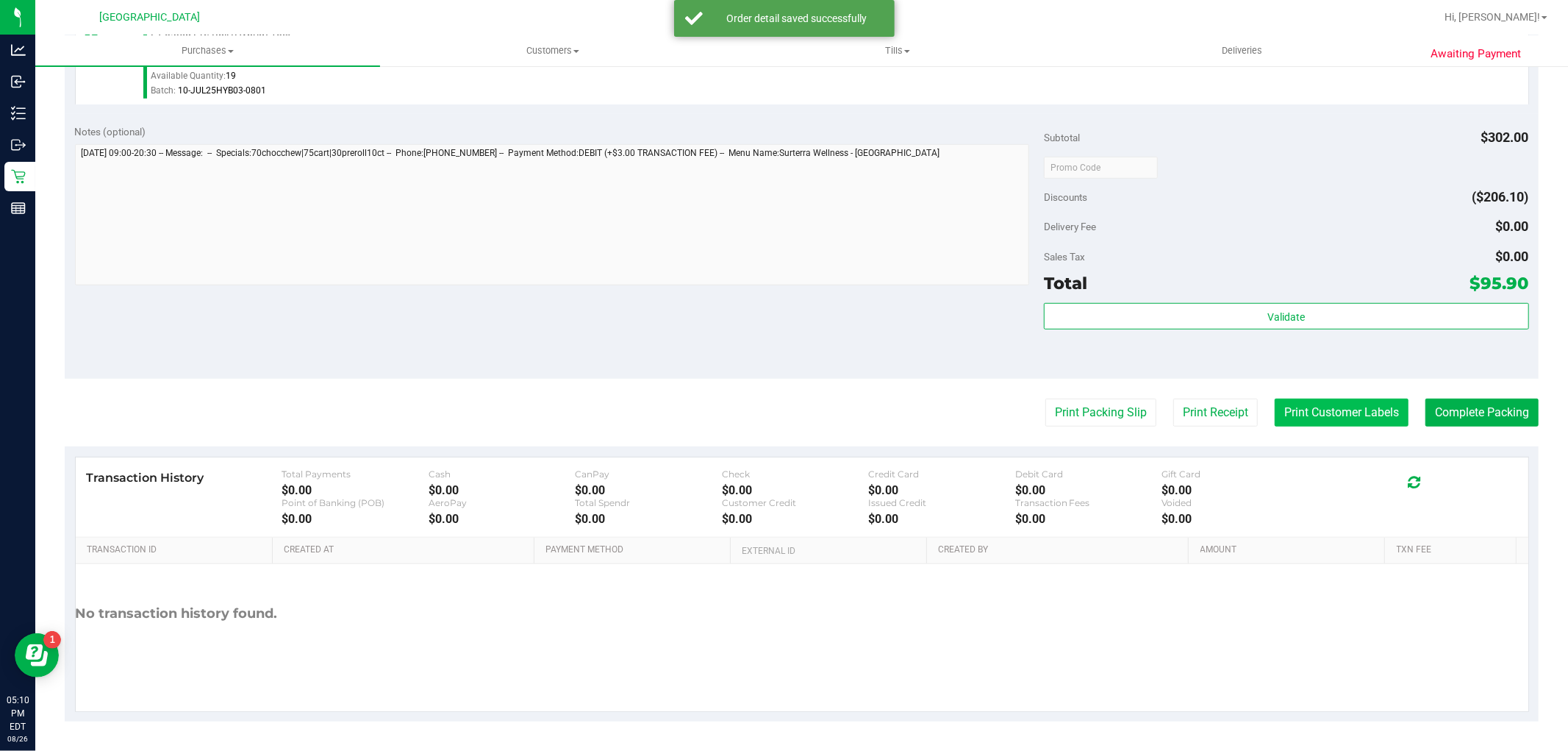
click at [1282, 400] on button "Print Customer Labels" at bounding box center [1342, 412] width 134 height 28
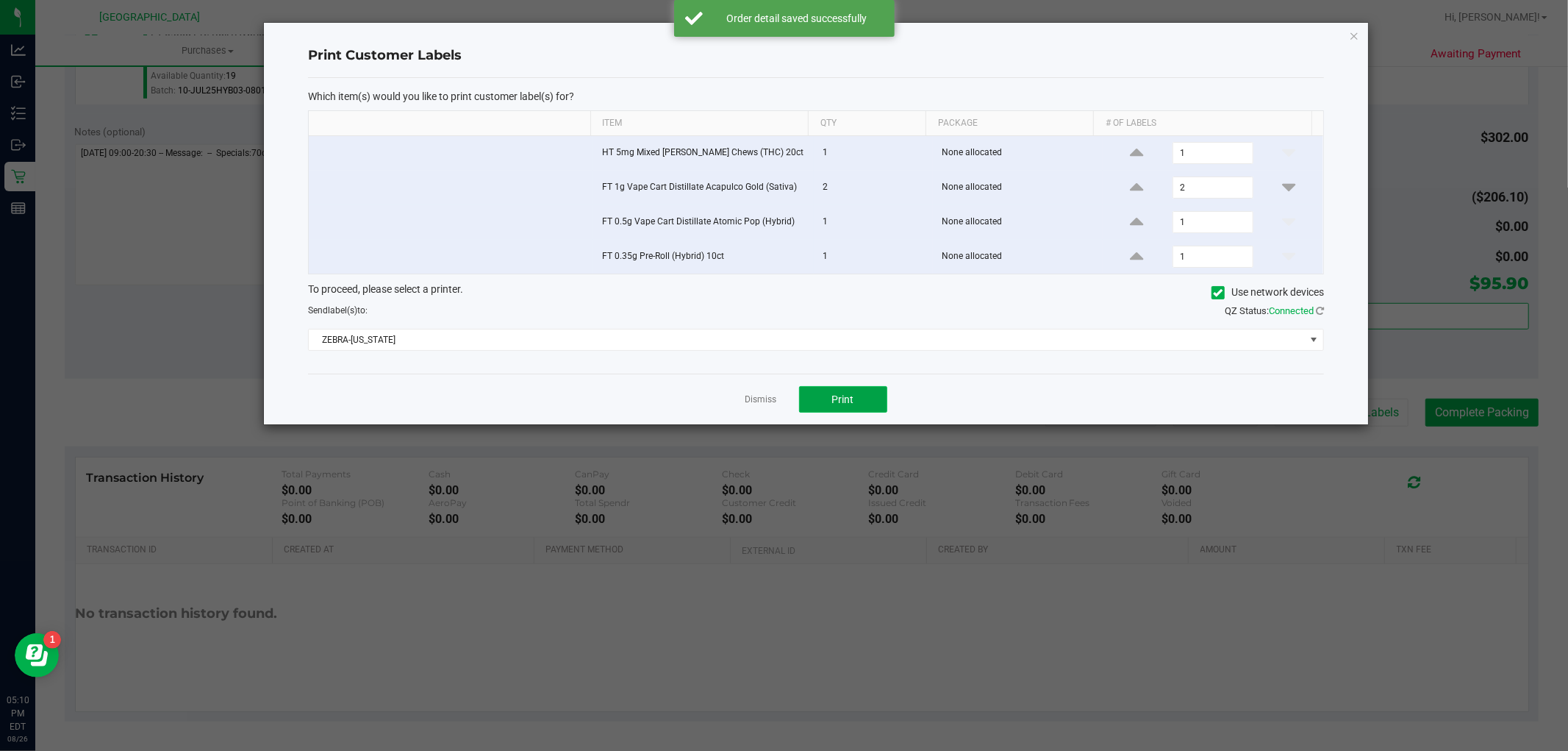
click at [833, 394] on span "Print" at bounding box center [843, 400] width 22 height 12
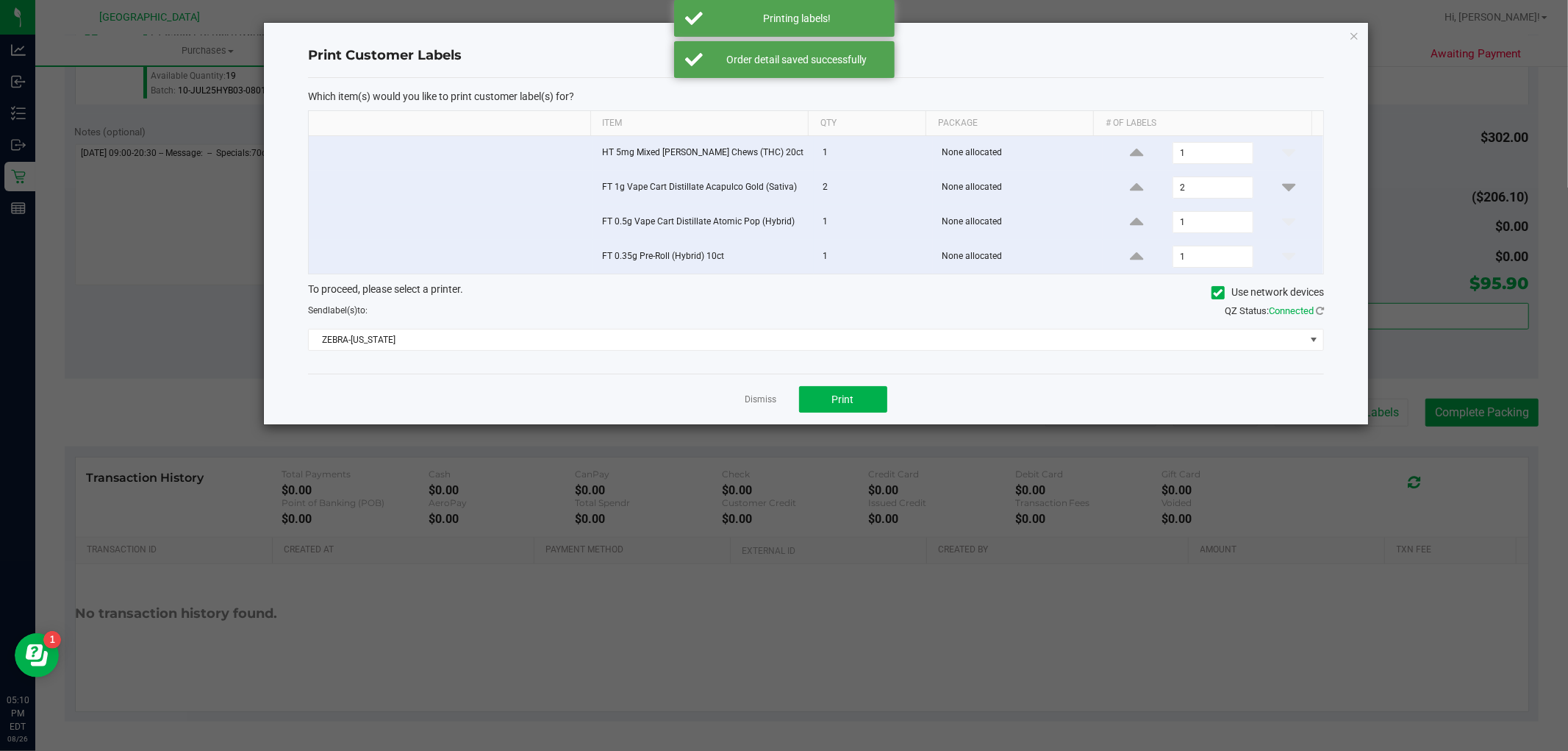
click at [766, 386] on div "Dismiss Print" at bounding box center [816, 399] width 1016 height 50
click at [740, 397] on div "Dismiss Print" at bounding box center [816, 399] width 1016 height 50
click at [746, 403] on link "Dismiss" at bounding box center [761, 400] width 32 height 13
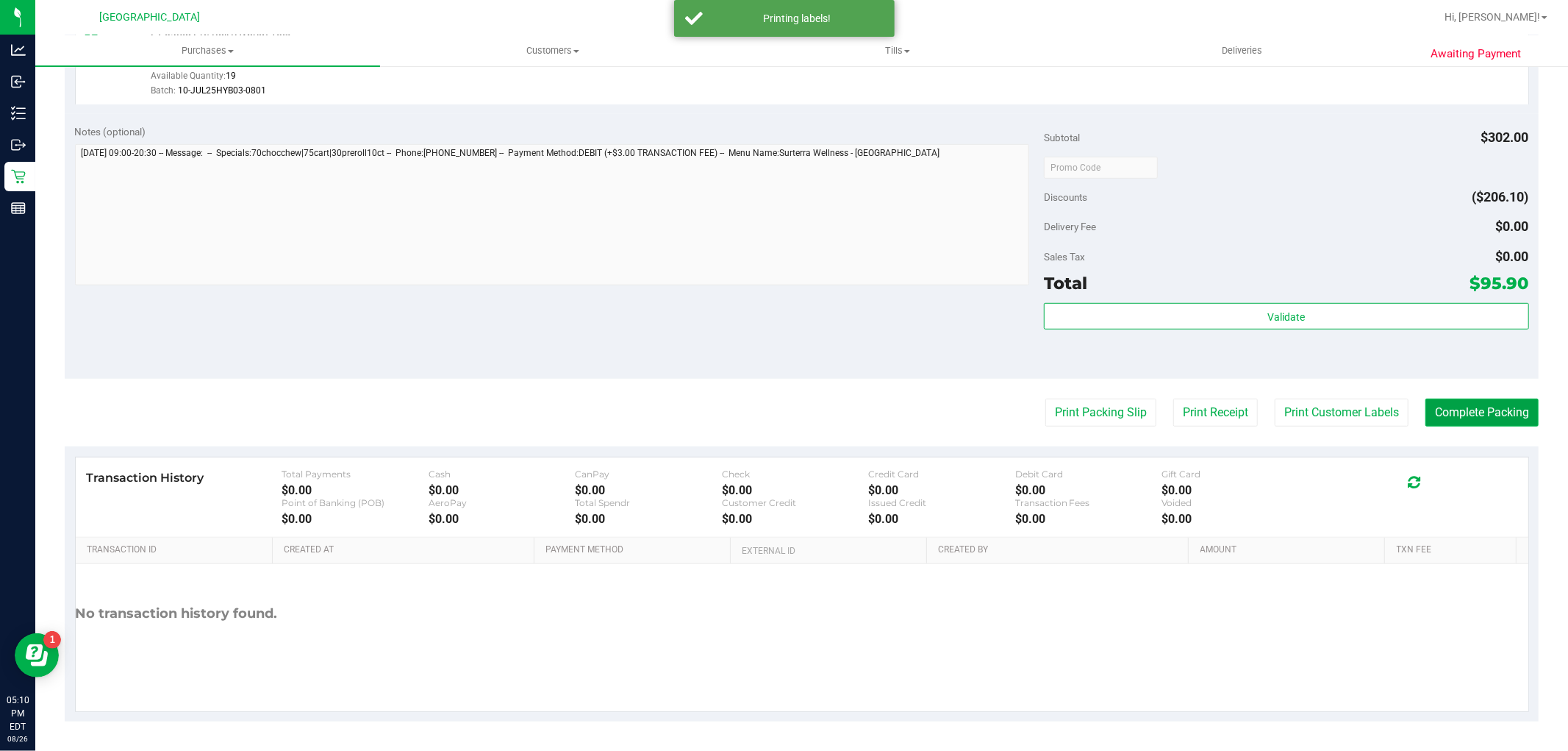
click at [1457, 405] on button "Complete Packing" at bounding box center [1482, 412] width 114 height 28
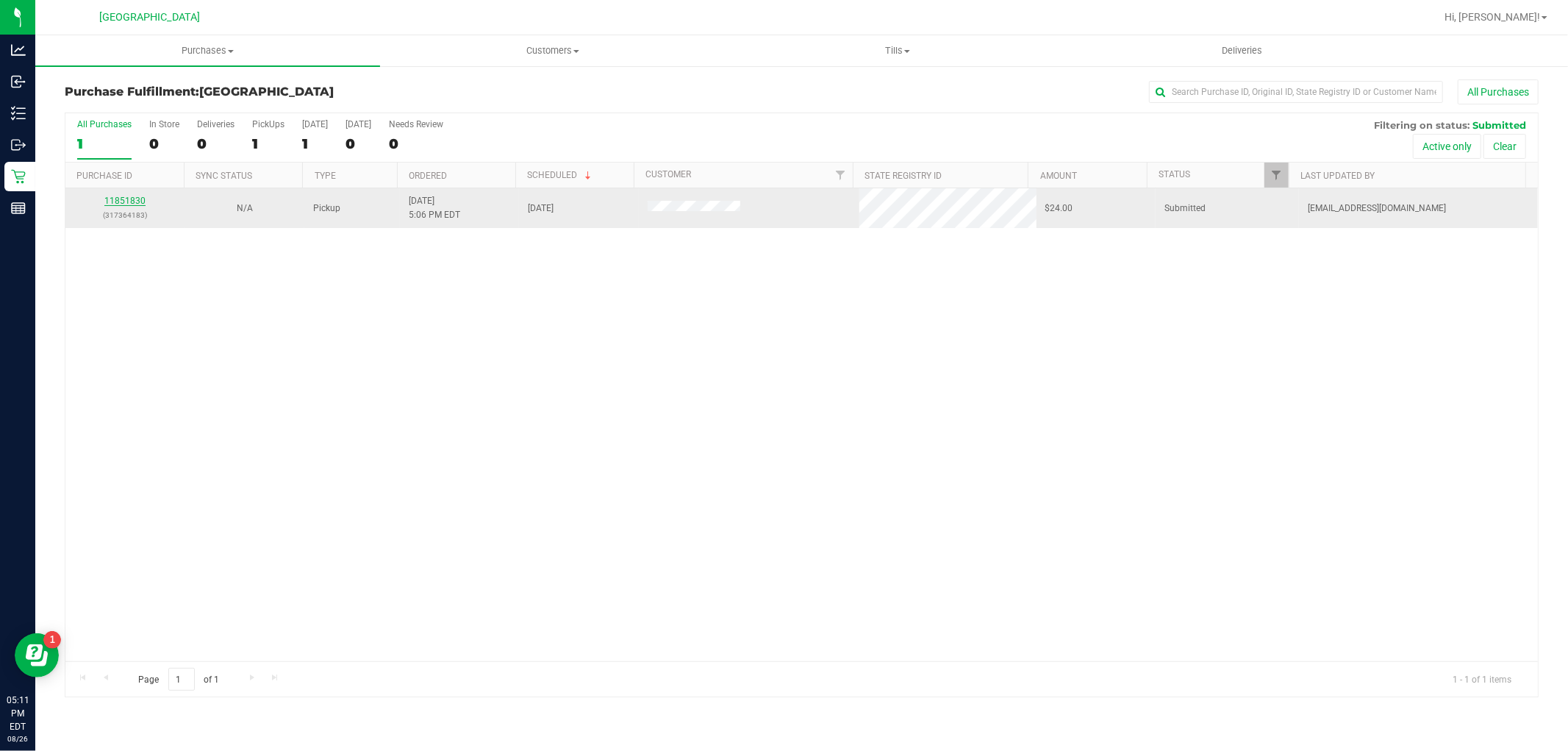
click at [133, 199] on link "11851830" at bounding box center [125, 201] width 41 height 11
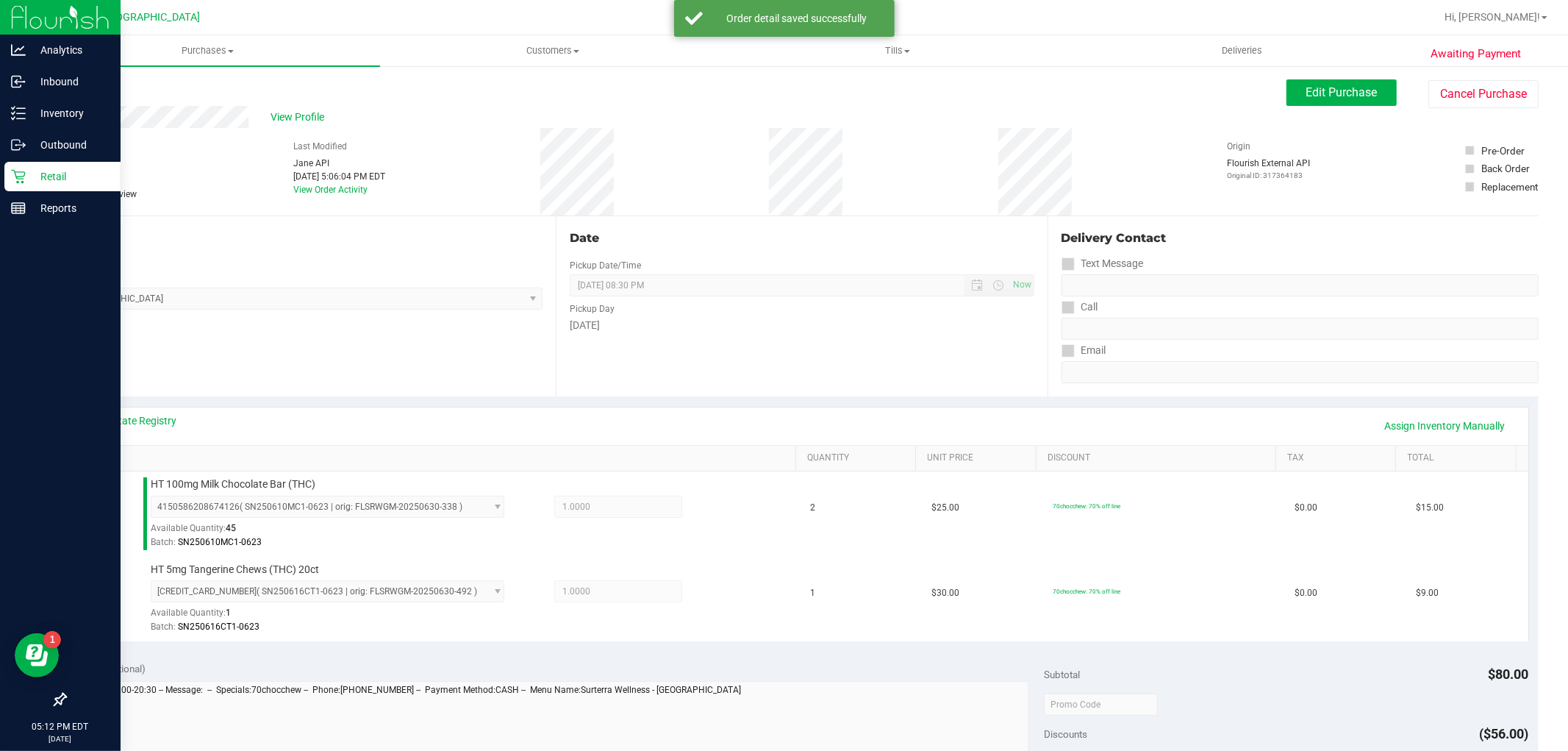
scroll to position [327, 0]
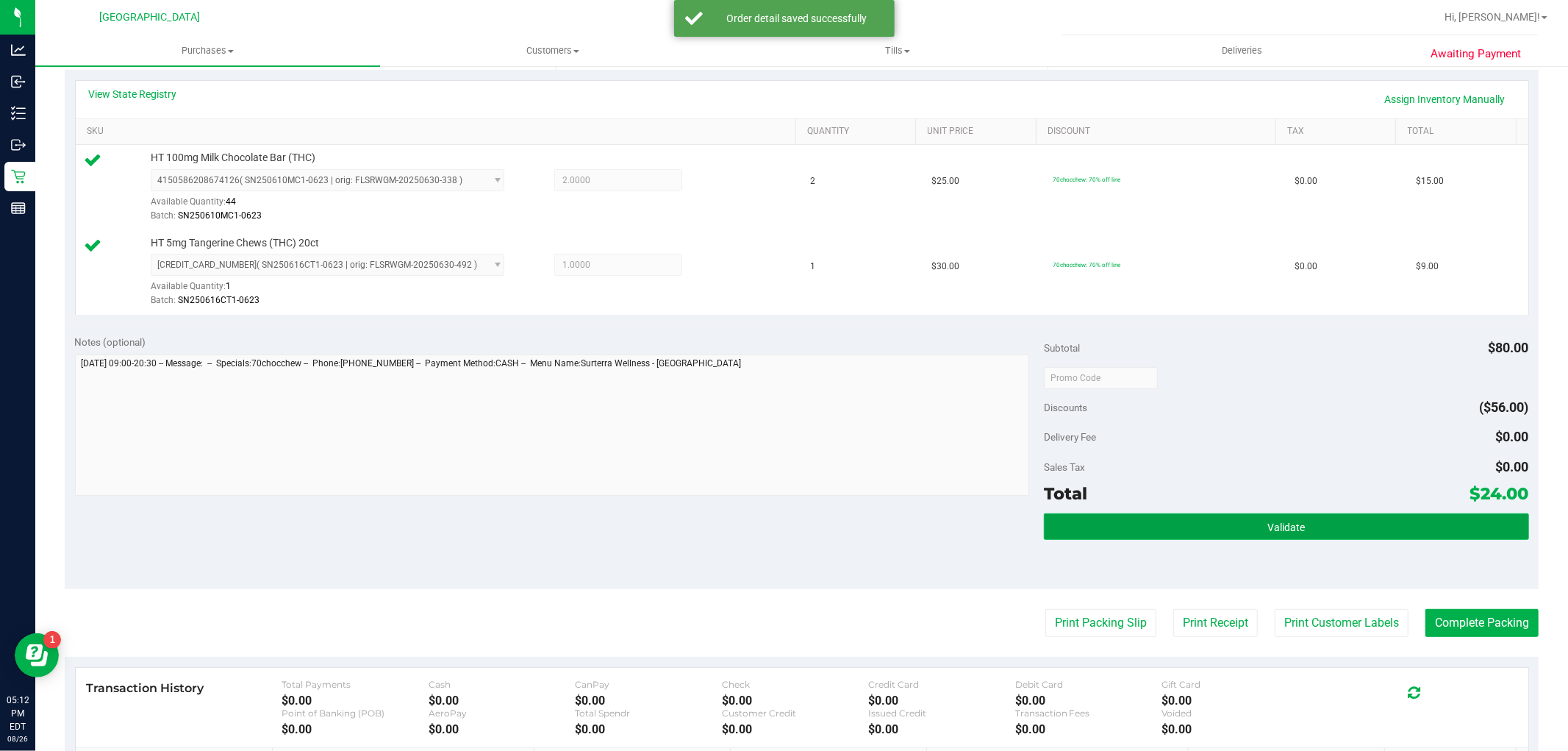
click at [1346, 539] on button "Validate" at bounding box center [1286, 526] width 484 height 26
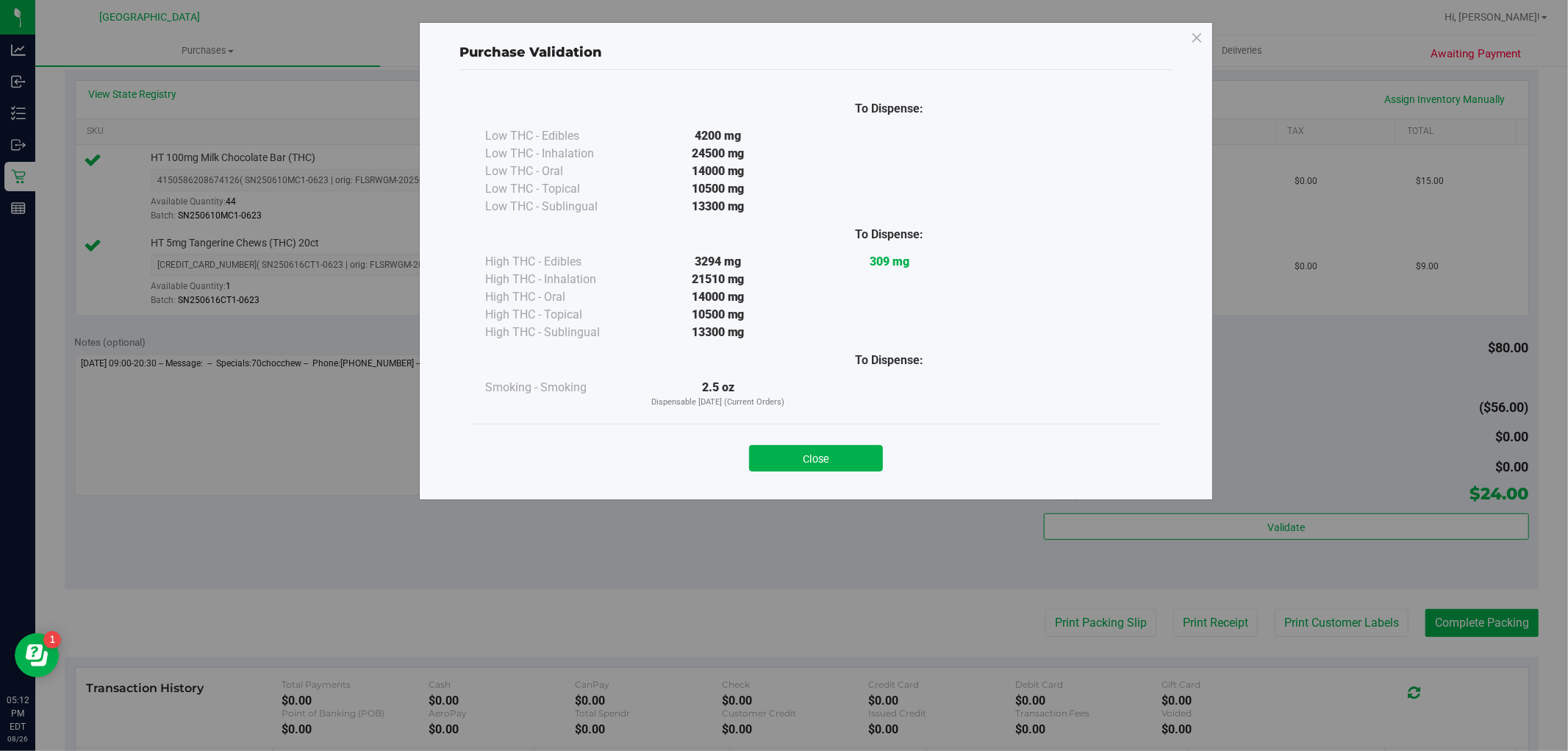
click at [1343, 612] on div "Purchase Validation To Dispense: Low THC - Edibles 4200 mg" at bounding box center [790, 376] width 1579 height 751
click at [787, 430] on div "Close" at bounding box center [816, 453] width 691 height 59
click at [805, 454] on button "Close" at bounding box center [816, 458] width 134 height 26
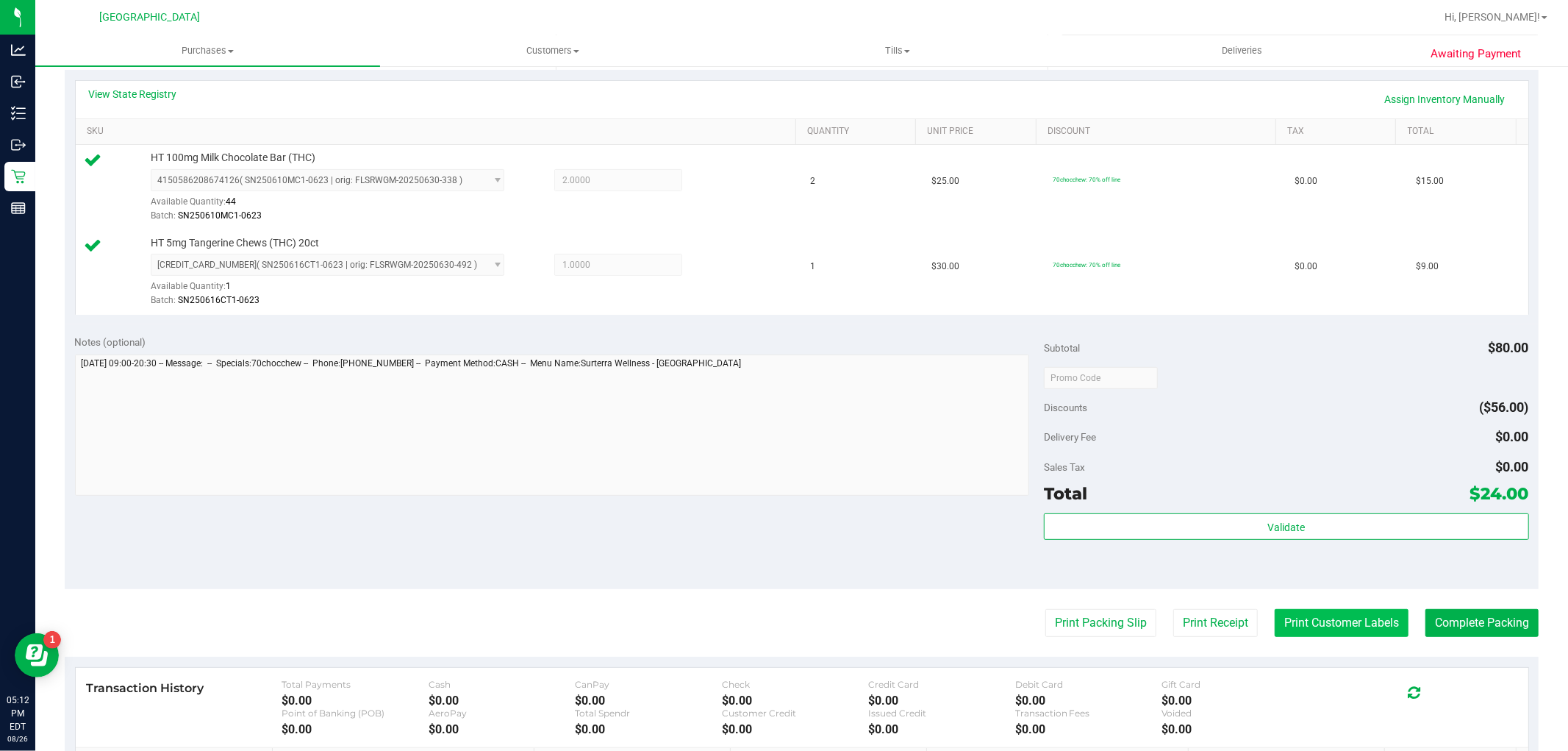
click at [1351, 623] on button "Print Customer Labels" at bounding box center [1342, 622] width 134 height 28
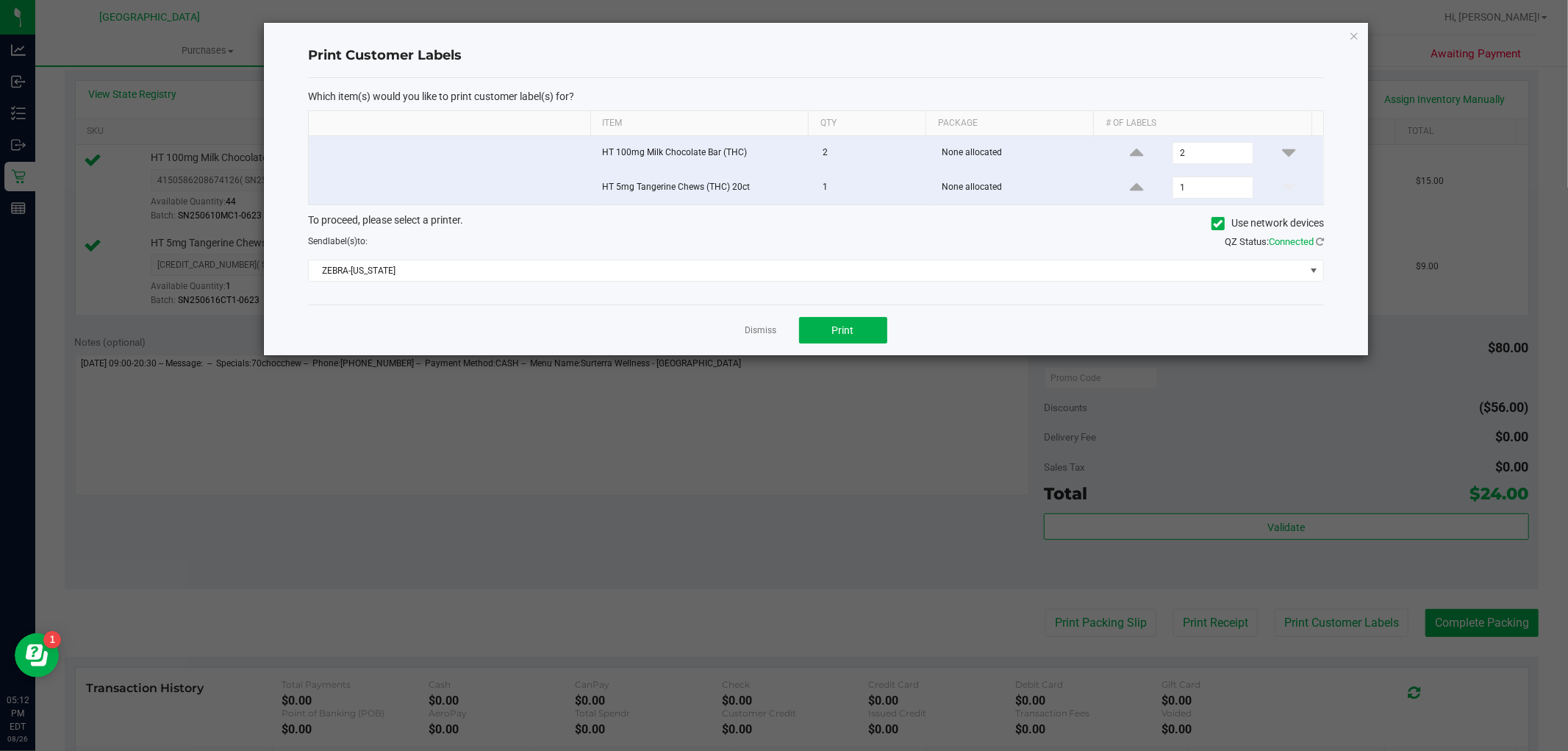
click at [894, 336] on div "Dismiss Print" at bounding box center [816, 330] width 1016 height 50
click at [868, 330] on button "Print" at bounding box center [843, 330] width 88 height 26
click at [765, 328] on link "Dismiss" at bounding box center [761, 330] width 32 height 13
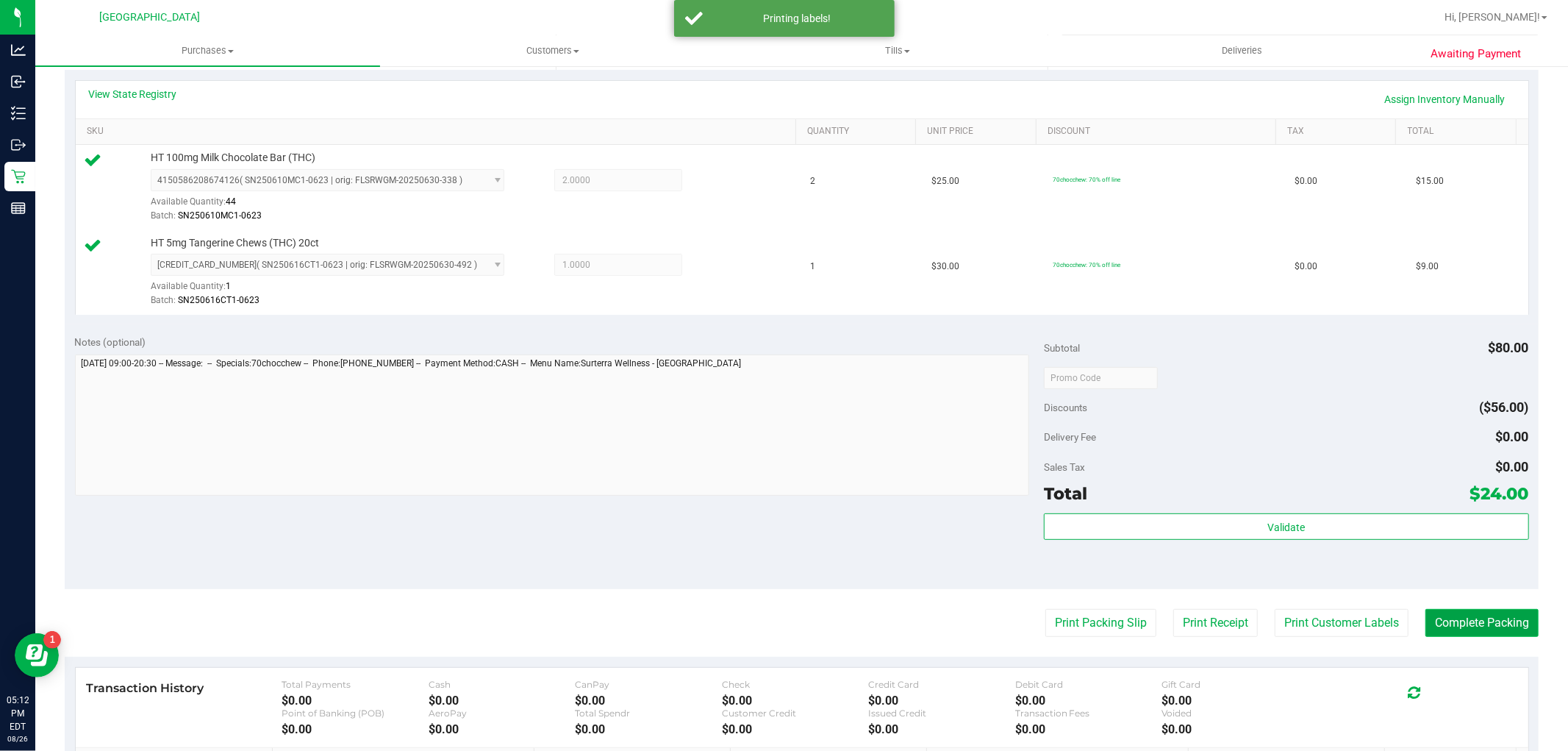
click at [1492, 609] on button "Complete Packing" at bounding box center [1482, 622] width 114 height 28
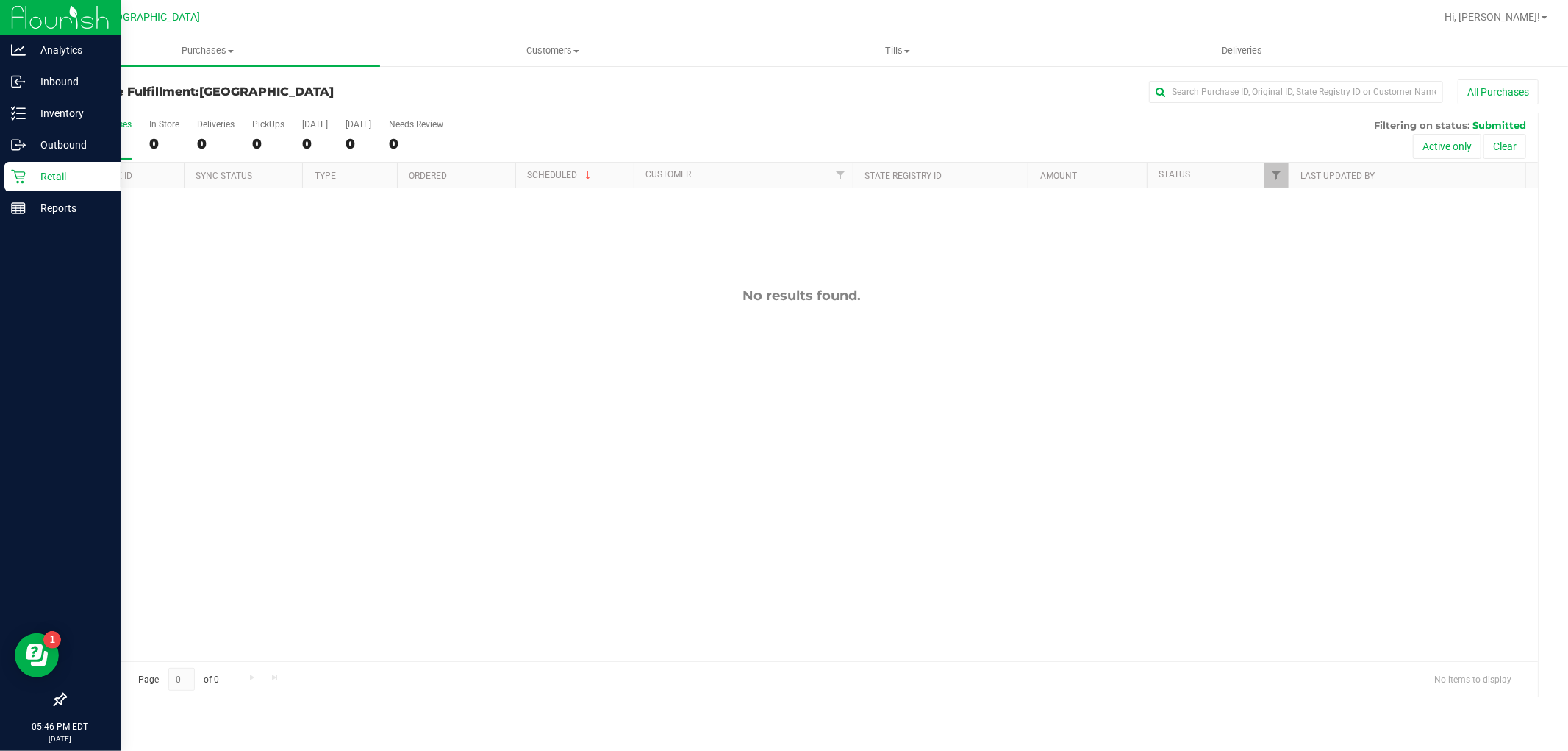
click at [17, 169] on icon at bounding box center [19, 177] width 15 height 15
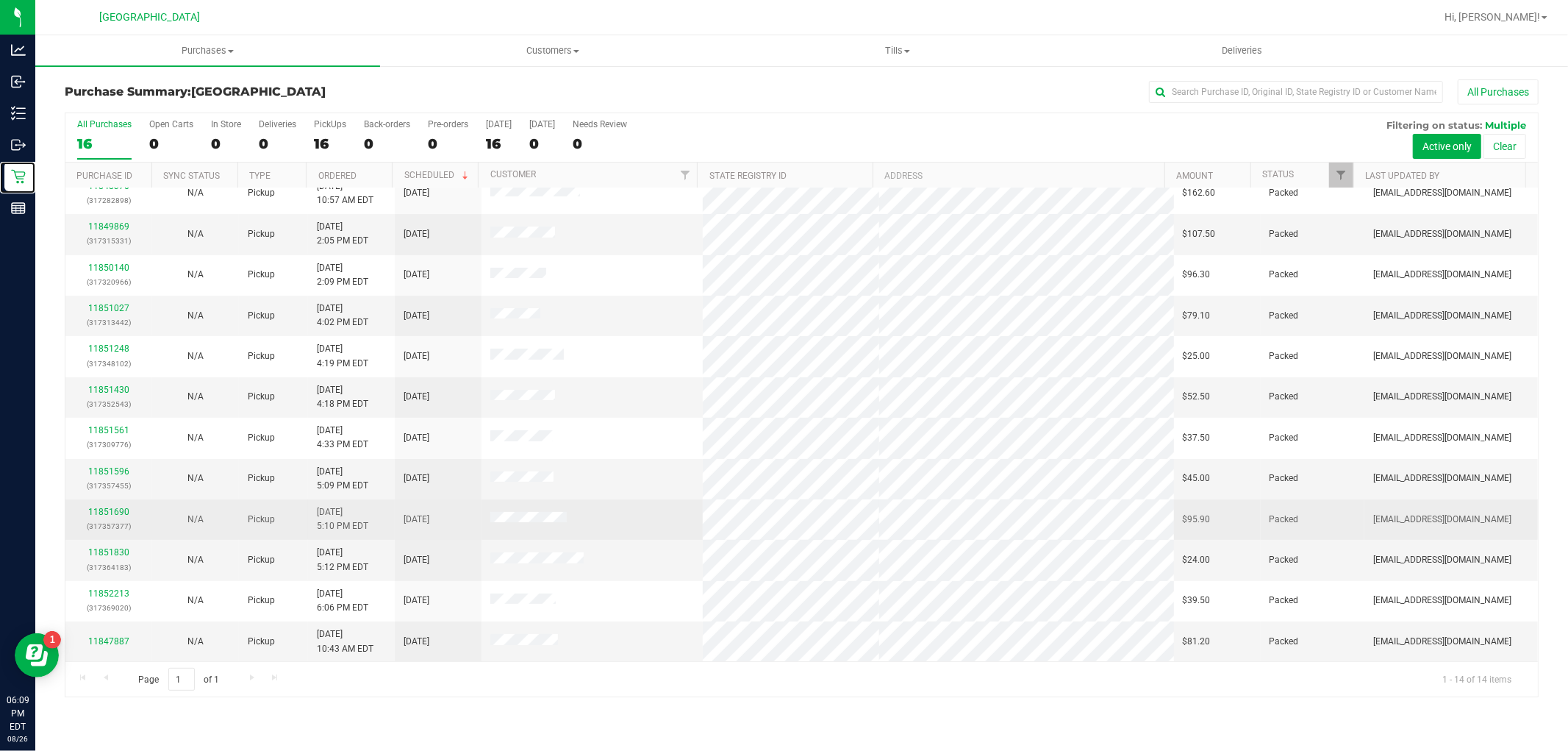
scroll to position [97, 0]
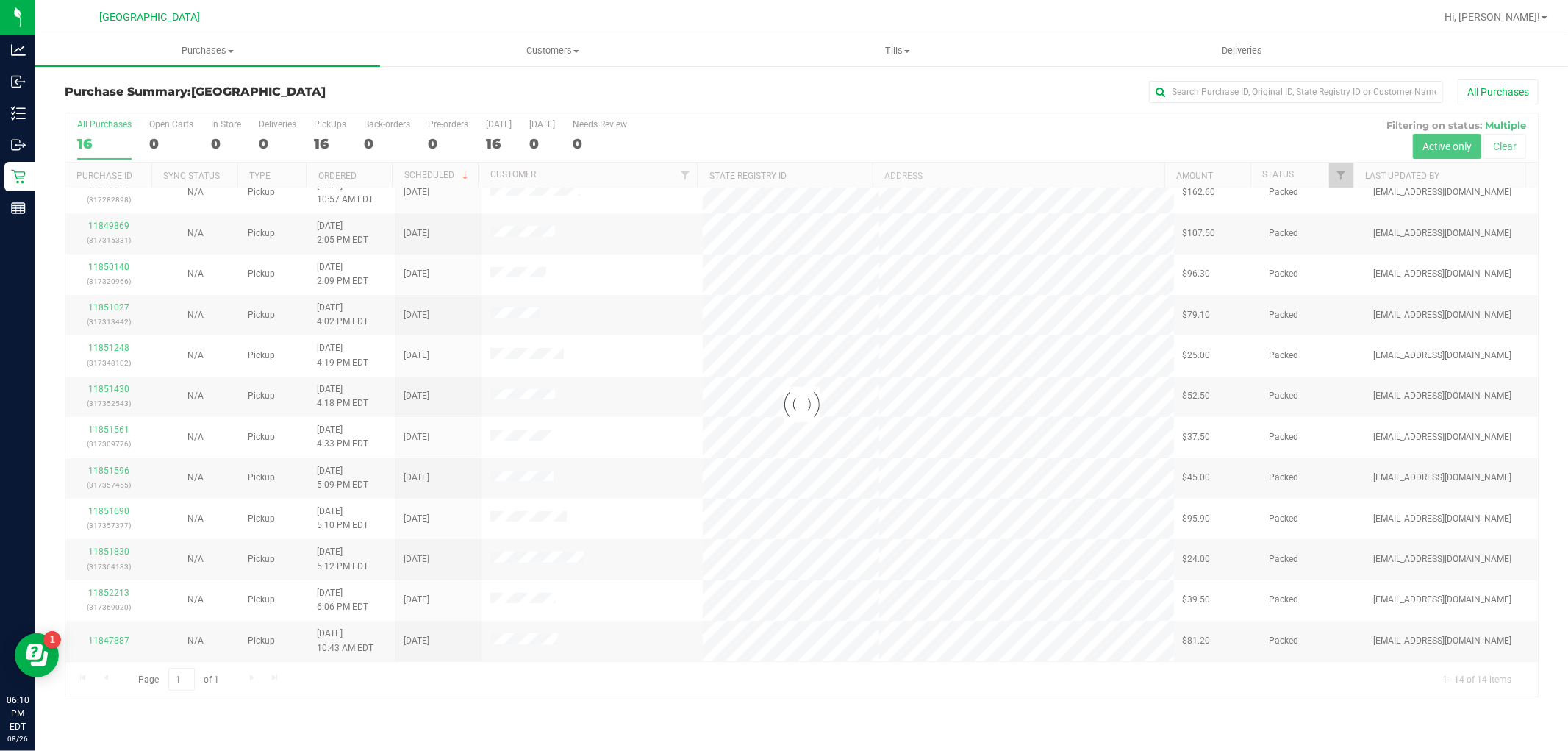
click at [622, 379] on div at bounding box center [802, 405] width 1472 height 583
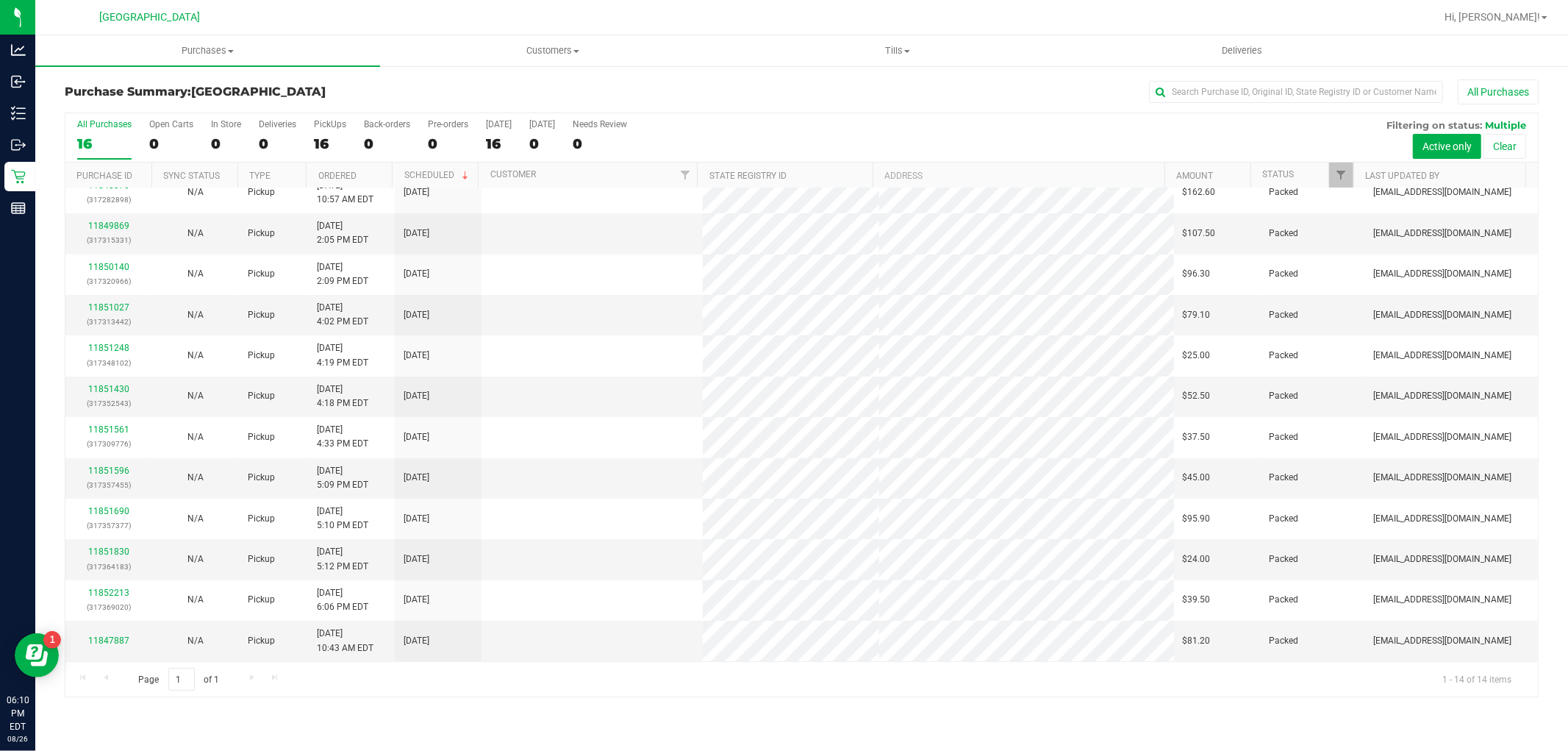
scroll to position [0, 0]
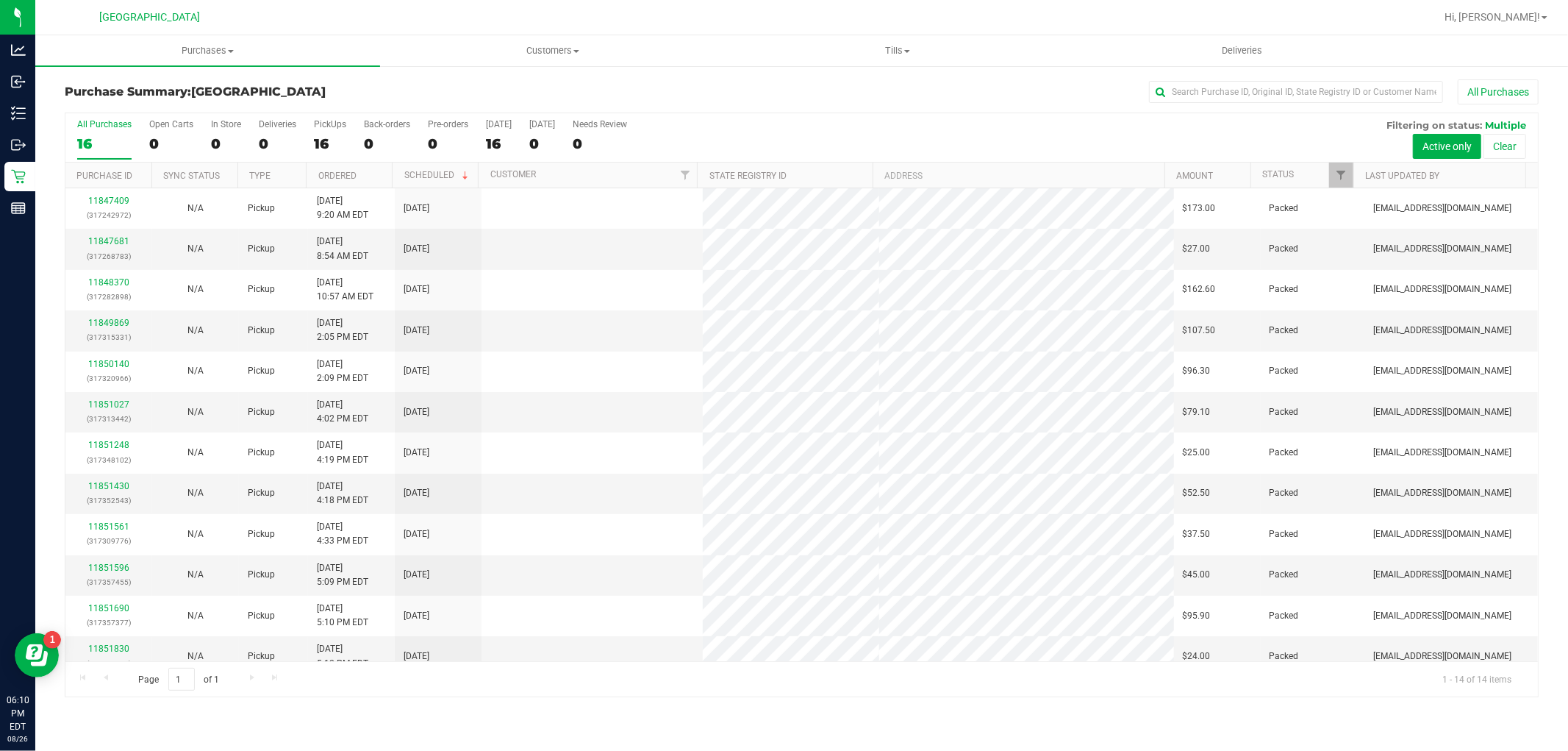
click at [136, 148] on div "All Purchases 16 Open Carts 0 In Store 0 Deliveries 0 PickUps 16 Back-orders 0 …" at bounding box center [802, 138] width 1472 height 49
click at [45, 148] on div "Purchase Summary: Boynton Beach WC All Purchases All Purchases 16 Open Carts 0 …" at bounding box center [802, 388] width 1533 height 647
click at [90, 134] on label "All Purchases 16" at bounding box center [105, 139] width 54 height 41
click at [0, 0] on input "All Purchases 16" at bounding box center [0, 0] width 0 height 0
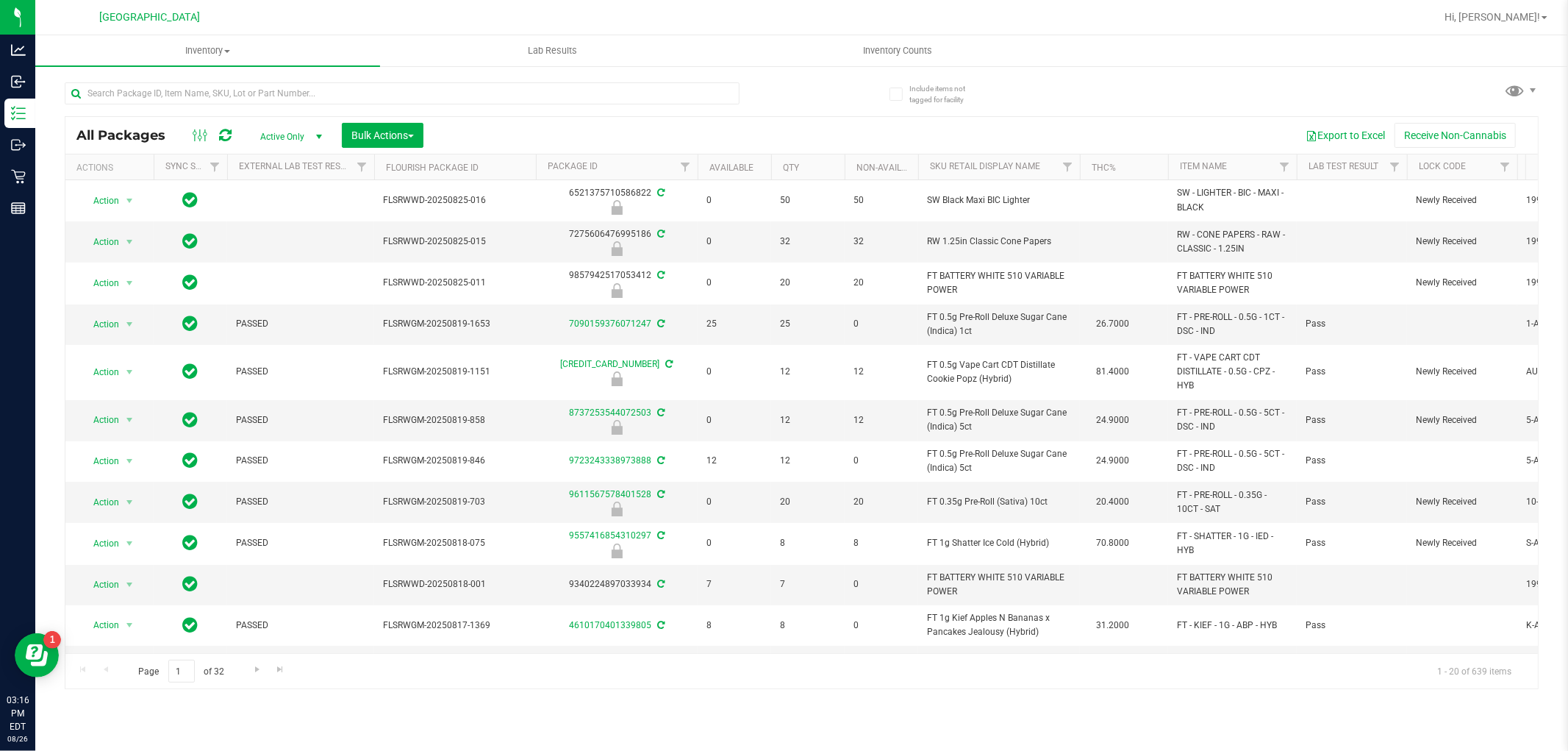
click at [420, 74] on div at bounding box center [433, 93] width 737 height 47
click at [423, 92] on input "text" at bounding box center [402, 93] width 675 height 22
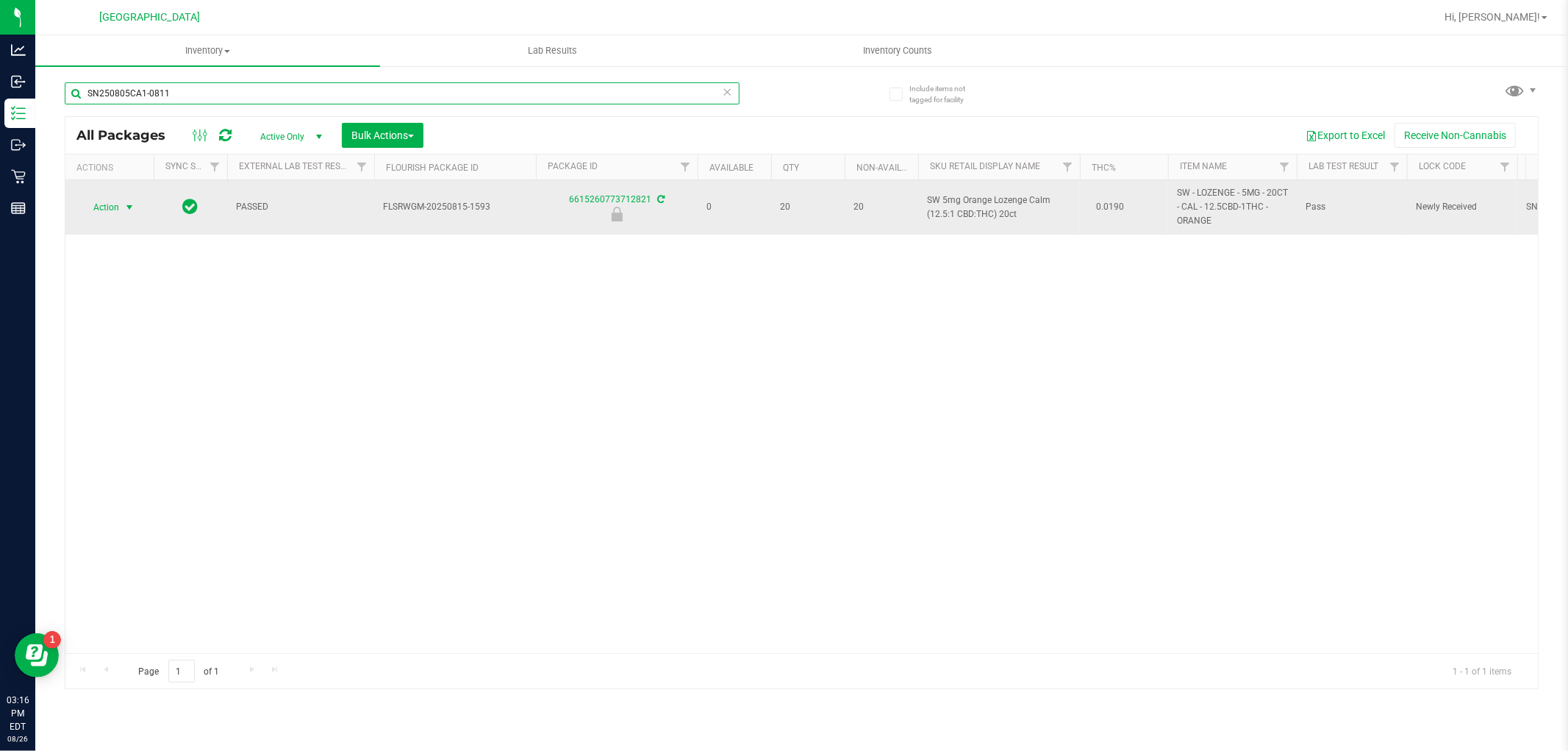
type input "SN250805CA1-0811"
click at [136, 200] on span "select" at bounding box center [129, 207] width 18 height 20
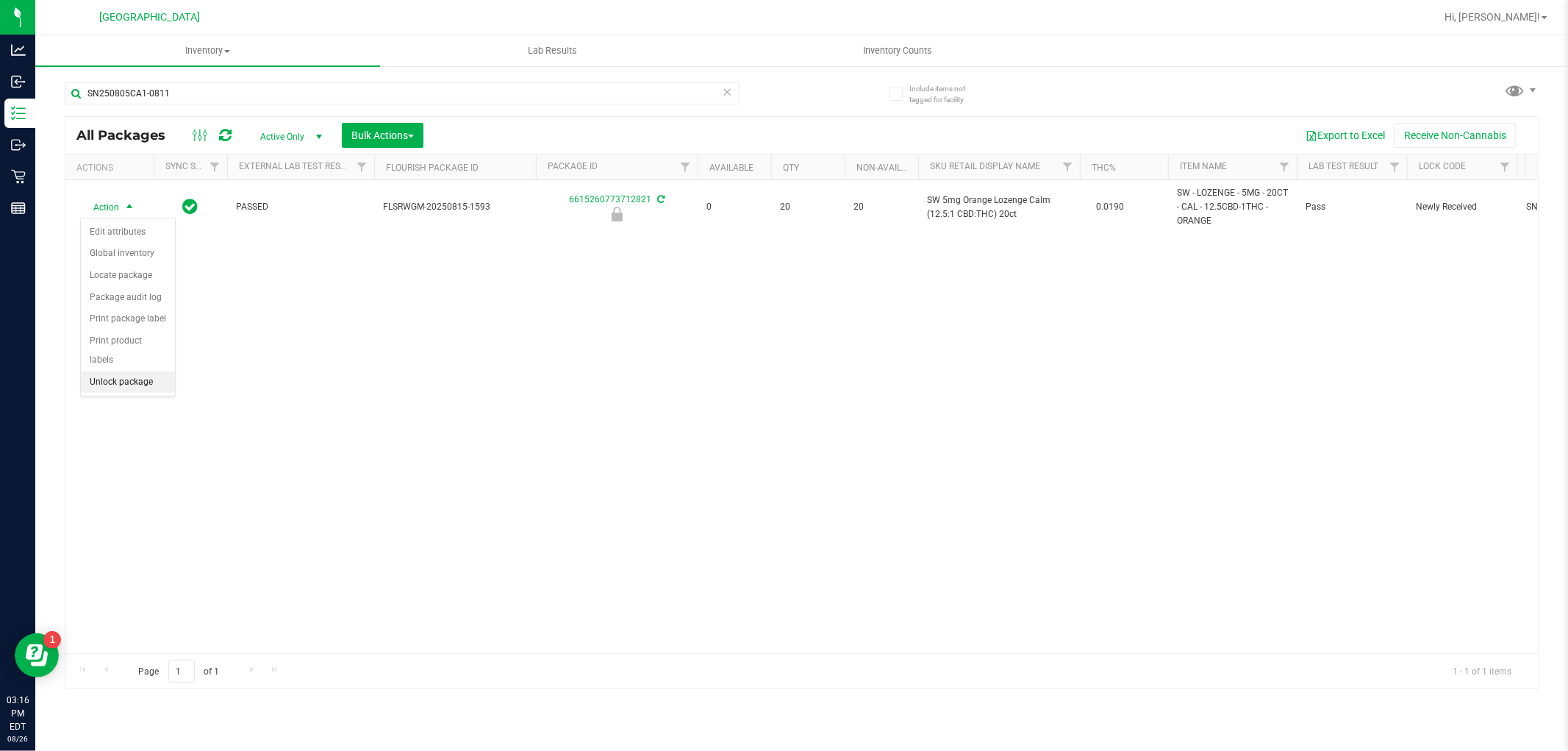
click at [156, 388] on li "Unlock package" at bounding box center [128, 382] width 94 height 22
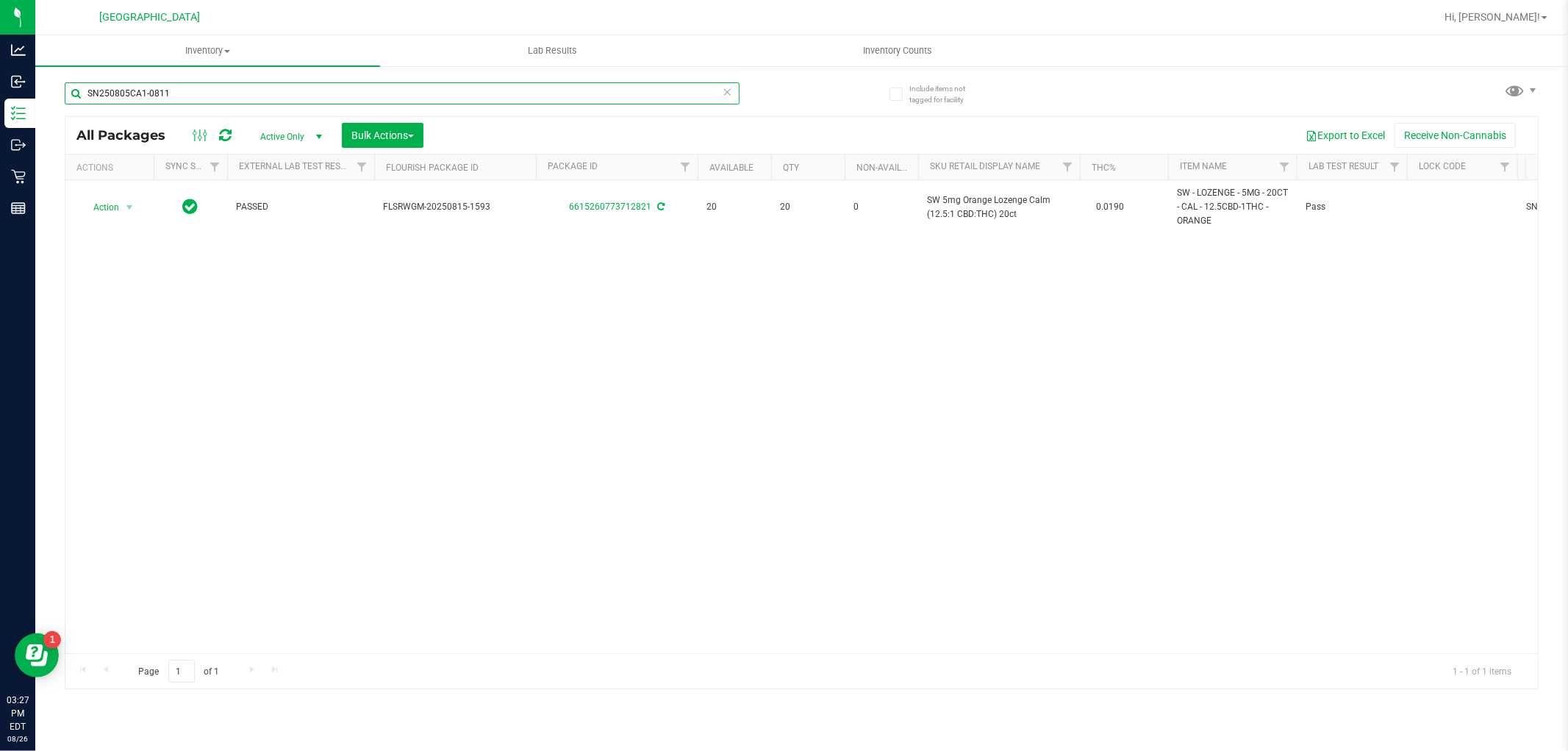
click at [218, 88] on input "SN250805CA1-0811" at bounding box center [402, 93] width 675 height 22
click at [163, 90] on input "SN250805CA1-0811" at bounding box center [402, 93] width 675 height 22
click at [164, 90] on input "SN250805CA1-0811" at bounding box center [402, 93] width 675 height 22
click at [165, 90] on input "SN250805CA1-0811" at bounding box center [402, 93] width 675 height 22
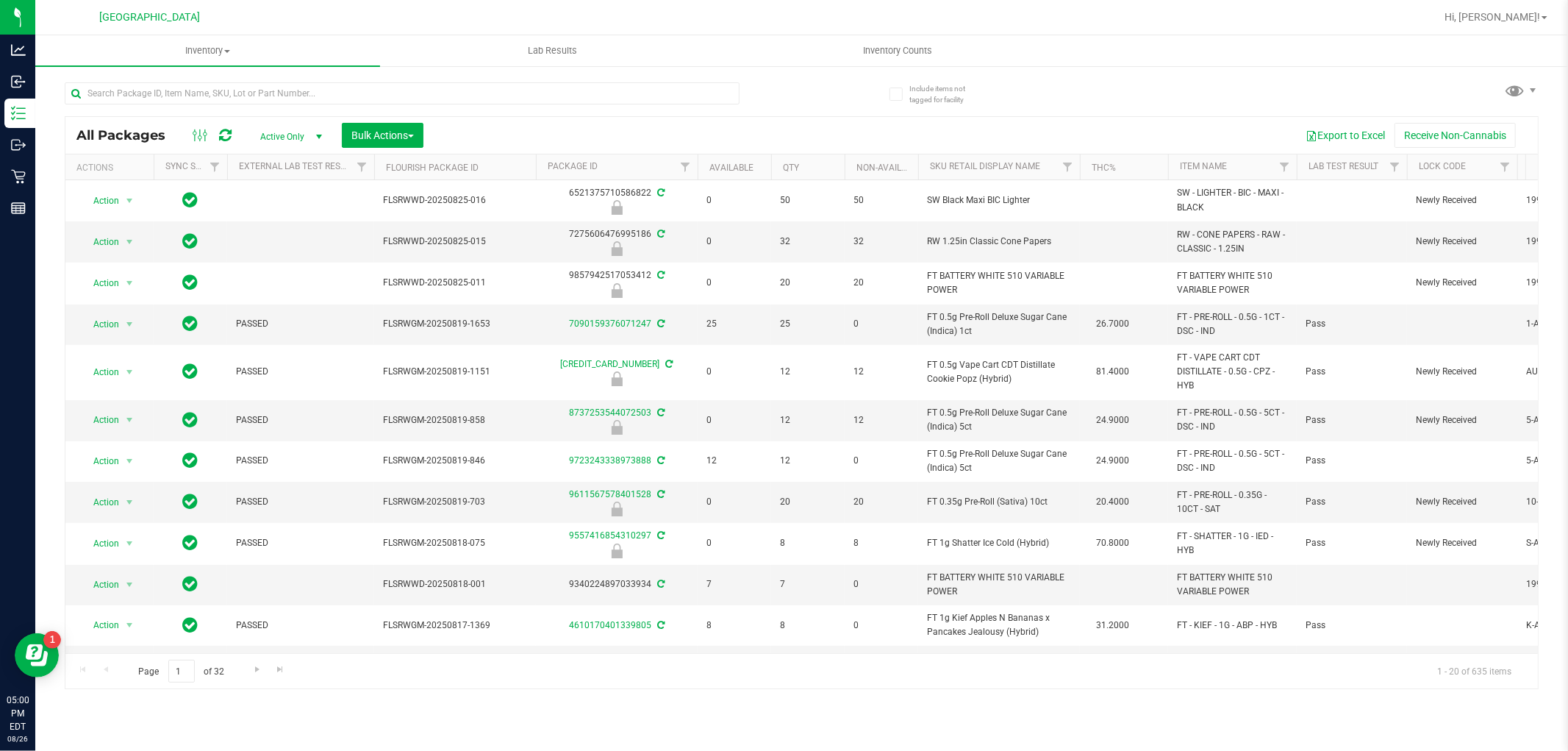
click at [229, 97] on input "text" at bounding box center [402, 93] width 675 height 22
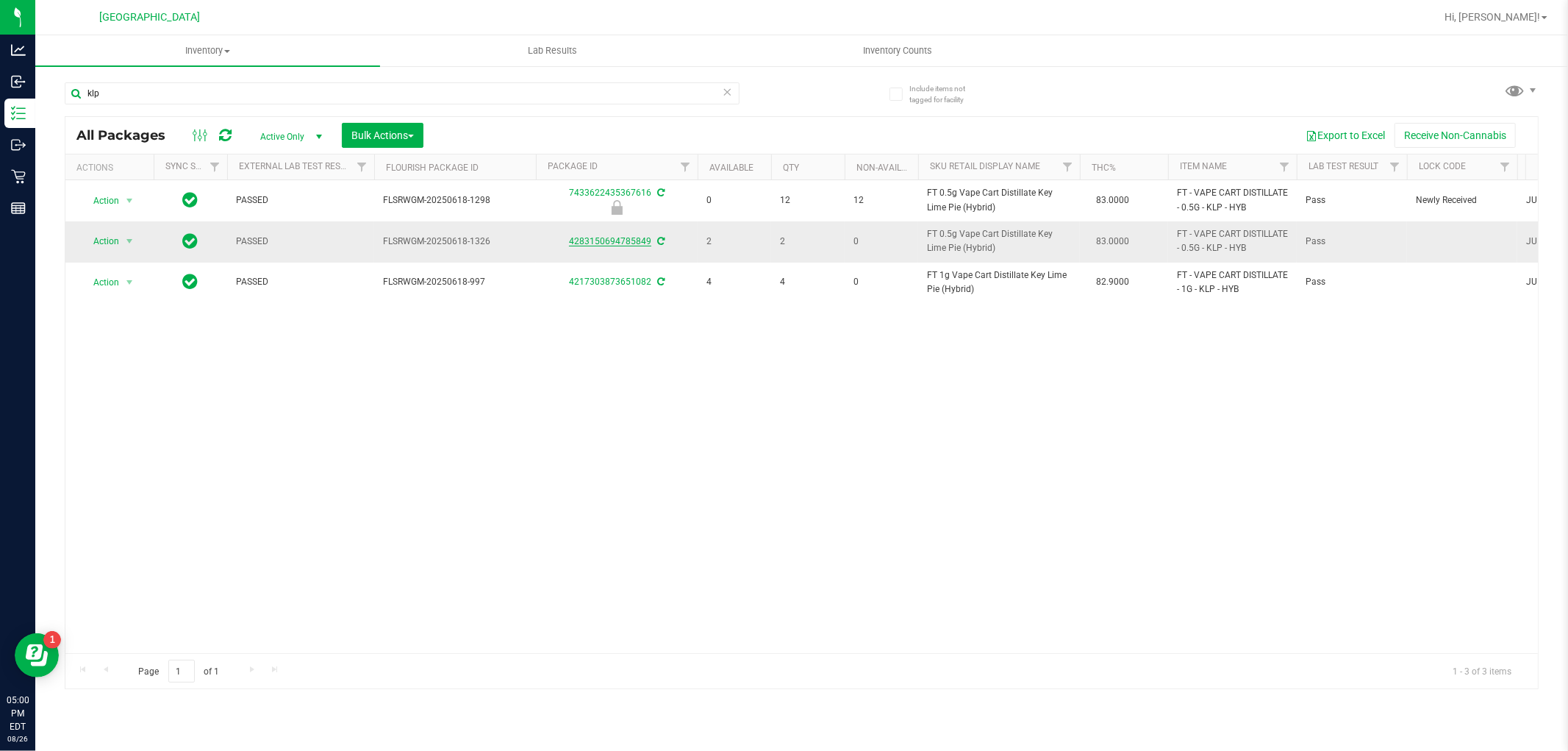
type input "klp"
click at [620, 245] on link "4283150694785849" at bounding box center [610, 242] width 82 height 11
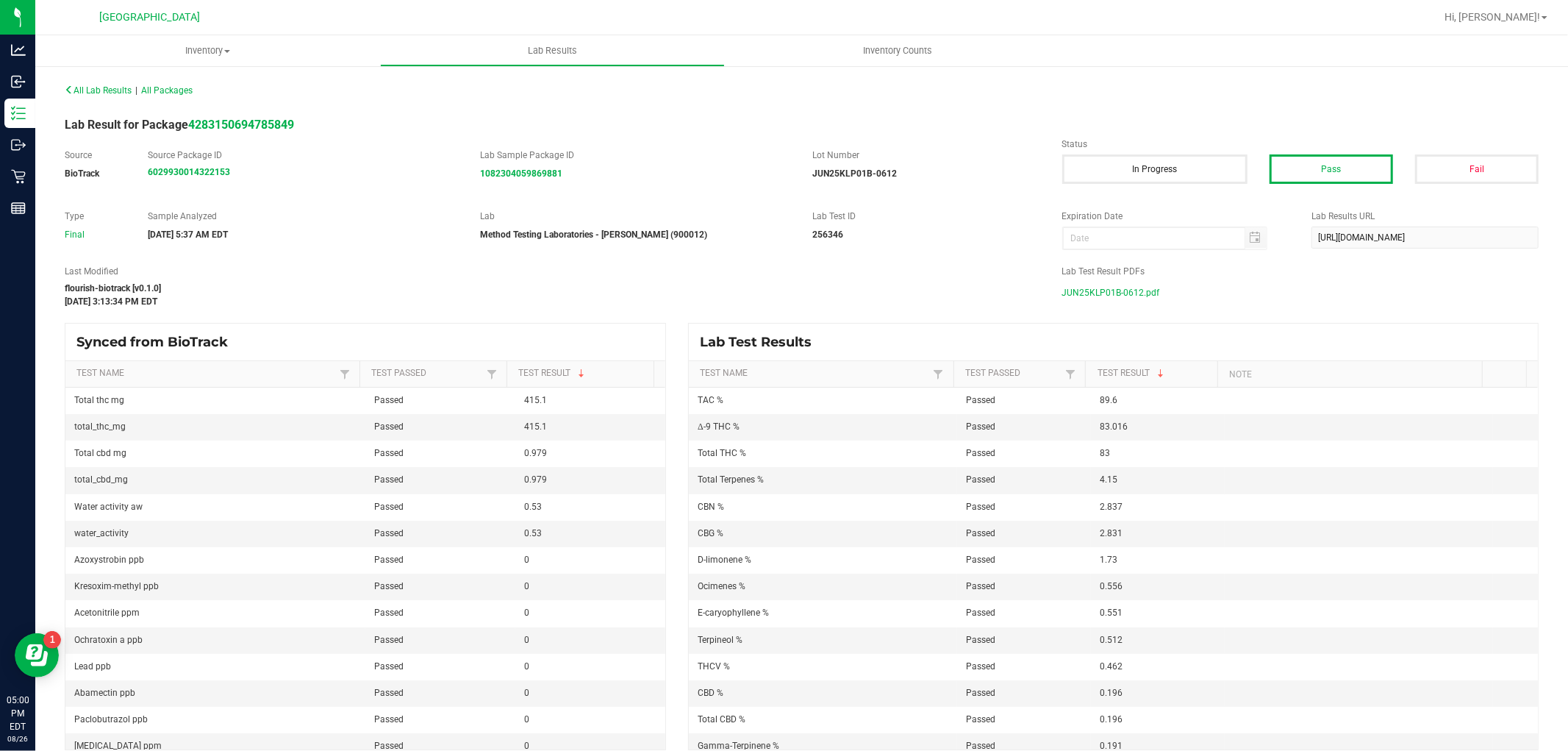
click at [1081, 290] on span "JUN25KLP01B-0612.pdf" at bounding box center [1111, 292] width 98 height 22
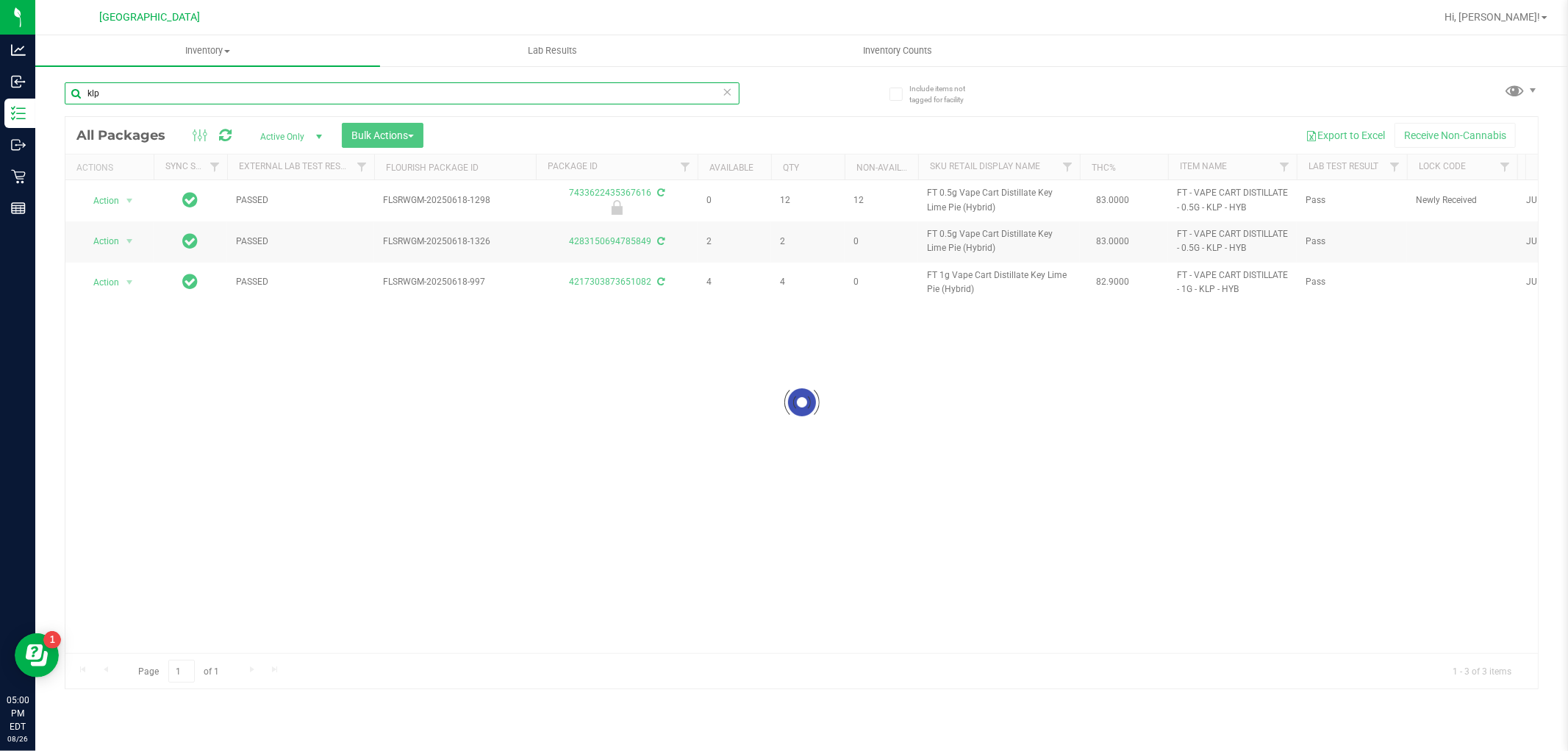
click at [408, 90] on input "klp" at bounding box center [402, 93] width 675 height 22
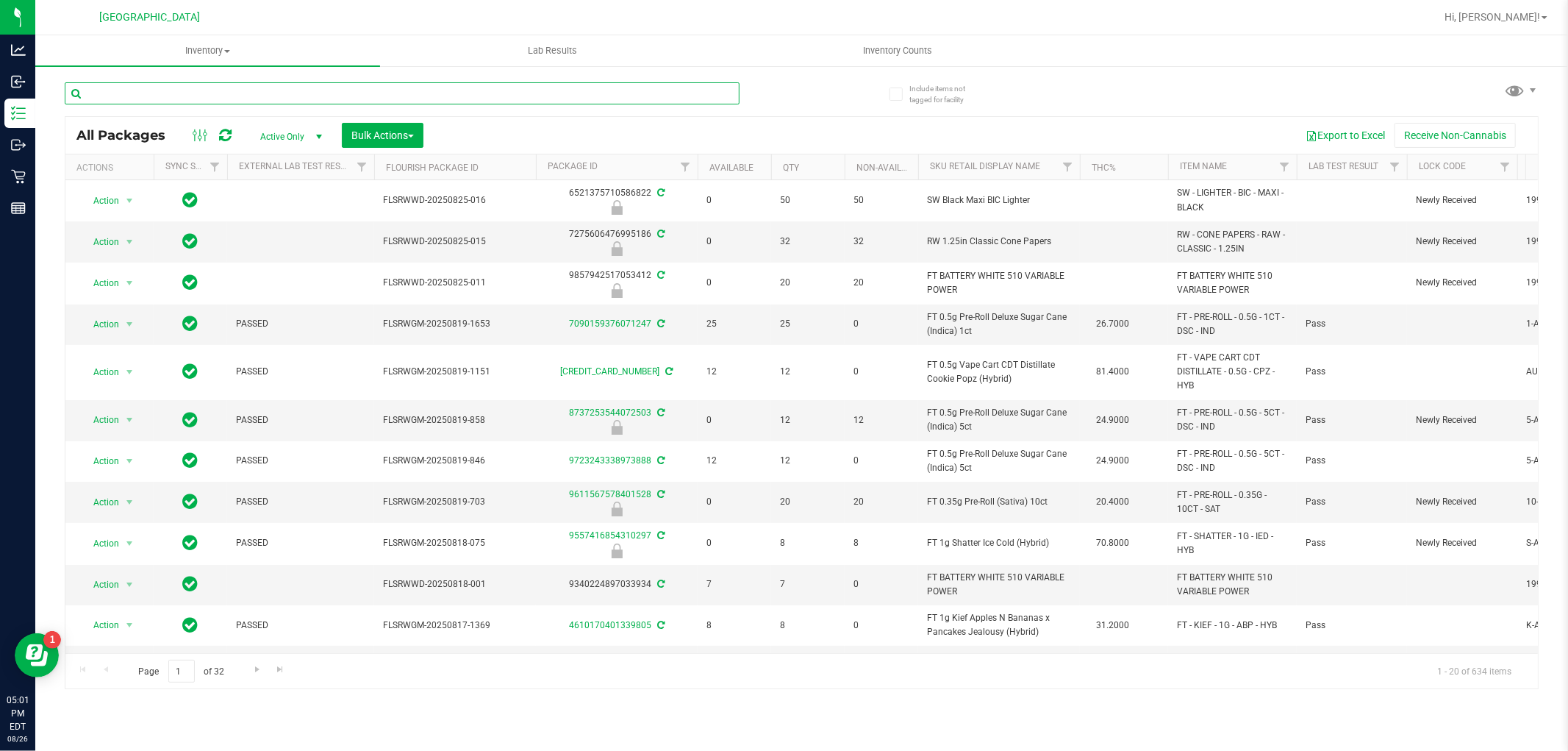
click at [422, 98] on input "text" at bounding box center [402, 93] width 675 height 22
click at [408, 97] on input "text" at bounding box center [402, 93] width 675 height 22
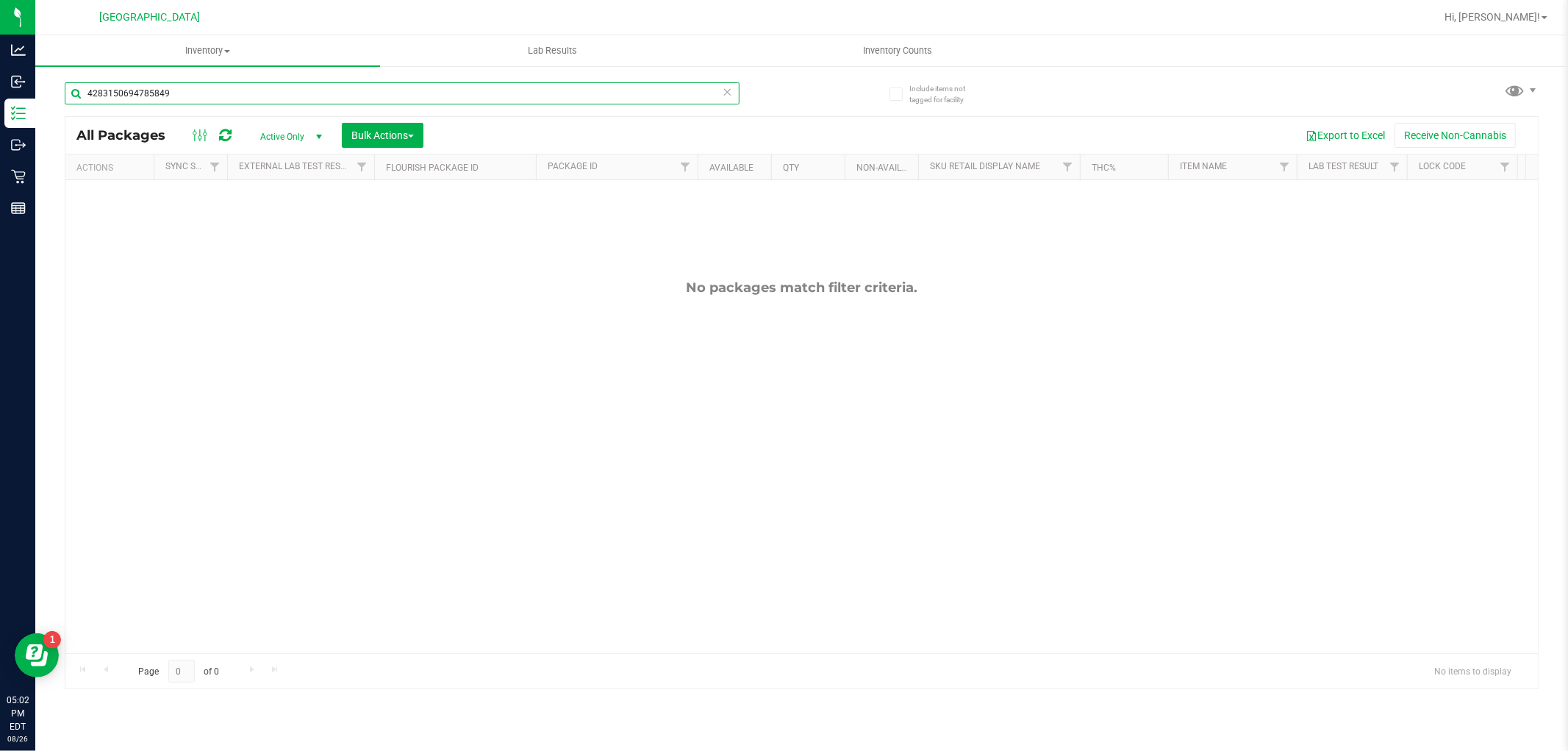
click at [438, 93] on input "4283150694785849" at bounding box center [402, 93] width 675 height 22
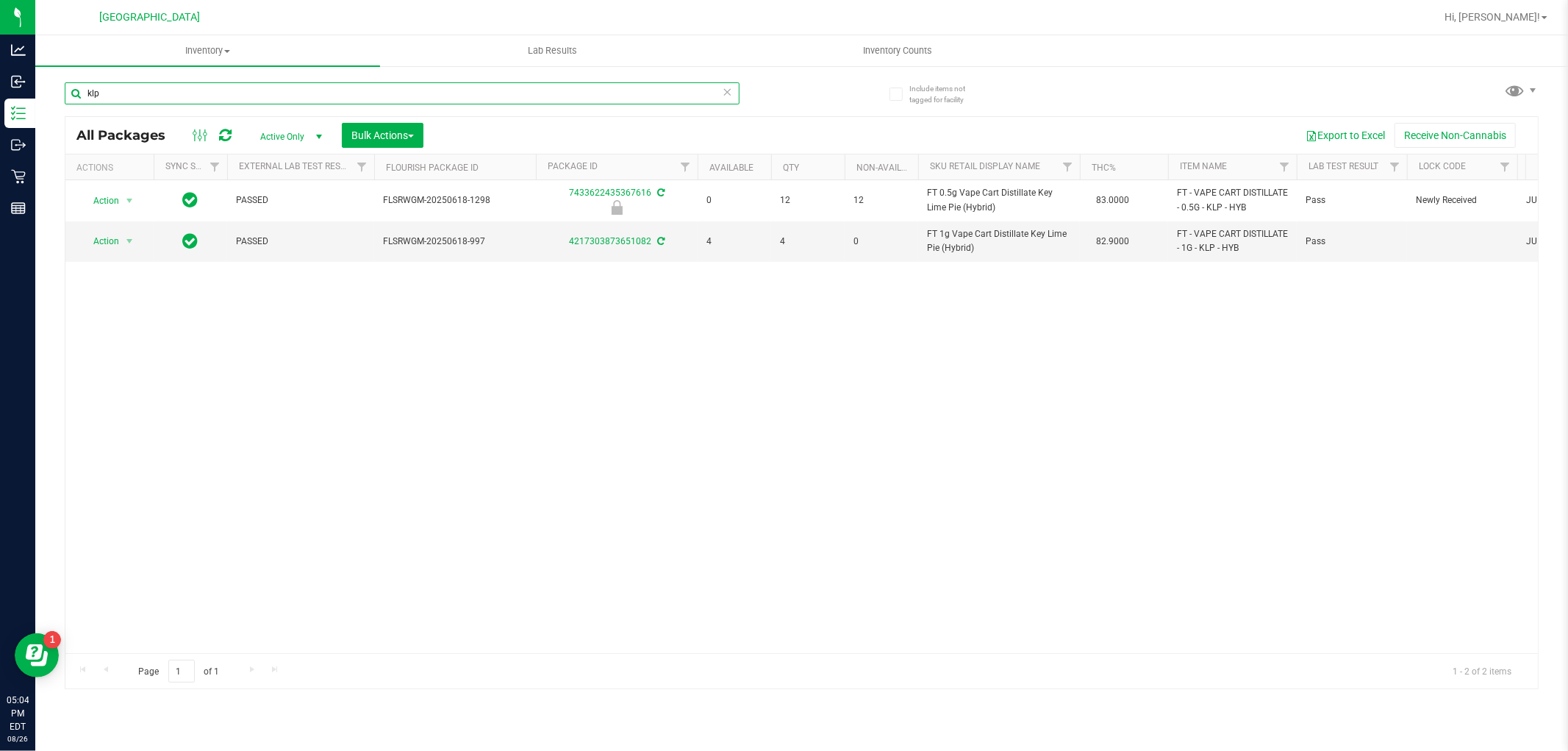
type input "klp"
click at [290, 90] on input "klp" at bounding box center [402, 93] width 675 height 22
click at [289, 92] on input "klp" at bounding box center [402, 93] width 675 height 22
click at [285, 92] on input "klp" at bounding box center [402, 93] width 675 height 22
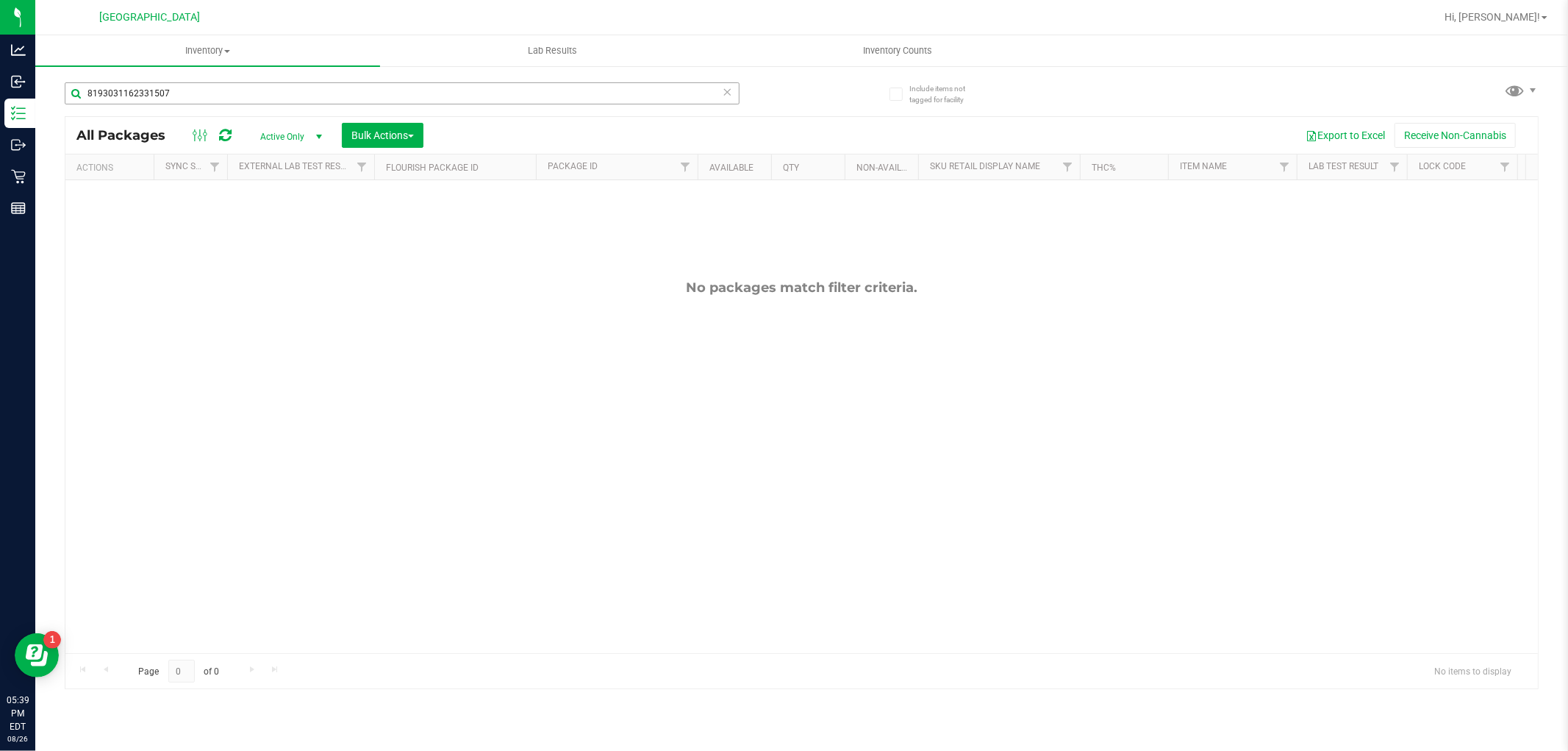
click at [450, 93] on input "8193031162331507" at bounding box center [402, 93] width 675 height 22
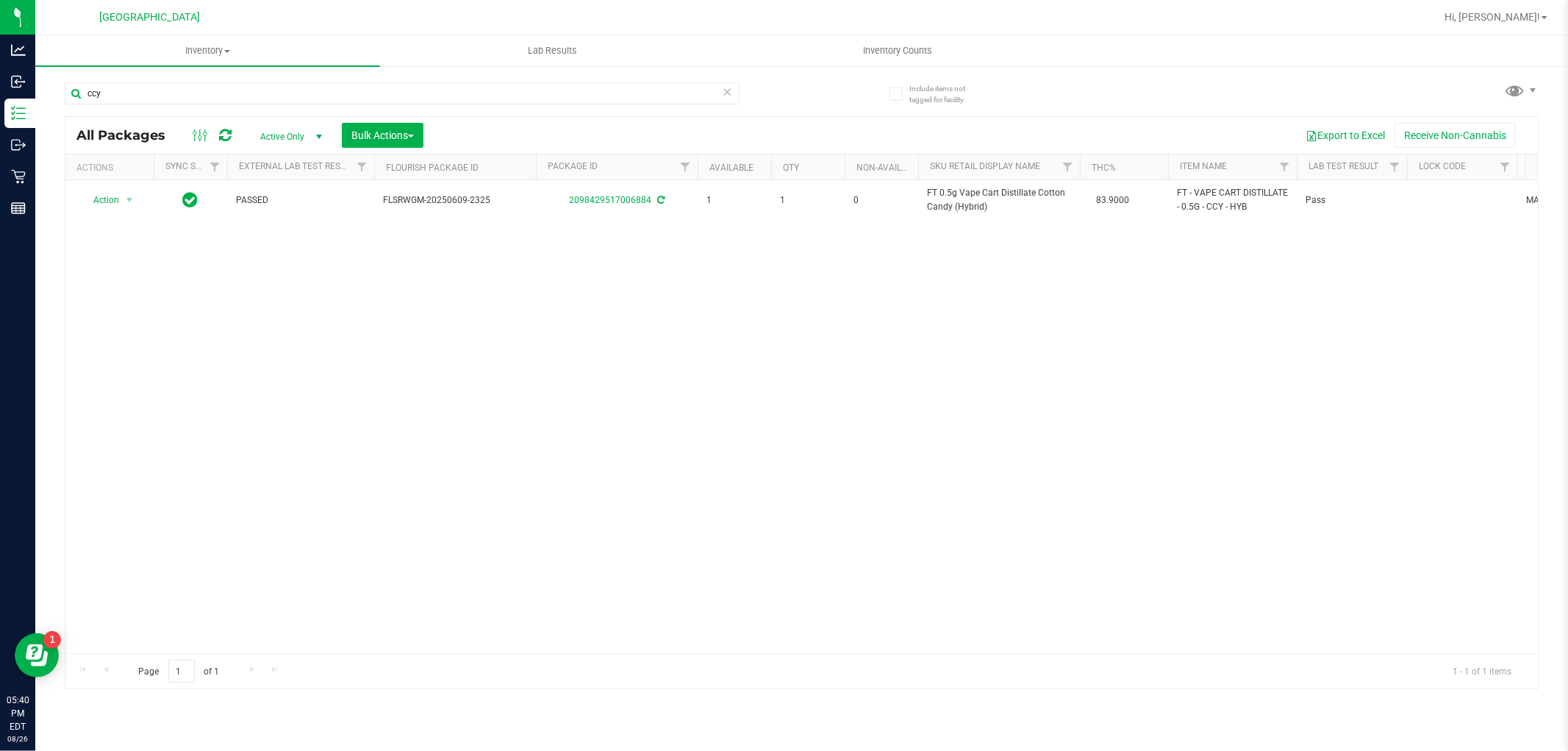
type input "ccy"
